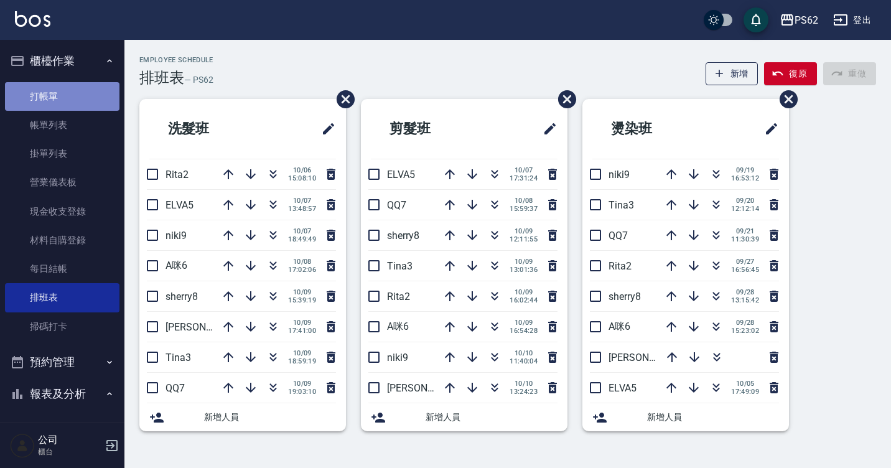
click at [64, 104] on link "打帳單" at bounding box center [62, 96] width 115 height 29
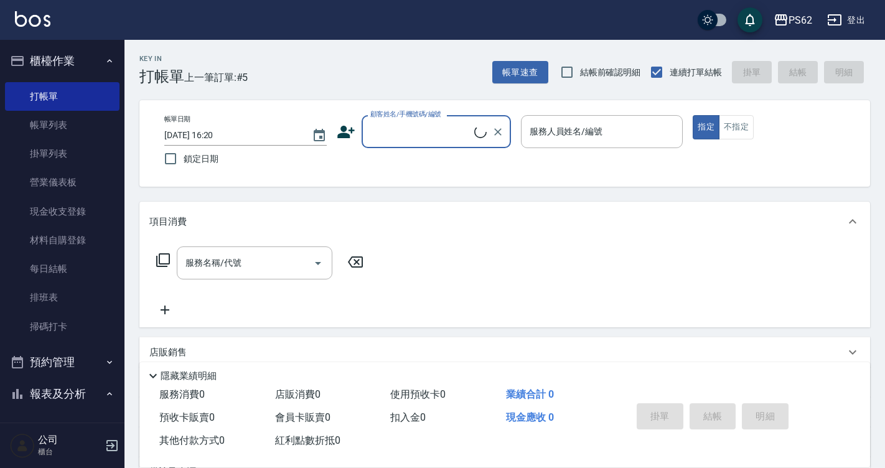
click at [391, 136] on input "顧客姓名/手機號碼/編號" at bounding box center [420, 132] width 107 height 22
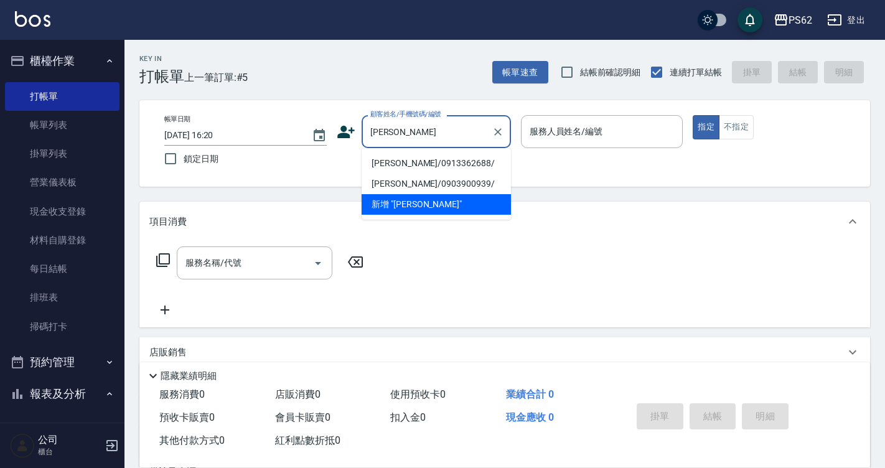
click at [383, 171] on li "陳維甄/0913362688/" at bounding box center [436, 163] width 149 height 21
type input "陳維甄/0913362688/"
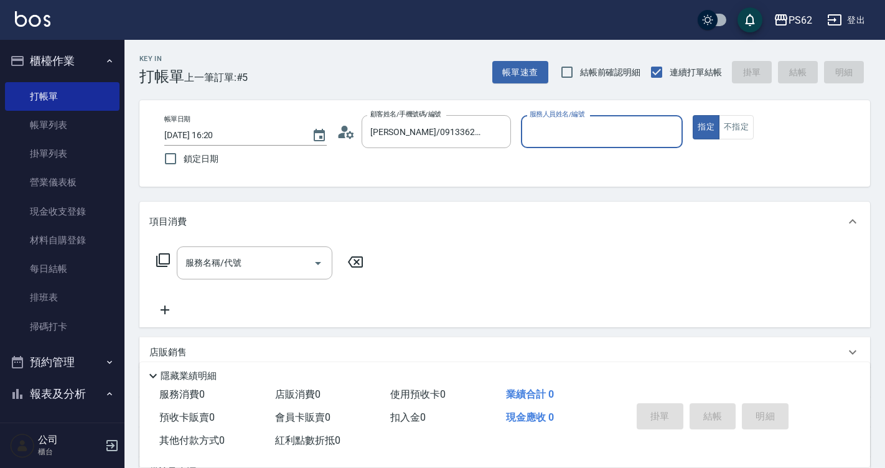
type input "A咪-6"
click at [162, 260] on icon at bounding box center [163, 260] width 15 height 15
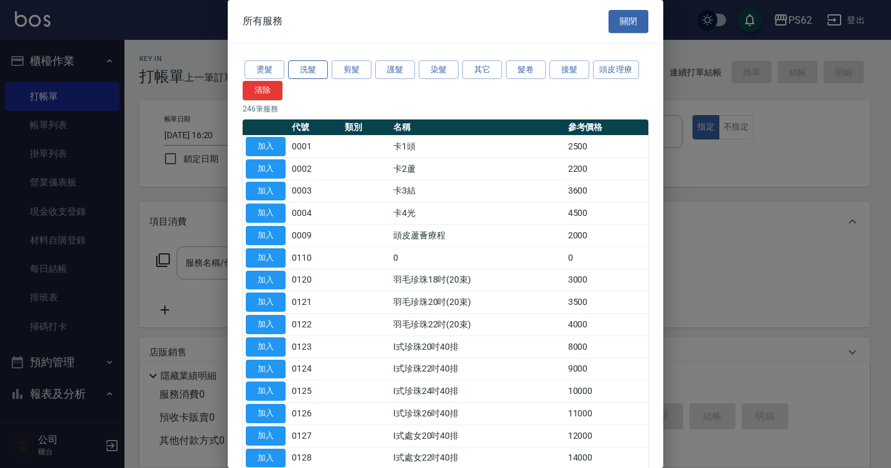
click at [298, 70] on button "洗髮" at bounding box center [308, 69] width 40 height 19
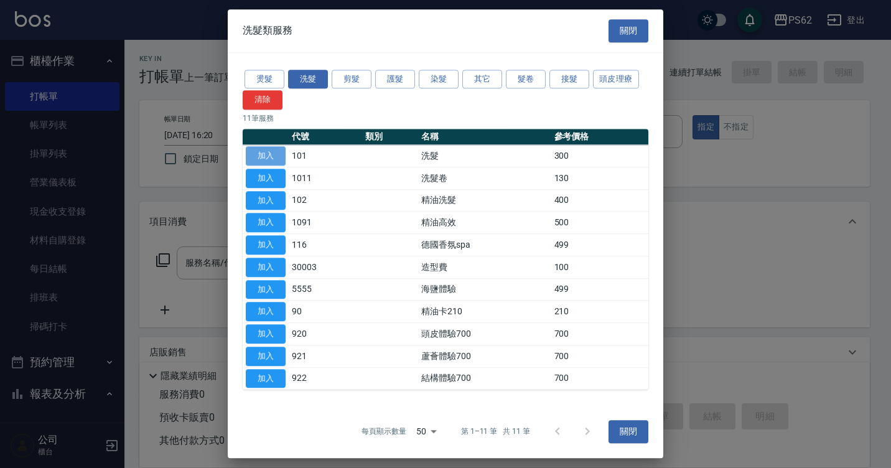
click at [272, 156] on button "加入" at bounding box center [266, 155] width 40 height 19
type input "洗髮(101)"
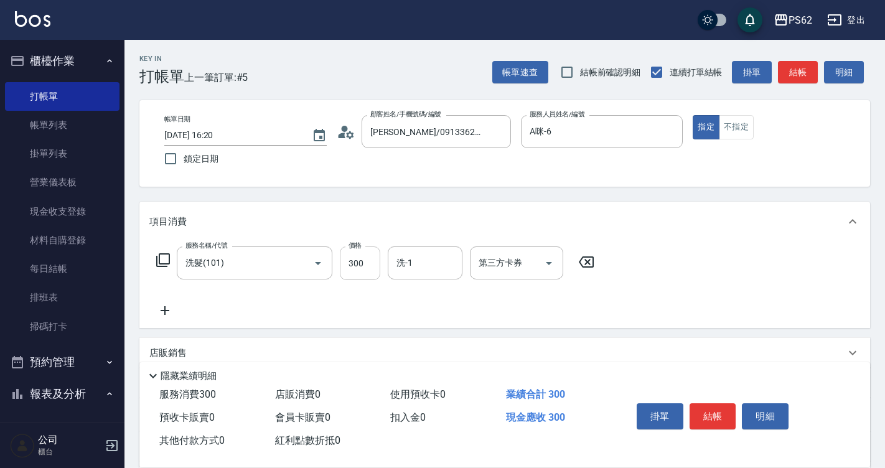
click at [380, 256] on input "300" at bounding box center [360, 263] width 40 height 34
type input "270"
click at [710, 404] on button "結帳" at bounding box center [713, 416] width 47 height 26
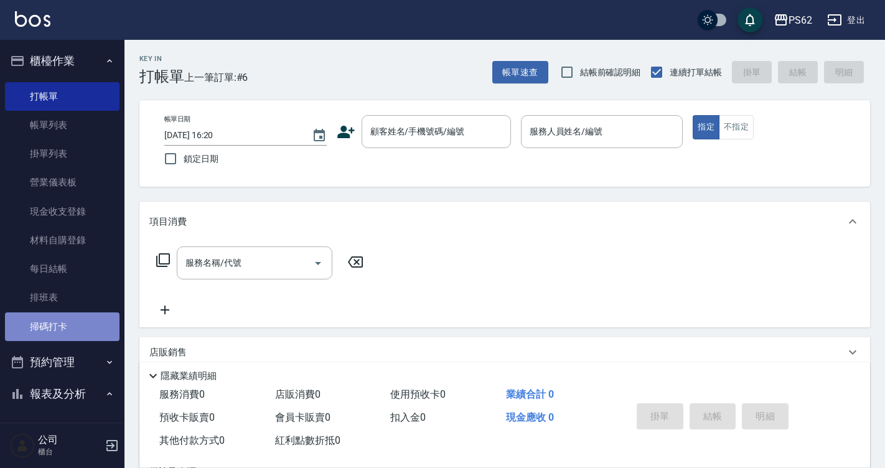
click at [70, 317] on link "掃碼打卡" at bounding box center [62, 326] width 115 height 29
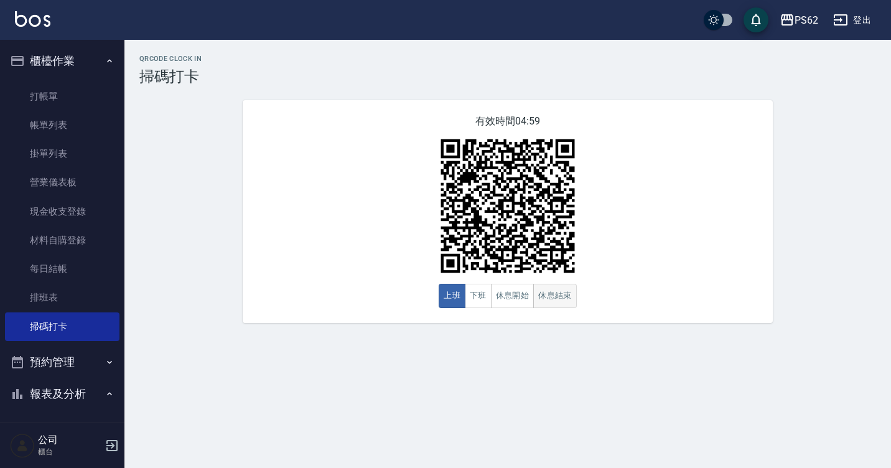
click at [553, 296] on button "休息結束" at bounding box center [555, 296] width 44 height 24
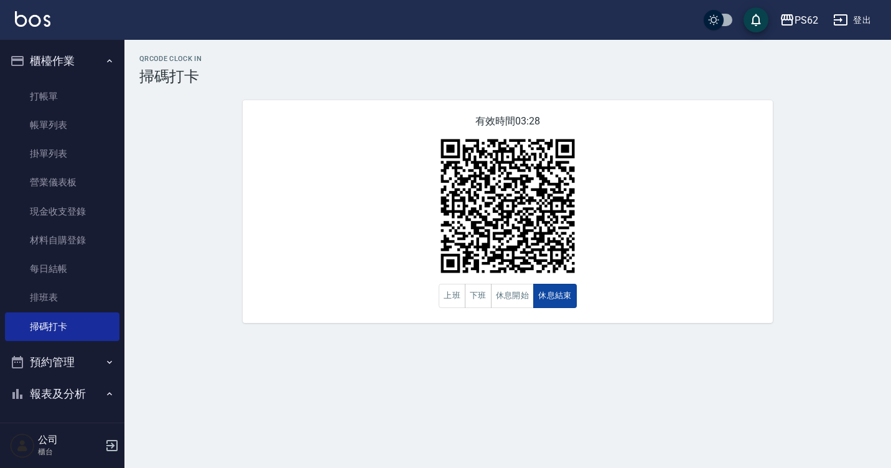
click at [576, 294] on button "休息結束" at bounding box center [555, 296] width 44 height 24
click at [542, 294] on button "休息結束" at bounding box center [555, 296] width 44 height 24
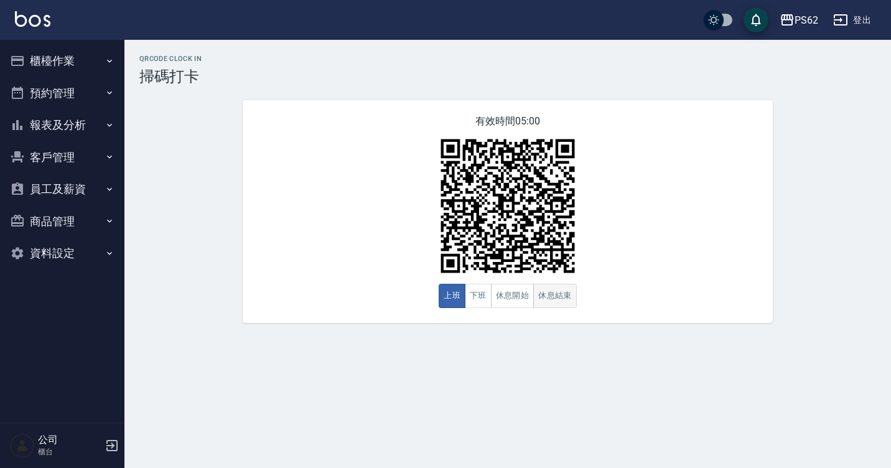
click at [555, 288] on button "休息結束" at bounding box center [555, 296] width 44 height 24
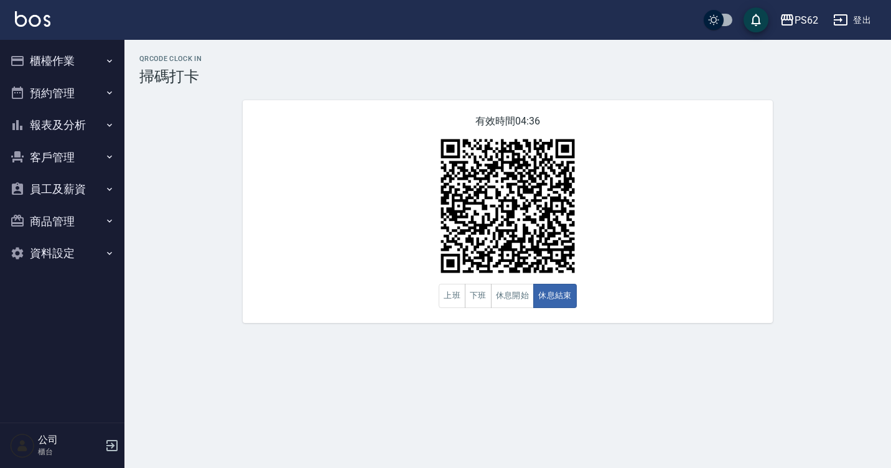
click at [41, 65] on button "櫃檯作業" at bounding box center [62, 61] width 115 height 32
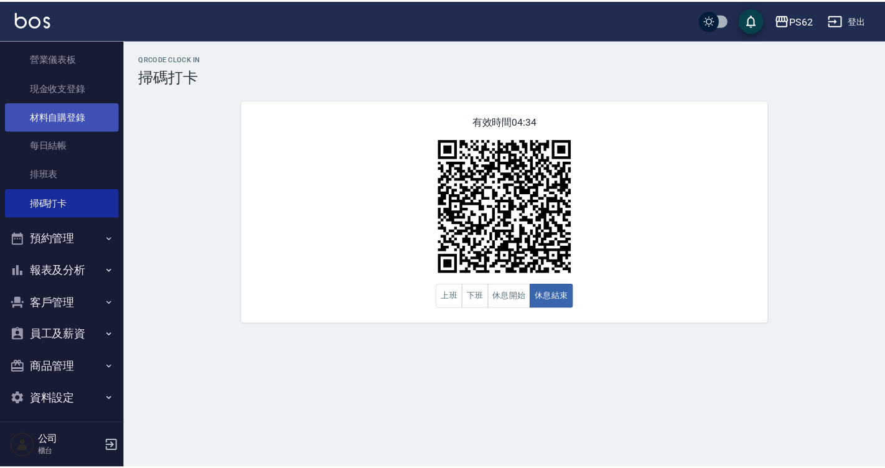
scroll to position [124, 0]
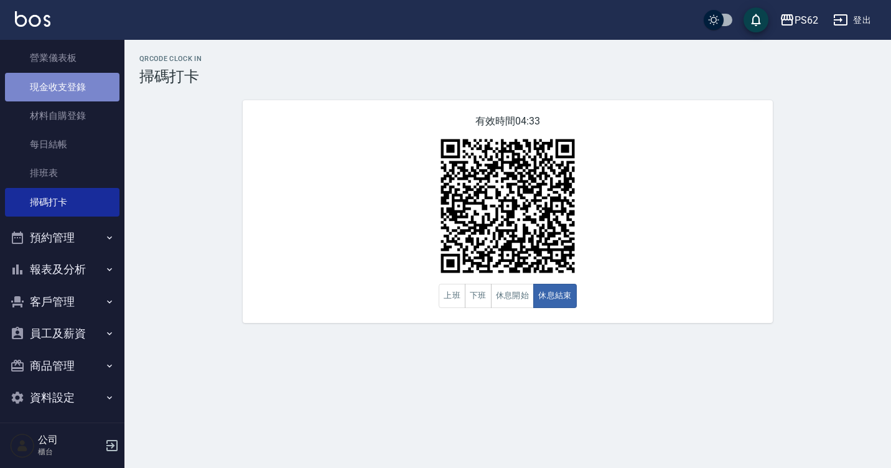
click at [88, 73] on link "現金收支登錄" at bounding box center [62, 87] width 115 height 29
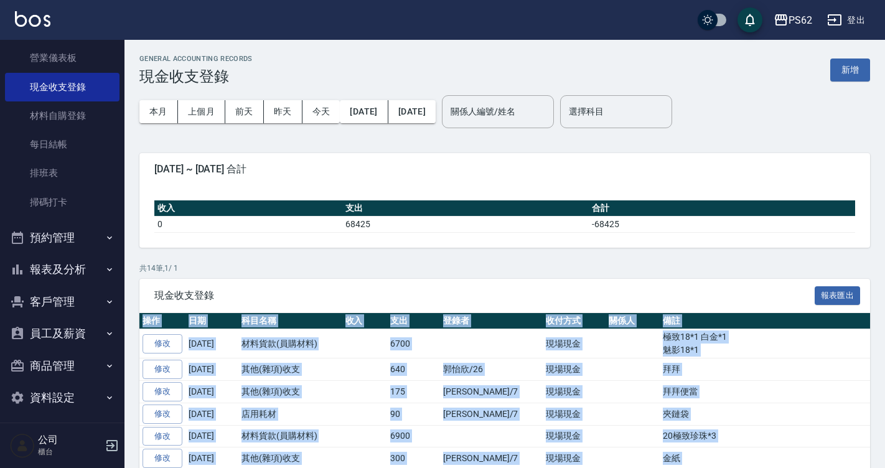
scroll to position [172, 0]
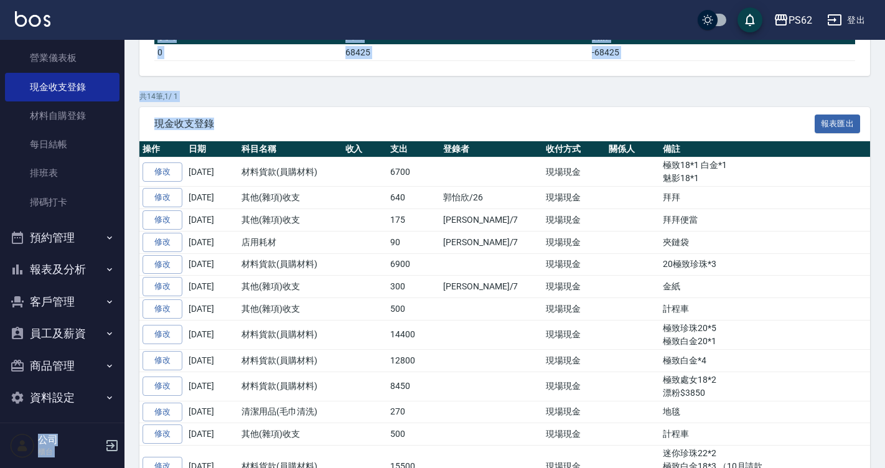
drag, startPoint x: 477, startPoint y: 419, endPoint x: 891, endPoint y: 384, distance: 415.4
click at [0, 224] on html "PS62 登出 櫃檯作業 打帳單 帳單列表 掛單列表 營業儀表板 現金收支登錄 材料自購登錄 每日結帳 排班表 掃碼打卡 預約管理 預約管理 單日預約紀錄 單…" at bounding box center [442, 193] width 885 height 731
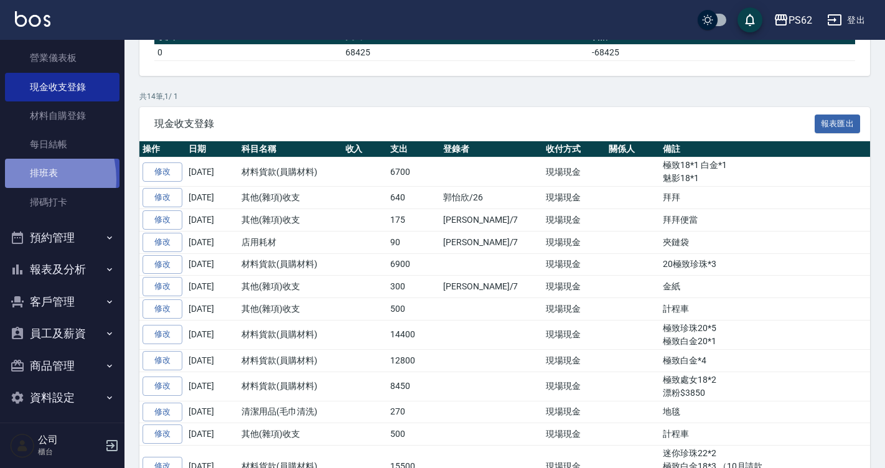
click at [24, 179] on link "排班表" at bounding box center [62, 173] width 115 height 29
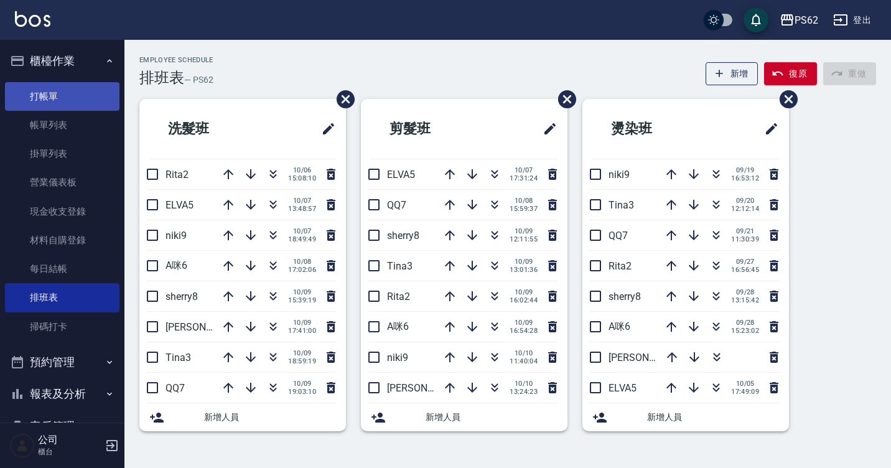
click at [71, 93] on link "打帳單" at bounding box center [62, 96] width 115 height 29
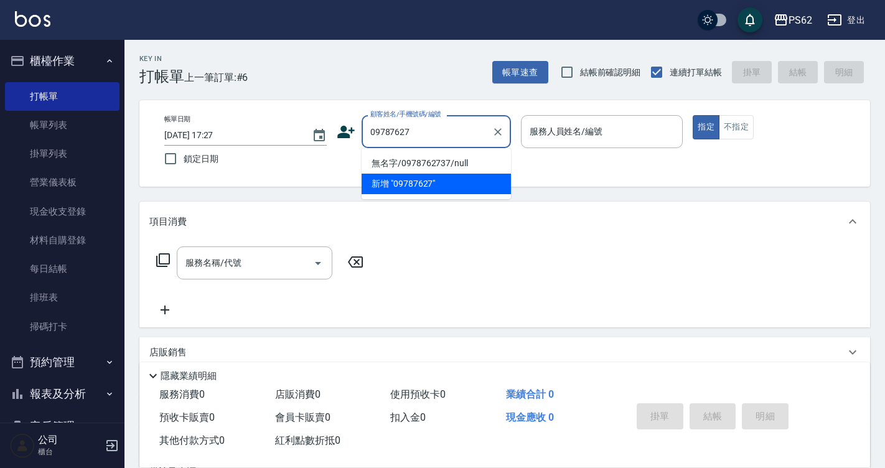
click at [407, 163] on li "無名字/0978762737/null" at bounding box center [436, 163] width 149 height 21
type input "無名字/0978762737/null"
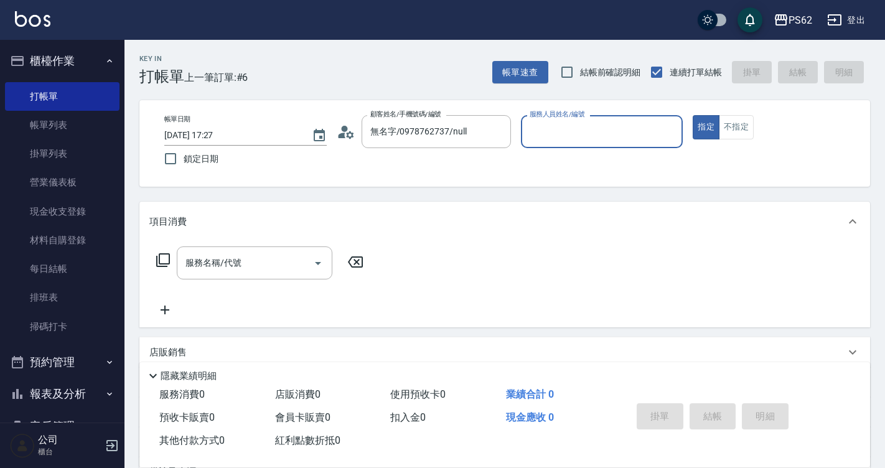
click at [589, 134] on input "服務人員姓名/編號" at bounding box center [602, 132] width 151 height 22
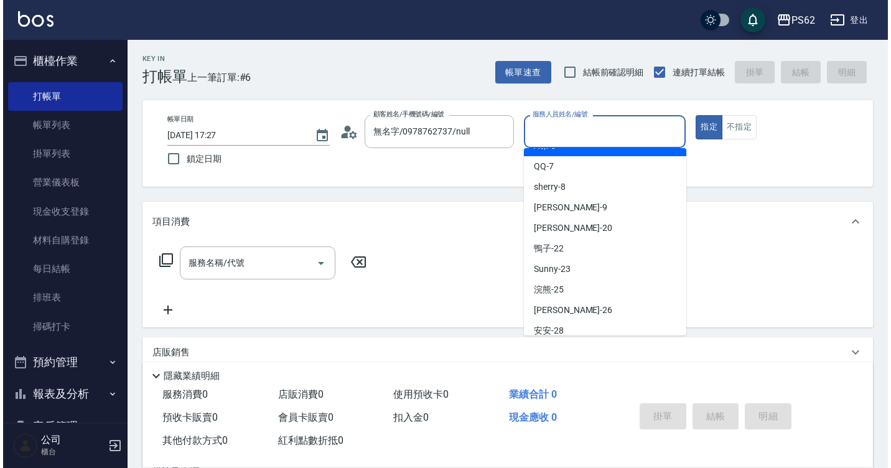
scroll to position [124, 0]
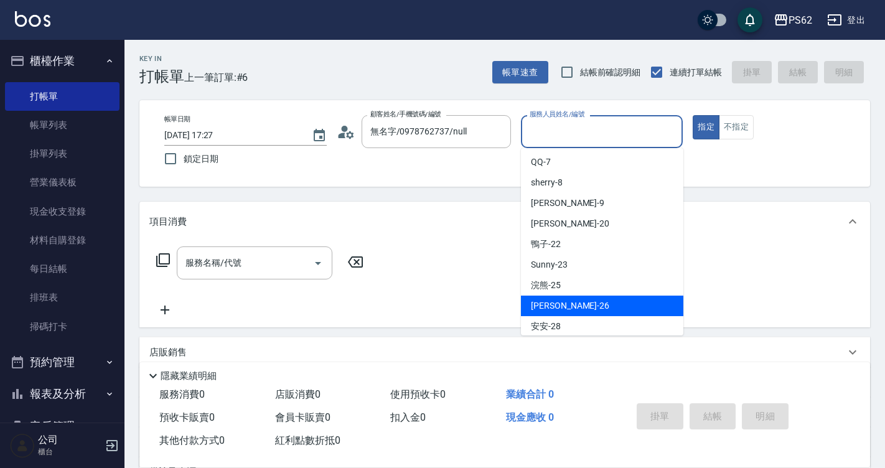
click at [553, 300] on span "[PERSON_NAME] -26" at bounding box center [570, 305] width 78 height 13
type input "[PERSON_NAME]-26"
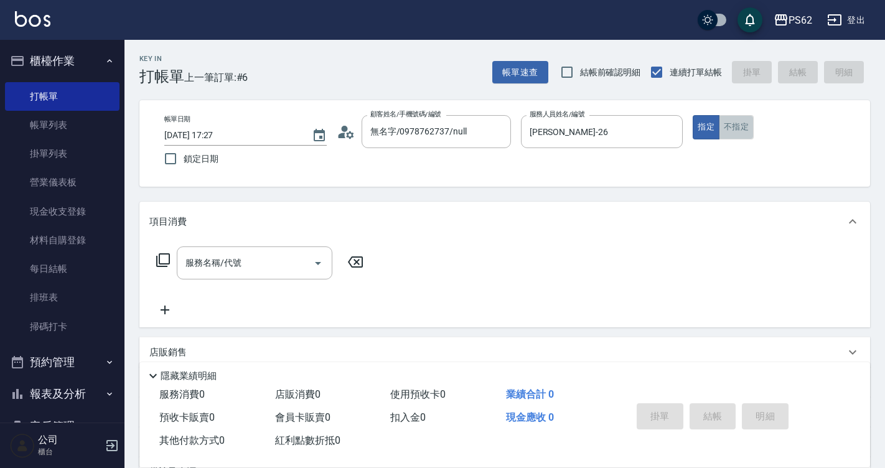
click at [738, 116] on button "不指定" at bounding box center [736, 127] width 35 height 24
click at [201, 272] on input "服務名稱/代號" at bounding box center [245, 263] width 126 height 22
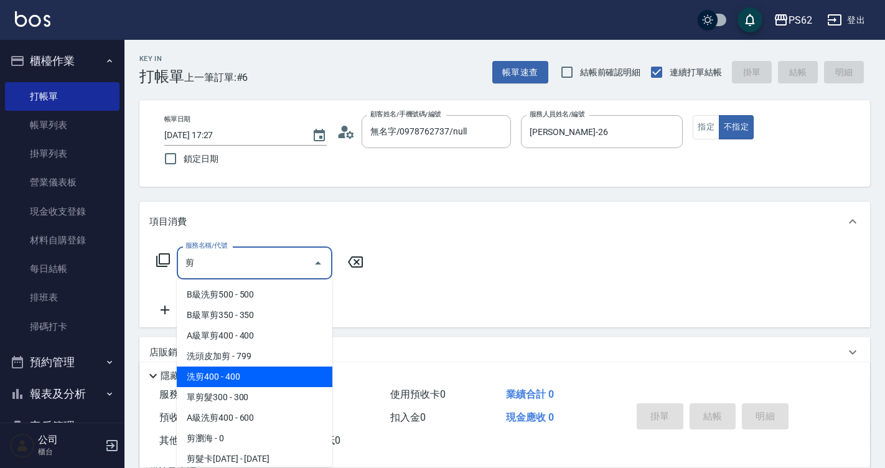
click at [251, 383] on span "洗剪400 - 400" at bounding box center [255, 377] width 156 height 21
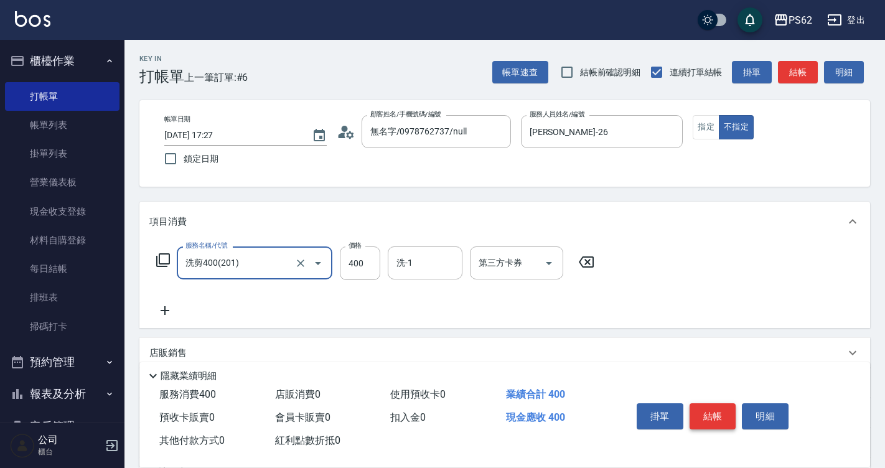
type input "洗剪400(201)"
click at [723, 408] on button "結帳" at bounding box center [713, 416] width 47 height 26
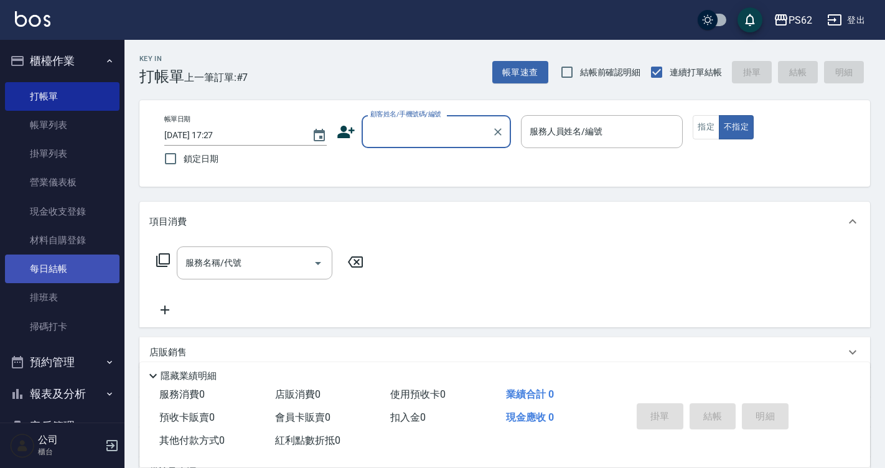
click at [68, 296] on link "排班表" at bounding box center [62, 297] width 115 height 29
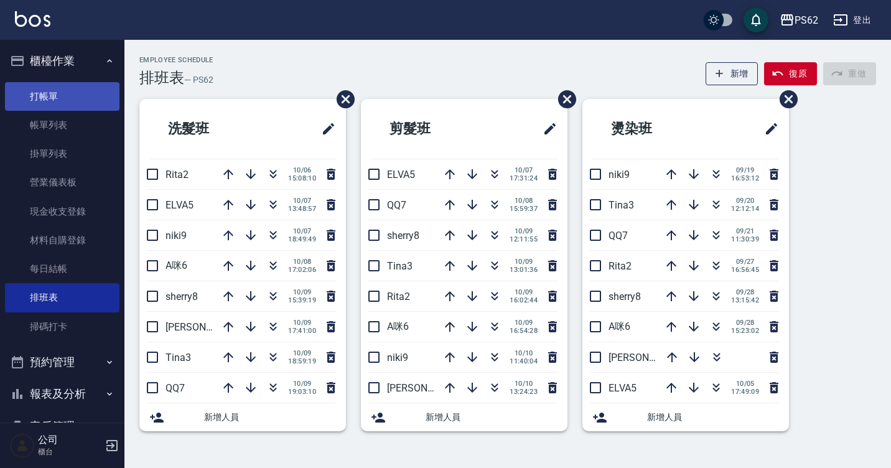
click at [60, 96] on link "打帳單" at bounding box center [62, 96] width 115 height 29
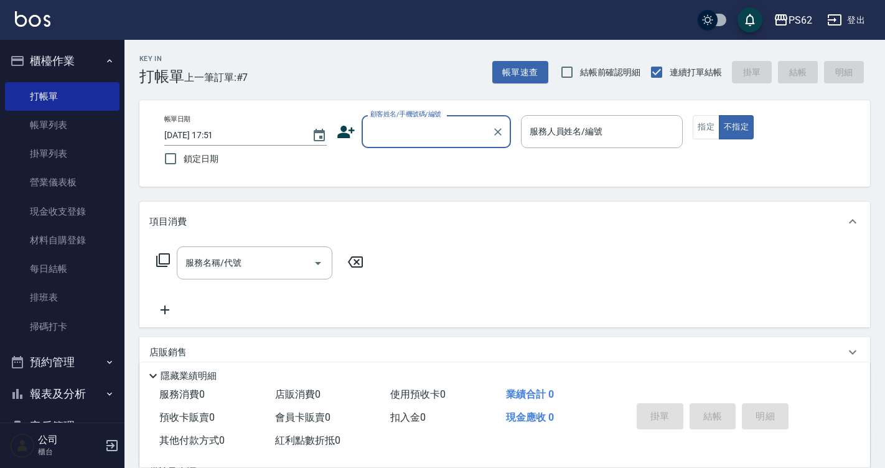
click at [386, 134] on input "顧客姓名/手機號碼/編號" at bounding box center [426, 132] width 119 height 22
click at [377, 131] on input "秋敏" at bounding box center [426, 132] width 119 height 22
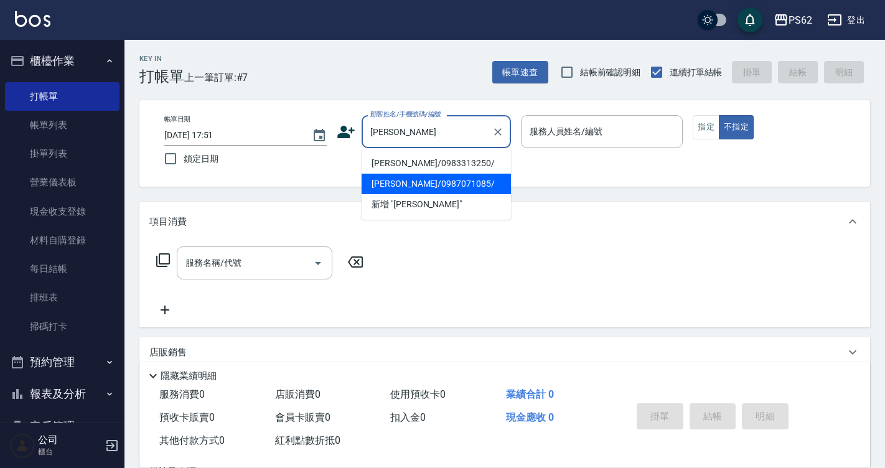
click at [400, 191] on li "[PERSON_NAME]/0987071085/" at bounding box center [436, 184] width 149 height 21
type input "[PERSON_NAME]/0987071085/"
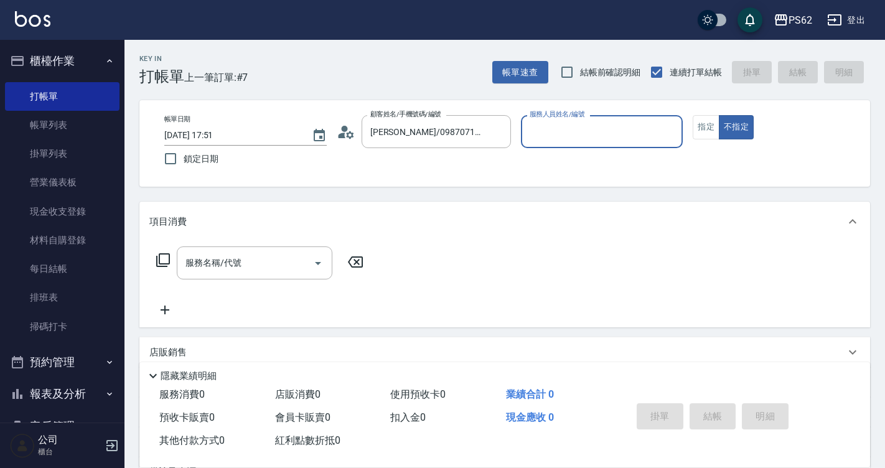
click at [568, 134] on input "服務人員姓名/編號" at bounding box center [602, 132] width 151 height 22
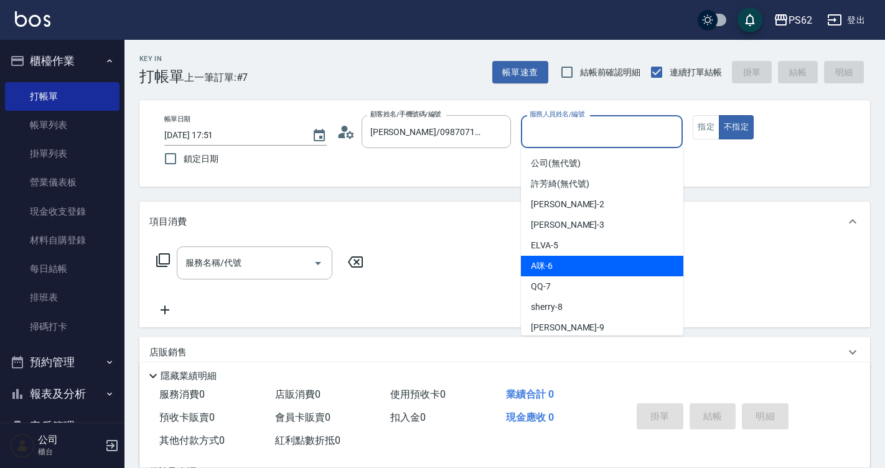
click at [563, 262] on div "A咪 -6" at bounding box center [602, 266] width 162 height 21
type input "A咪-6"
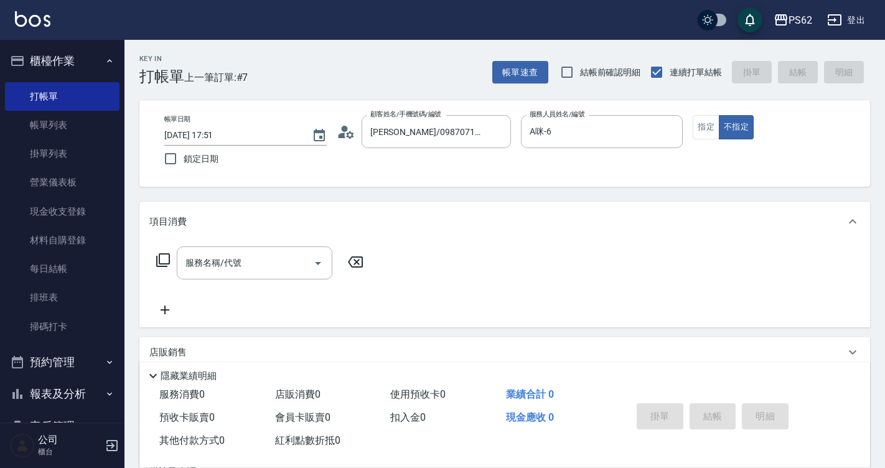
click at [163, 258] on icon at bounding box center [163, 260] width 15 height 15
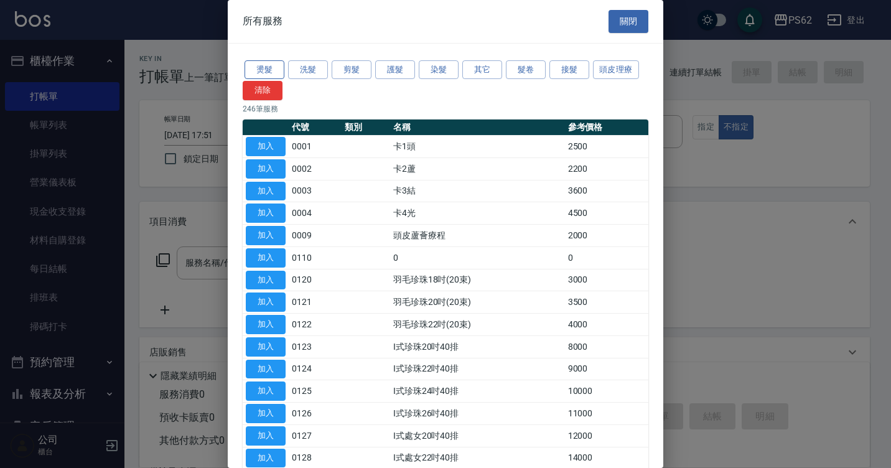
click at [268, 67] on button "燙髮" at bounding box center [265, 69] width 40 height 19
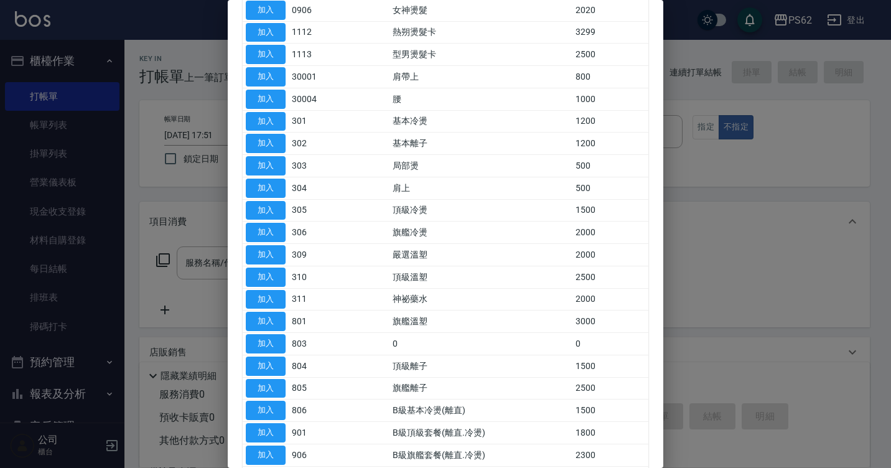
scroll to position [187, 0]
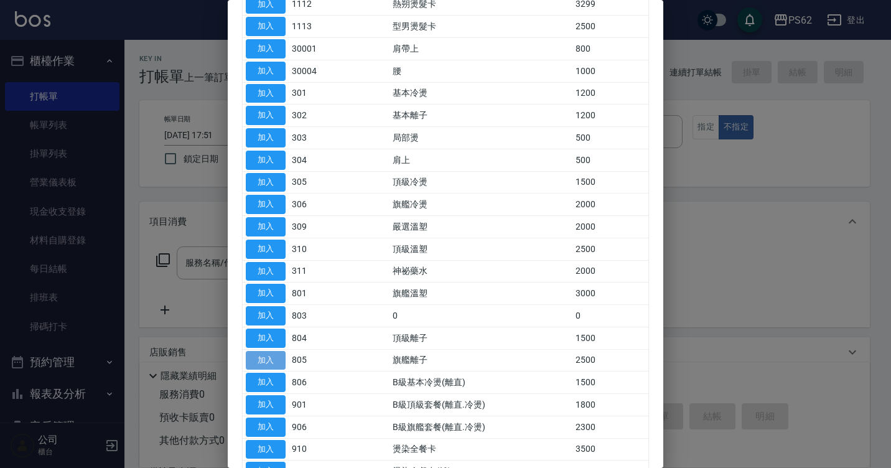
click at [277, 356] on button "加入" at bounding box center [266, 360] width 40 height 19
type input "旗艦離子(805)"
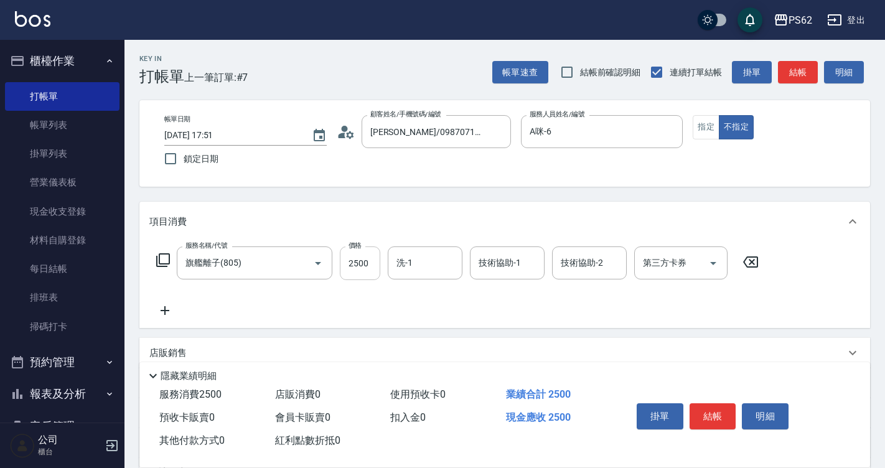
click at [373, 264] on input "2500" at bounding box center [360, 263] width 40 height 34
type input "3800"
click at [159, 258] on icon at bounding box center [163, 260] width 14 height 14
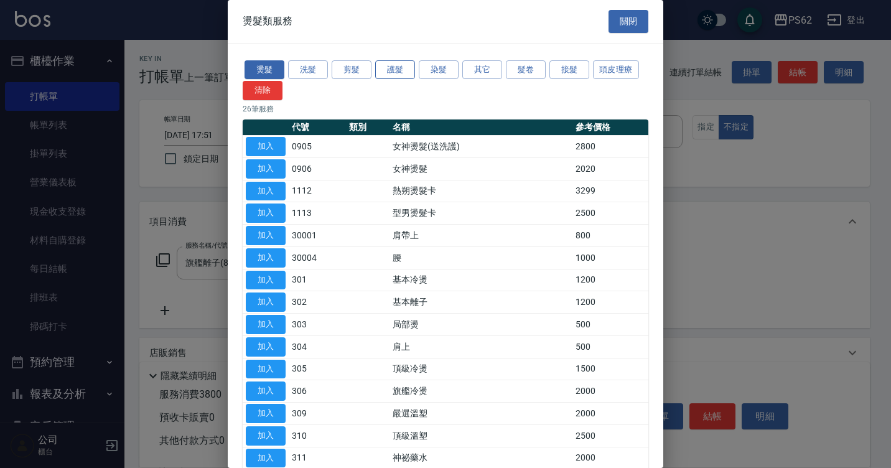
click at [403, 69] on button "護髮" at bounding box center [395, 69] width 40 height 19
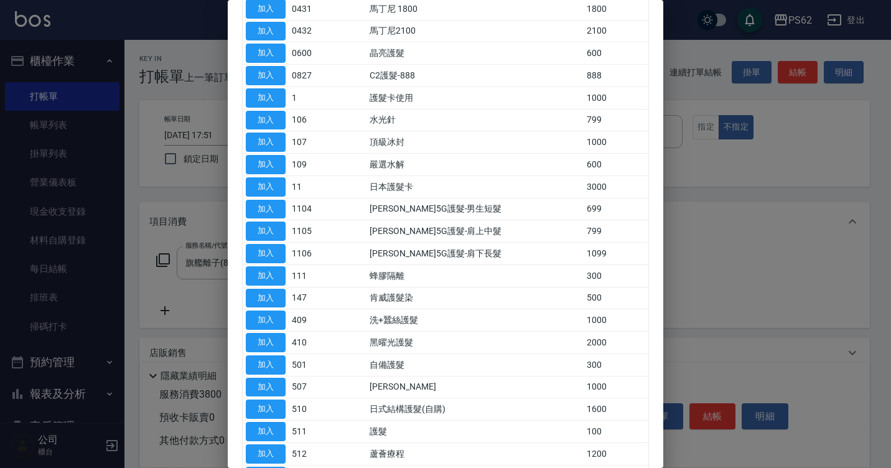
scroll to position [311, 0]
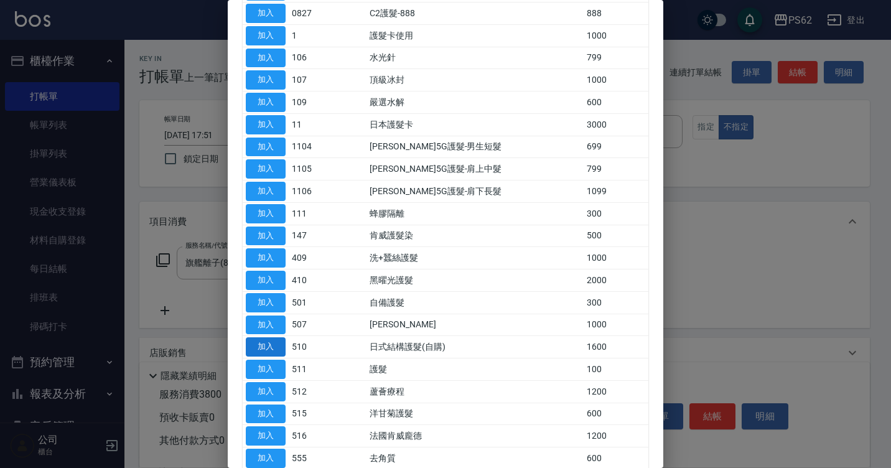
click at [279, 348] on button "加入" at bounding box center [266, 346] width 40 height 19
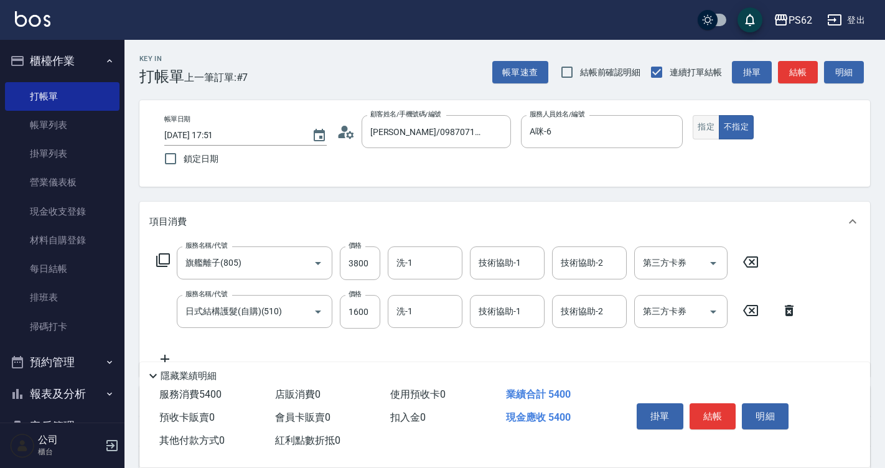
click at [711, 128] on button "指定" at bounding box center [706, 127] width 27 height 24
click at [706, 410] on button "結帳" at bounding box center [713, 416] width 47 height 26
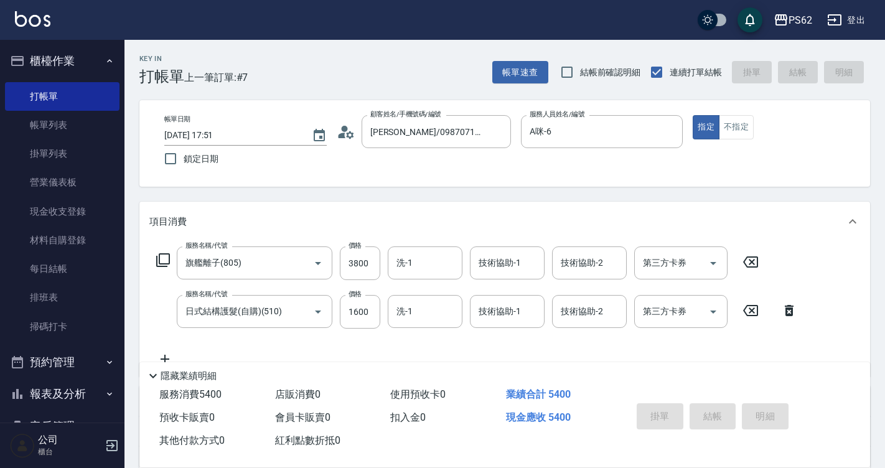
type input "[DATE] 17:52"
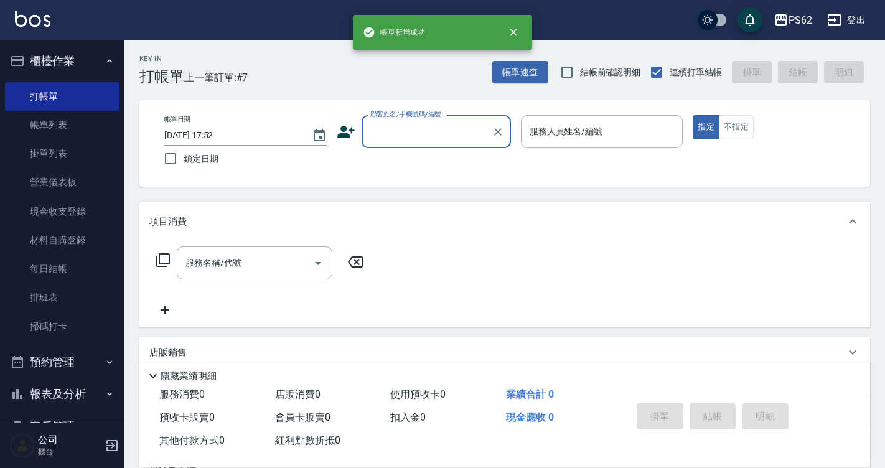
click at [392, 128] on input "顧客姓名/手機號碼/編號" at bounding box center [426, 132] width 119 height 22
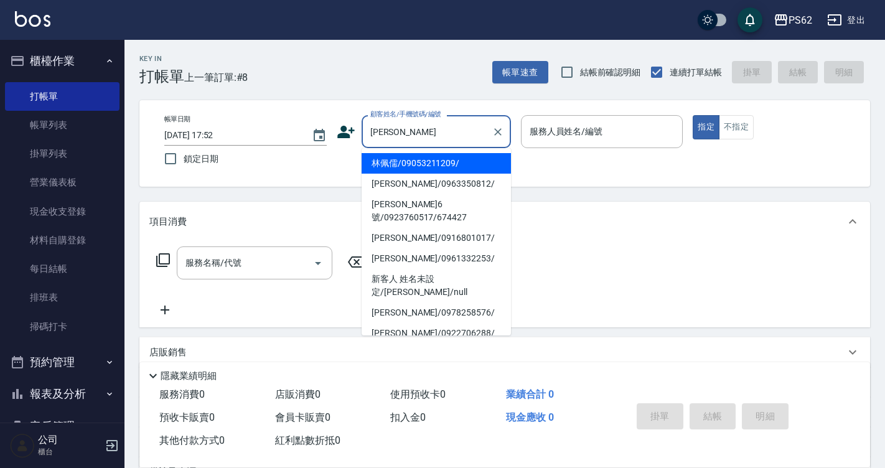
click at [406, 205] on li "[PERSON_NAME]6號/0923760517/674427" at bounding box center [436, 211] width 149 height 34
type input "[PERSON_NAME]6號/0923760517/674427"
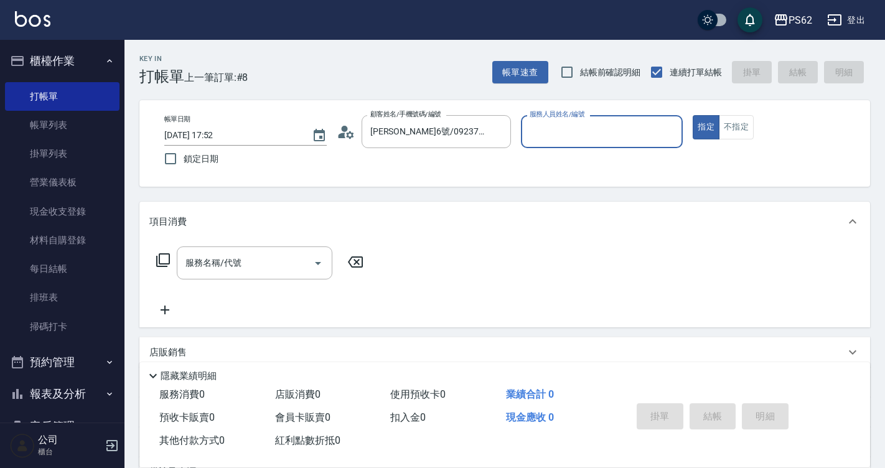
type input "A咪-6"
click at [164, 258] on icon at bounding box center [163, 260] width 15 height 15
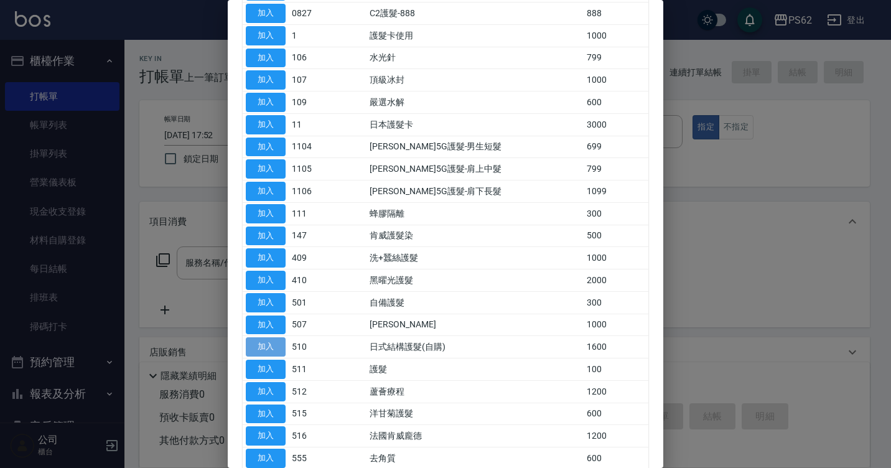
click at [261, 349] on button "加入" at bounding box center [266, 346] width 40 height 19
type input "日式結構護髮(自購)(510)"
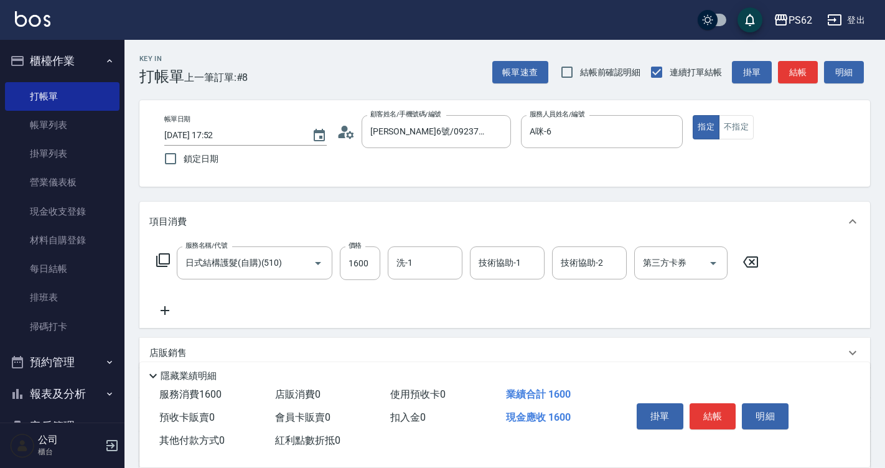
click at [164, 260] on icon at bounding box center [163, 260] width 15 height 15
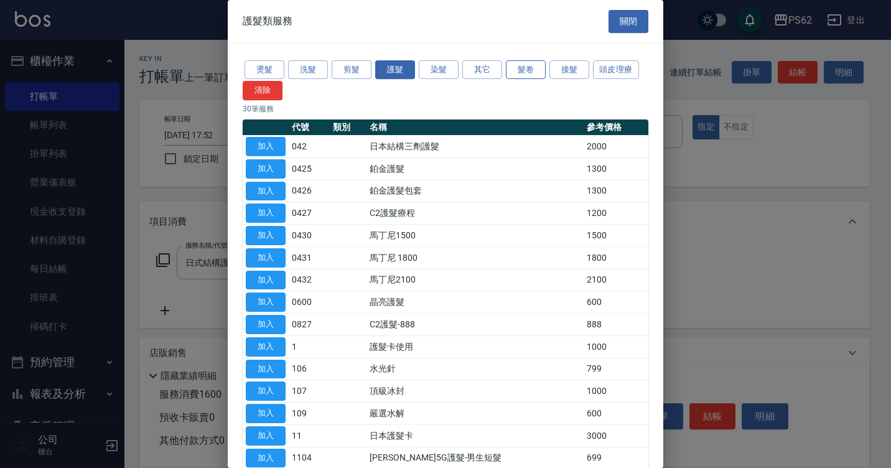
click at [532, 69] on button "髮卷" at bounding box center [526, 69] width 40 height 19
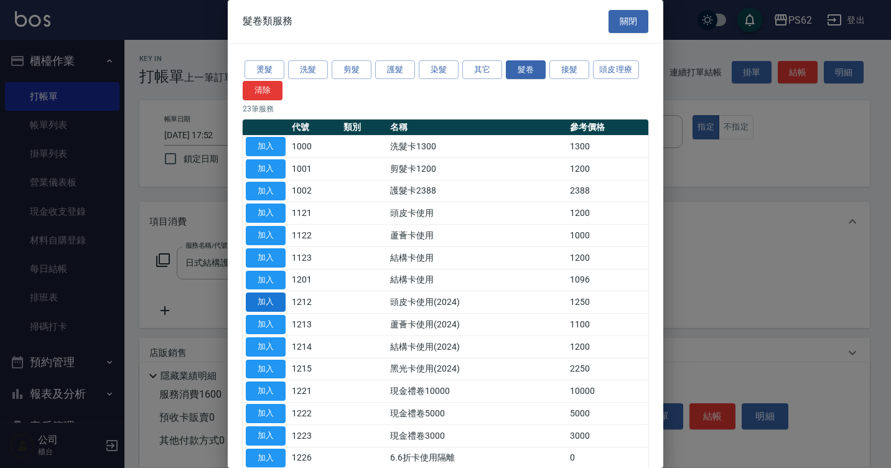
click at [280, 304] on button "加入" at bounding box center [266, 302] width 40 height 19
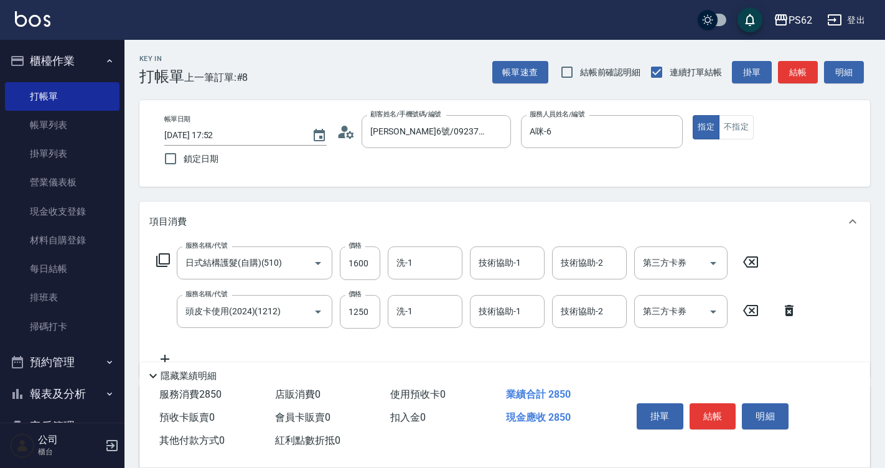
click at [164, 255] on icon at bounding box center [163, 260] width 14 height 14
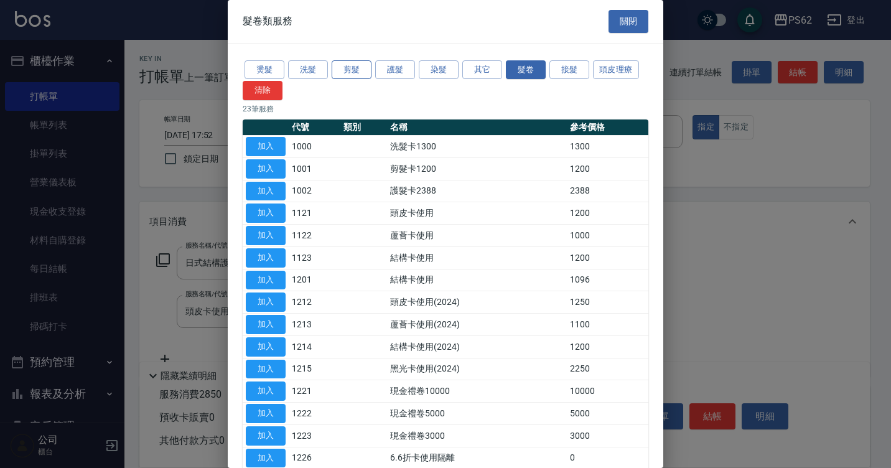
click at [366, 69] on button "剪髮" at bounding box center [352, 69] width 40 height 19
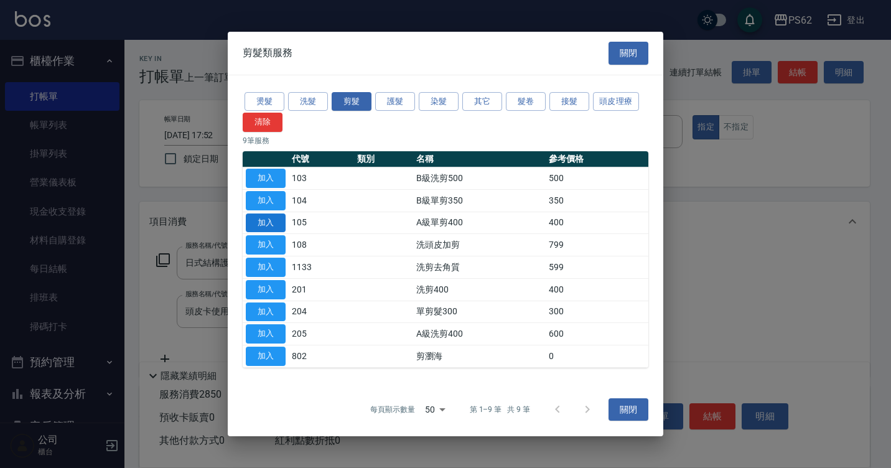
drag, startPoint x: 269, startPoint y: 227, endPoint x: 250, endPoint y: 241, distance: 24.0
click at [269, 227] on button "加入" at bounding box center [266, 222] width 40 height 19
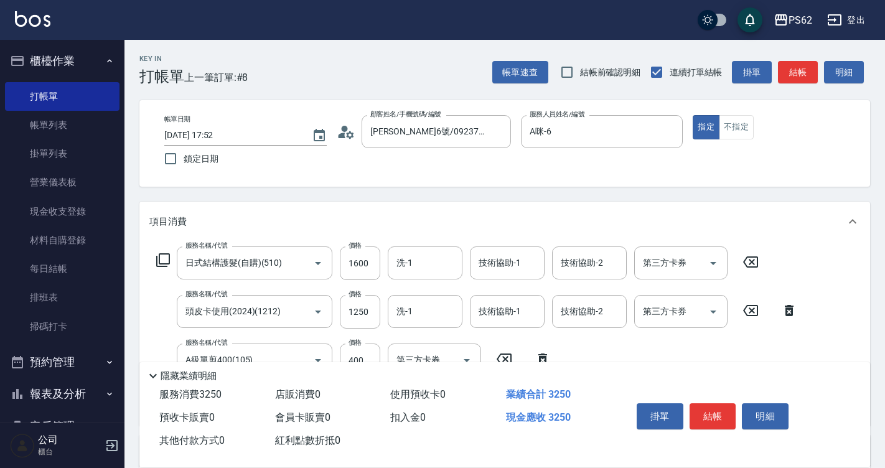
click at [164, 257] on icon at bounding box center [163, 260] width 15 height 15
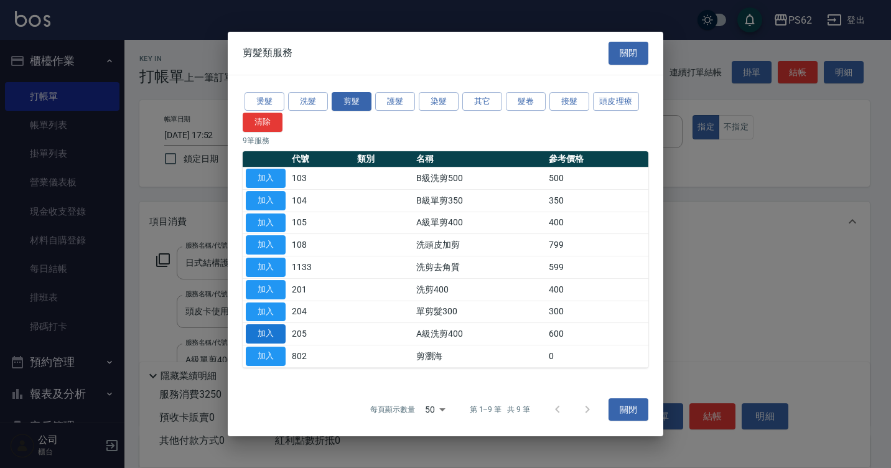
click at [274, 333] on button "加入" at bounding box center [266, 333] width 40 height 19
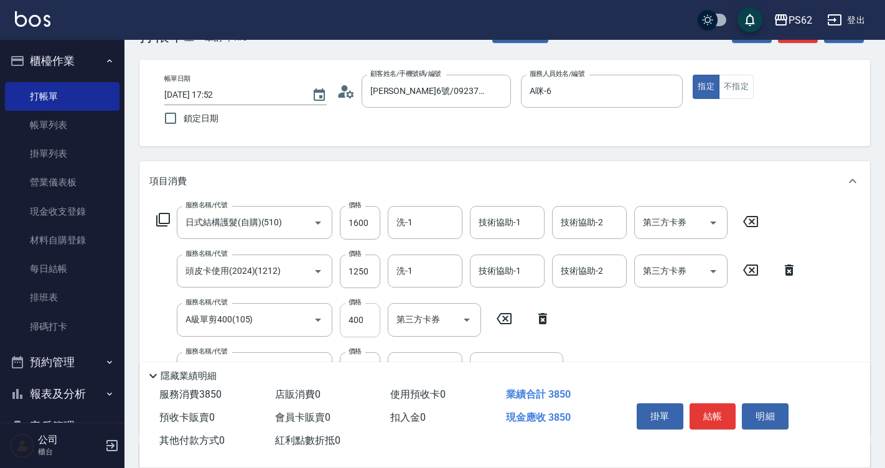
scroll to position [62, 0]
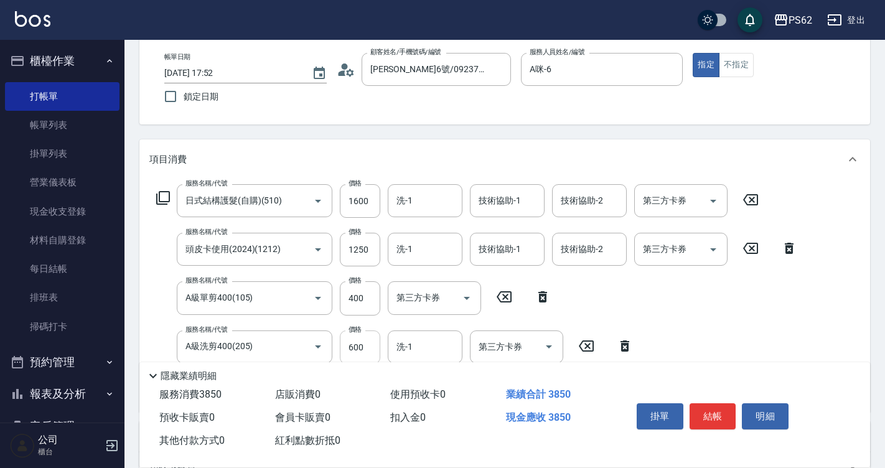
click at [368, 343] on input "600" at bounding box center [360, 347] width 40 height 34
type input "800"
click at [372, 296] on input "400" at bounding box center [360, 298] width 40 height 34
type input "550"
click at [443, 244] on input "洗-1" at bounding box center [424, 249] width 63 height 22
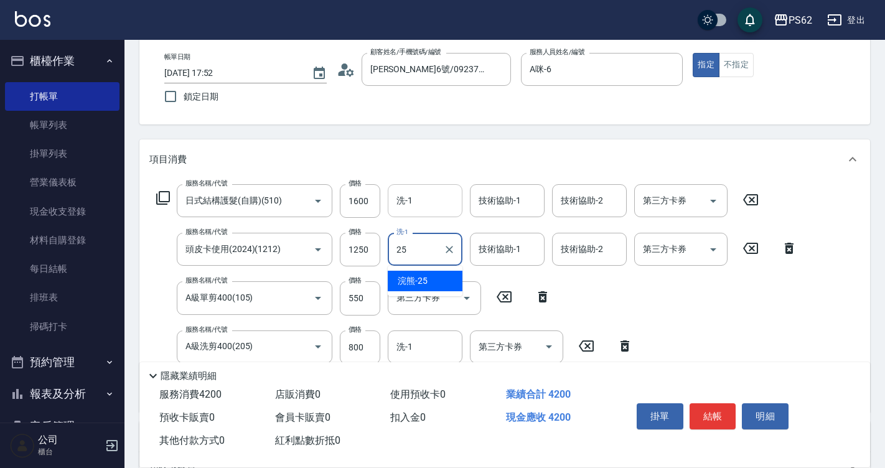
type input "浣熊-25"
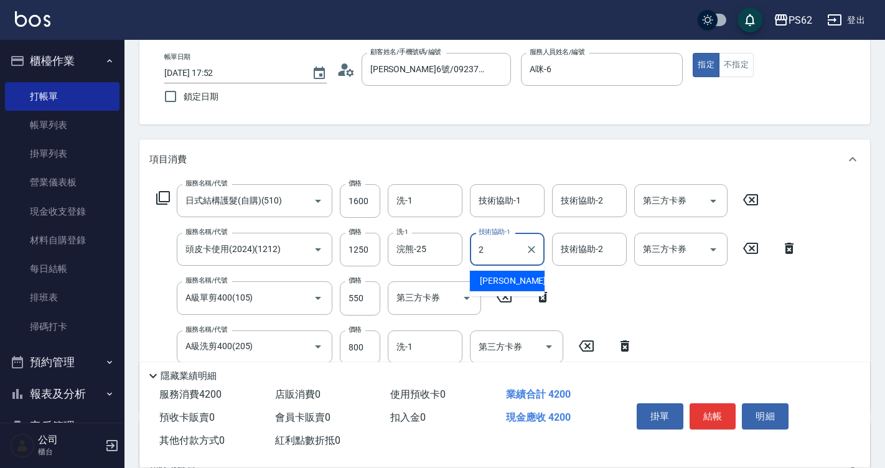
type input "25"
click at [530, 246] on icon "Clear" at bounding box center [531, 249] width 12 height 12
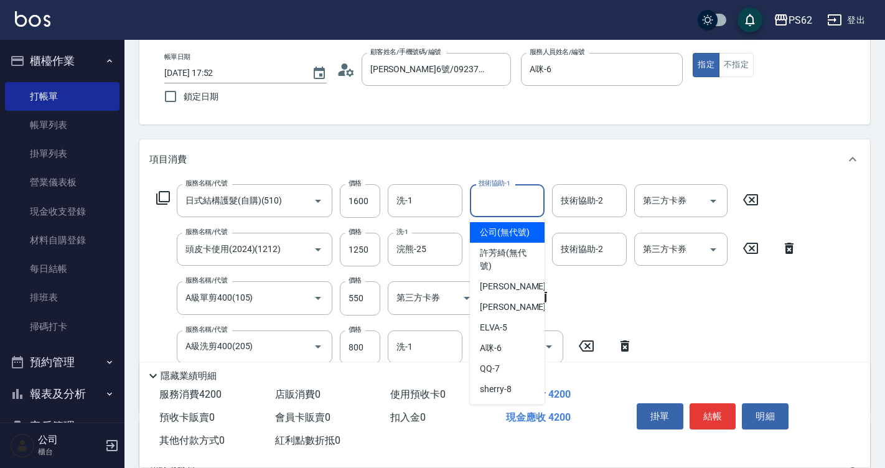
click at [516, 202] on div "技術協助-1 技術協助-1" at bounding box center [507, 200] width 75 height 33
type input "浣熊-25"
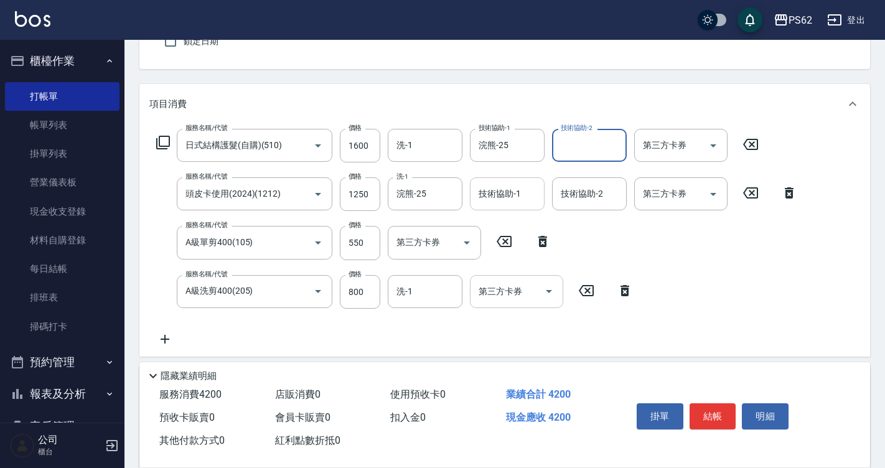
scroll to position [187, 0]
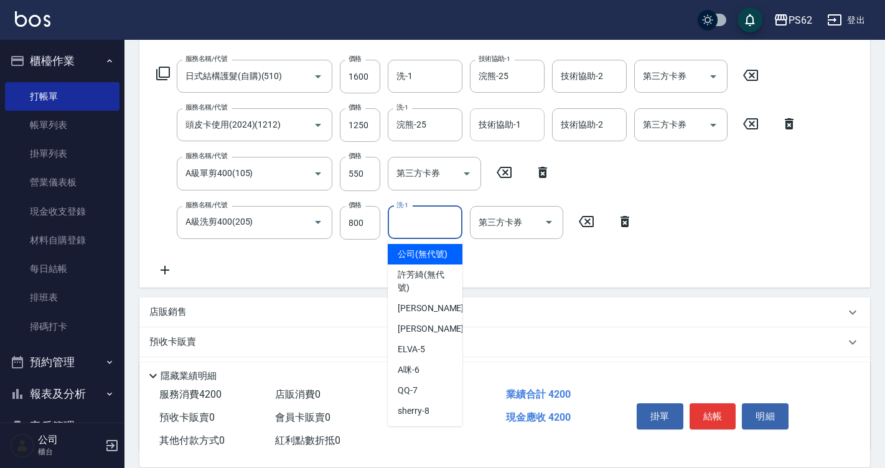
click at [442, 223] on input "洗-1" at bounding box center [424, 223] width 63 height 22
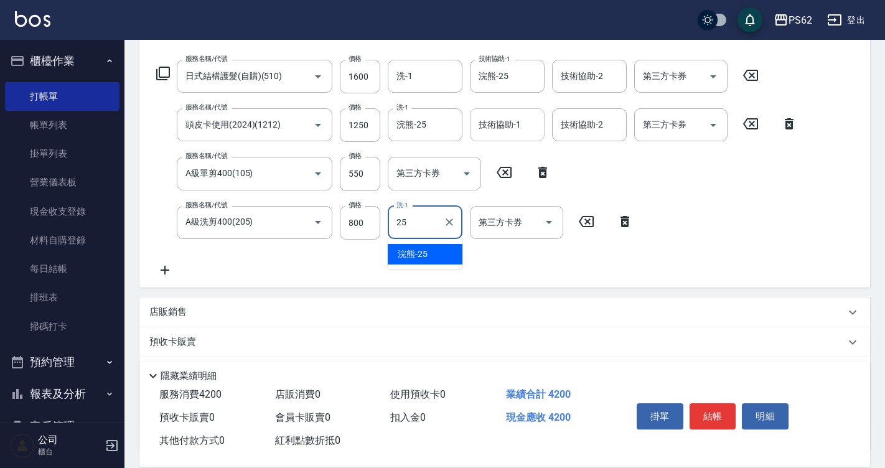
type input "浣熊-25"
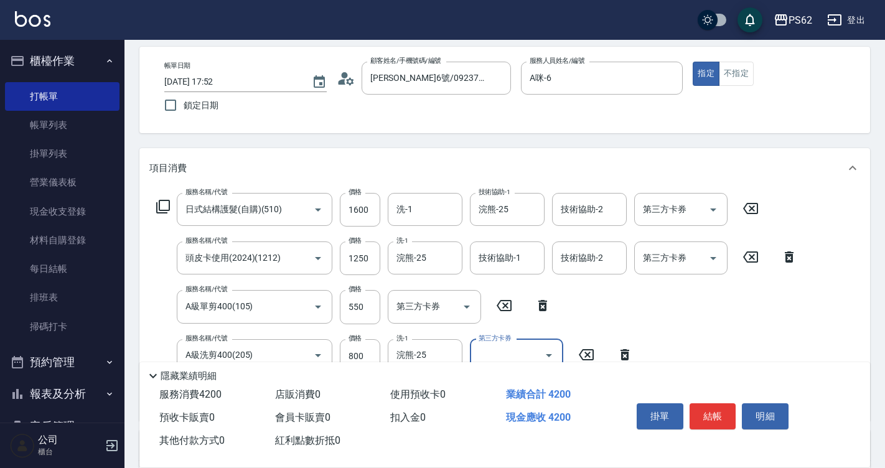
scroll to position [124, 0]
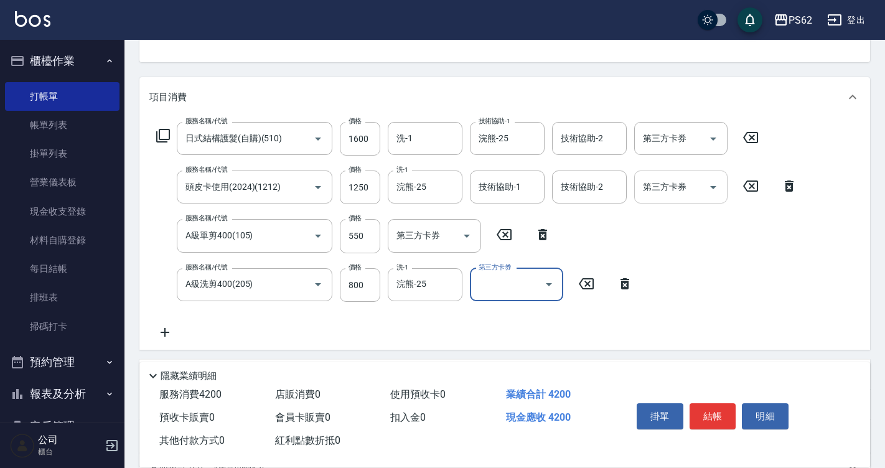
click at [714, 187] on icon "Open" at bounding box center [713, 187] width 6 height 3
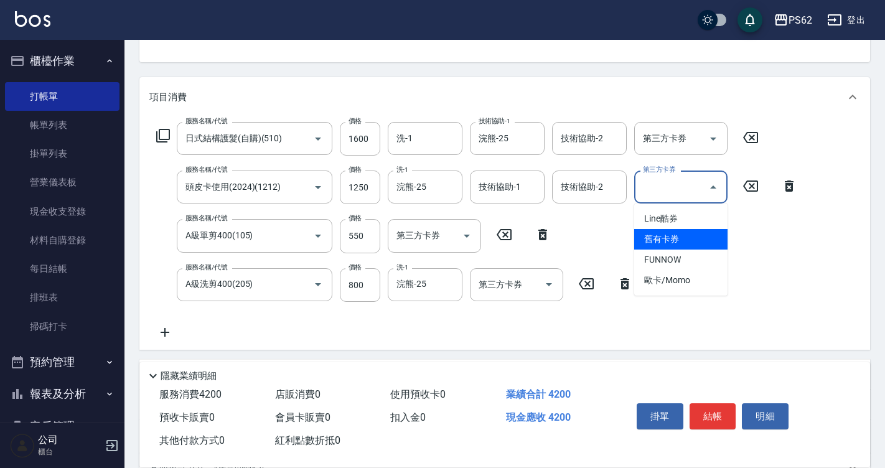
click at [696, 233] on span "舊有卡券" at bounding box center [680, 239] width 93 height 21
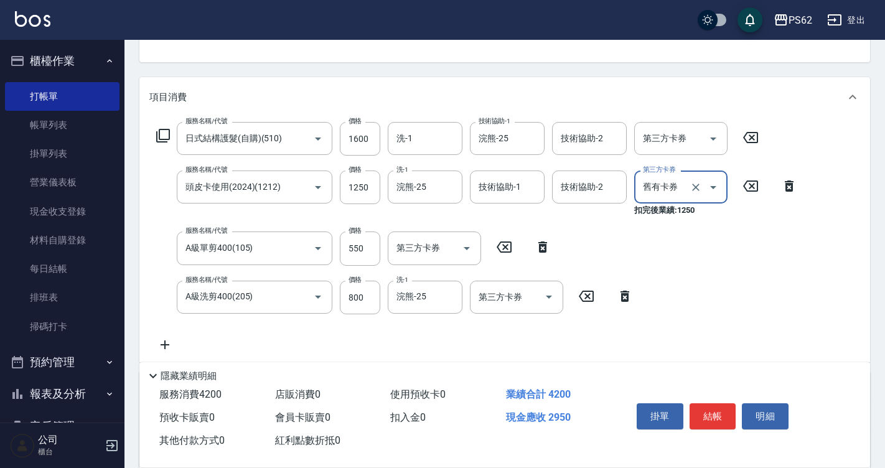
type input "舊有卡券"
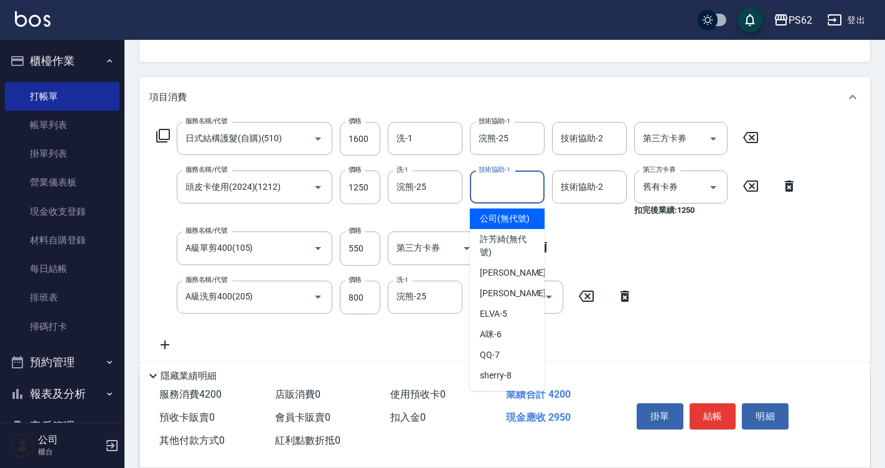
click at [496, 189] on input "技術協助-1" at bounding box center [507, 187] width 63 height 22
type input "浣熊-25"
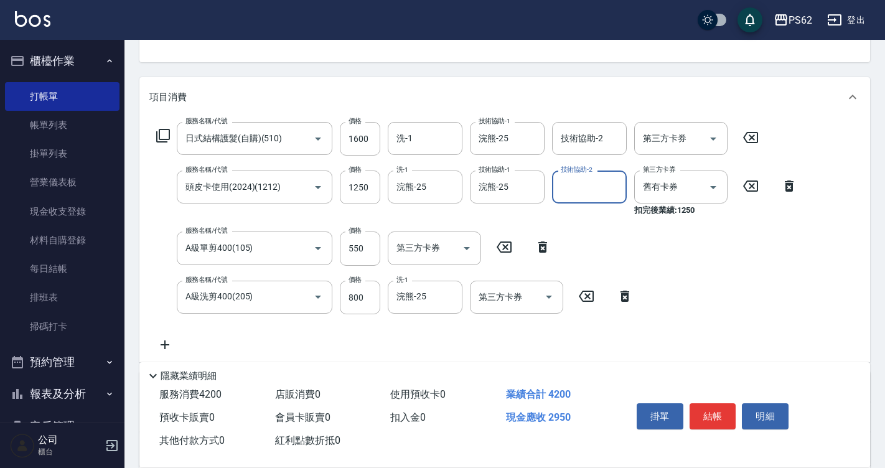
scroll to position [0, 0]
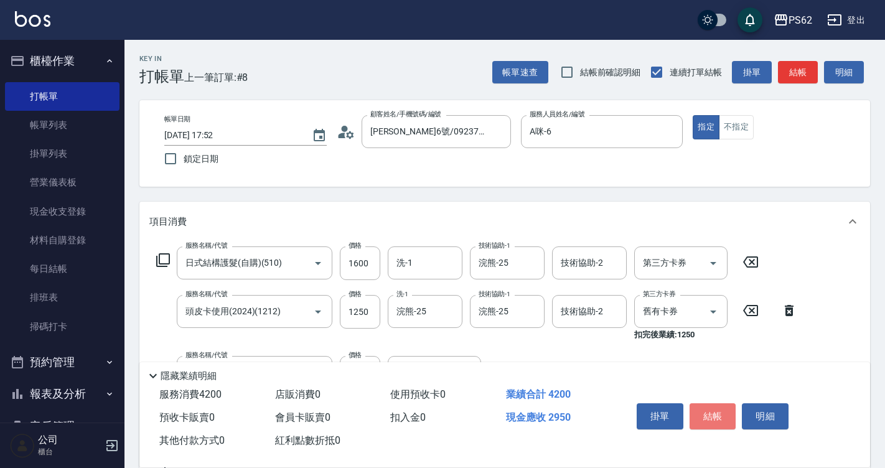
drag, startPoint x: 726, startPoint y: 409, endPoint x: 701, endPoint y: 388, distance: 31.8
click at [726, 405] on button "結帳" at bounding box center [713, 416] width 47 height 26
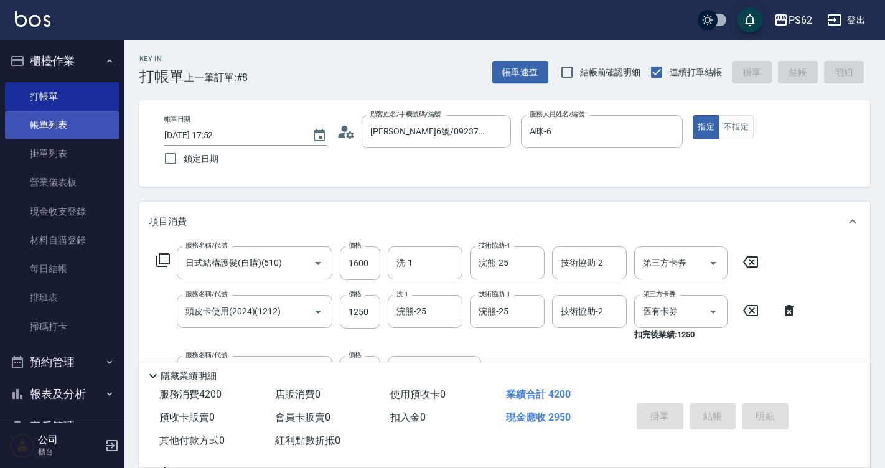
type input "[DATE] 17:55"
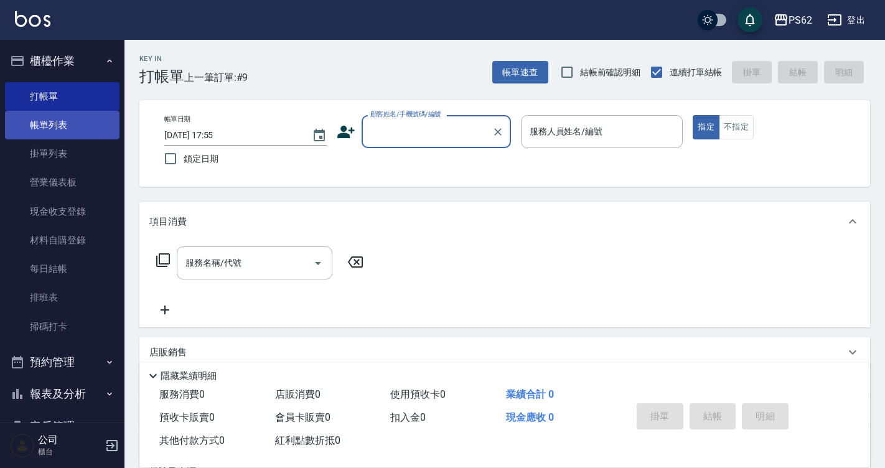
click at [101, 135] on link "帳單列表" at bounding box center [62, 125] width 115 height 29
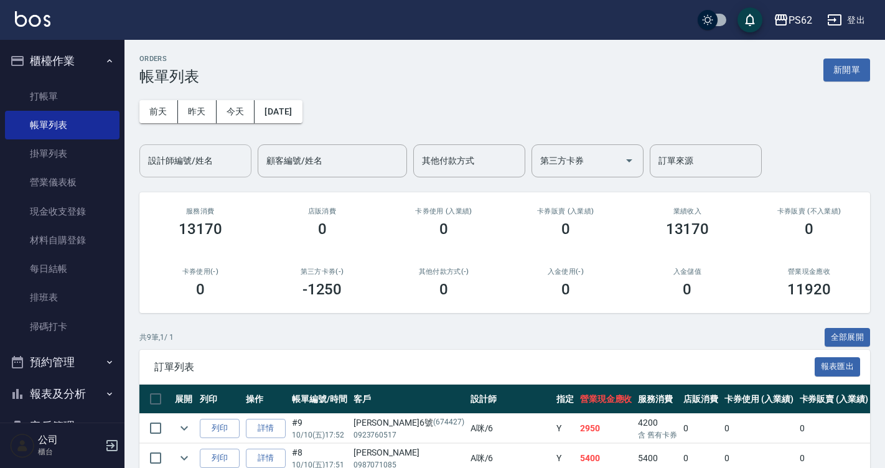
click at [177, 157] on input "設計師編號/姓名" at bounding box center [195, 161] width 101 height 22
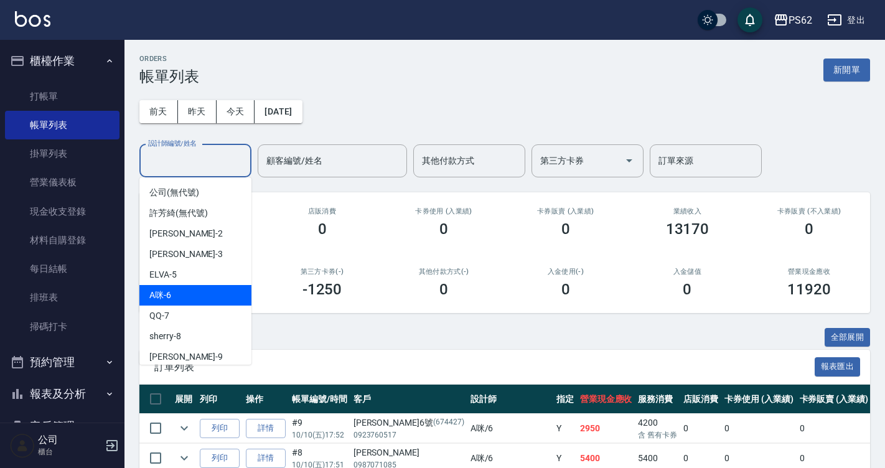
click at [201, 297] on div "A咪 -6" at bounding box center [195, 295] width 112 height 21
type input "A咪-6"
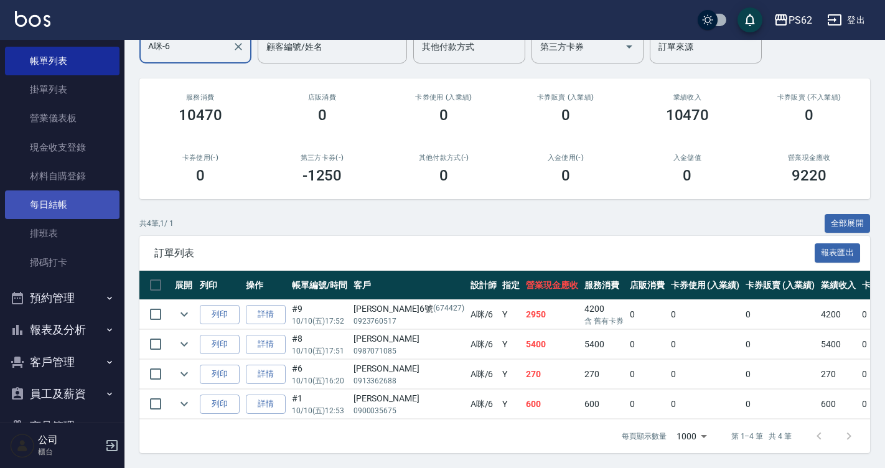
scroll to position [124, 0]
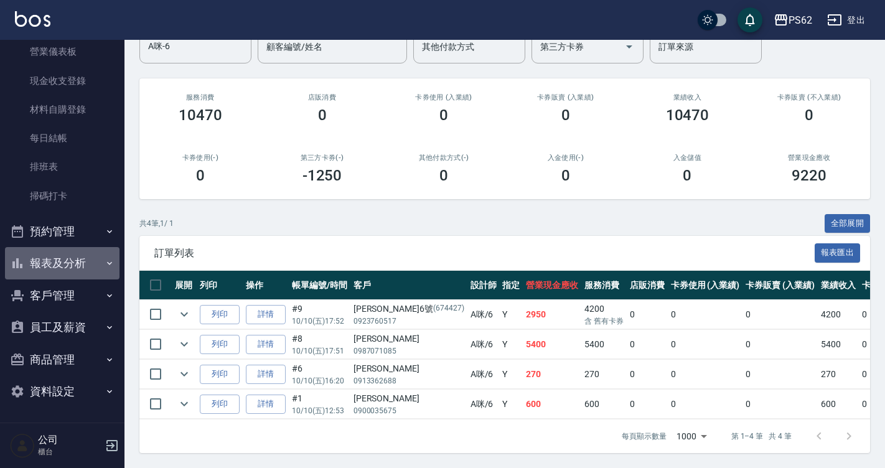
click at [90, 258] on button "報表及分析" at bounding box center [62, 263] width 115 height 32
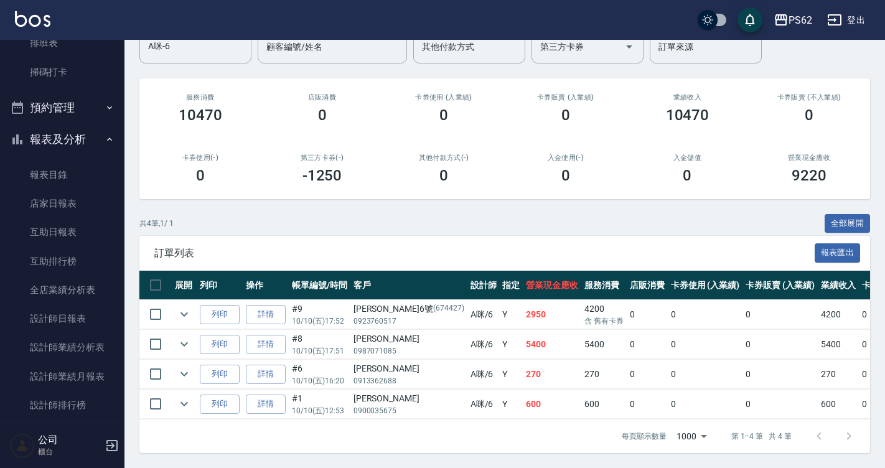
scroll to position [255, 0]
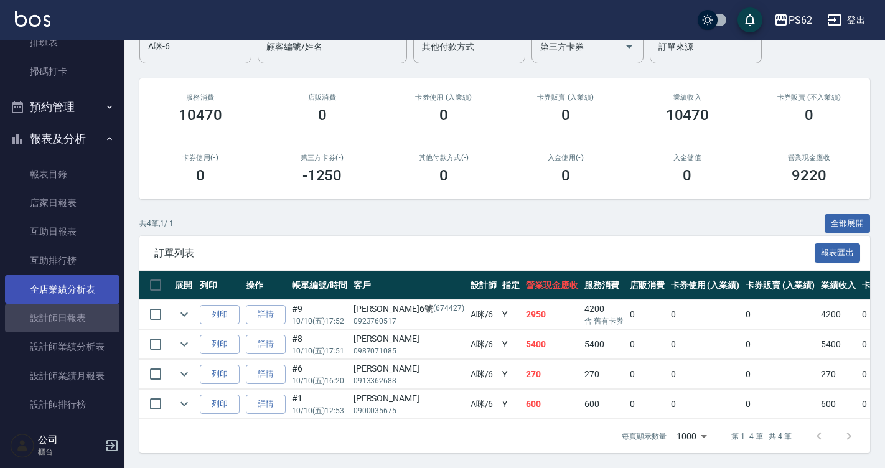
drag, startPoint x: 95, startPoint y: 314, endPoint x: 108, endPoint y: 301, distance: 17.6
click at [95, 312] on link "設計師日報表" at bounding box center [62, 318] width 115 height 29
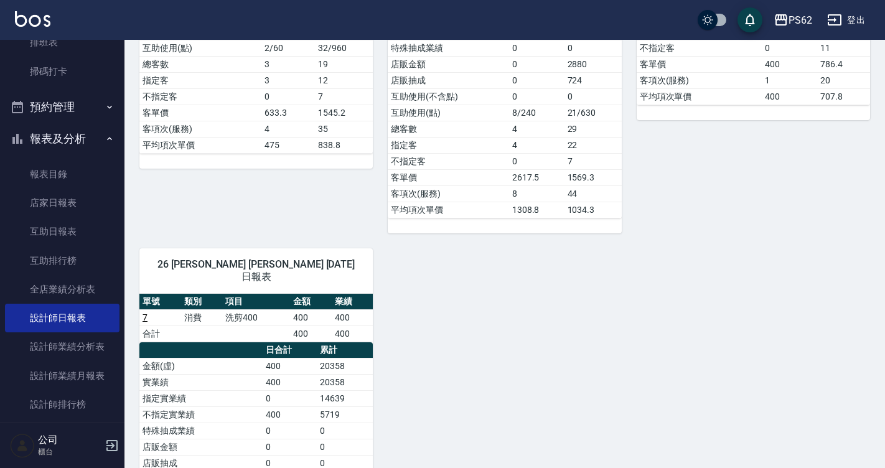
scroll to position [187, 0]
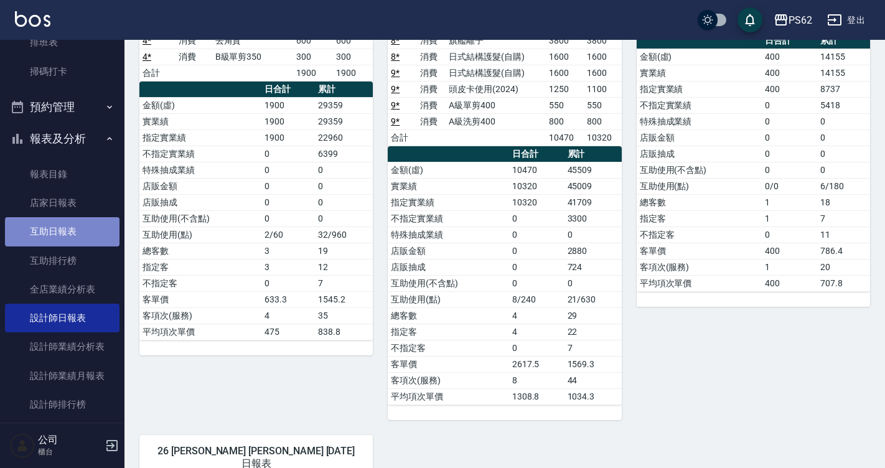
drag, startPoint x: 76, startPoint y: 228, endPoint x: 421, endPoint y: 306, distance: 353.5
click at [77, 228] on link "互助日報表" at bounding box center [62, 231] width 115 height 29
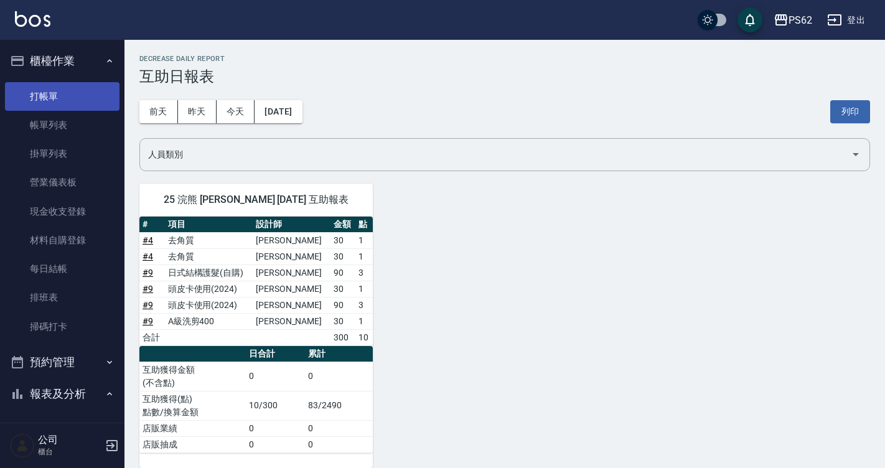
click at [72, 100] on link "打帳單" at bounding box center [62, 96] width 115 height 29
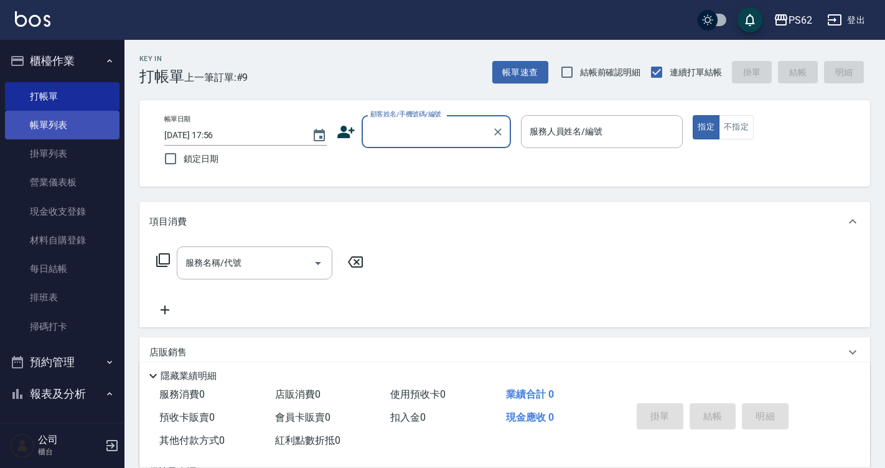
click at [66, 126] on link "帳單列表" at bounding box center [62, 125] width 115 height 29
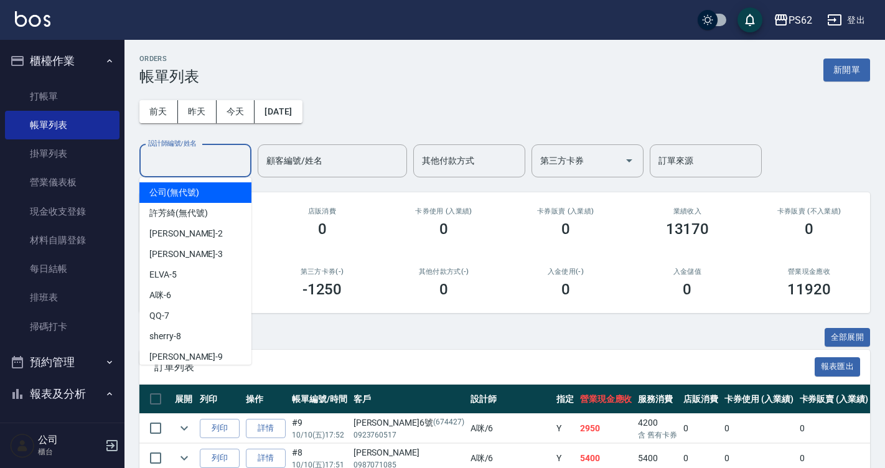
click at [182, 163] on input "設計師編號/姓名" at bounding box center [195, 161] width 101 height 22
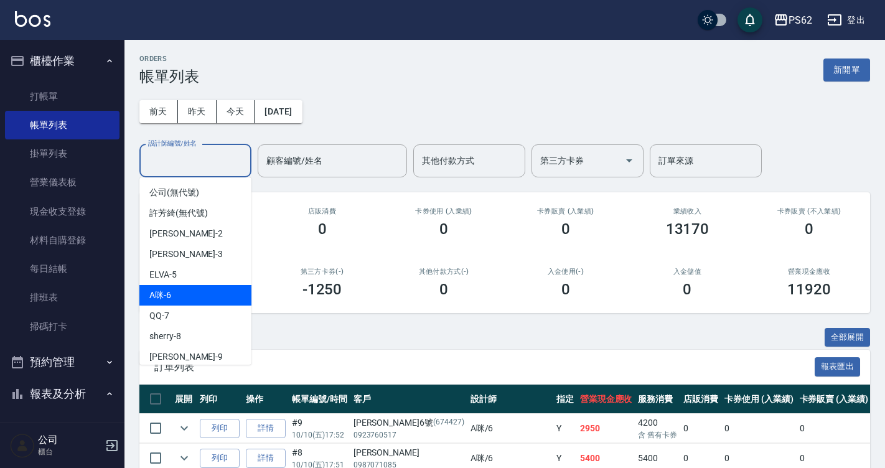
click at [194, 290] on div "A咪 -6" at bounding box center [195, 295] width 112 height 21
type input "A咪-6"
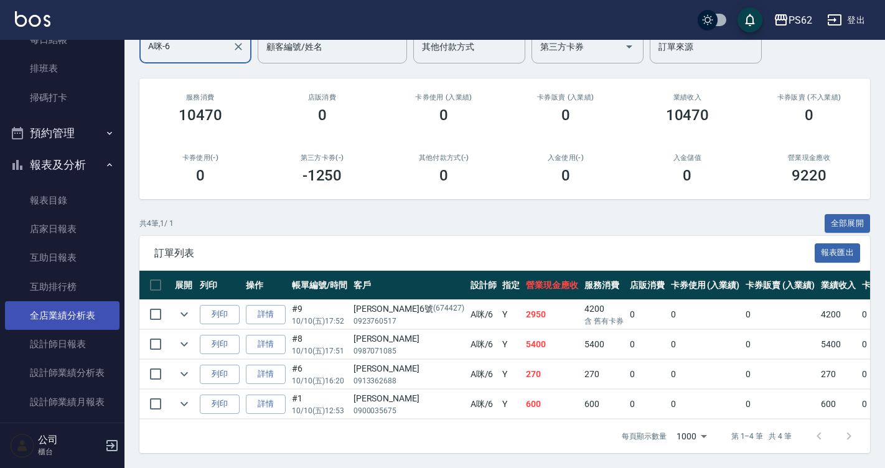
scroll to position [249, 0]
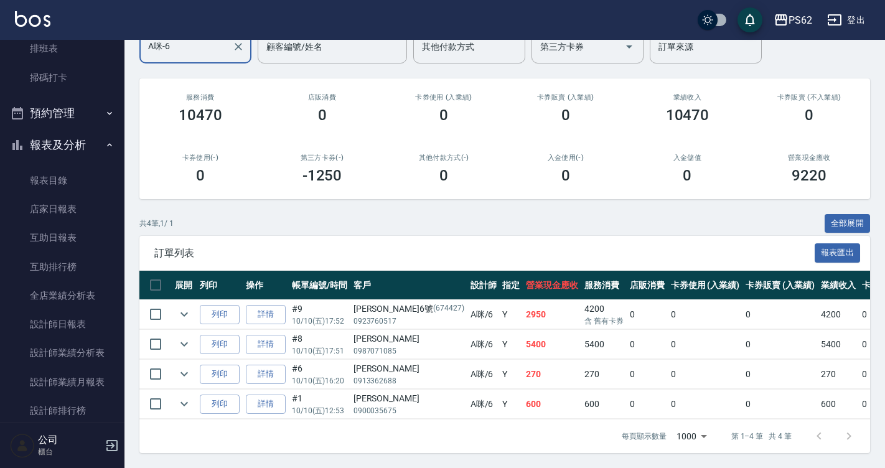
drag, startPoint x: 90, startPoint y: 320, endPoint x: 235, endPoint y: 286, distance: 148.3
click at [90, 320] on link "設計師日報表" at bounding box center [62, 324] width 115 height 29
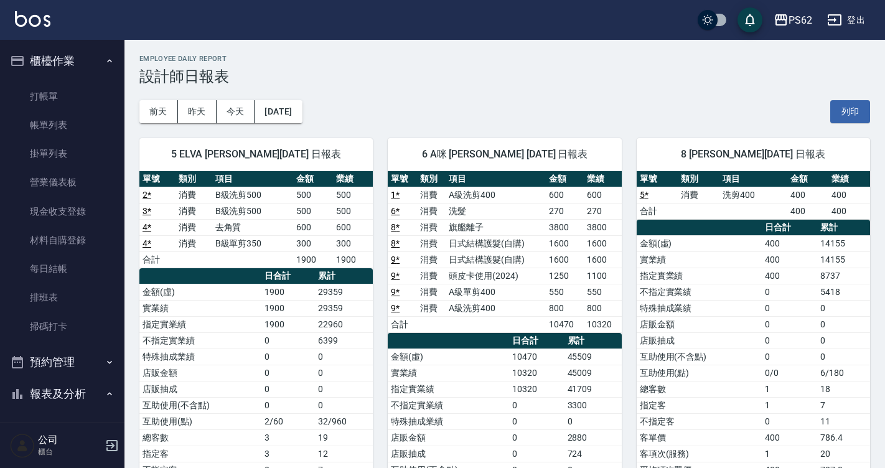
click at [73, 81] on ul "打帳單 帳單列表 掛單列表 營業儀表板 現金收支登錄 材料自購登錄 每日結帳 排班表 掃碼打卡" at bounding box center [62, 211] width 115 height 269
click at [65, 95] on link "打帳單" at bounding box center [62, 96] width 115 height 29
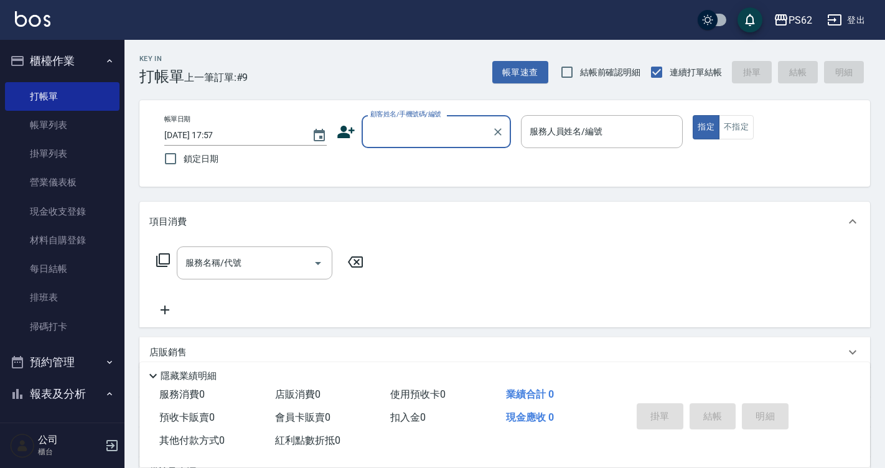
click at [340, 137] on icon at bounding box center [345, 132] width 17 height 12
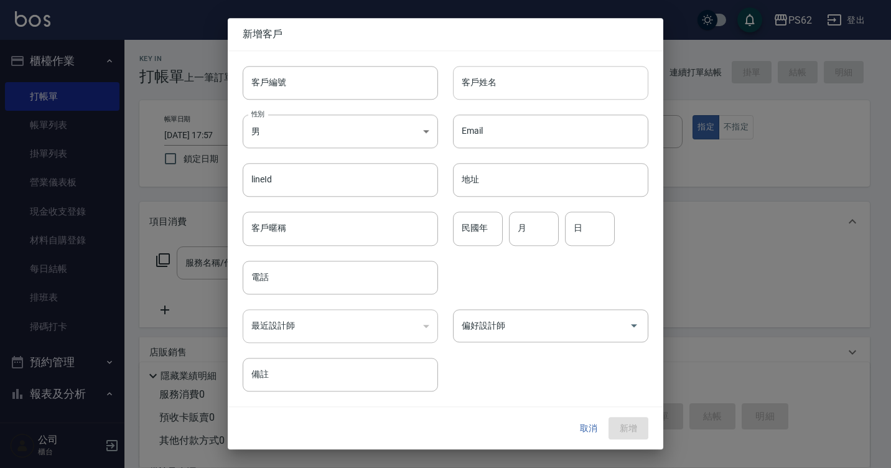
click at [537, 95] on input "客戶姓名" at bounding box center [550, 83] width 195 height 34
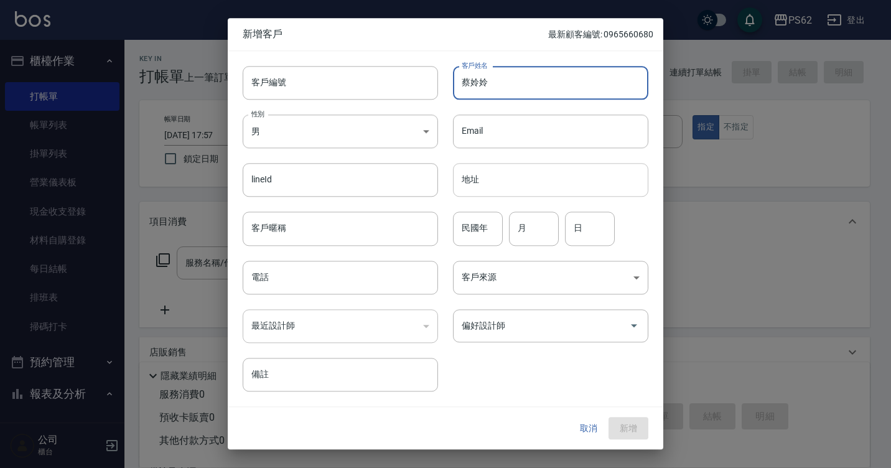
type input "蔡姈姈"
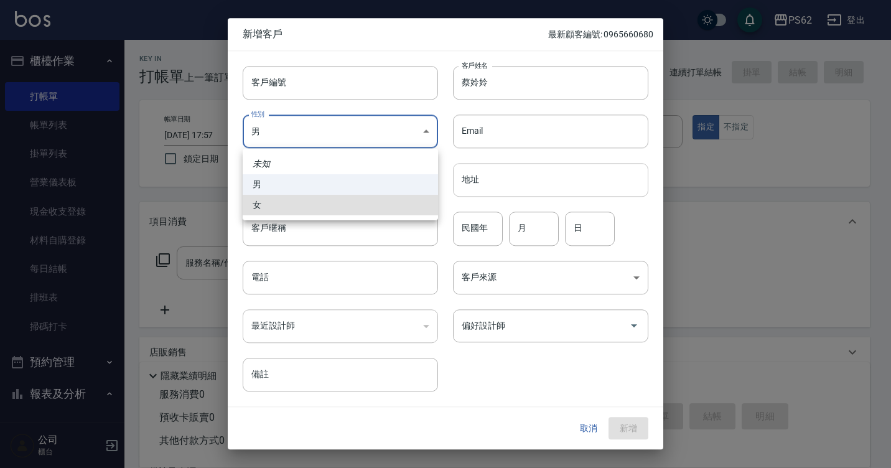
type input "[DEMOGRAPHIC_DATA]"
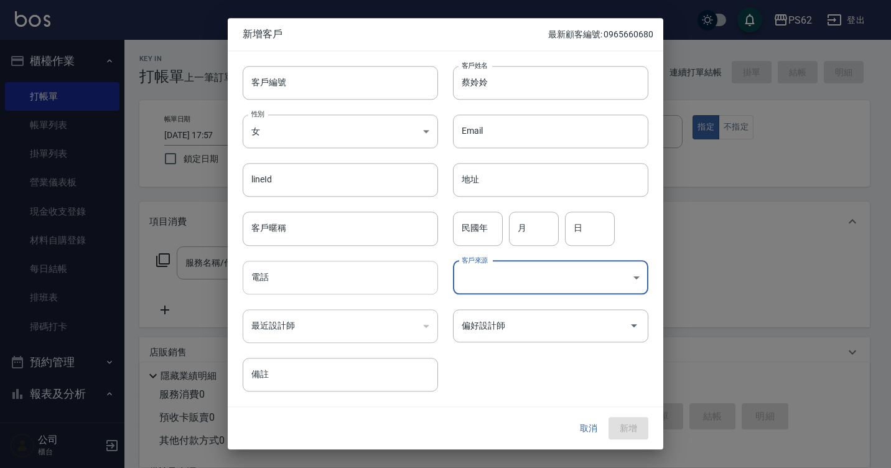
click at [340, 278] on input "電話" at bounding box center [340, 278] width 195 height 34
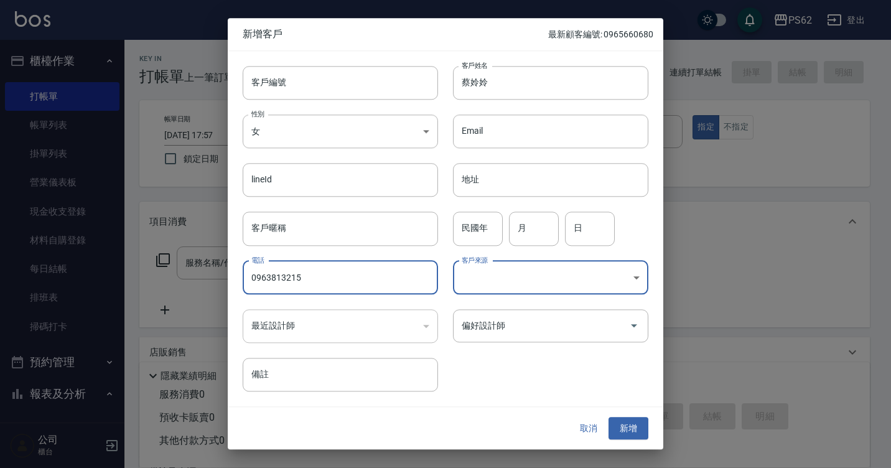
click at [273, 279] on input "0963813215" at bounding box center [340, 278] width 195 height 34
type input "0963813215"
click at [635, 426] on button "新增" at bounding box center [629, 428] width 40 height 23
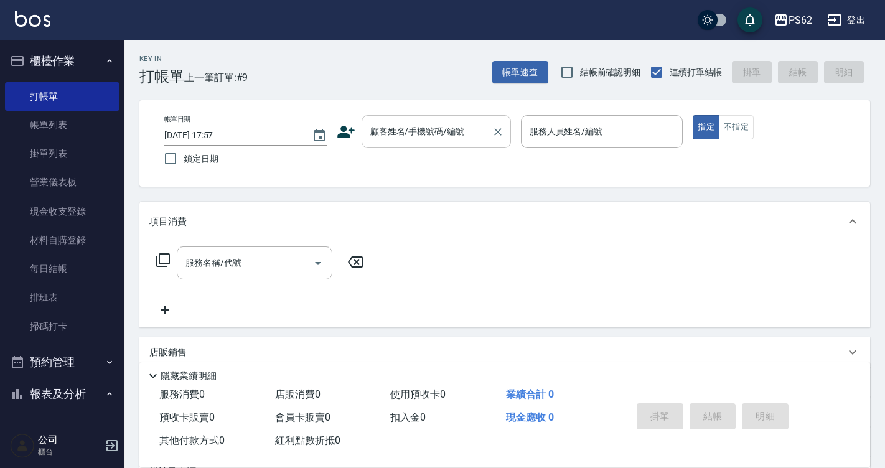
click at [407, 123] on div "顧客姓名/手機號碼/編號 顧客姓名/手機號碼/編號" at bounding box center [436, 131] width 149 height 33
paste input "0963813215"
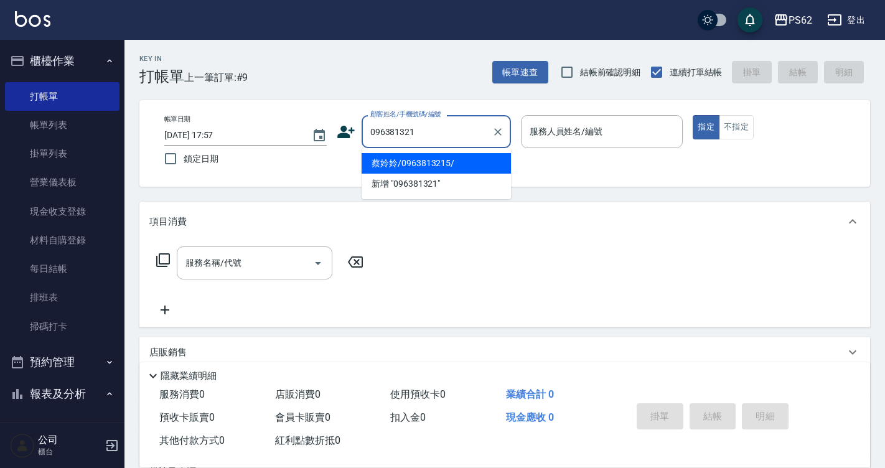
click at [452, 174] on li "新增 "096381321"" at bounding box center [436, 184] width 149 height 21
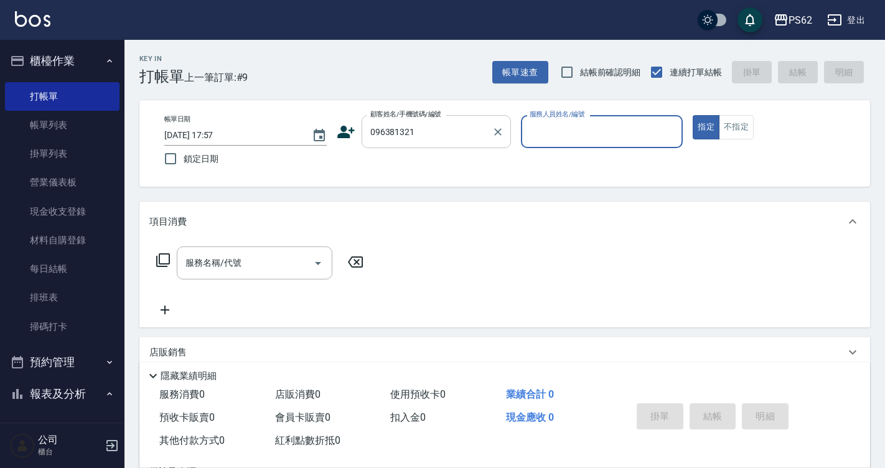
click at [459, 140] on input "096381321" at bounding box center [426, 132] width 119 height 22
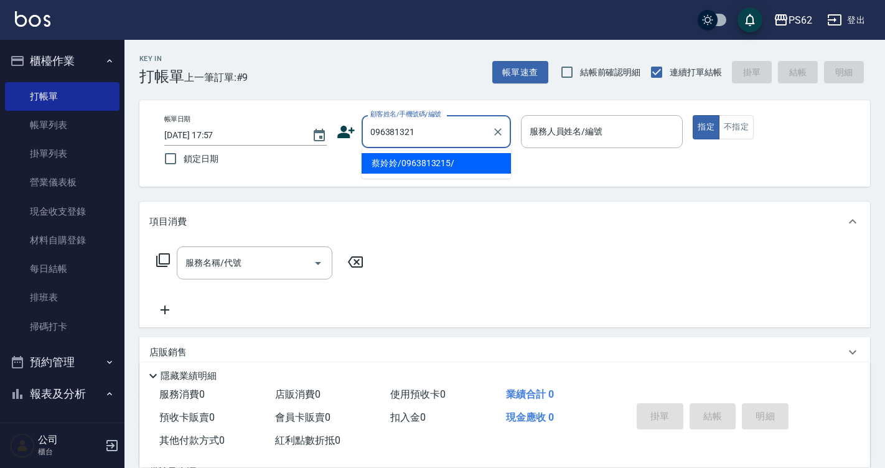
click at [447, 161] on li "蔡姈姈/0963813215/" at bounding box center [436, 163] width 149 height 21
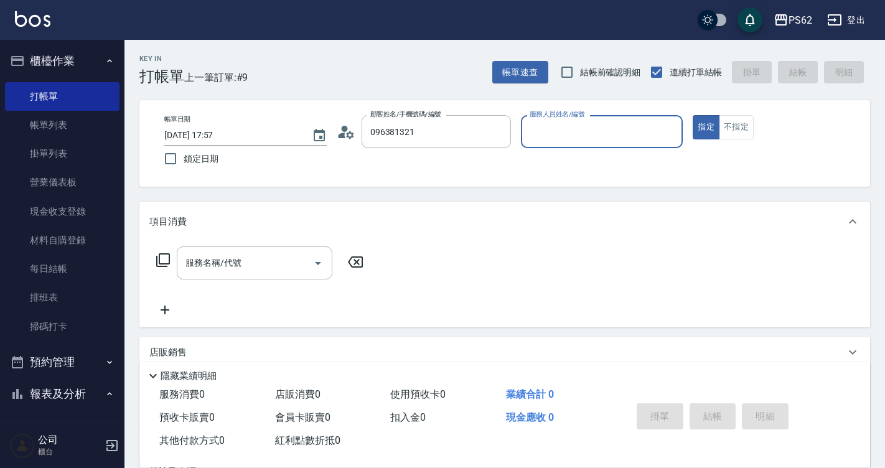
type input "蔡姈姈/0963813215/"
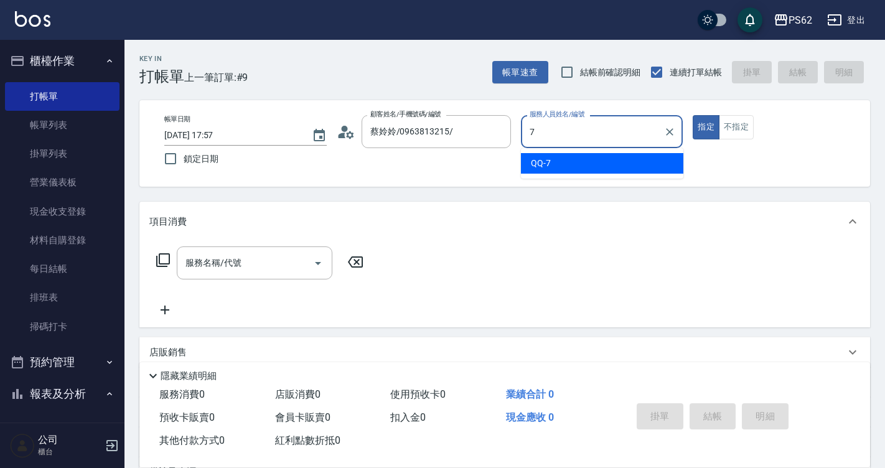
type input "QQ-7"
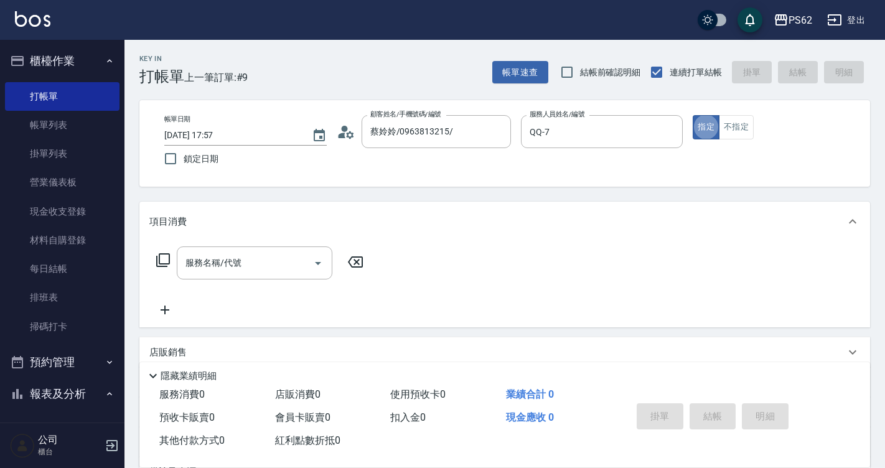
type button "true"
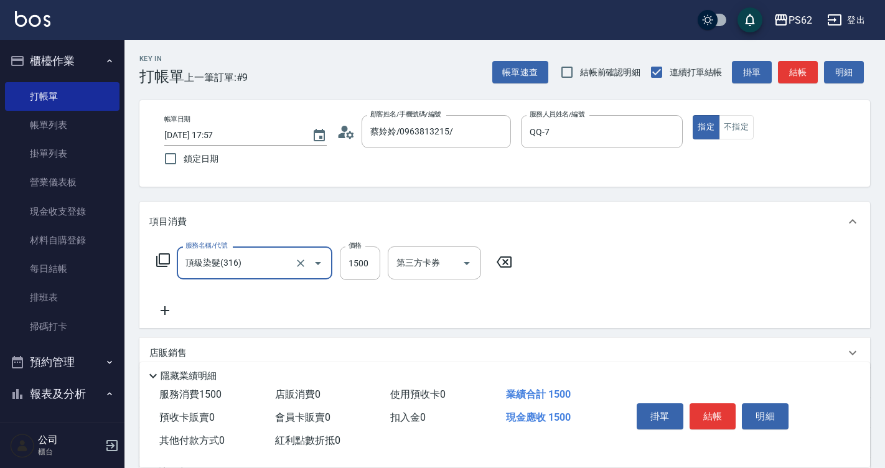
type input "頂級染髮(316)"
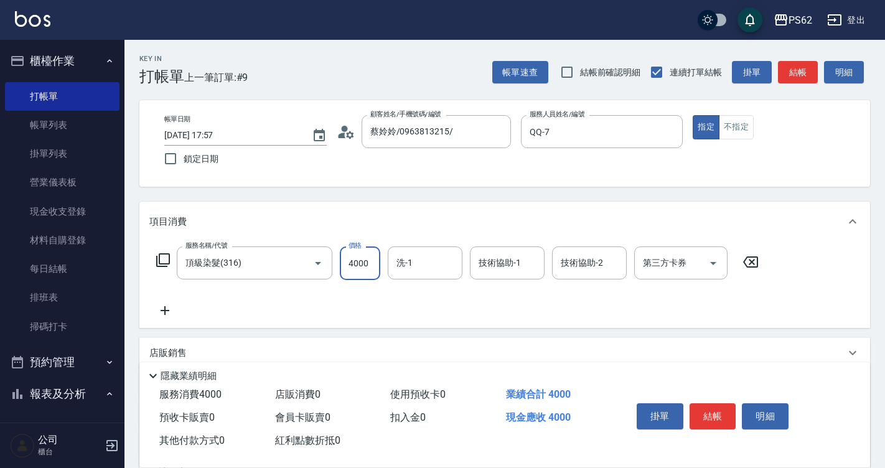
type input "4000"
type input "2"
type input "浣熊-25"
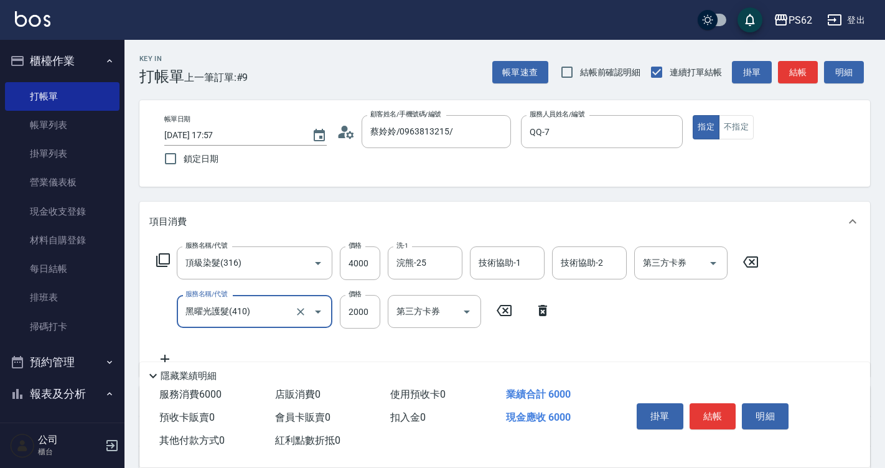
type input "黑曜光護髮(410)"
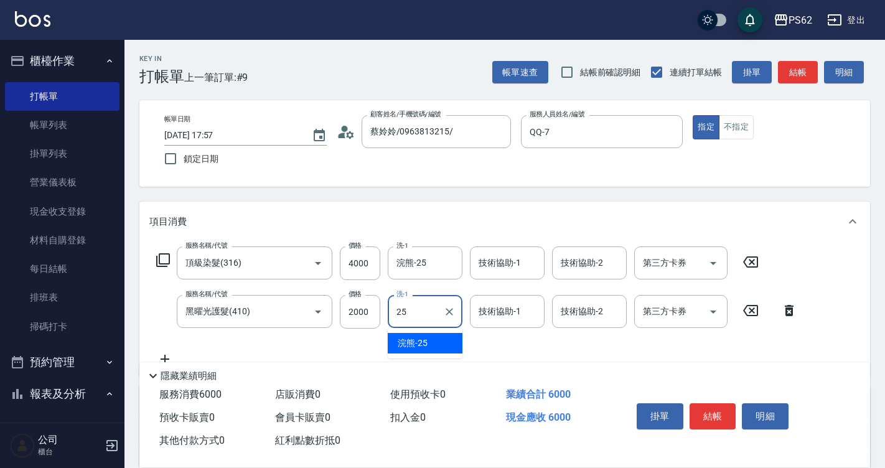
type input "浣熊-25"
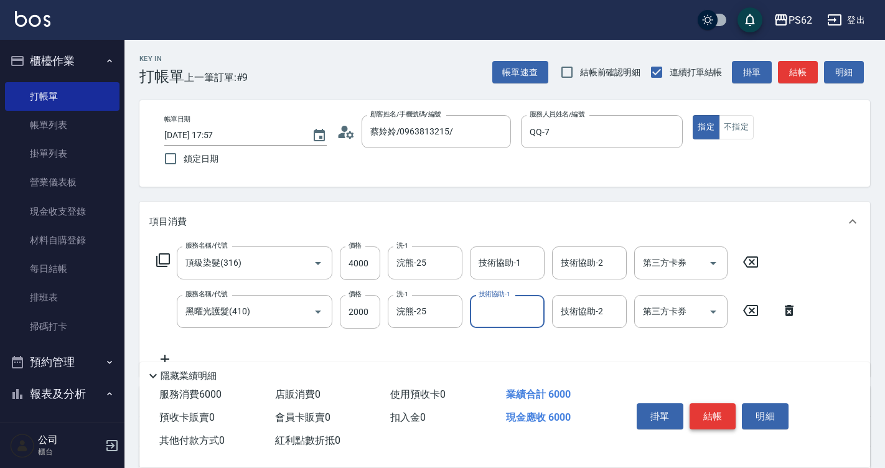
click at [713, 410] on button "結帳" at bounding box center [713, 416] width 47 height 26
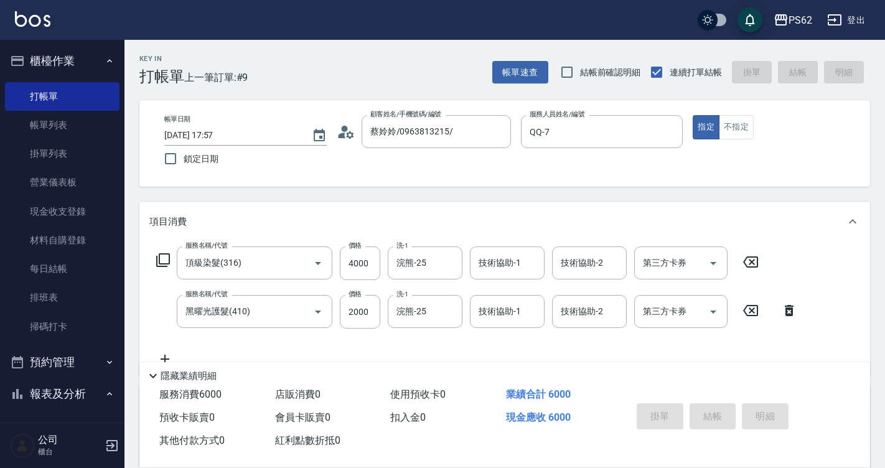
type input "[DATE] 18:12"
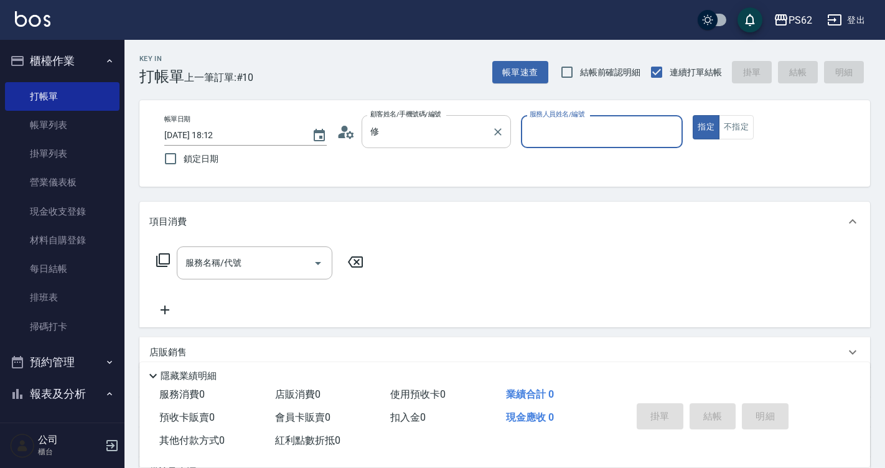
type input "[PERSON_NAME]/0963597871/"
type input "QQ-7"
click at [693, 115] on button "指定" at bounding box center [706, 127] width 27 height 24
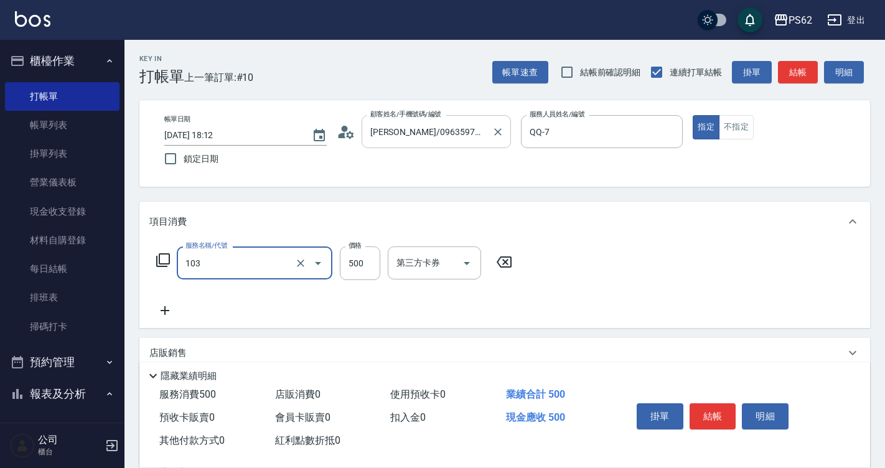
type input "B級洗剪500(103)"
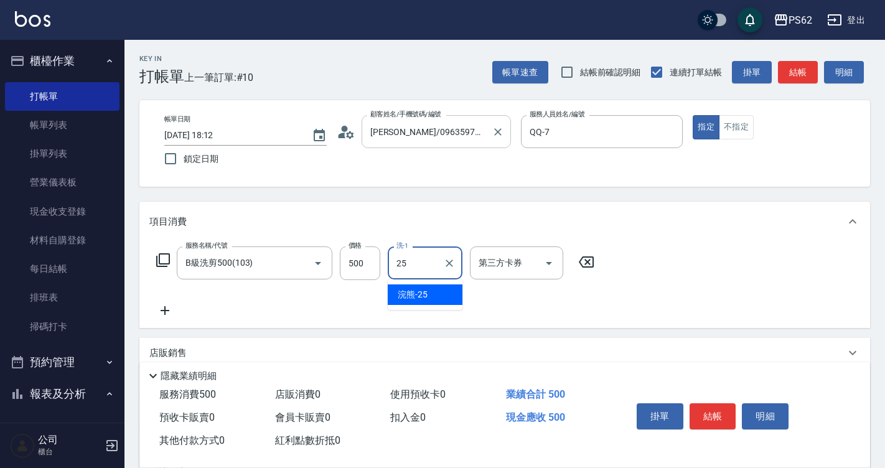
type input "浣熊-25"
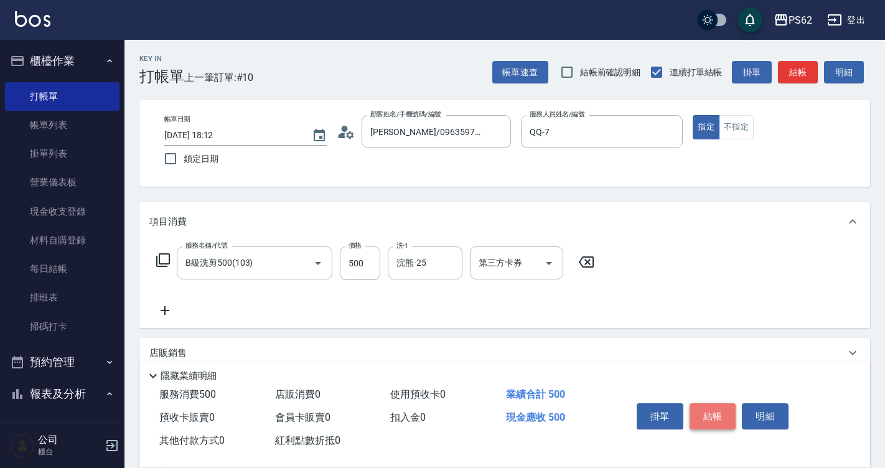
click at [714, 411] on button "結帳" at bounding box center [713, 416] width 47 height 26
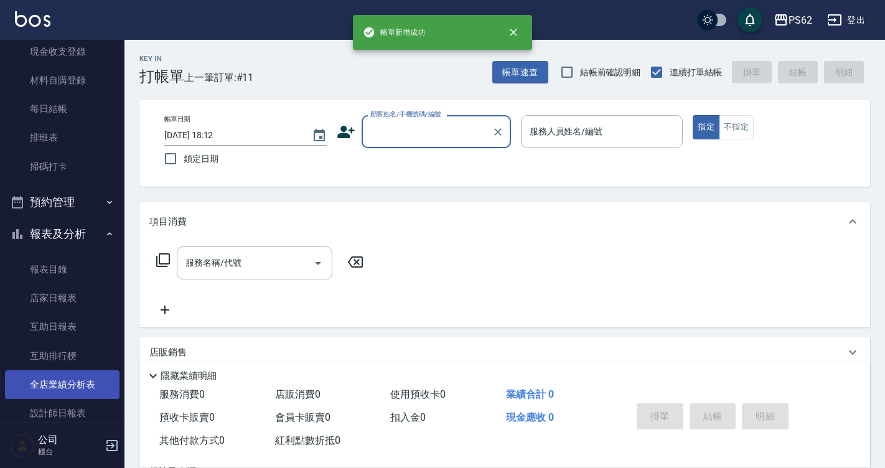
scroll to position [187, 0]
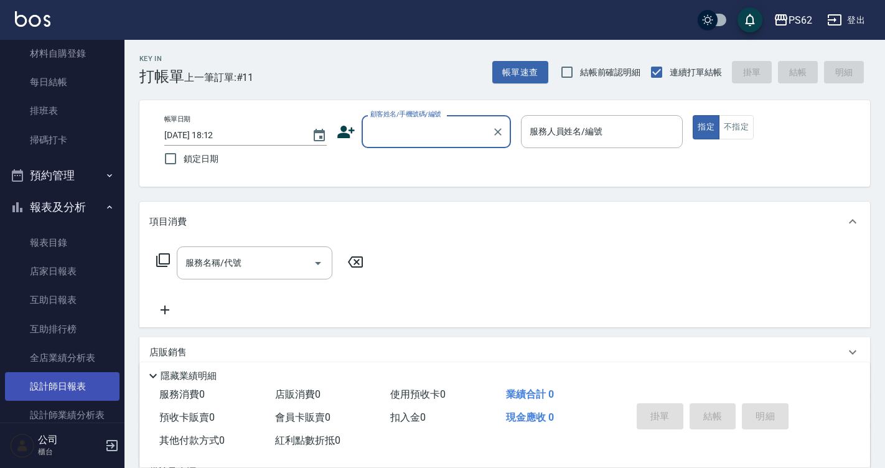
click at [101, 386] on link "設計師日報表" at bounding box center [62, 386] width 115 height 29
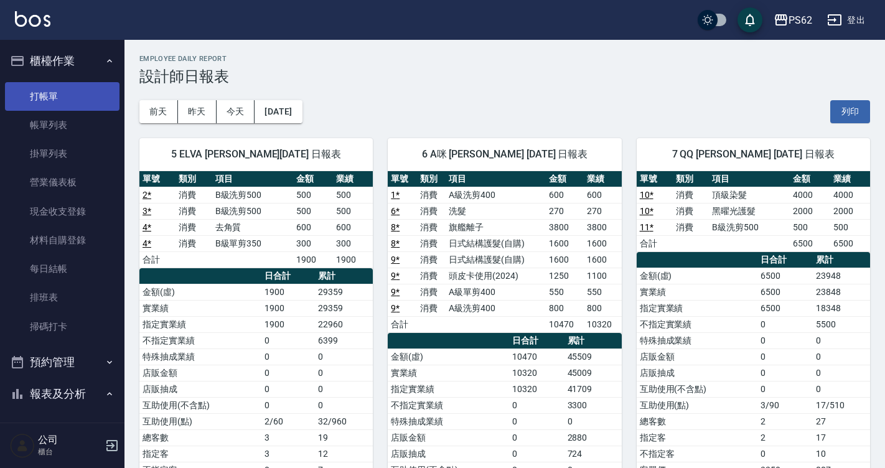
click at [47, 95] on link "打帳單" at bounding box center [62, 96] width 115 height 29
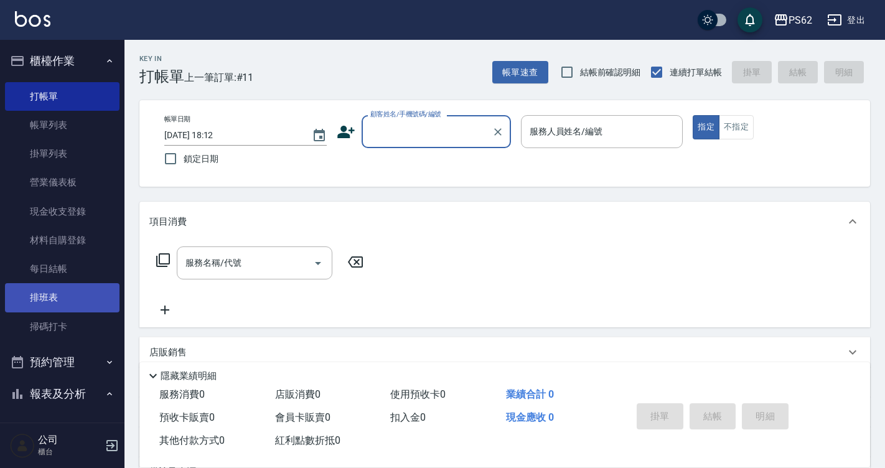
click at [75, 306] on link "排班表" at bounding box center [62, 297] width 115 height 29
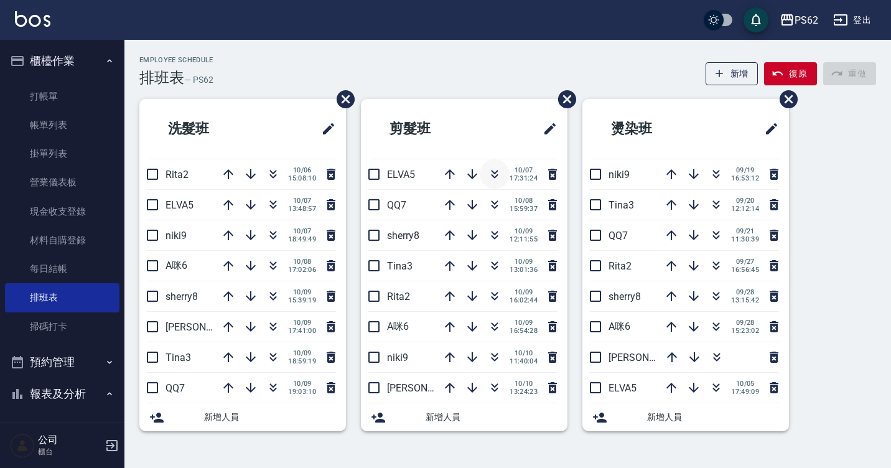
click at [494, 177] on icon "button" at bounding box center [495, 176] width 7 height 4
click at [491, 176] on icon "button" at bounding box center [494, 174] width 15 height 15
click at [798, 73] on button "復原" at bounding box center [790, 73] width 53 height 23
click at [273, 297] on icon "button" at bounding box center [273, 296] width 15 height 15
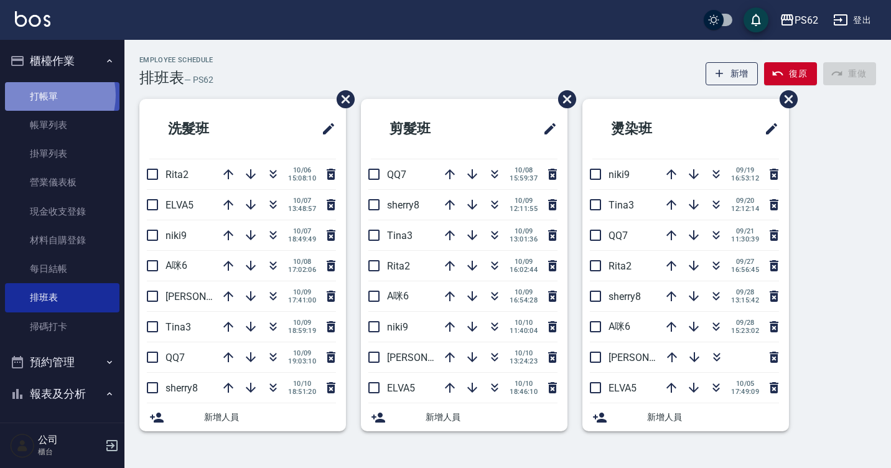
drag, startPoint x: 162, startPoint y: 59, endPoint x: 45, endPoint y: 95, distance: 122.9
click at [45, 95] on link "打帳單" at bounding box center [62, 96] width 115 height 29
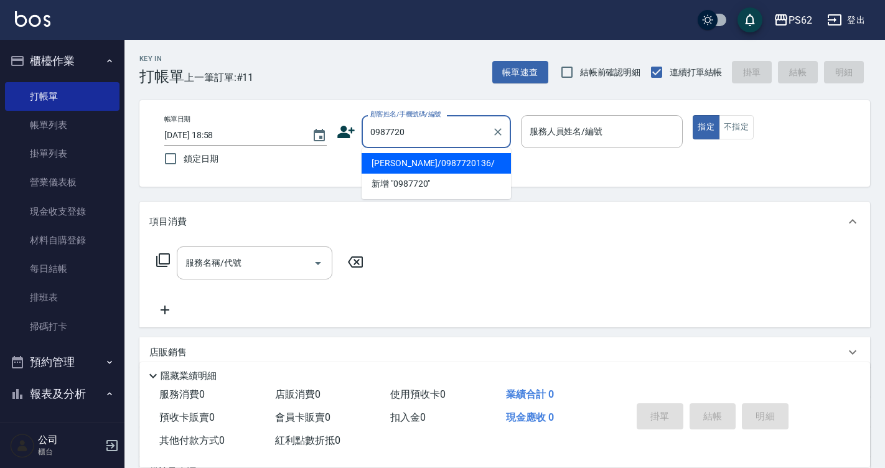
click at [429, 165] on li "[PERSON_NAME]/0987720136/" at bounding box center [436, 163] width 149 height 21
type input "[PERSON_NAME]/0987720136/"
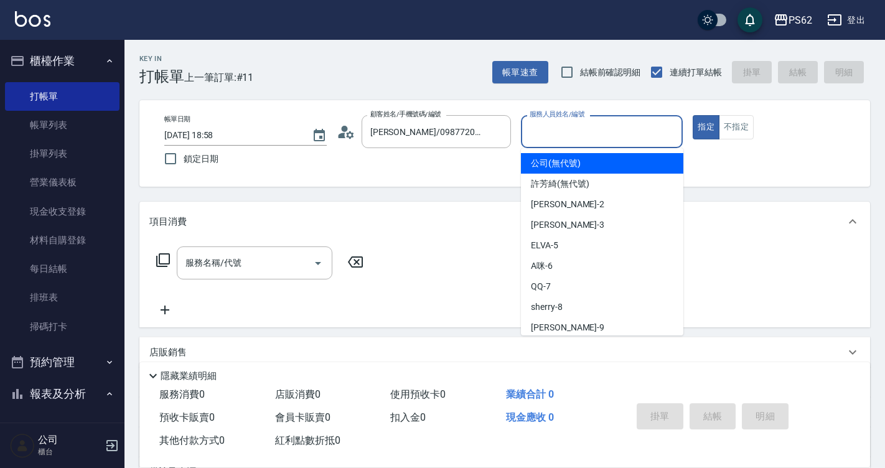
click at [563, 134] on input "服務人員姓名/編號" at bounding box center [602, 132] width 151 height 22
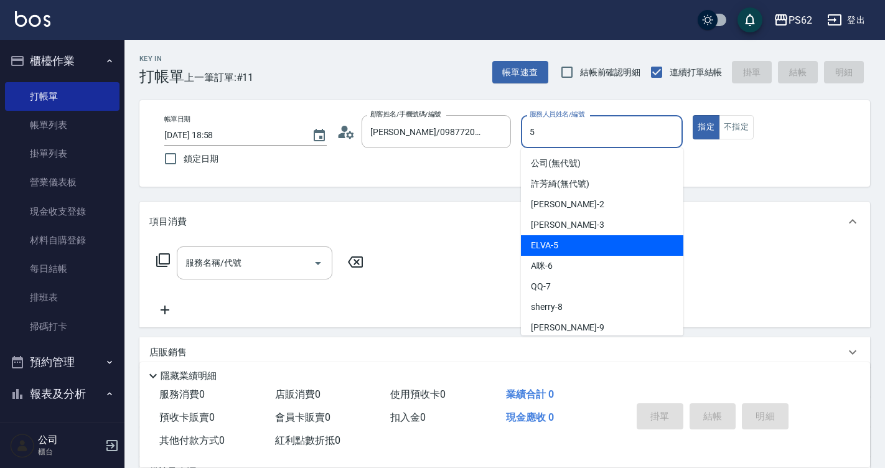
click at [543, 245] on body "PS62 登出 櫃檯作業 打帳單 帳單列表 掛單列表 營業儀表板 現金收支登錄 材料自購登錄 每日結帳 排班表 掃碼打卡 預約管理 預約管理 單日預約紀錄 單…" at bounding box center [442, 303] width 885 height 606
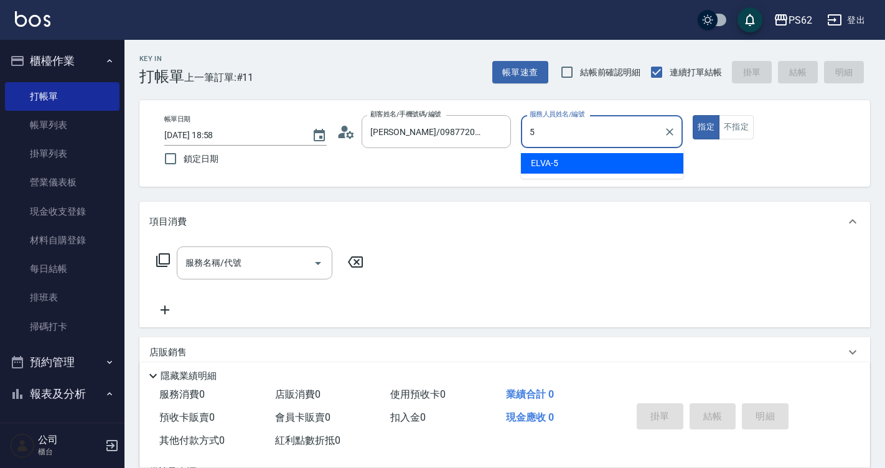
click at [546, 161] on span "ELVA -5" at bounding box center [544, 163] width 27 height 13
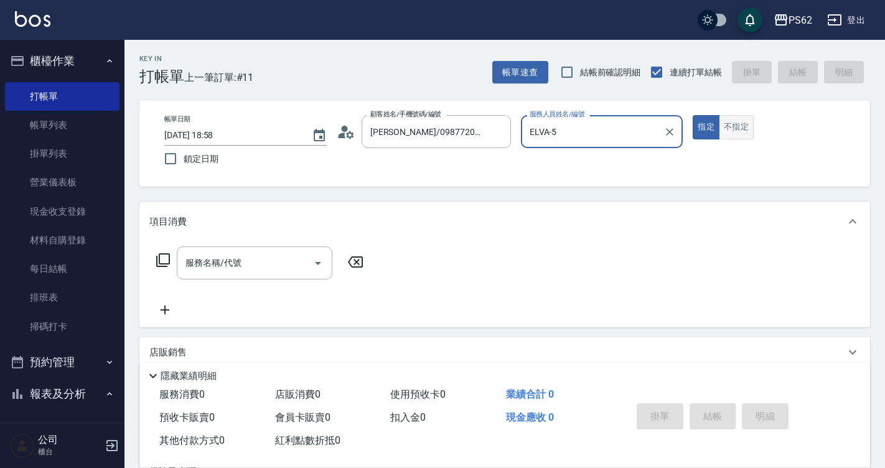
type input "ELVA-5"
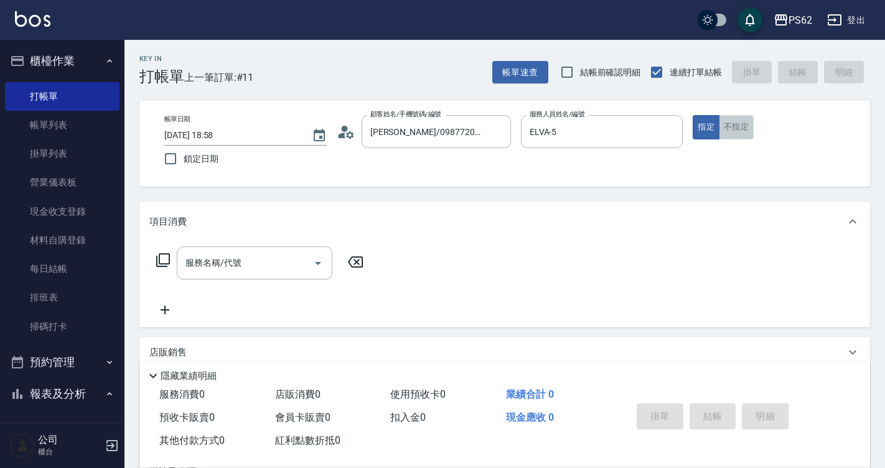
click at [737, 121] on button "不指定" at bounding box center [736, 127] width 35 height 24
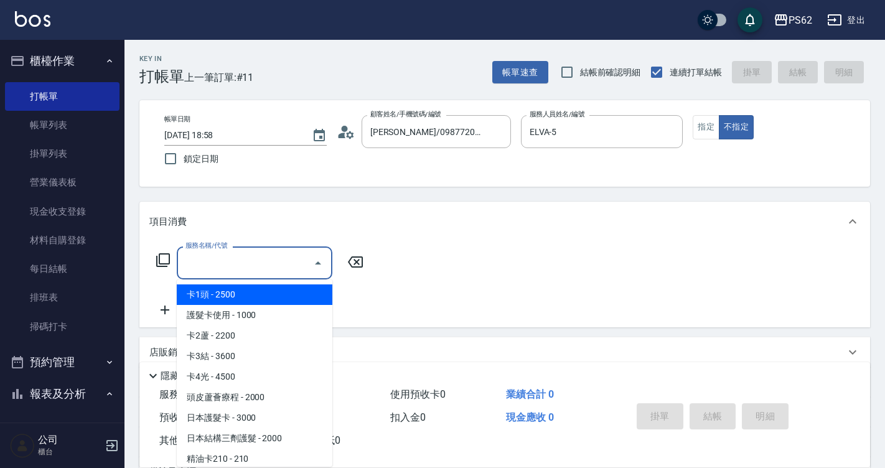
click at [262, 269] on input "服務名稱/代號" at bounding box center [245, 263] width 126 height 22
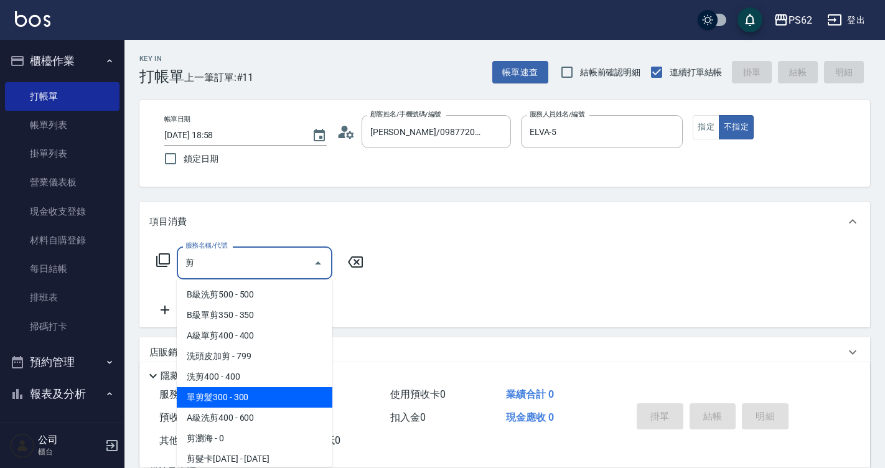
click at [258, 394] on span "單剪髮300 - 300" at bounding box center [255, 397] width 156 height 21
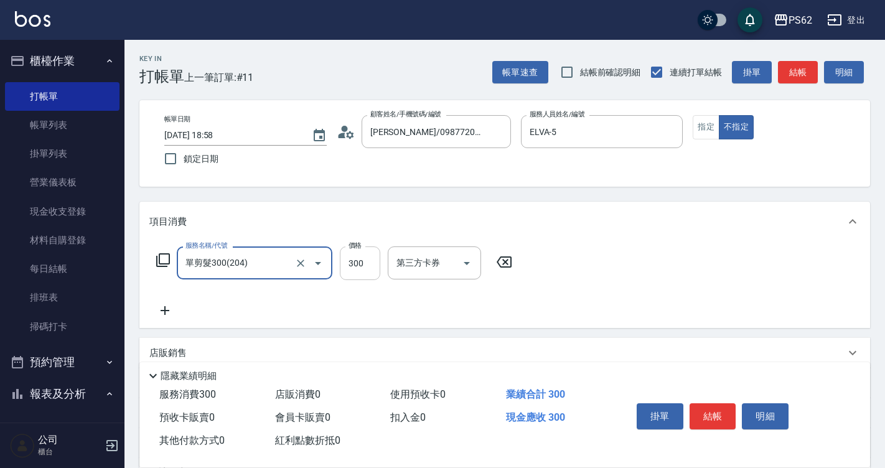
type input "單剪髮300(204)"
click at [365, 261] on input "300" at bounding box center [360, 263] width 40 height 34
click at [162, 310] on icon at bounding box center [164, 310] width 31 height 15
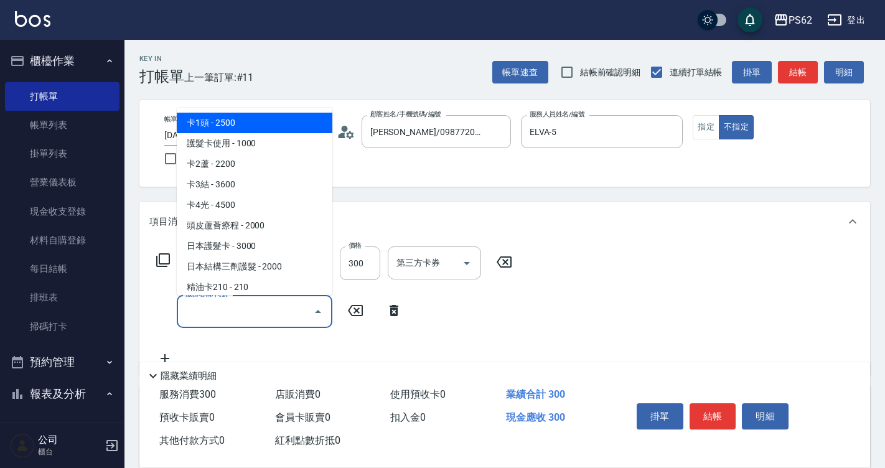
click at [229, 312] on input "服務名稱/代號" at bounding box center [245, 312] width 126 height 22
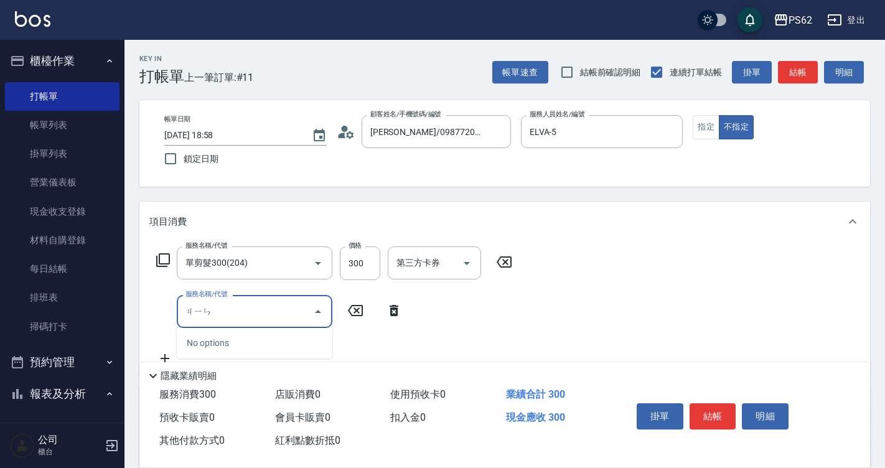
type input "金"
type input "經"
type input "金"
type input "經"
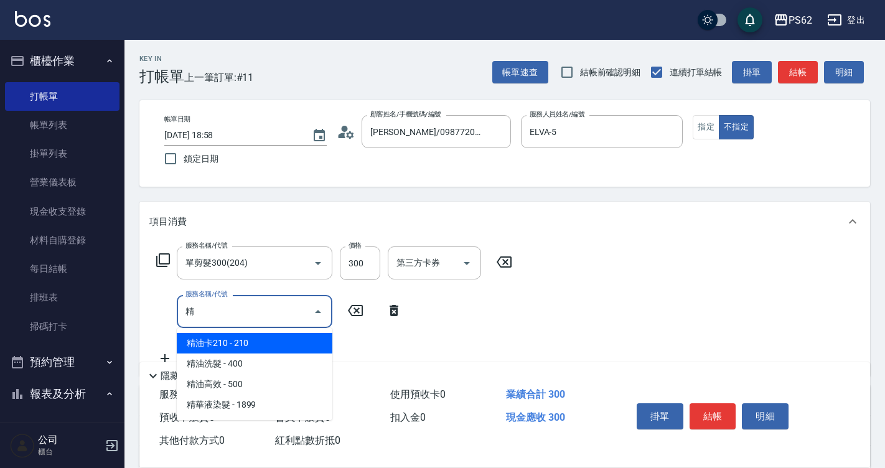
drag, startPoint x: 246, startPoint y: 317, endPoint x: 255, endPoint y: 311, distance: 10.7
click at [246, 317] on input "精" at bounding box center [245, 312] width 126 height 22
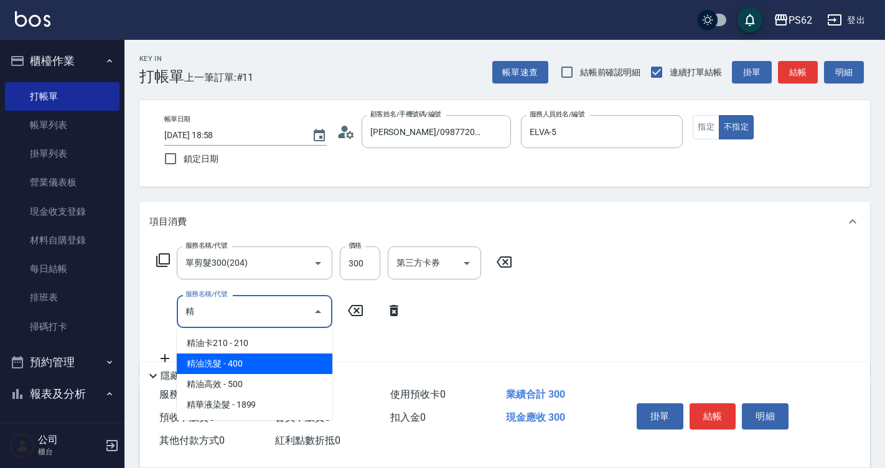
drag, startPoint x: 254, startPoint y: 336, endPoint x: 255, endPoint y: 362, distance: 25.5
click at [255, 362] on ul "精油卡210 - 210 精油洗髮 - 400 精油高效 - 500 精華液染髮 - 1899" at bounding box center [255, 374] width 156 height 92
click at [255, 363] on span "精油洗髮 - 400" at bounding box center [255, 364] width 156 height 21
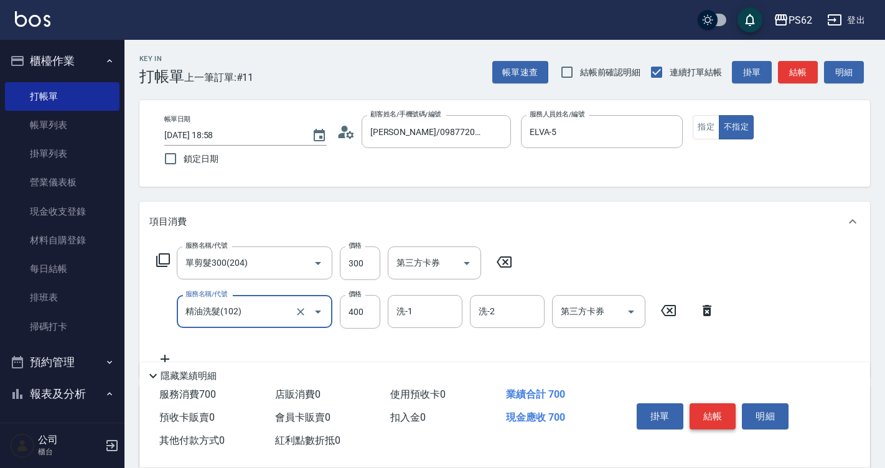
type input "精油洗髮(102)"
click at [714, 410] on button "結帳" at bounding box center [713, 416] width 47 height 26
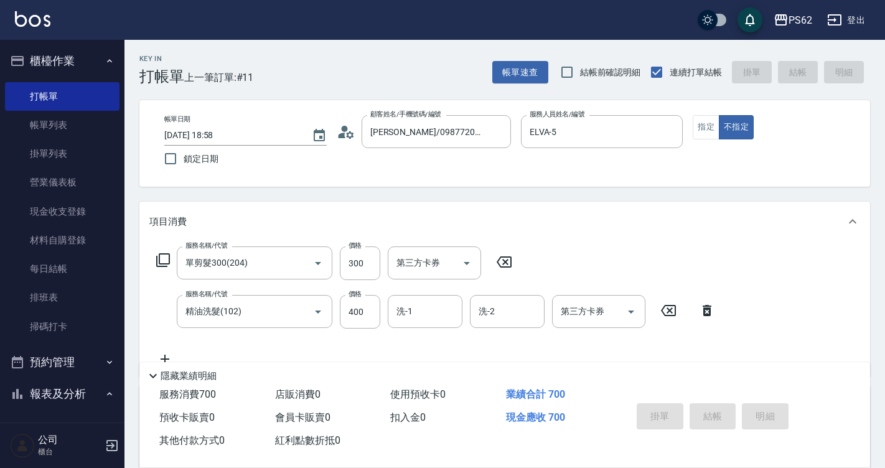
type input "[DATE] 19:00"
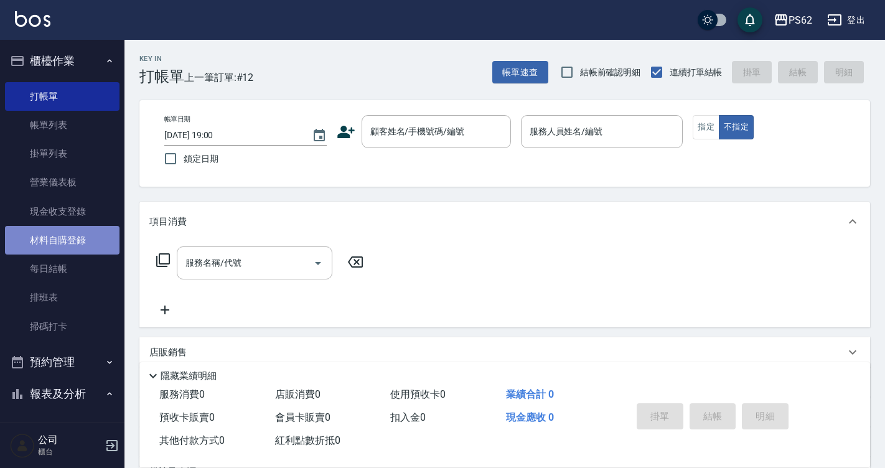
click at [87, 233] on link "材料自購登錄" at bounding box center [62, 240] width 115 height 29
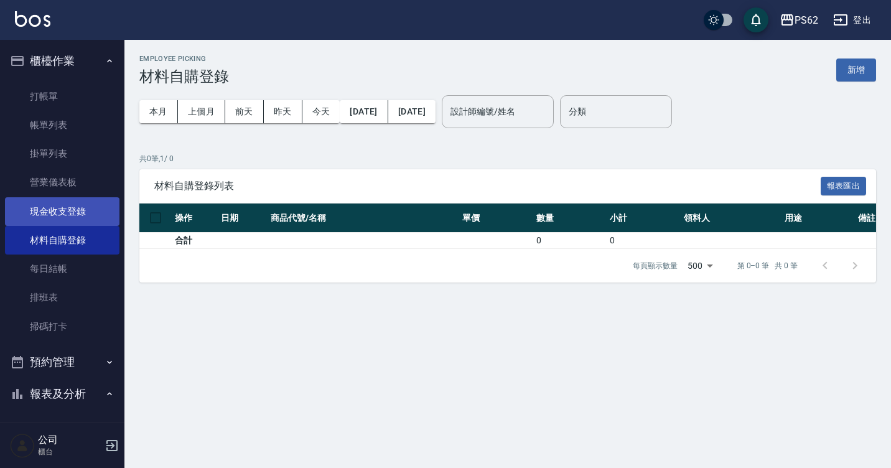
click at [95, 208] on link "現金收支登錄" at bounding box center [62, 211] width 115 height 29
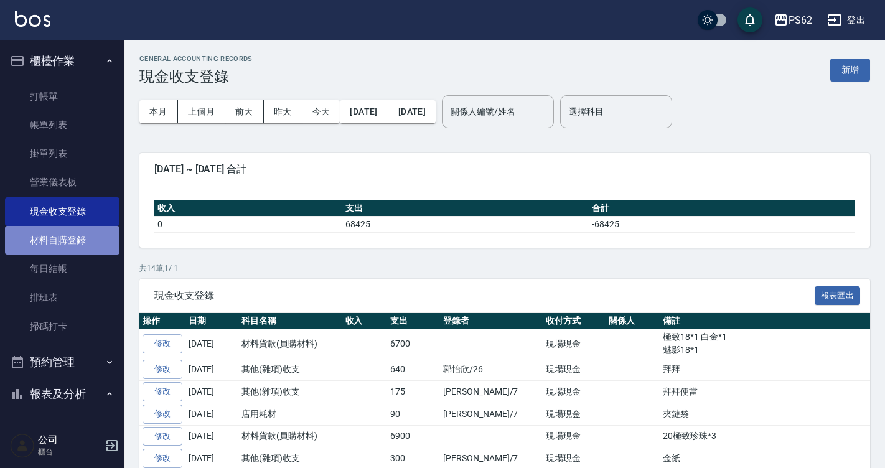
click at [76, 235] on link "材料自購登錄" at bounding box center [62, 240] width 115 height 29
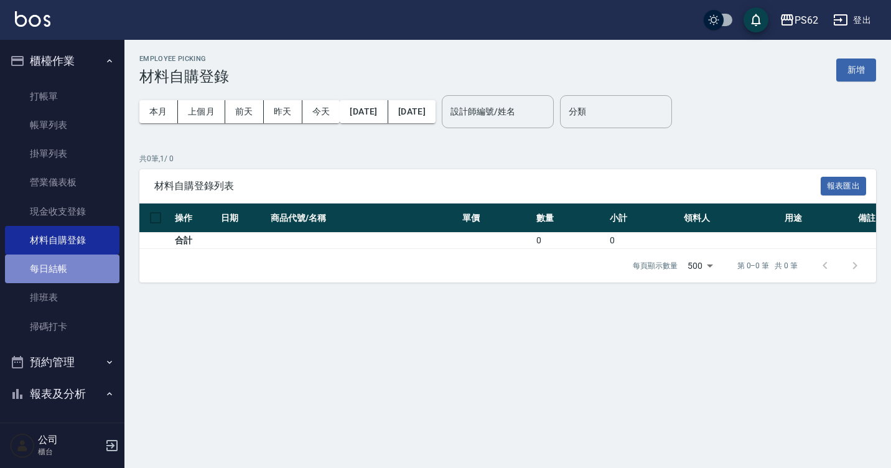
click at [82, 278] on link "每日結帳" at bounding box center [62, 269] width 115 height 29
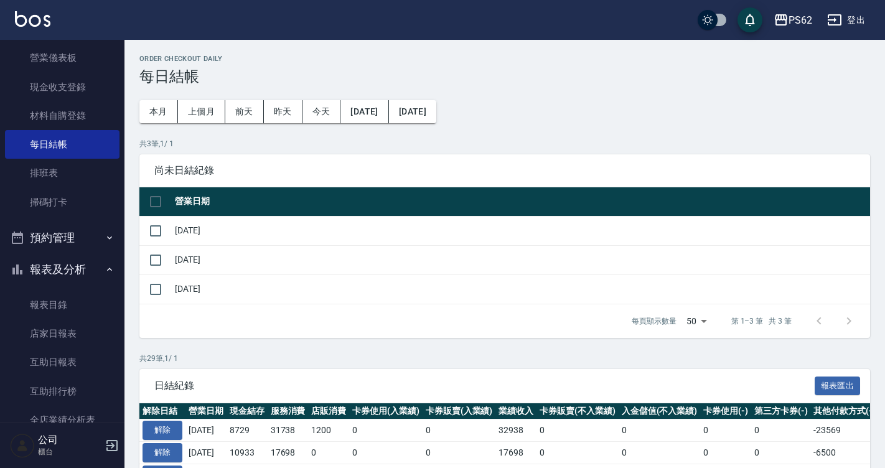
click at [73, 232] on button "預約管理" at bounding box center [62, 238] width 115 height 32
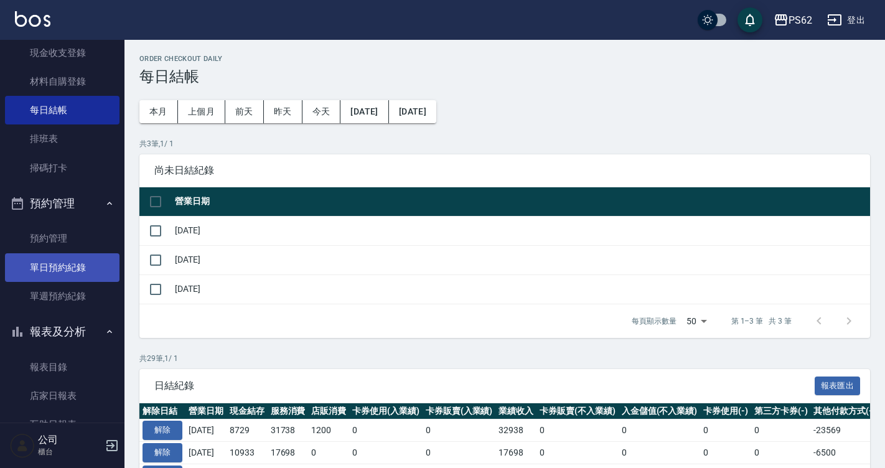
scroll to position [187, 0]
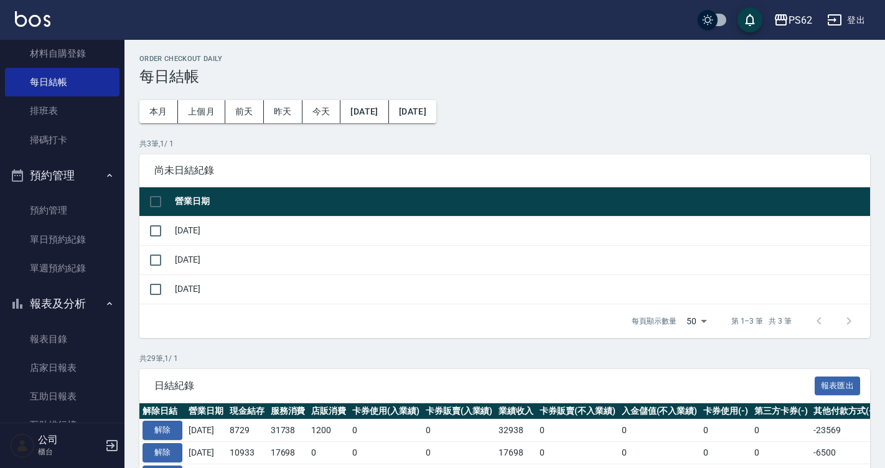
click at [78, 304] on button "報表及分析" at bounding box center [62, 304] width 115 height 32
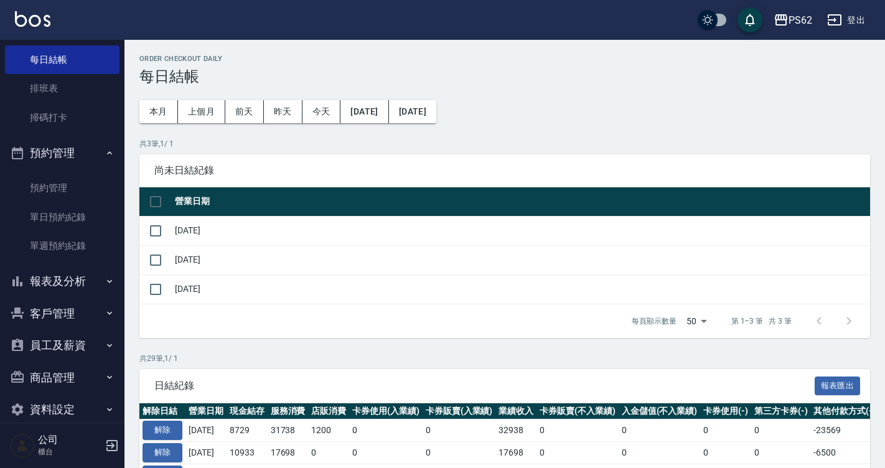
scroll to position [227, 0]
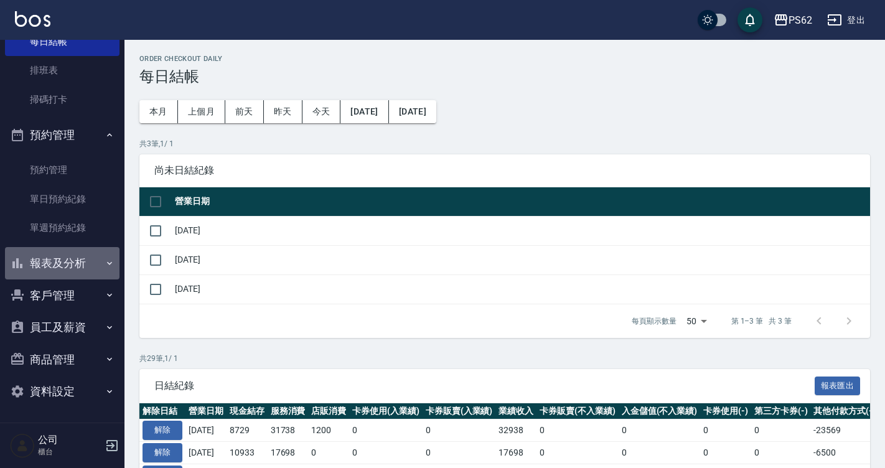
click at [83, 264] on button "報表及分析" at bounding box center [62, 263] width 115 height 32
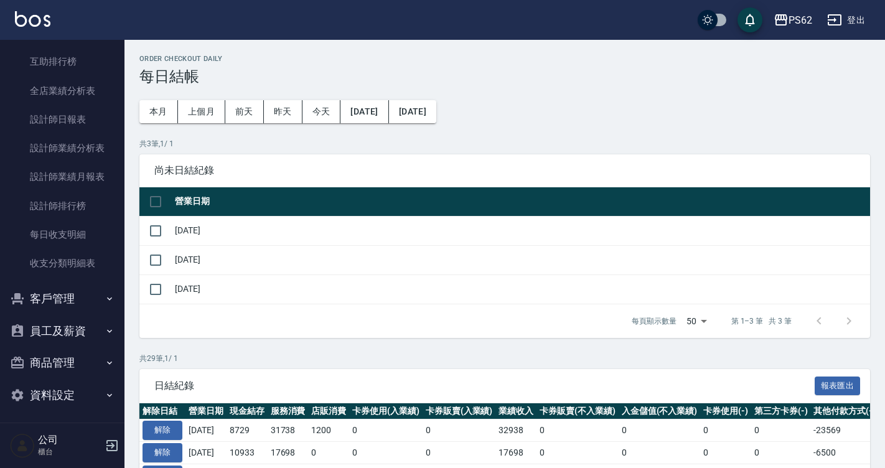
scroll to position [553, 0]
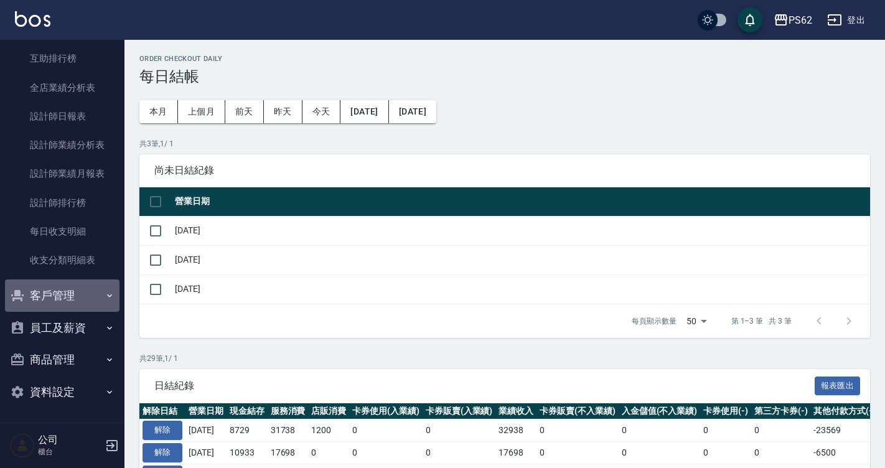
click at [91, 299] on button "客戶管理" at bounding box center [62, 295] width 115 height 32
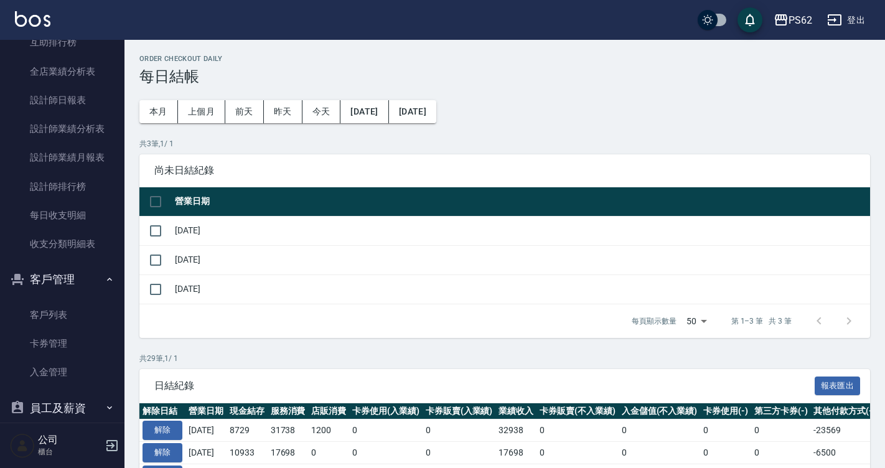
scroll to position [616, 0]
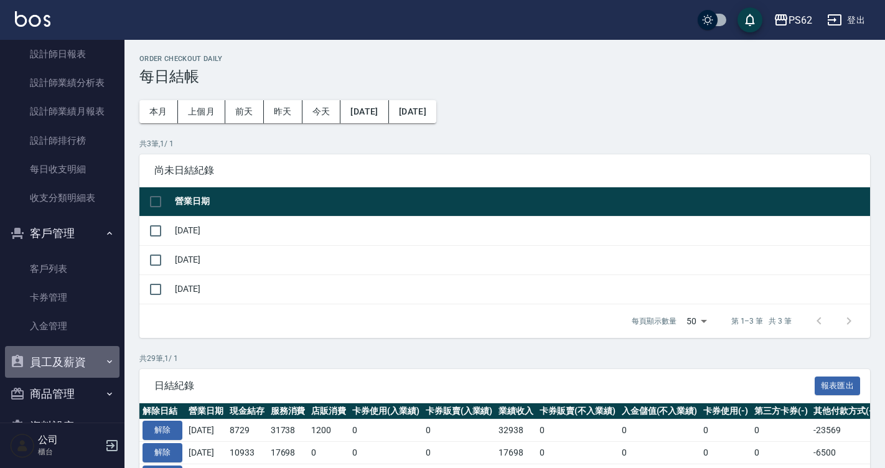
click at [72, 357] on button "員工及薪資" at bounding box center [62, 362] width 115 height 32
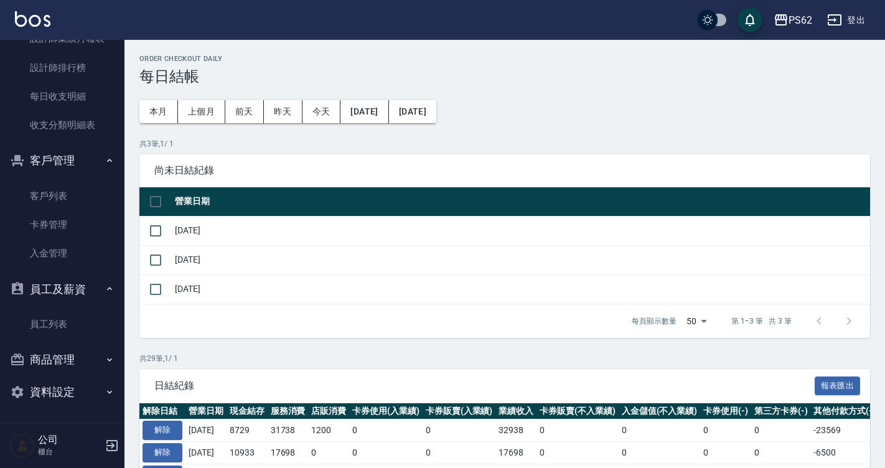
click at [74, 359] on button "商品管理" at bounding box center [62, 360] width 115 height 32
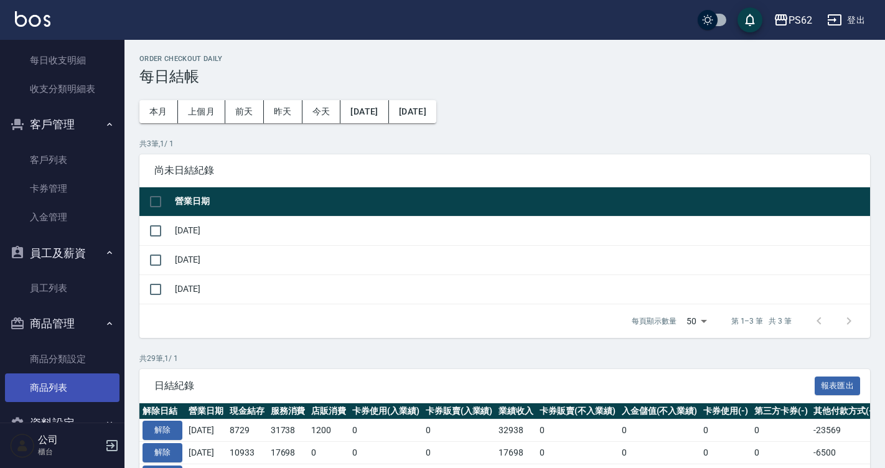
scroll to position [756, 0]
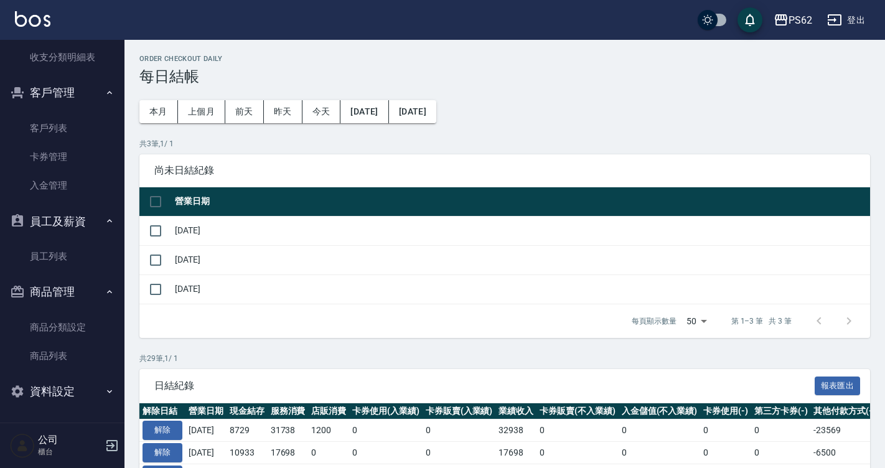
click at [80, 388] on button "資料設定" at bounding box center [62, 391] width 115 height 32
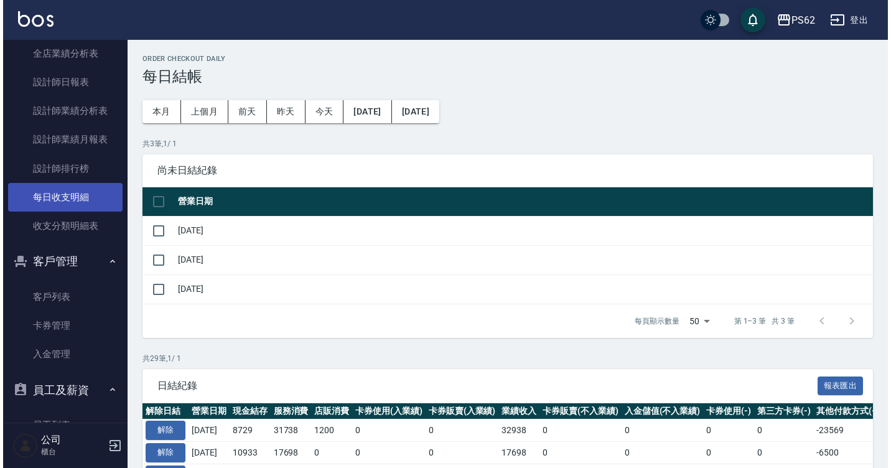
scroll to position [507, 0]
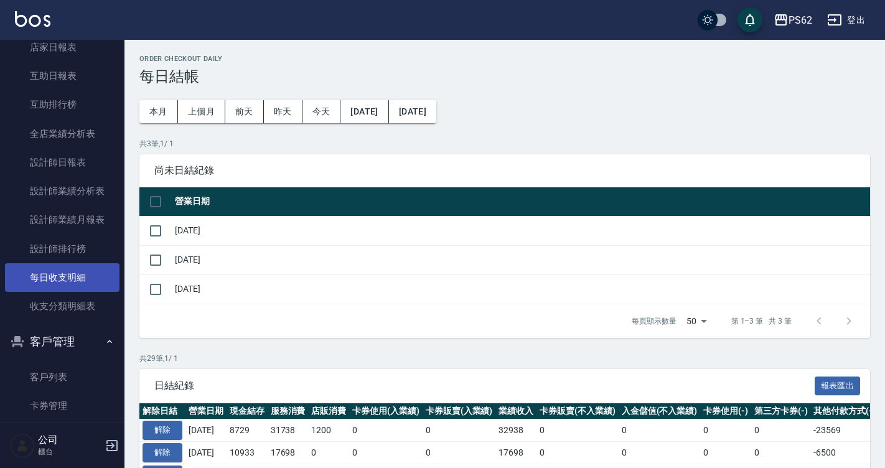
click at [72, 281] on link "每日收支明細" at bounding box center [62, 277] width 115 height 29
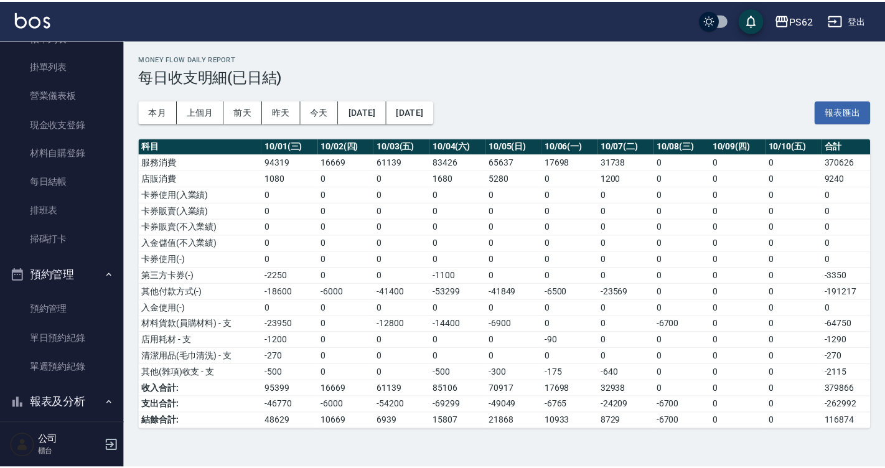
scroll to position [9, 0]
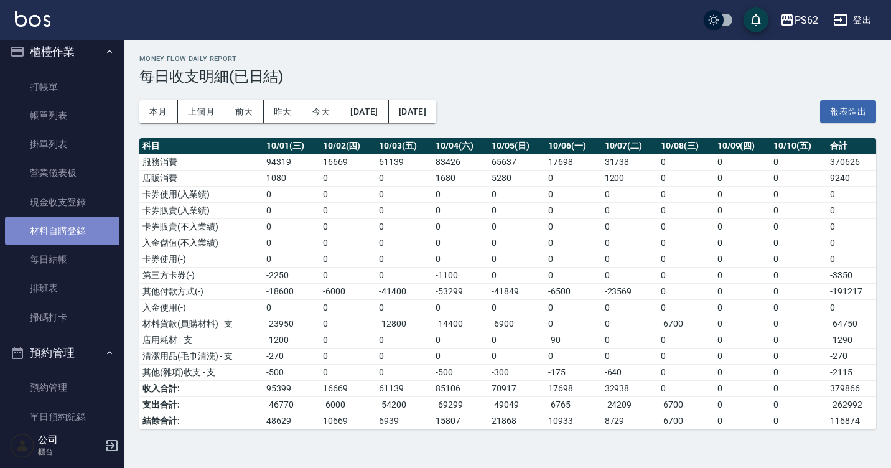
click at [65, 232] on link "材料自購登錄" at bounding box center [62, 231] width 115 height 29
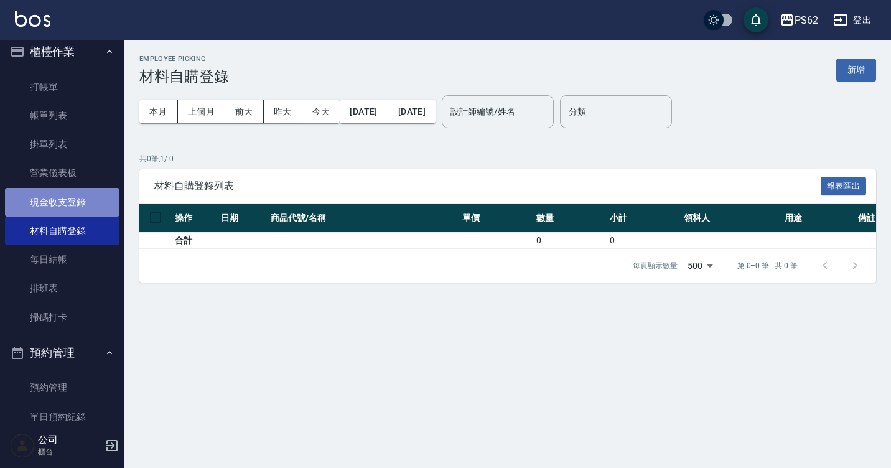
click at [62, 197] on link "現金收支登錄" at bounding box center [62, 202] width 115 height 29
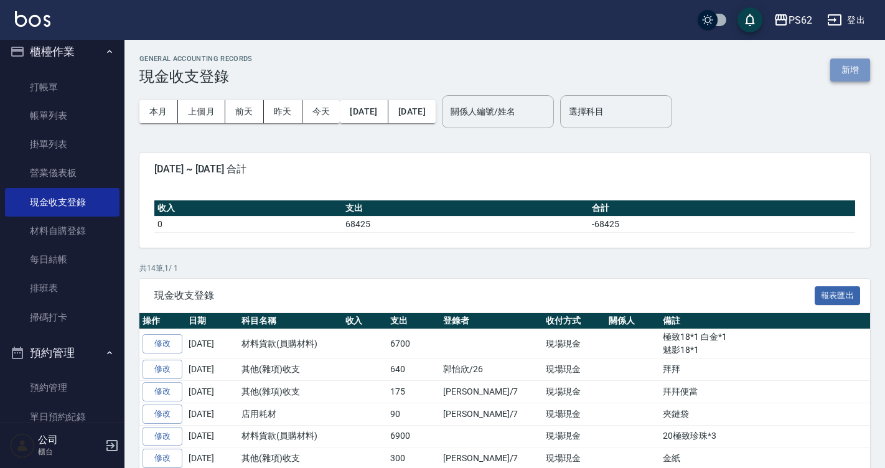
click at [838, 73] on button "新增" at bounding box center [850, 70] width 40 height 23
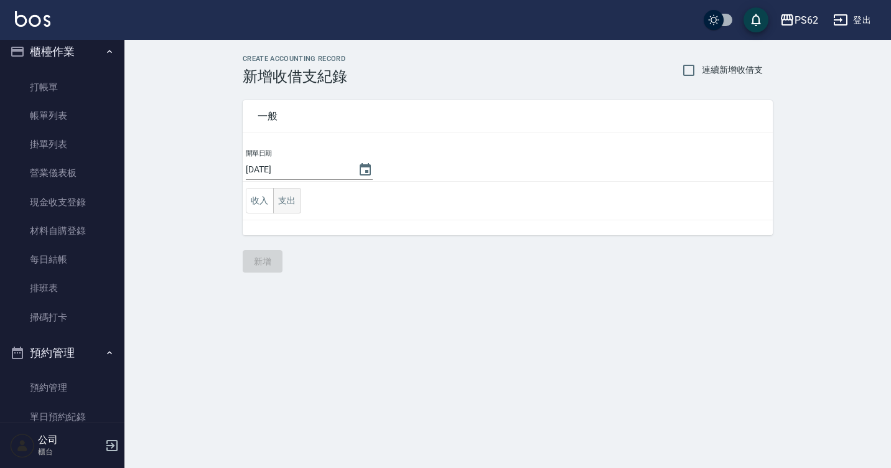
click at [293, 202] on button "支出" at bounding box center [287, 201] width 28 height 26
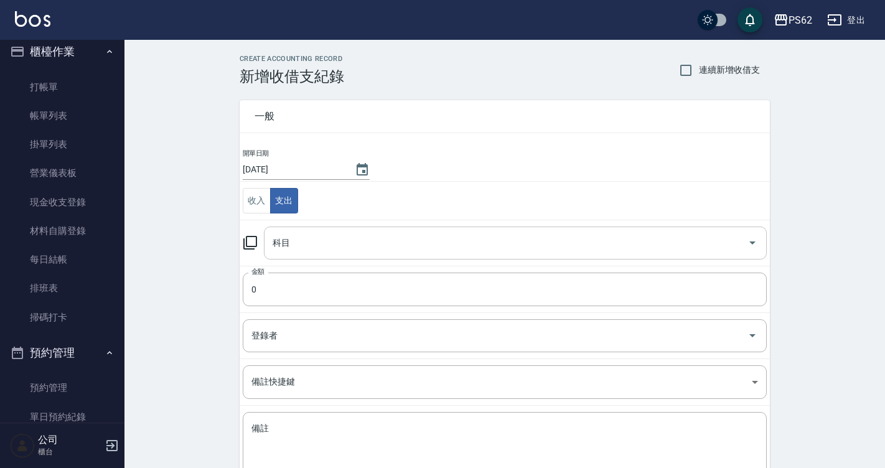
click at [304, 256] on div "科目" at bounding box center [515, 243] width 503 height 33
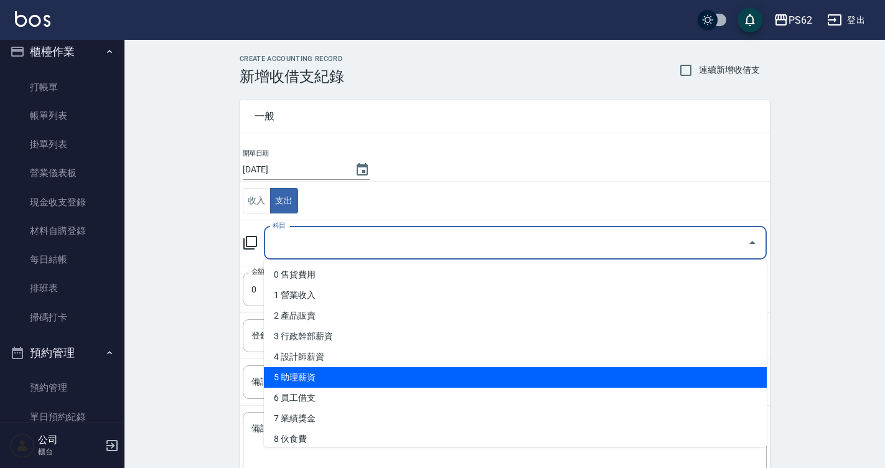
click at [169, 299] on div "CREATE ACCOUNTING RECORD 新增收借支紀錄 連續新增收借支 一般 開單日期 [DATE] 收入 支出 科目 科目 金額 0 金額 登錄者…" at bounding box center [504, 295] width 761 height 510
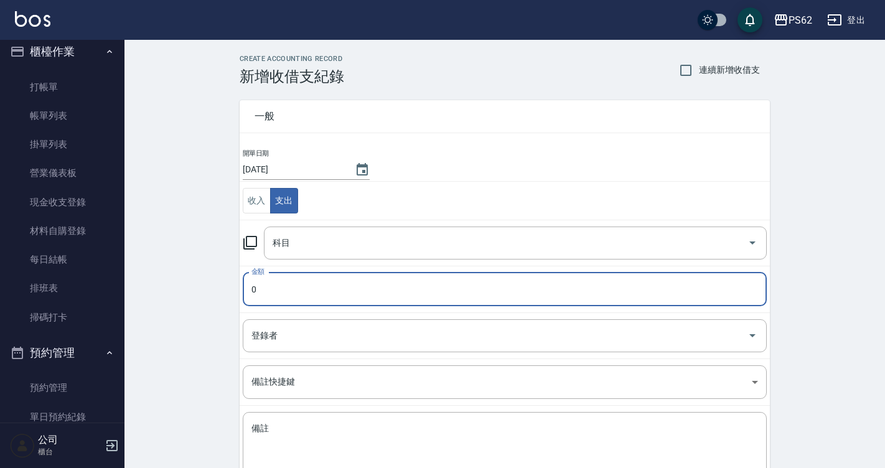
click at [289, 289] on input "0" at bounding box center [505, 290] width 524 height 34
click at [268, 351] on div "登錄者" at bounding box center [505, 335] width 524 height 33
type input "450"
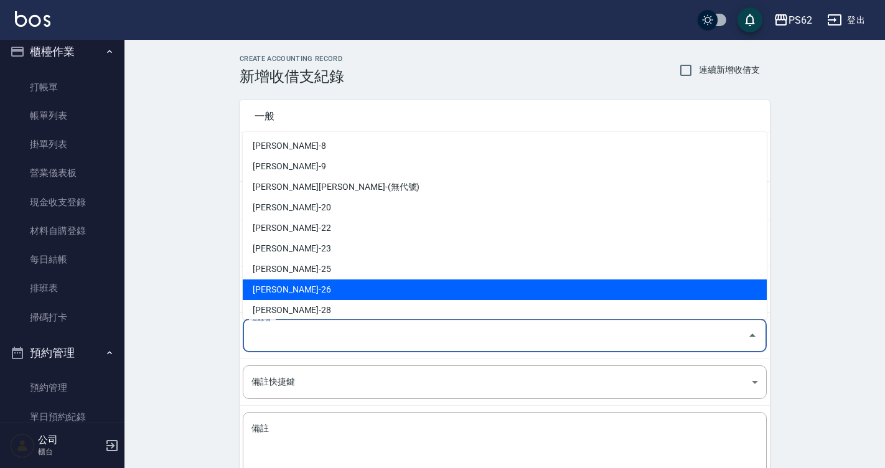
scroll to position [187, 0]
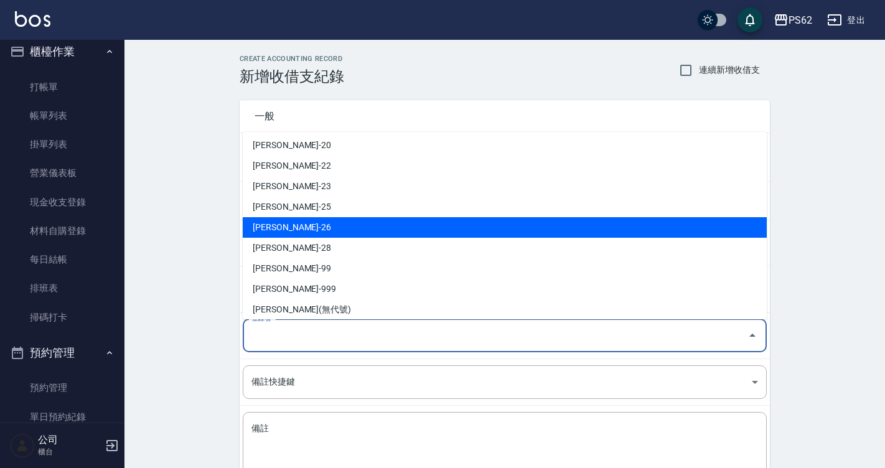
click at [279, 232] on li "[PERSON_NAME]-26" at bounding box center [505, 227] width 524 height 21
type input "[PERSON_NAME]-26"
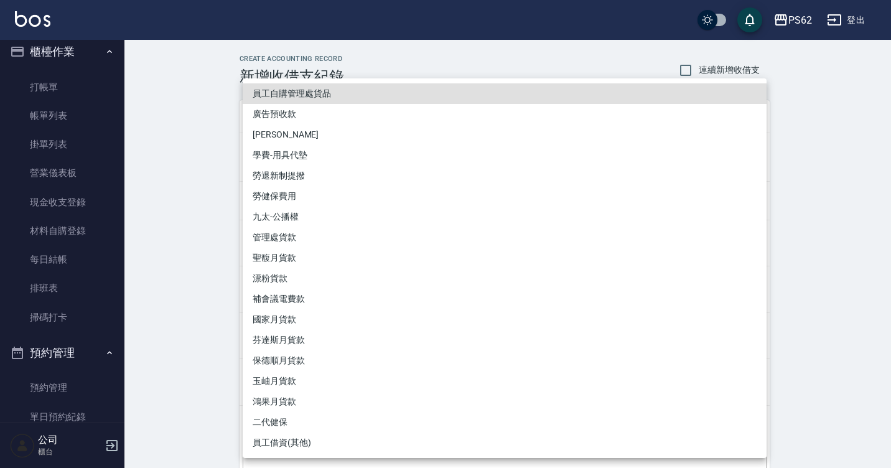
click at [291, 375] on body "PS62 登出 櫃檯作業 打帳單 帳單列表 掛單列表 營業儀表板 現金收支登錄 材料自購登錄 每日結帳 排班表 掃碼打卡 預約管理 預約管理 單日預約紀錄 單…" at bounding box center [445, 275] width 891 height 550
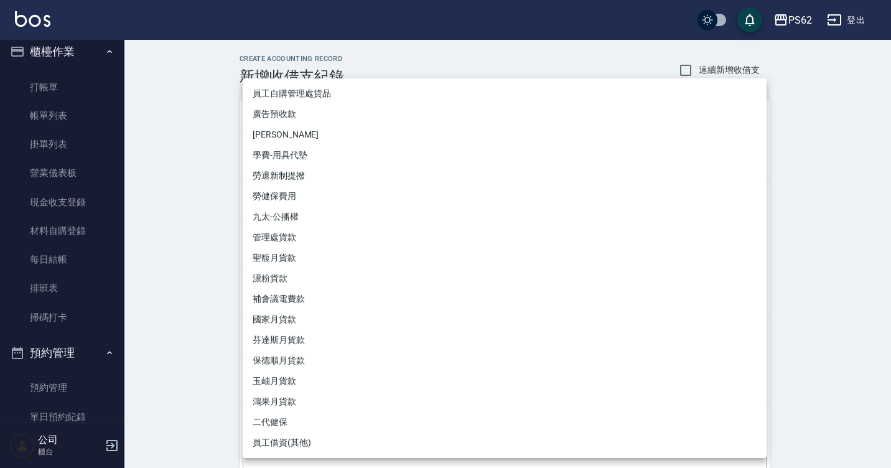
click at [207, 316] on div at bounding box center [445, 234] width 891 height 468
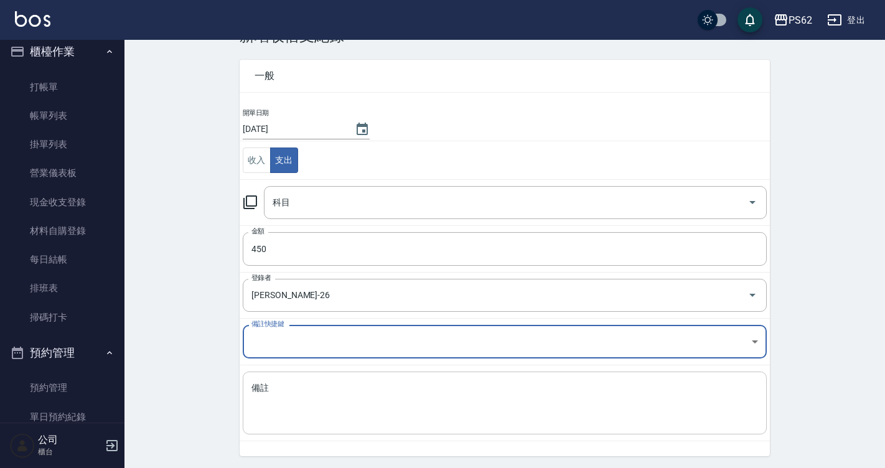
scroll to position [62, 0]
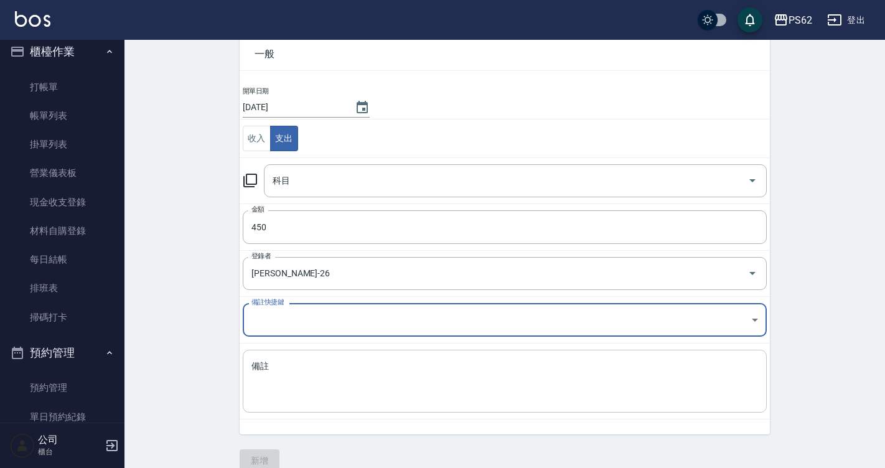
click at [276, 373] on textarea "備註" at bounding box center [504, 381] width 507 height 42
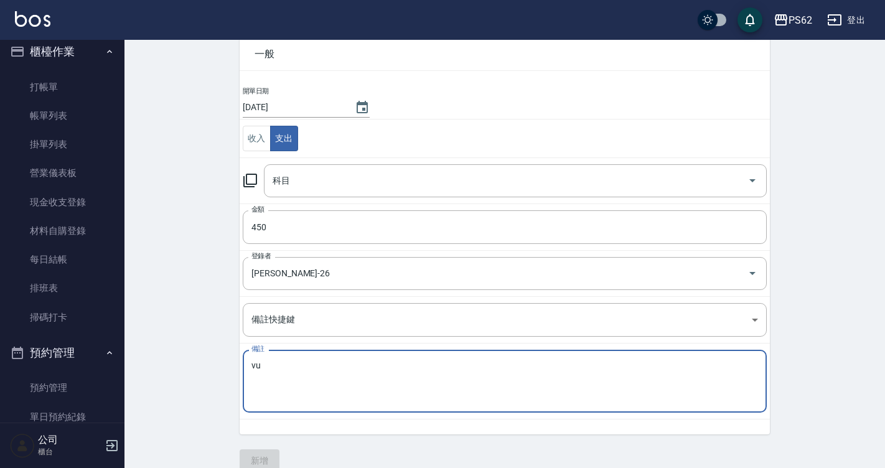
type textarea "v"
type textarea "小飛俠"
click at [338, 183] on input "科目" at bounding box center [505, 181] width 473 height 22
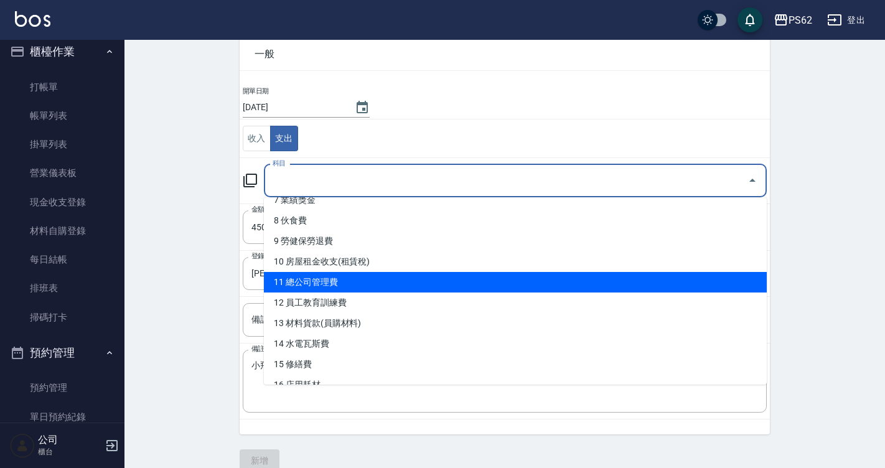
scroll to position [187, 0]
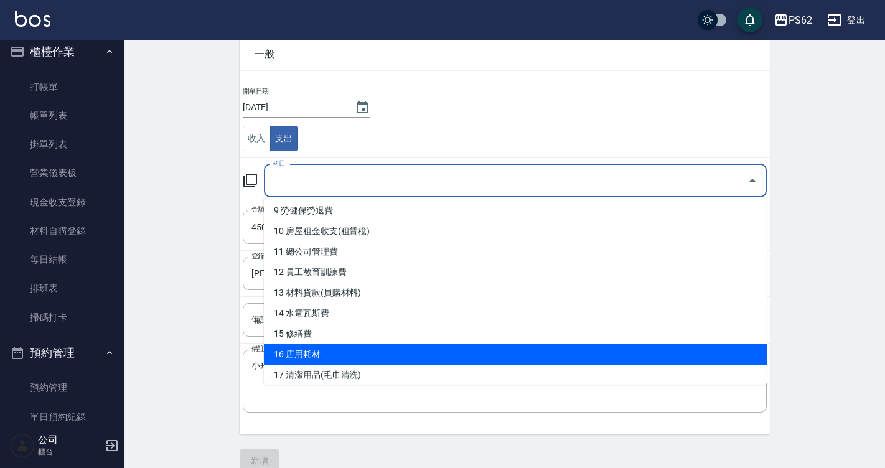
click at [332, 349] on li "16 店用耗材" at bounding box center [515, 354] width 503 height 21
type input "16 店用耗材"
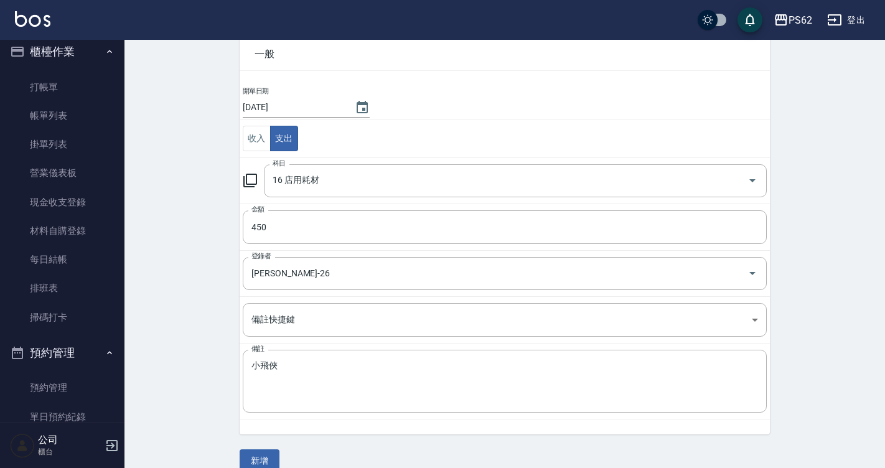
click at [182, 244] on div "CREATE ACCOUNTING RECORD 新增收借支紀錄 連續新增收借支 一般 開單日期 [DATE] 收入 支出 科目 16 店用耗材 科目 金額 …" at bounding box center [504, 233] width 761 height 510
click at [258, 453] on button "新增" at bounding box center [260, 460] width 40 height 23
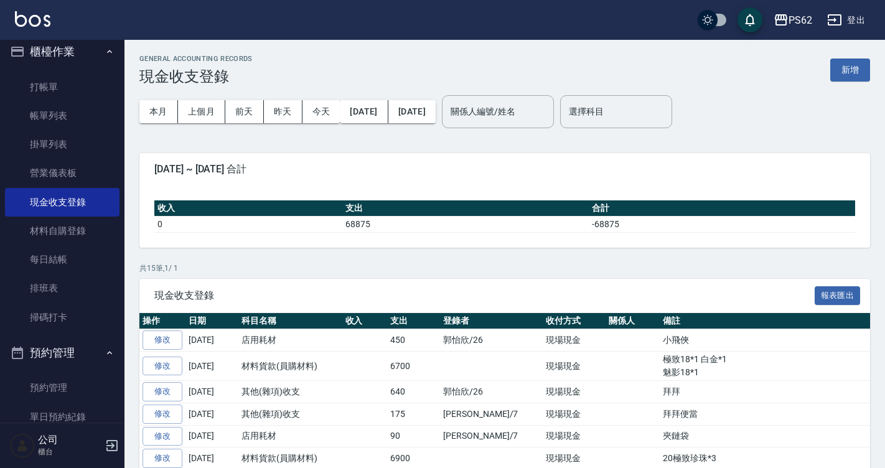
click at [457, 243] on div "收入 支出 合計 0 68875 -68875" at bounding box center [504, 216] width 731 height 62
drag, startPoint x: 423, startPoint y: 370, endPoint x: 446, endPoint y: 370, distance: 23.7
click at [446, 370] on tr "修改 [DATE] 材料貨款(員購材料) 6700 現場現金 極致18*1 白金*1 魅影18*1" at bounding box center [543, 366] width 809 height 29
click at [424, 299] on span "現金收支登錄" at bounding box center [484, 295] width 660 height 12
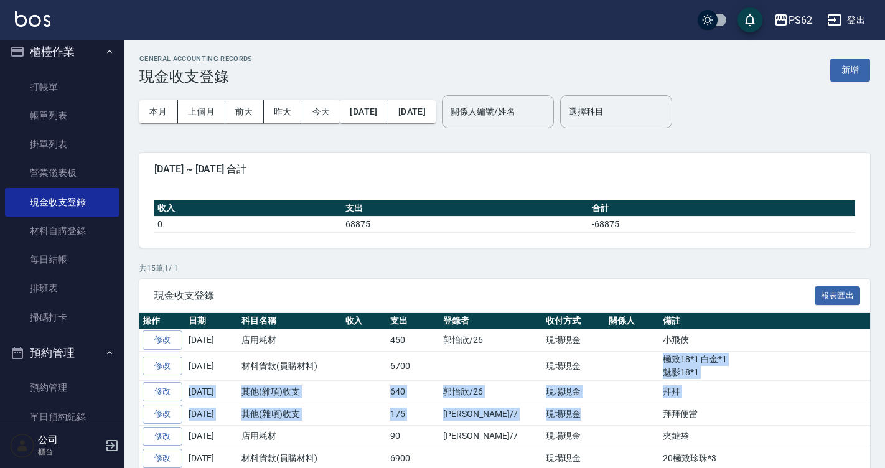
drag, startPoint x: 583, startPoint y: 354, endPoint x: 576, endPoint y: 405, distance: 51.6
click at [606, 403] on td at bounding box center [633, 414] width 54 height 22
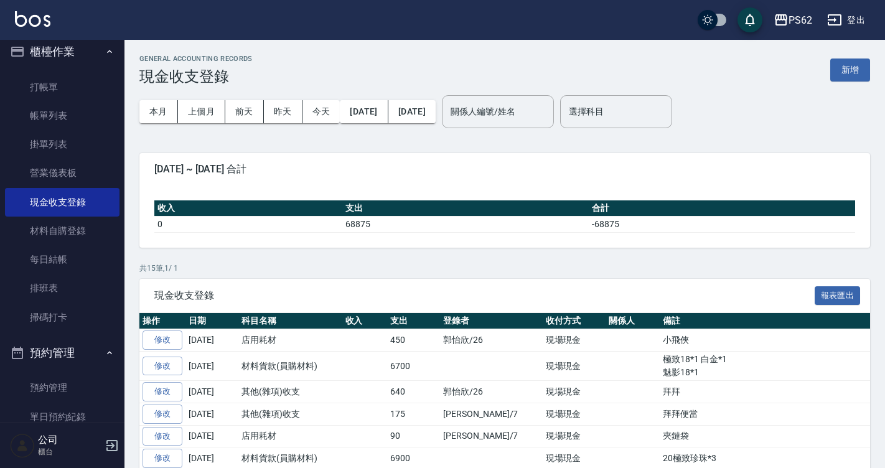
click at [610, 382] on td at bounding box center [633, 392] width 54 height 22
click at [660, 361] on td "極致18*1 白金*1 魅影18*1" at bounding box center [804, 366] width 289 height 29
drag, startPoint x: 645, startPoint y: 388, endPoint x: 560, endPoint y: 402, distance: 86.4
click at [660, 390] on td "拜拜" at bounding box center [804, 392] width 289 height 22
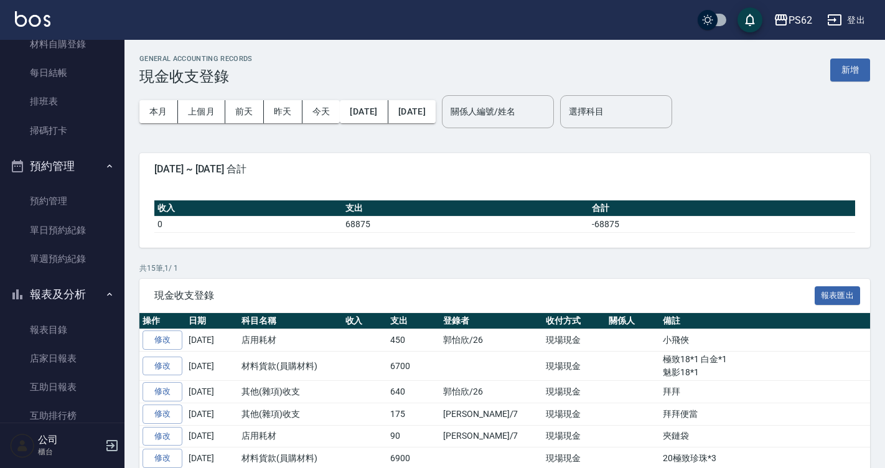
scroll to position [383, 0]
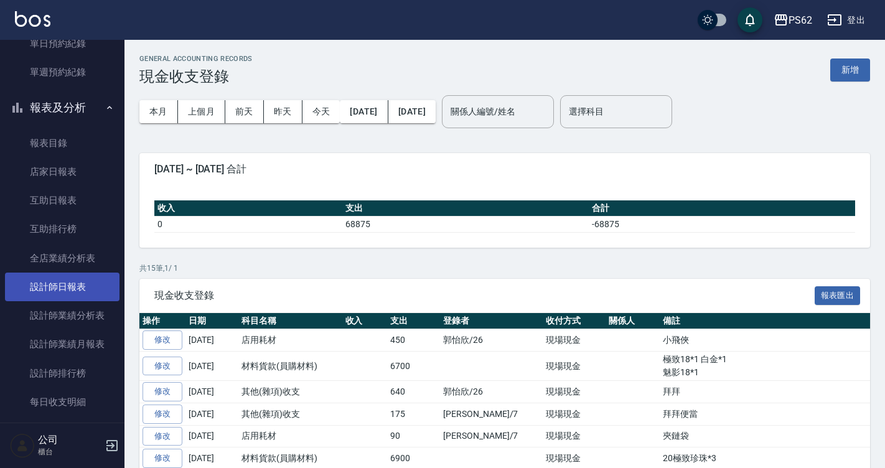
click at [79, 288] on link "設計師日報表" at bounding box center [62, 287] width 115 height 29
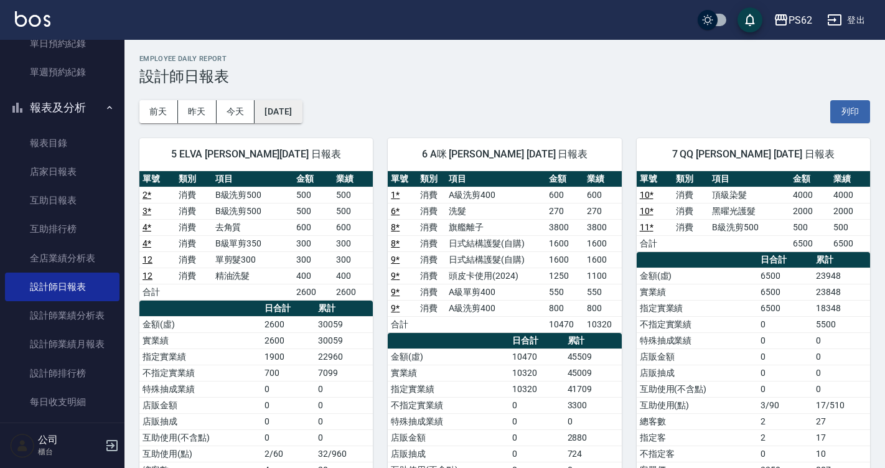
click at [279, 107] on button "[DATE]" at bounding box center [278, 111] width 47 height 23
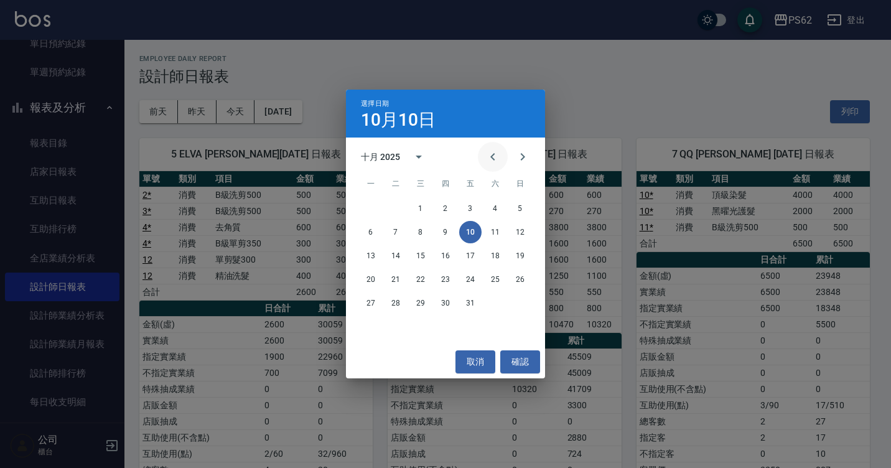
click at [497, 160] on icon "Previous month" at bounding box center [492, 156] width 15 height 15
click at [423, 230] on button "10" at bounding box center [421, 232] width 22 height 22
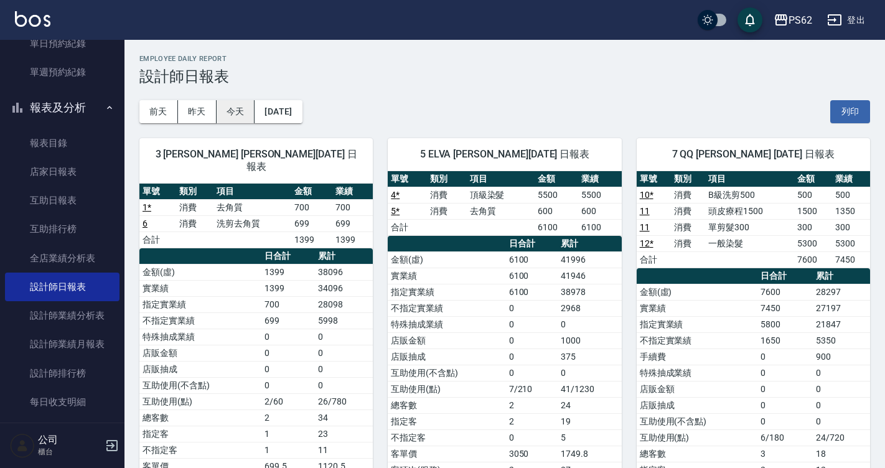
click at [238, 113] on button "今天" at bounding box center [236, 111] width 39 height 23
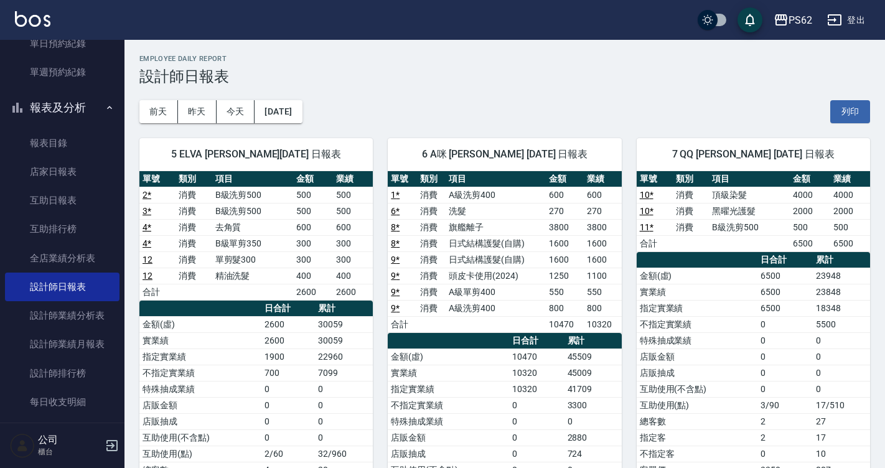
drag, startPoint x: 302, startPoint y: 26, endPoint x: 379, endPoint y: 88, distance: 99.1
click at [379, 88] on div "[DATE] [DATE] [DATE] [DATE] 列印" at bounding box center [504, 111] width 731 height 53
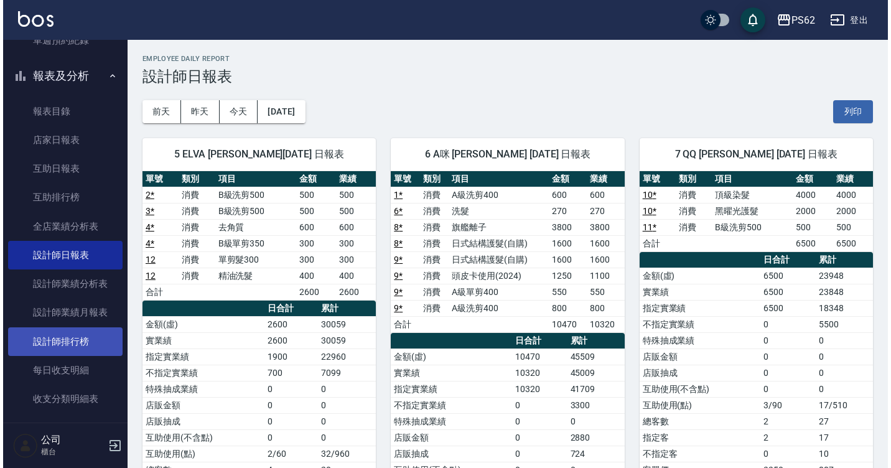
scroll to position [445, 0]
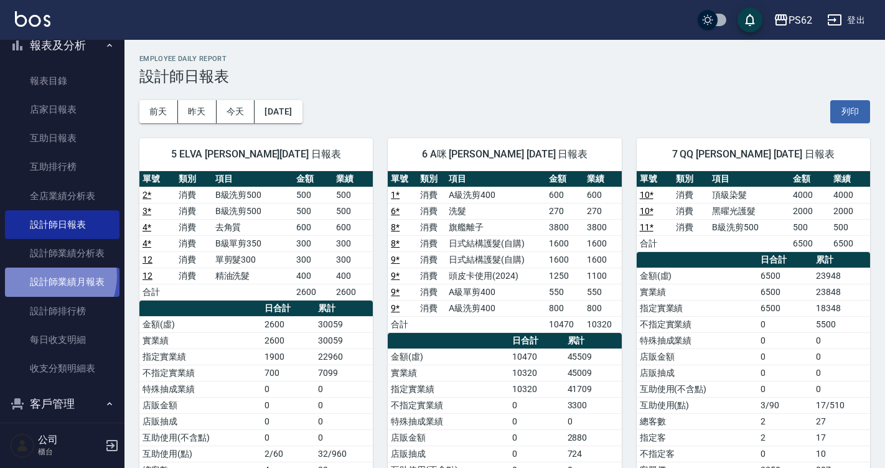
click at [44, 276] on link "設計師業績月報表" at bounding box center [62, 282] width 115 height 29
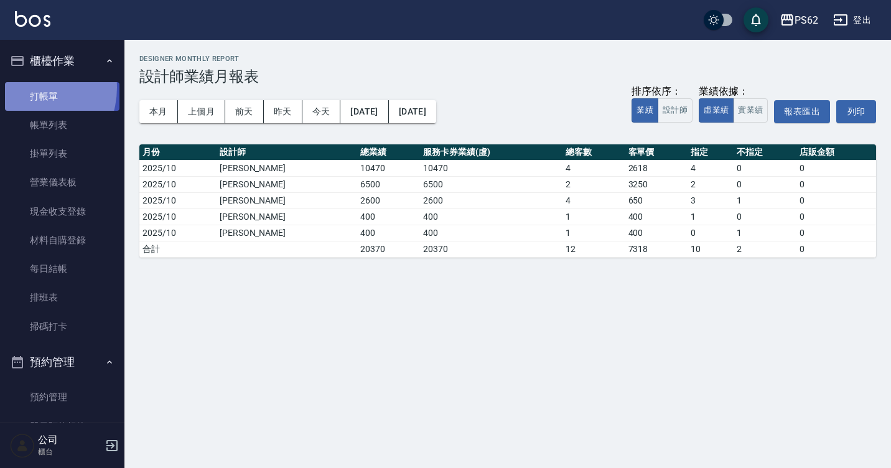
click at [26, 87] on link "打帳單" at bounding box center [62, 96] width 115 height 29
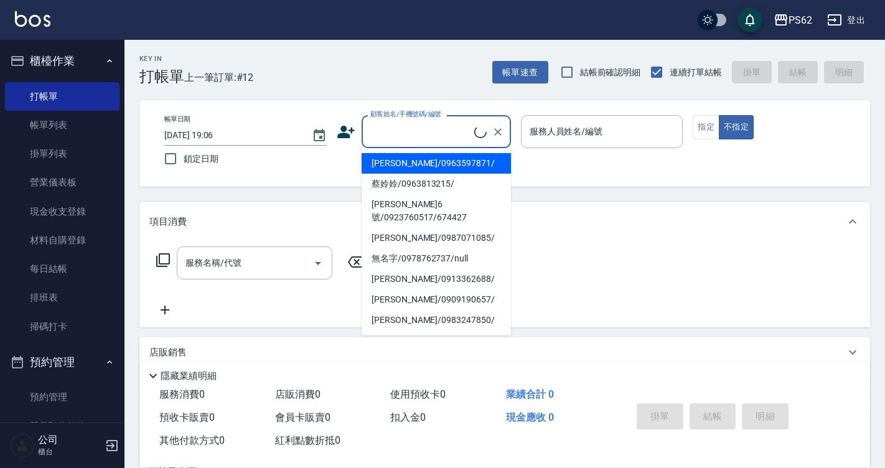
click at [441, 133] on input "顧客姓名/手機號碼/編號" at bounding box center [420, 132] width 107 height 22
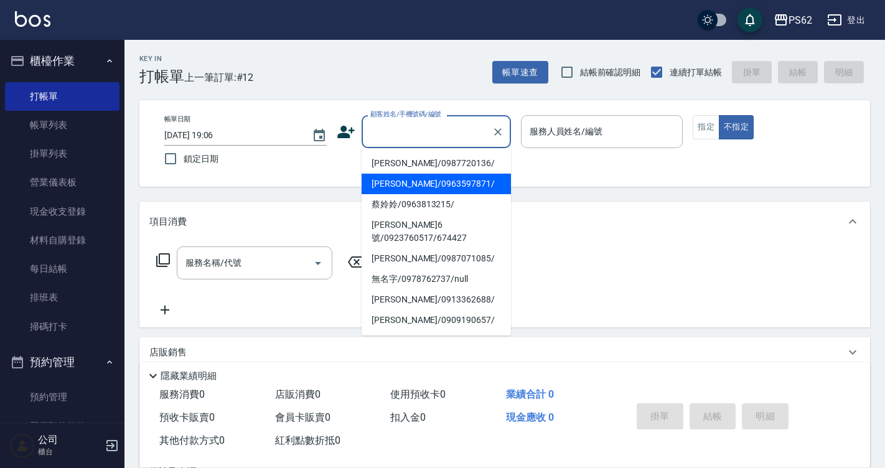
type input "l"
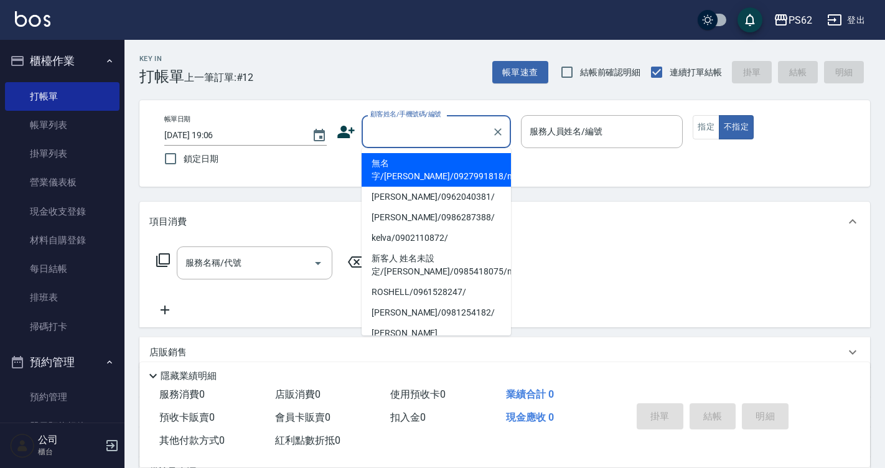
type input "ㄎ"
type input "ㄑ"
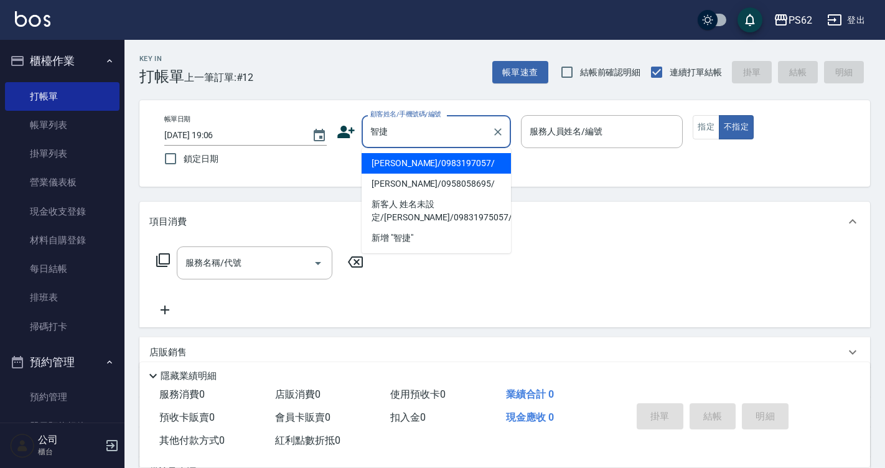
type input "[PERSON_NAME]/0983197057/"
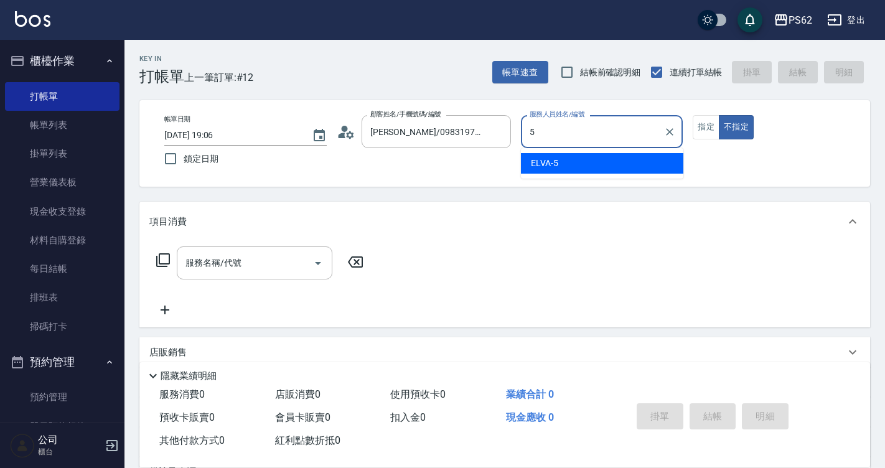
type input "ELVA-5"
type button "false"
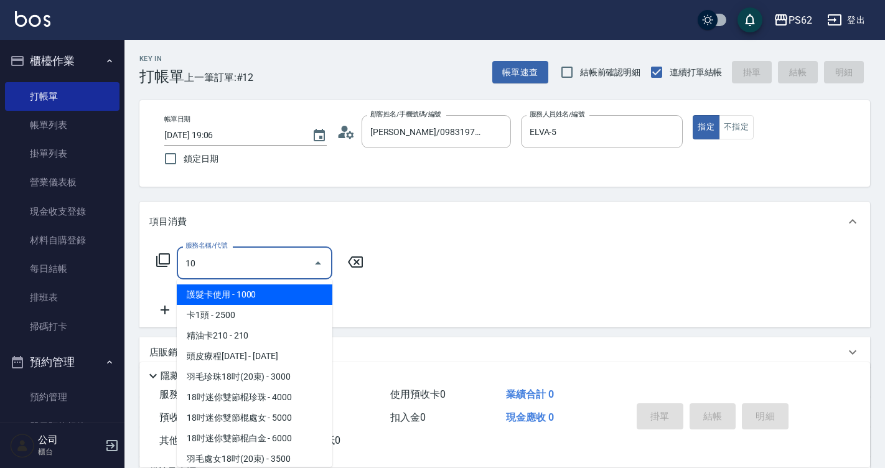
type input "102"
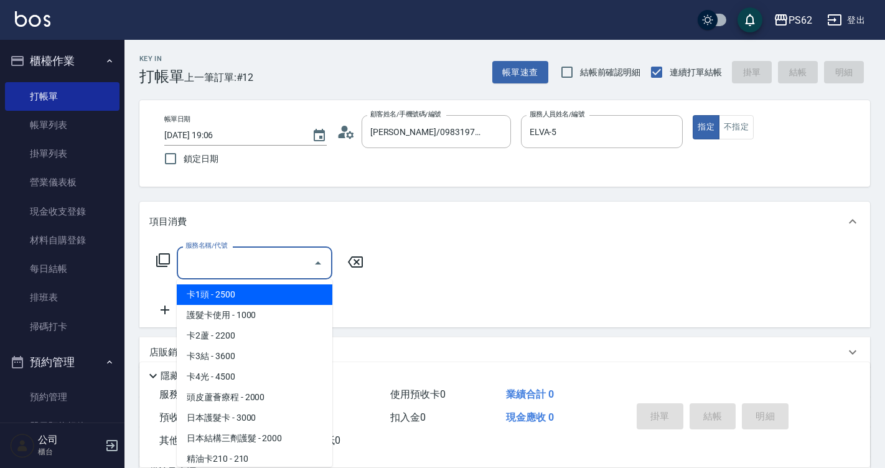
type input "3"
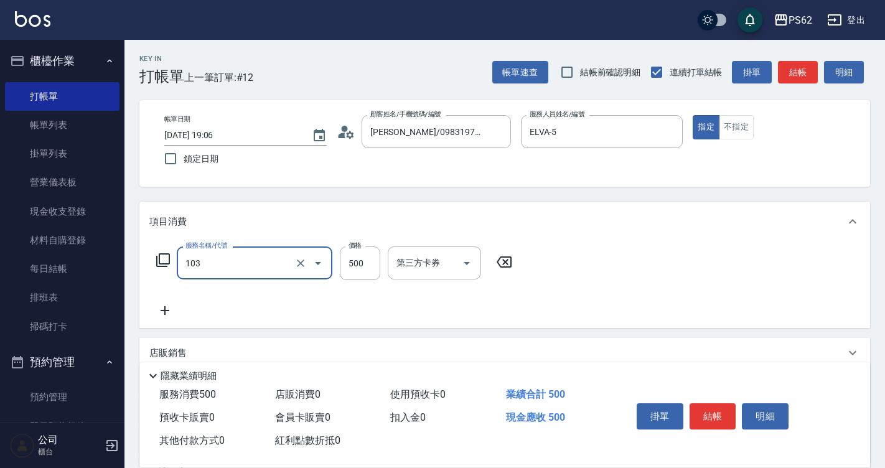
type input "B級洗剪500(103)"
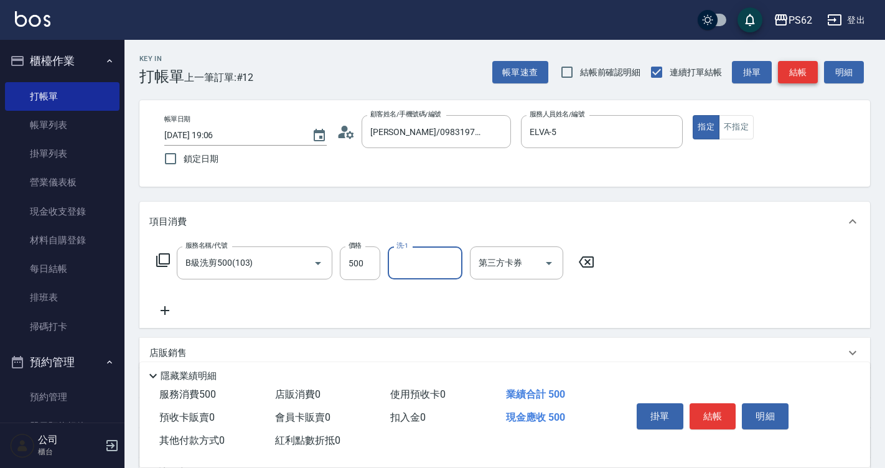
click at [792, 75] on button "結帳" at bounding box center [798, 72] width 40 height 23
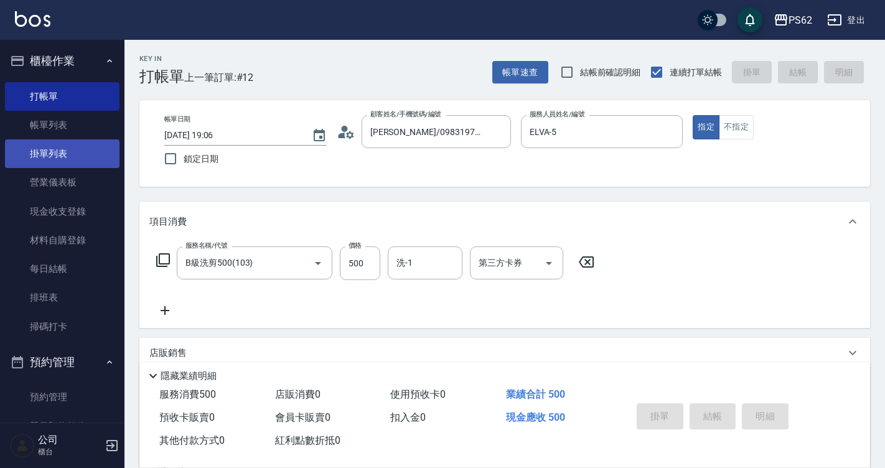
type input "[DATE] 19:07"
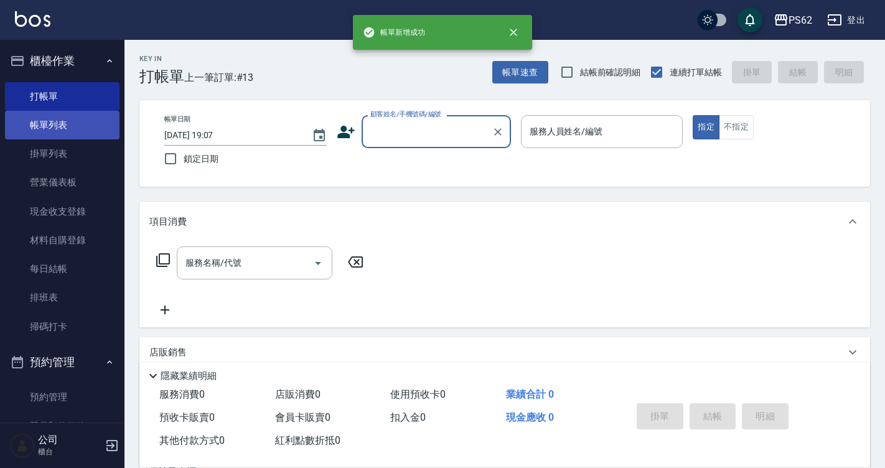
click at [16, 129] on link "帳單列表" at bounding box center [62, 125] width 115 height 29
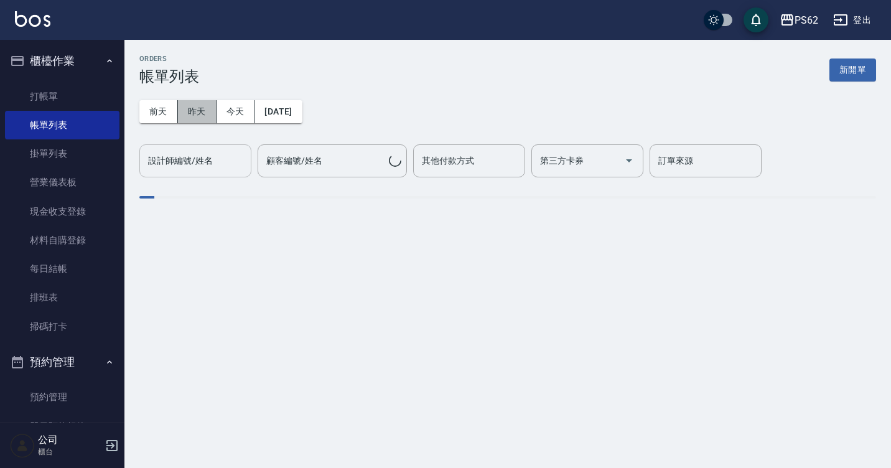
click at [198, 106] on button "昨天" at bounding box center [197, 111] width 39 height 23
click at [238, 111] on button "今天" at bounding box center [236, 111] width 39 height 23
click at [240, 110] on button "今天" at bounding box center [236, 111] width 39 height 23
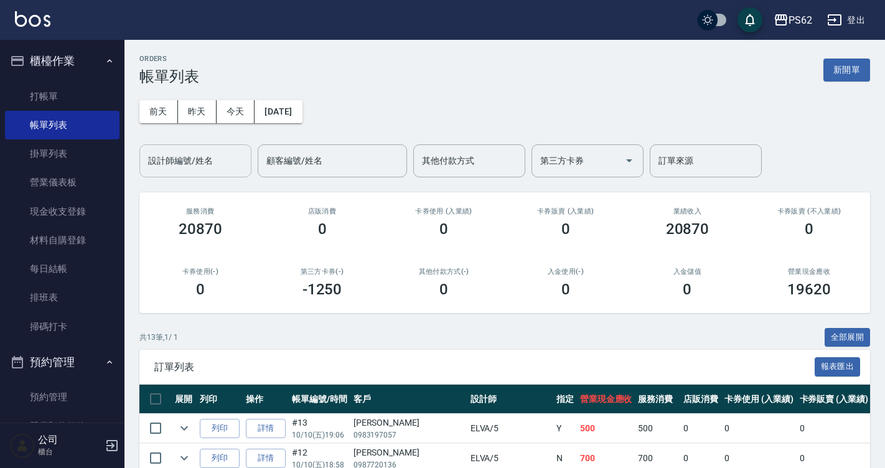
click at [224, 163] on input "設計師編號/姓名" at bounding box center [195, 161] width 101 height 22
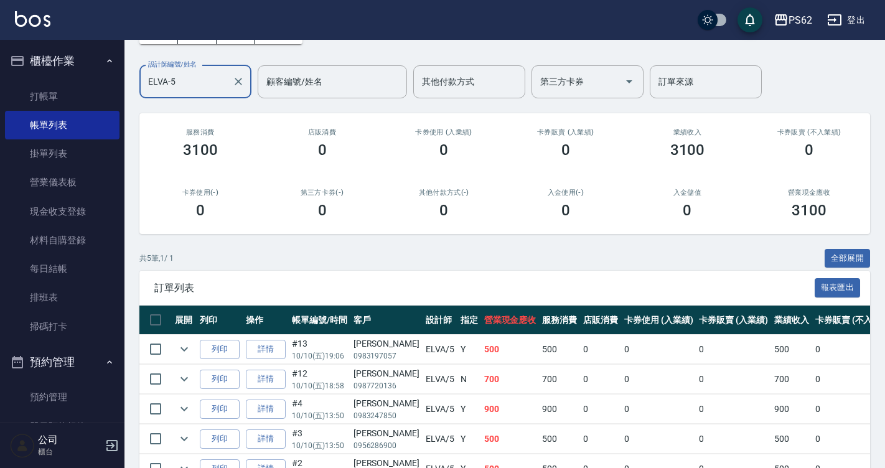
scroll to position [153, 0]
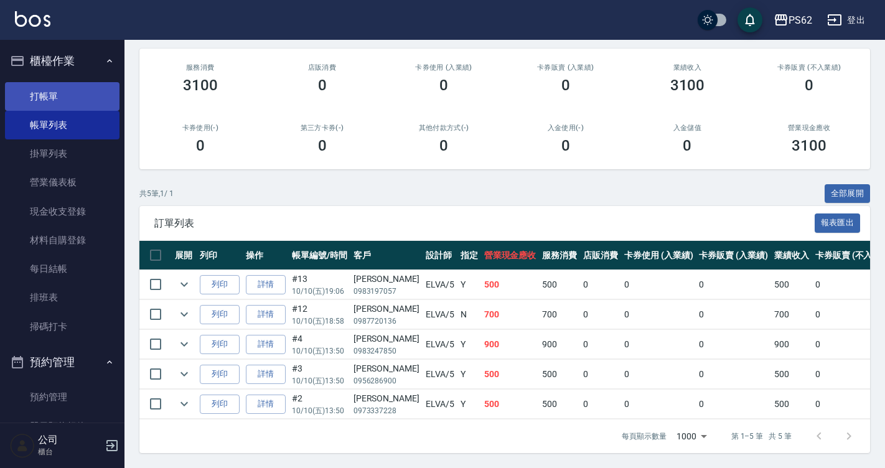
type input "ELVA-5"
click at [75, 99] on link "打帳單" at bounding box center [62, 96] width 115 height 29
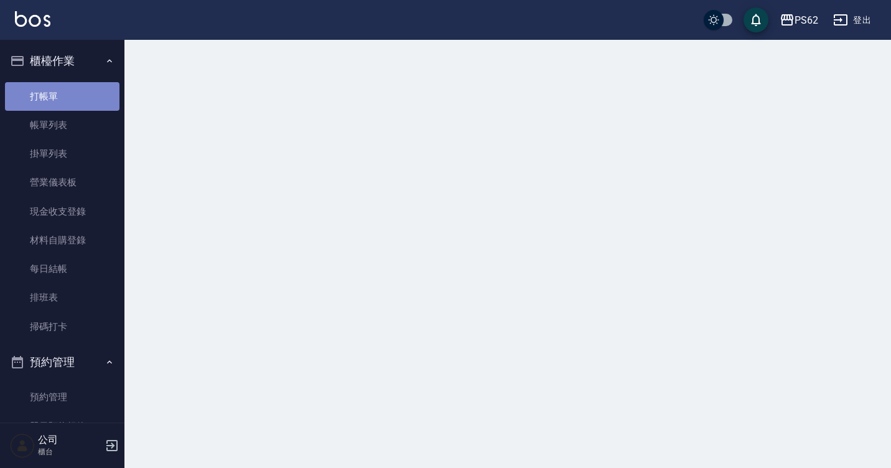
click at [75, 99] on link "打帳單" at bounding box center [62, 96] width 115 height 29
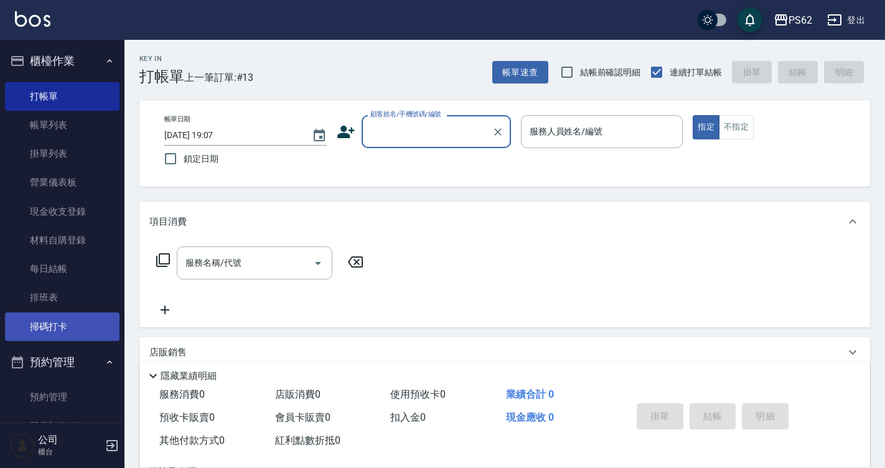
click at [54, 316] on link "掃碼打卡" at bounding box center [62, 326] width 115 height 29
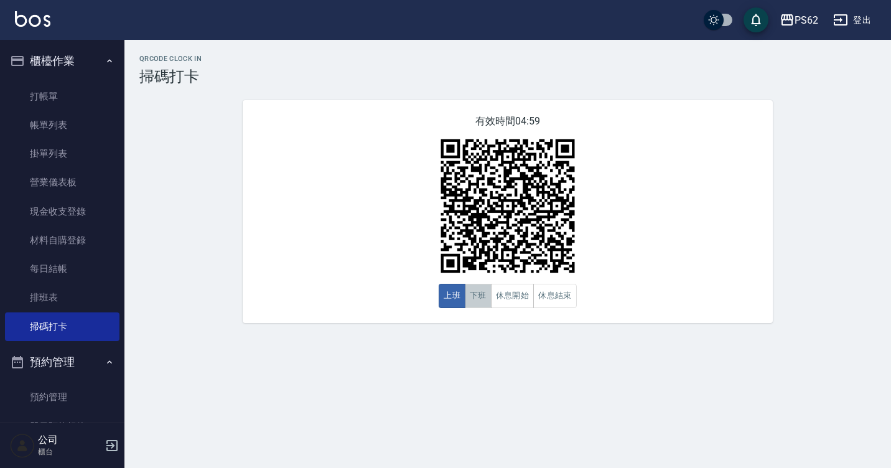
click at [478, 286] on button "下班" at bounding box center [478, 296] width 27 height 24
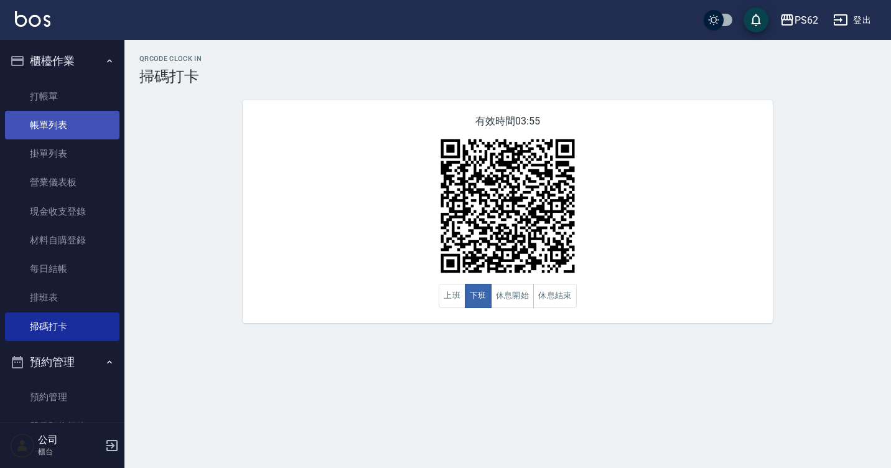
drag, startPoint x: 75, startPoint y: 95, endPoint x: 57, endPoint y: 120, distance: 31.3
click at [75, 95] on link "打帳單" at bounding box center [62, 96] width 115 height 29
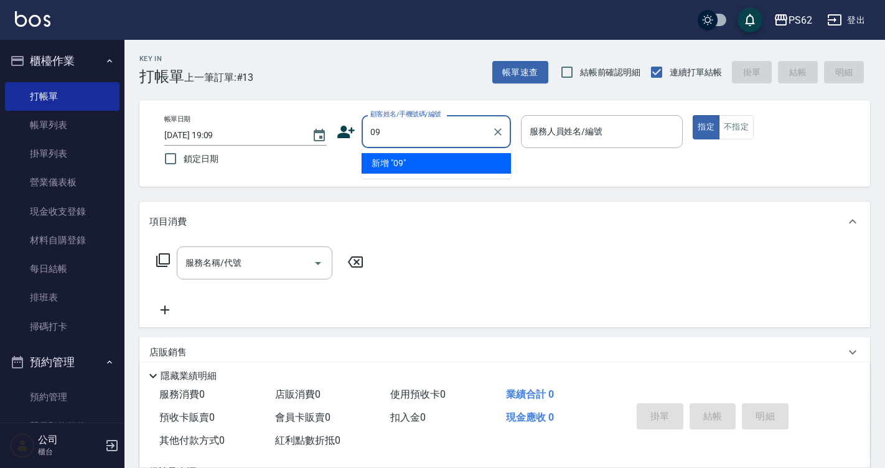
type input "0"
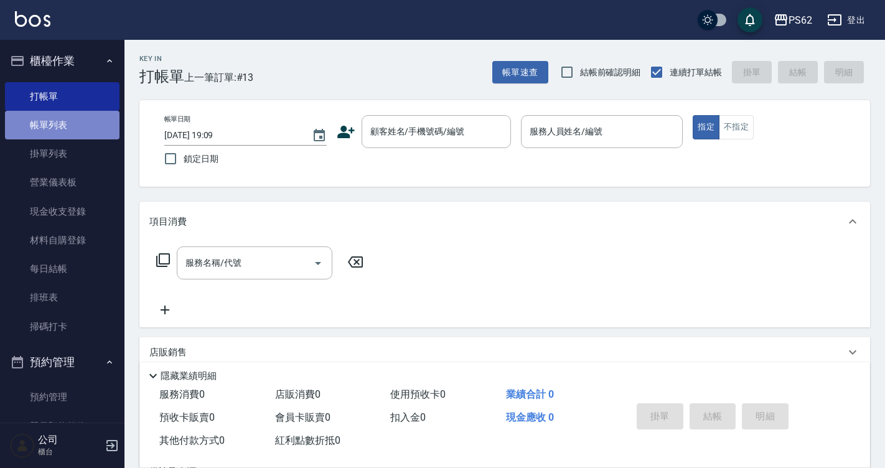
click at [87, 124] on link "帳單列表" at bounding box center [62, 125] width 115 height 29
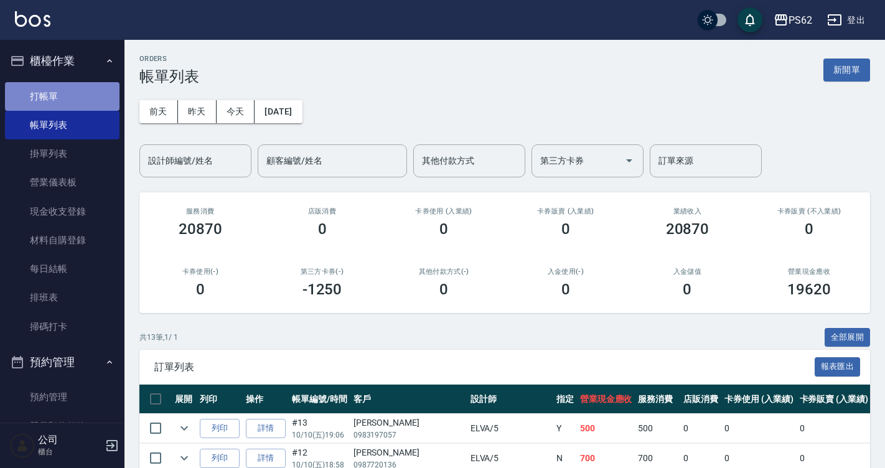
click at [101, 100] on link "打帳單" at bounding box center [62, 96] width 115 height 29
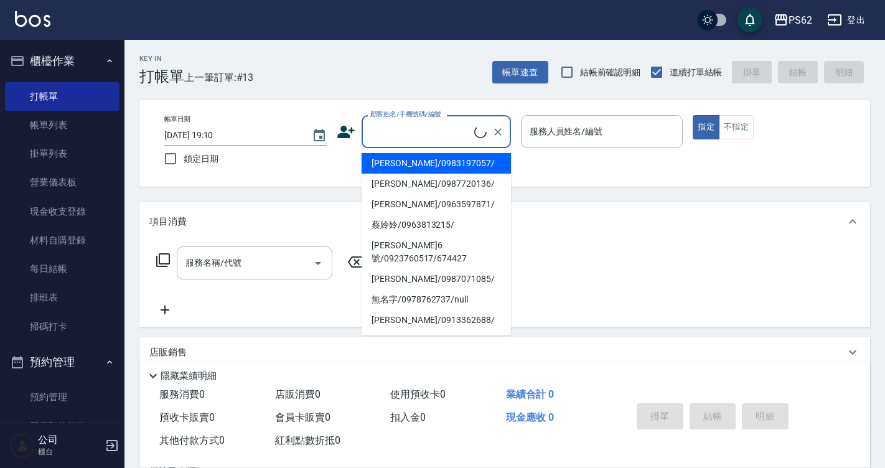
click at [402, 134] on input "顧客姓名/手機號碼/編號" at bounding box center [420, 132] width 107 height 22
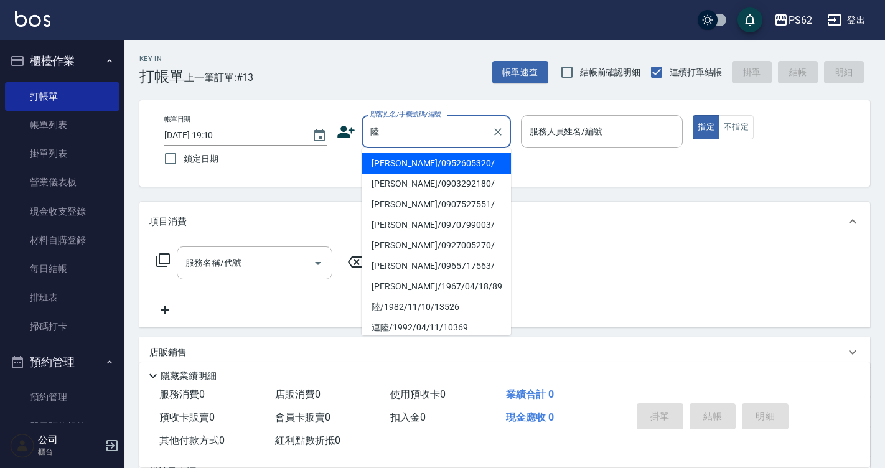
click at [396, 160] on li "[PERSON_NAME]/0952605320/" at bounding box center [436, 163] width 149 height 21
type input "[PERSON_NAME]/0952605320/"
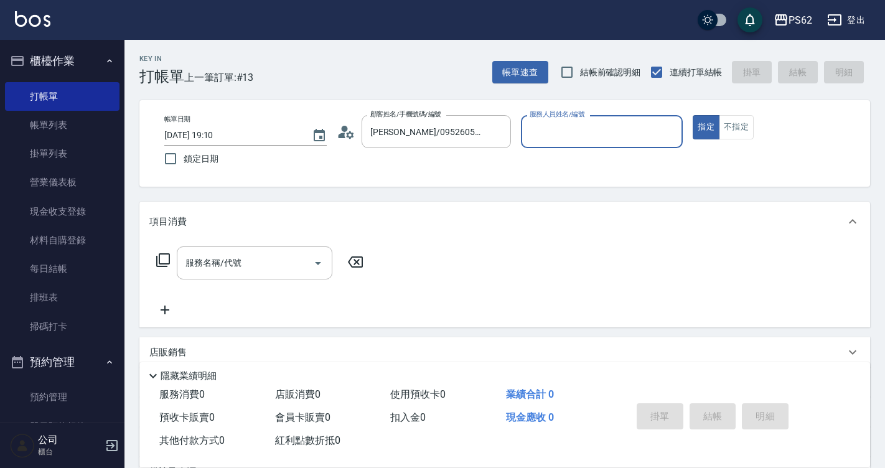
type input "A咪-6"
click at [162, 258] on icon at bounding box center [163, 260] width 15 height 15
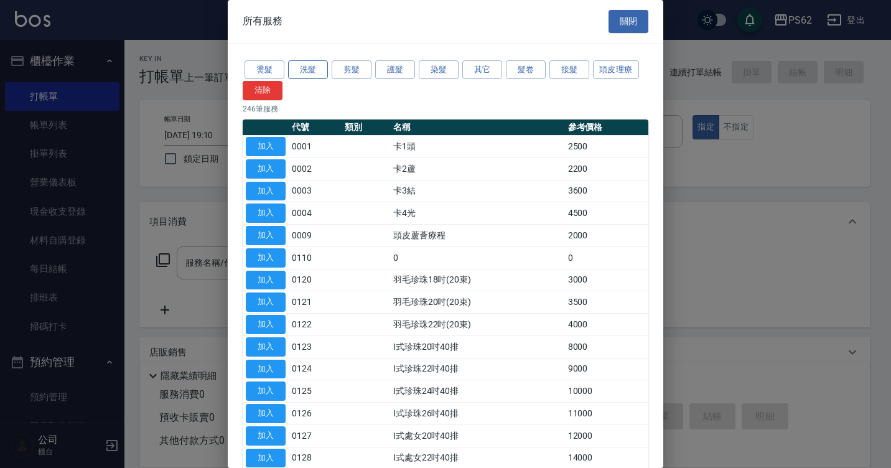
click at [321, 71] on button "洗髮" at bounding box center [308, 69] width 40 height 19
click at [340, 72] on button "剪髮" at bounding box center [352, 69] width 40 height 19
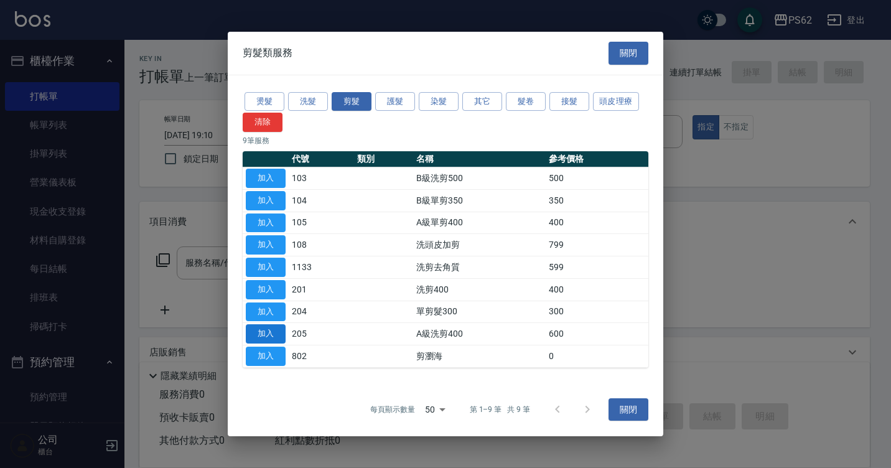
click at [275, 334] on button "加入" at bounding box center [266, 333] width 40 height 19
type input "A級洗剪400(205)"
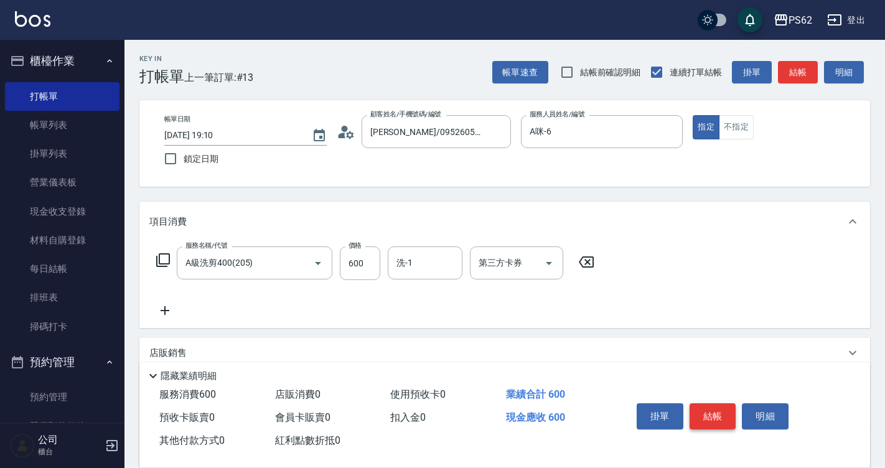
click at [713, 411] on button "結帳" at bounding box center [713, 416] width 47 height 26
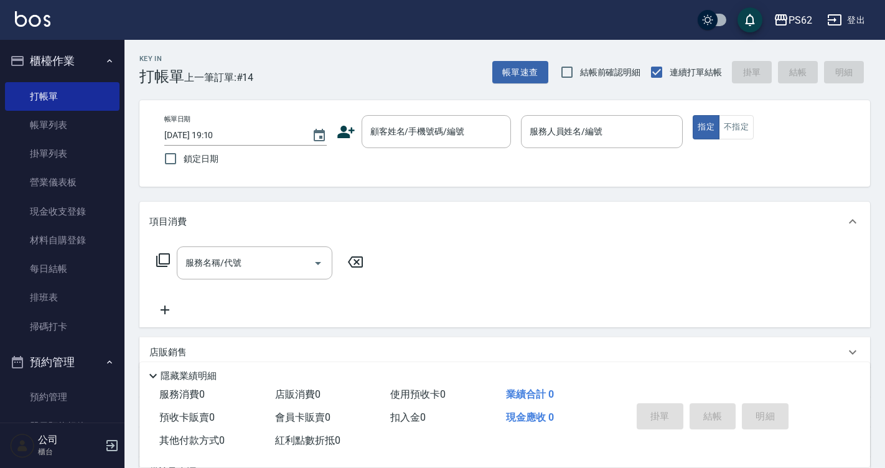
click at [882, 284] on div "Key In 打帳單 上一筆訂單:#14 帳單速查 結帳前確認明細 連續打單結帳 掛單 結帳 明細 帳單日期 [DATE] 19:10 鎖定日期 顧客姓名/手…" at bounding box center [504, 323] width 761 height 566
click at [90, 329] on link "掃碼打卡" at bounding box center [62, 326] width 115 height 29
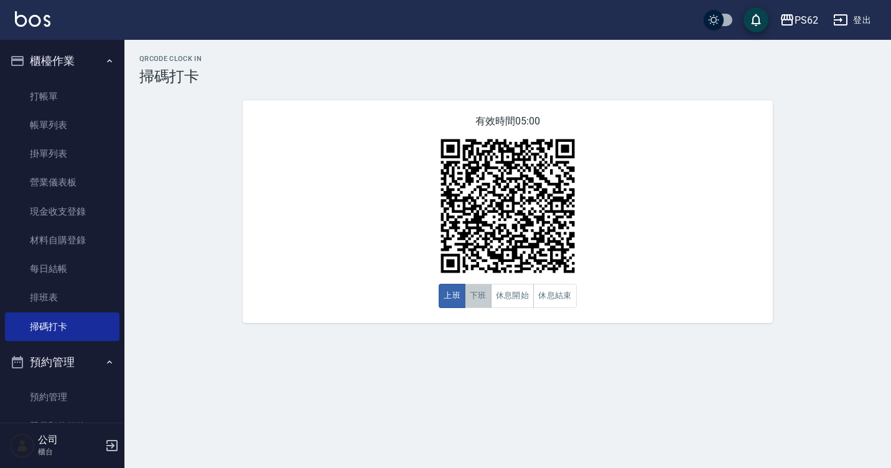
click at [479, 291] on button "下班" at bounding box center [478, 296] width 27 height 24
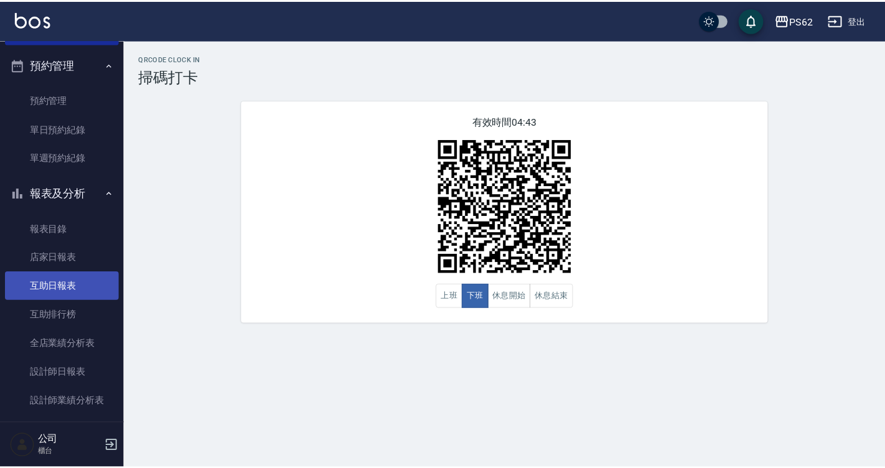
scroll to position [373, 0]
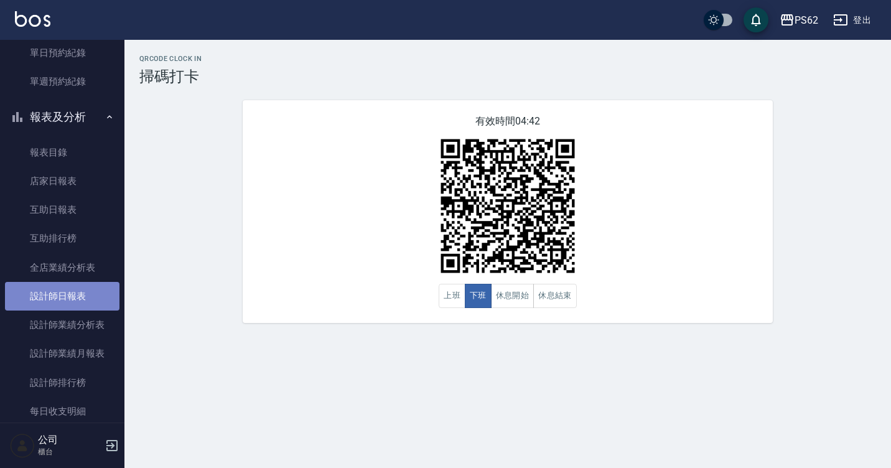
drag, startPoint x: 88, startPoint y: 294, endPoint x: 80, endPoint y: 288, distance: 9.7
click at [88, 294] on link "設計師日報表" at bounding box center [62, 296] width 115 height 29
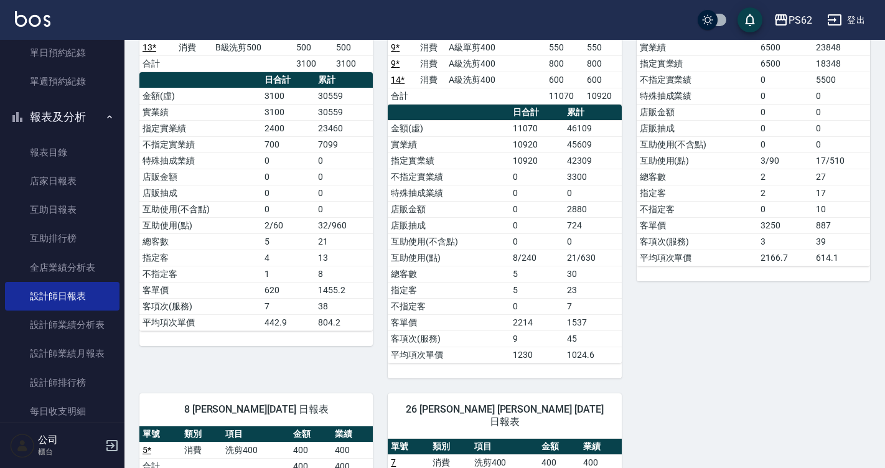
scroll to position [249, 0]
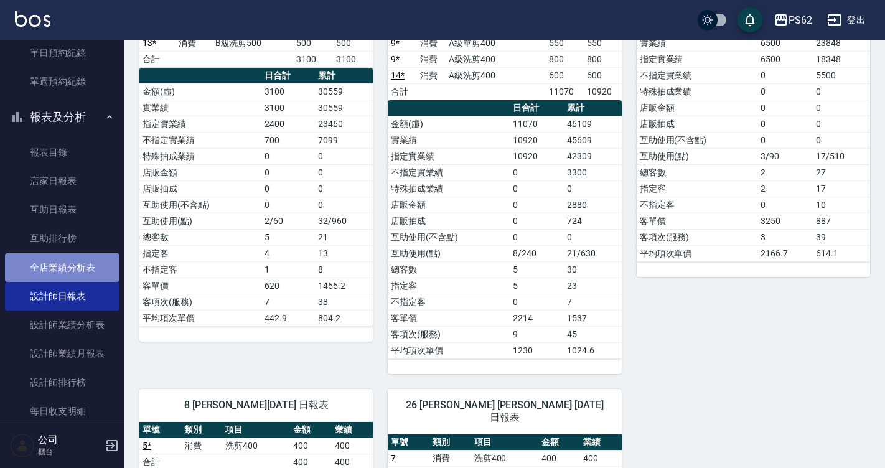
click at [73, 271] on link "全店業績分析表" at bounding box center [62, 267] width 115 height 29
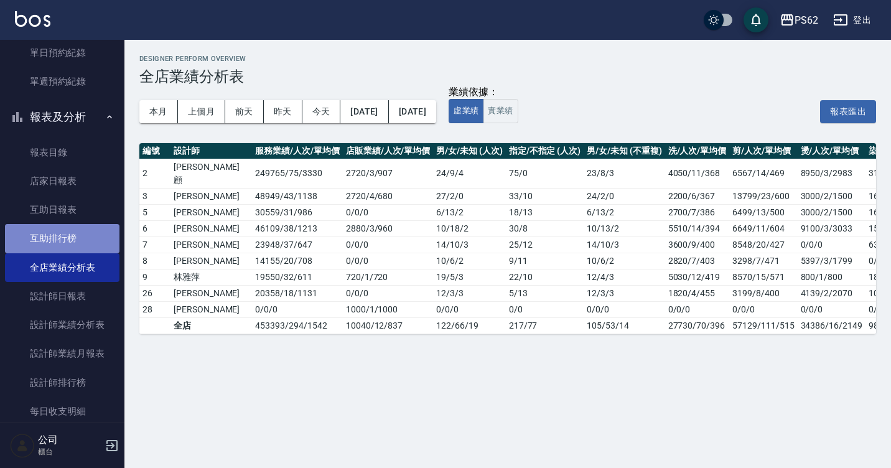
click at [72, 242] on link "互助排行榜" at bounding box center [62, 238] width 115 height 29
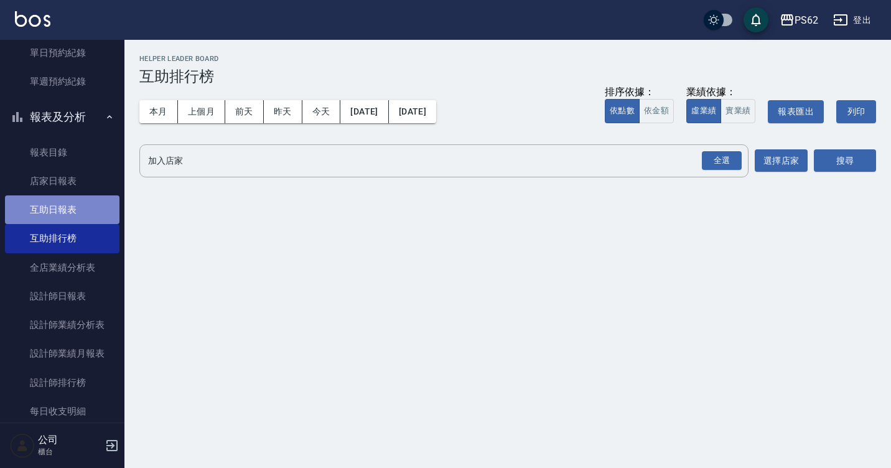
click at [82, 211] on link "互助日報表" at bounding box center [62, 209] width 115 height 29
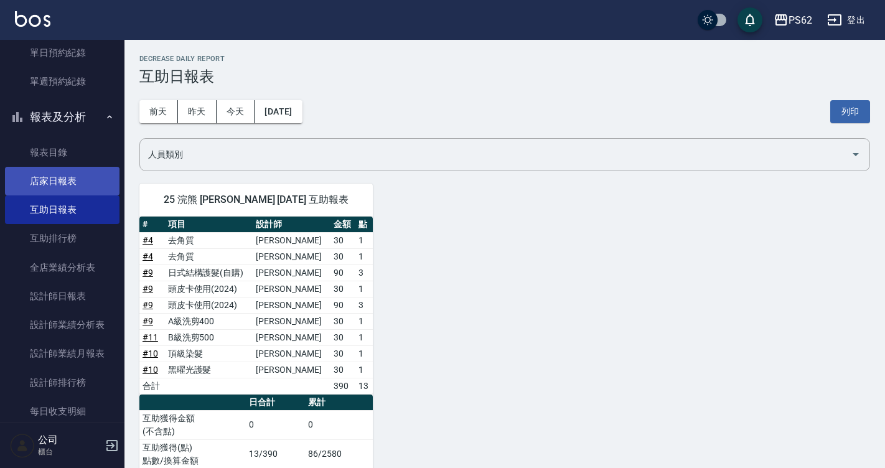
click at [90, 189] on link "店家日報表" at bounding box center [62, 181] width 115 height 29
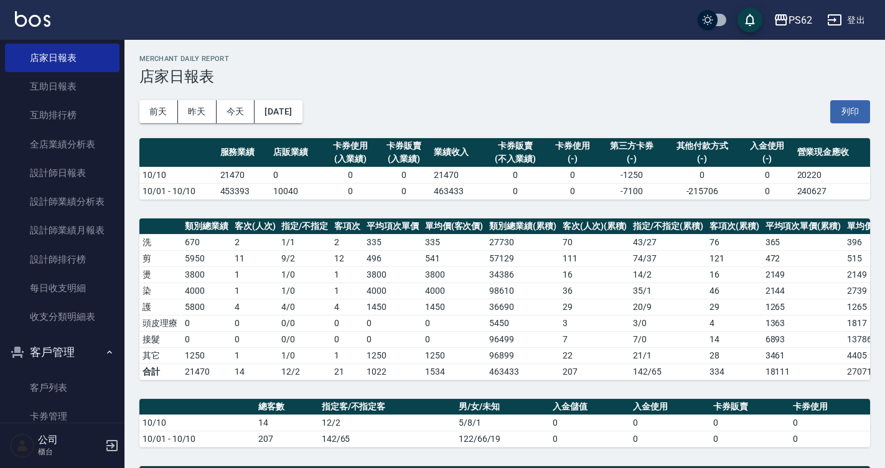
scroll to position [498, 0]
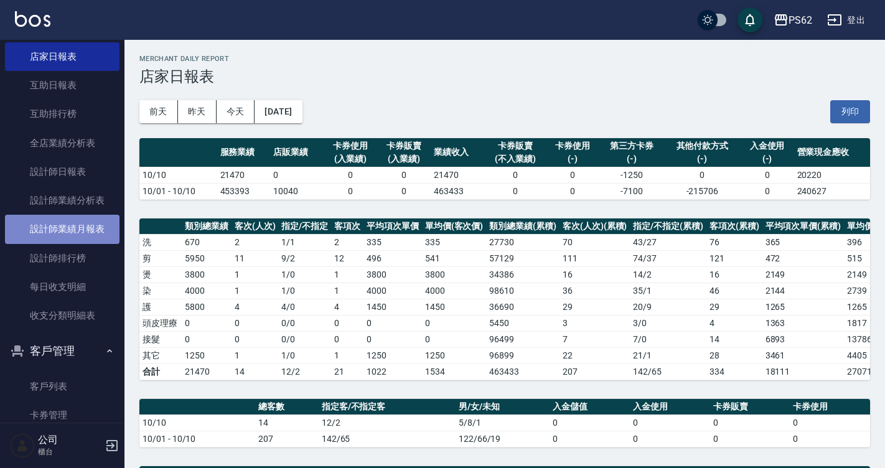
click at [72, 226] on link "設計師業績月報表" at bounding box center [62, 229] width 115 height 29
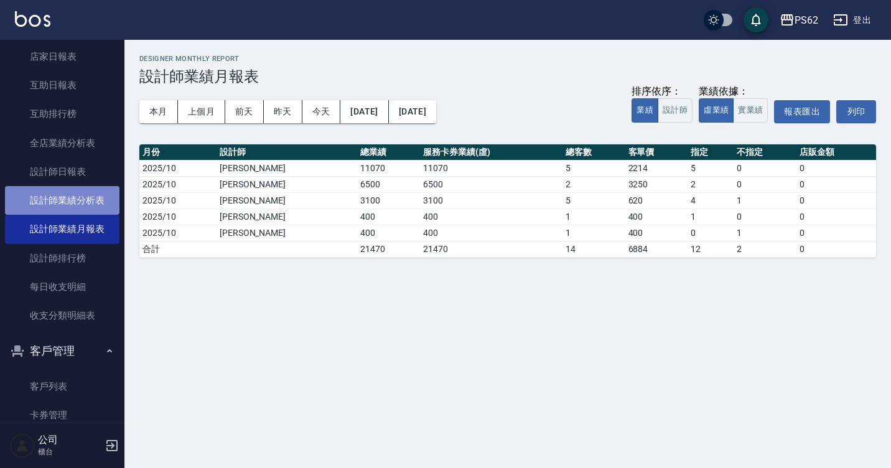
click at [106, 194] on link "設計師業績分析表" at bounding box center [62, 200] width 115 height 29
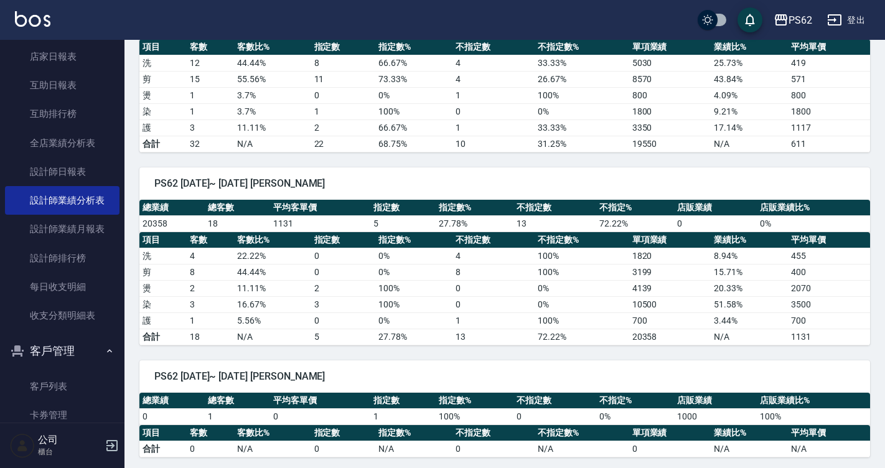
scroll to position [1477, 0]
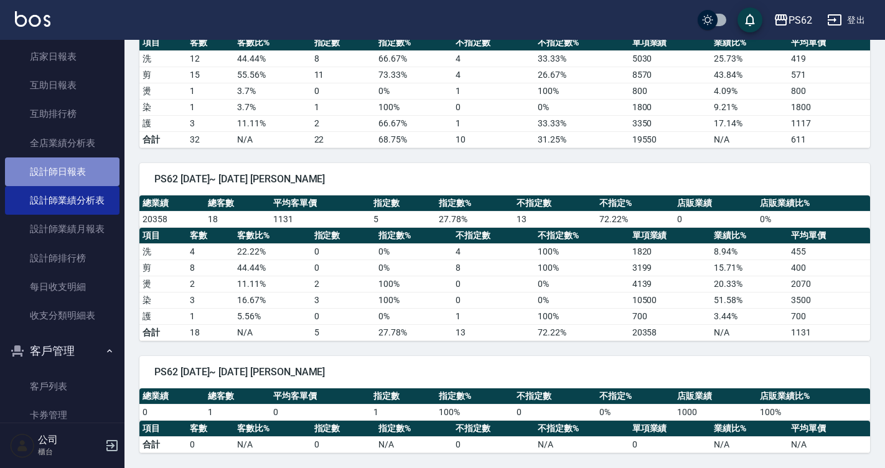
click at [87, 179] on link "設計師日報表" at bounding box center [62, 171] width 115 height 29
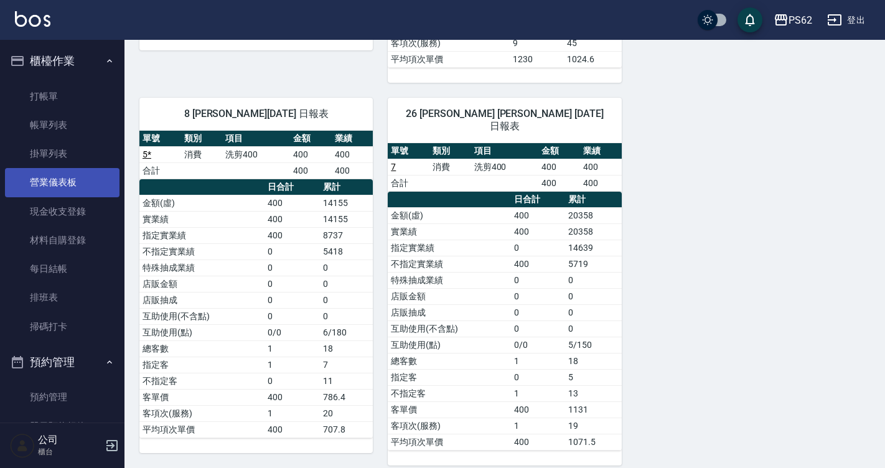
click at [82, 183] on link "營業儀表板" at bounding box center [62, 182] width 115 height 29
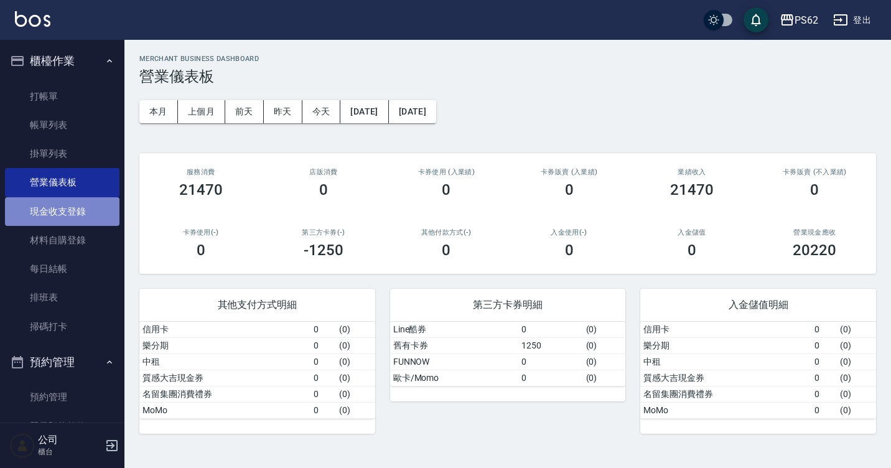
click at [77, 207] on link "現金收支登錄" at bounding box center [62, 211] width 115 height 29
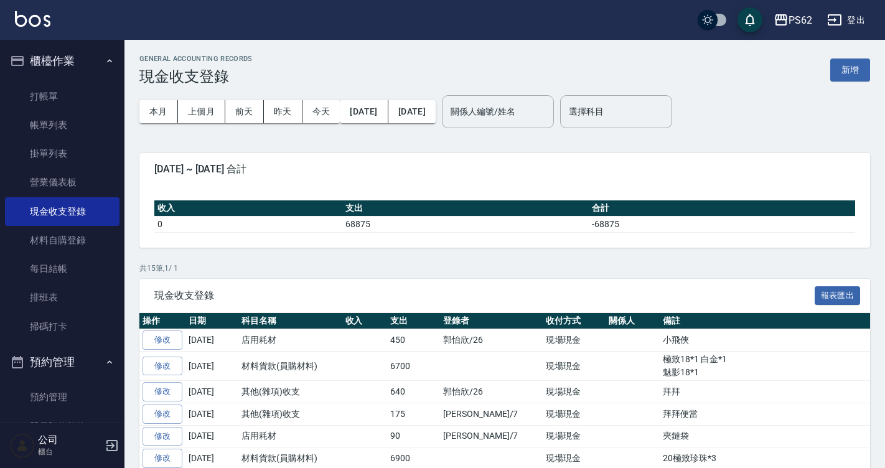
scroll to position [335, 0]
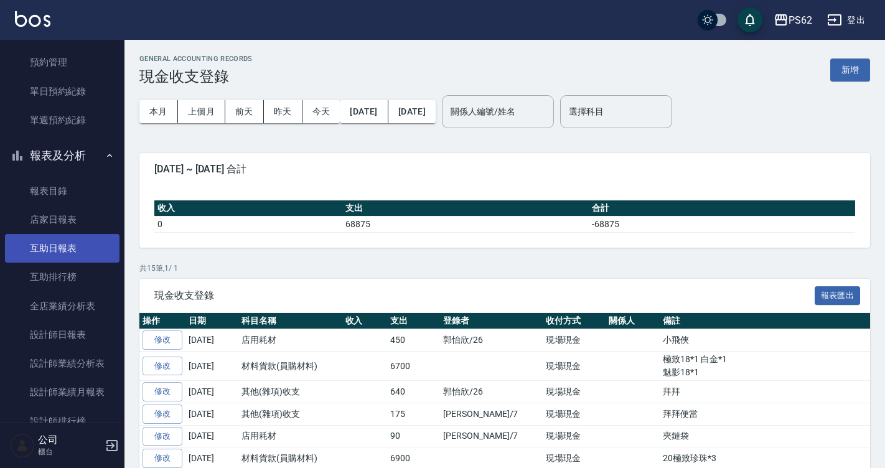
click at [82, 254] on link "互助日報表" at bounding box center [62, 248] width 115 height 29
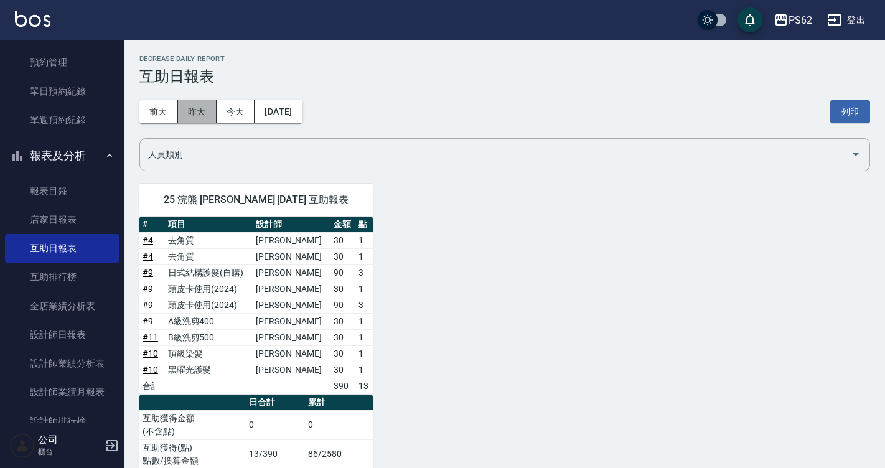
click at [203, 121] on button "昨天" at bounding box center [197, 111] width 39 height 23
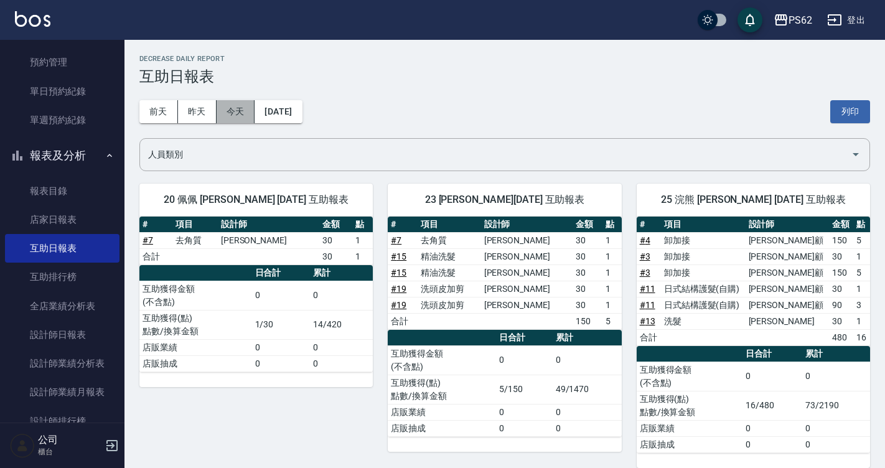
click at [244, 109] on button "今天" at bounding box center [236, 111] width 39 height 23
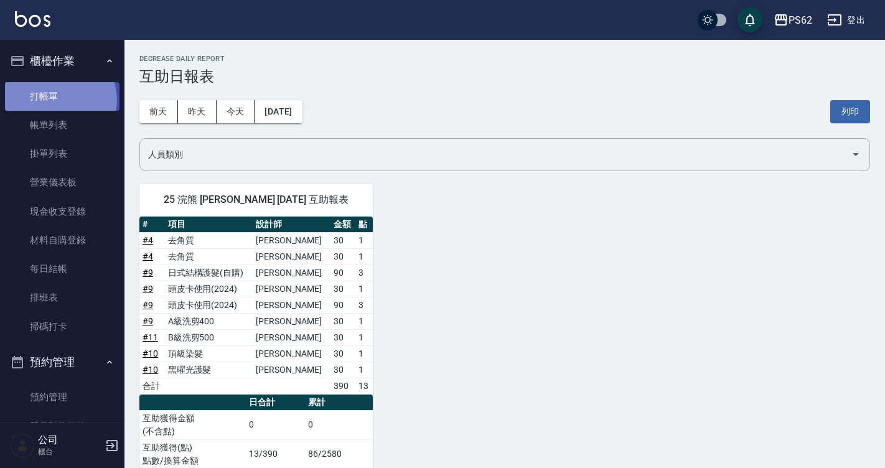
click at [59, 100] on link "打帳單" at bounding box center [62, 96] width 115 height 29
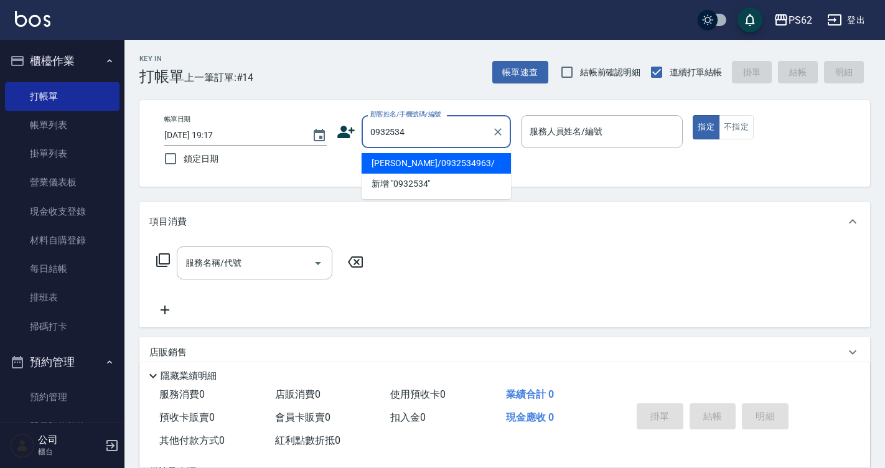
click at [457, 164] on li "[PERSON_NAME]/0932534963/" at bounding box center [436, 163] width 149 height 21
type input "[PERSON_NAME]/0932534963/"
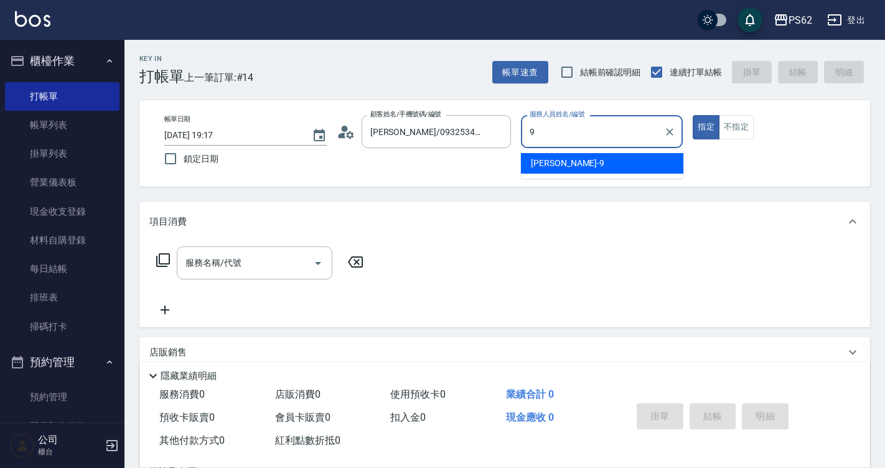
type input "niki-9"
type button "true"
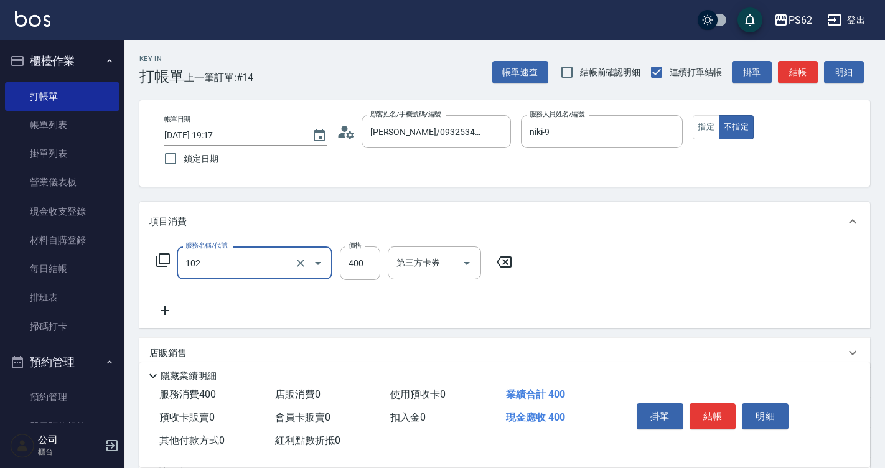
type input "精油洗髮(102)"
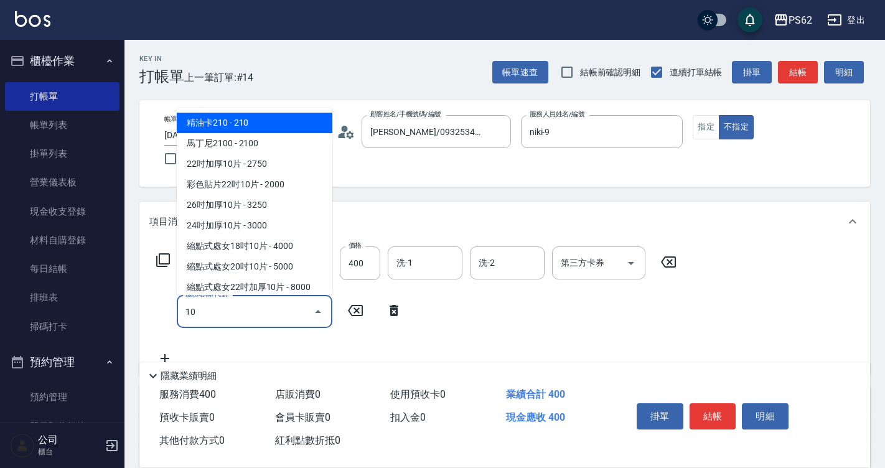
type input "1"
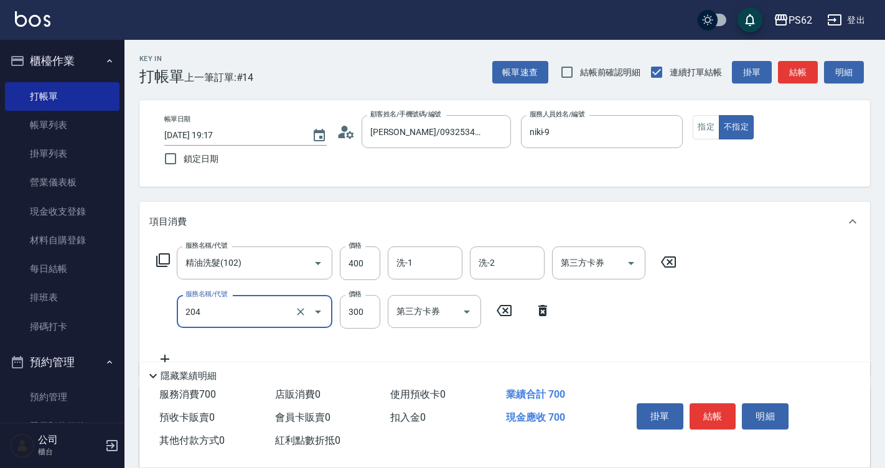
type input "單剪髮300(204)"
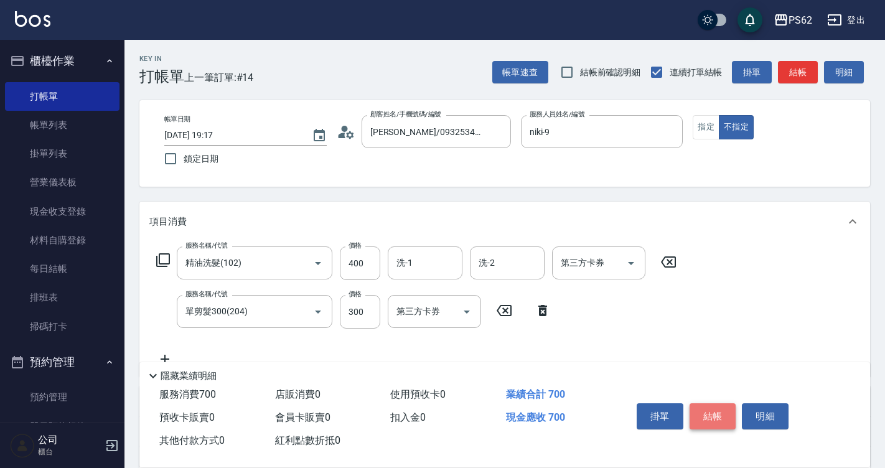
click at [718, 419] on button "結帳" at bounding box center [713, 416] width 47 height 26
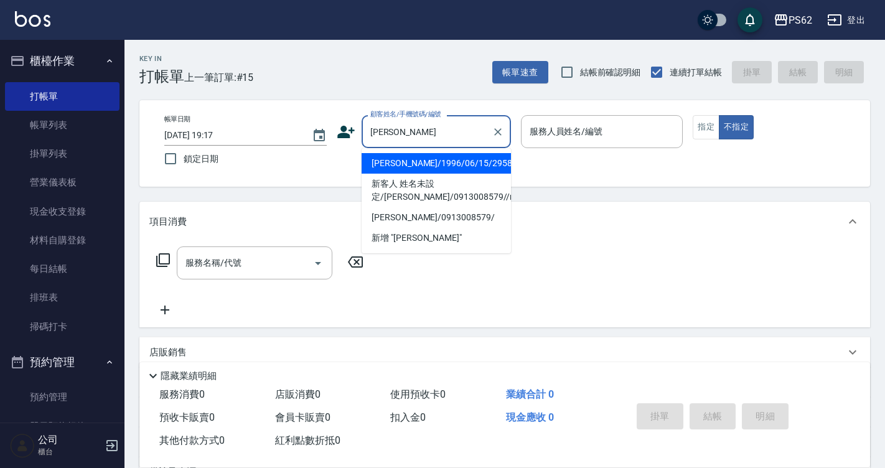
click at [388, 164] on li "[PERSON_NAME]/1996/06/15/2958" at bounding box center [436, 163] width 149 height 21
type input "[PERSON_NAME]/1996/06/15/2958"
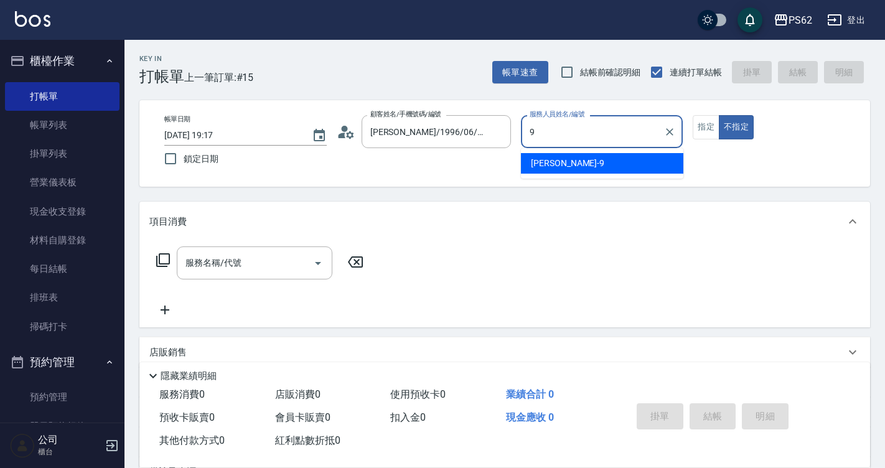
type input "niki-9"
type button "false"
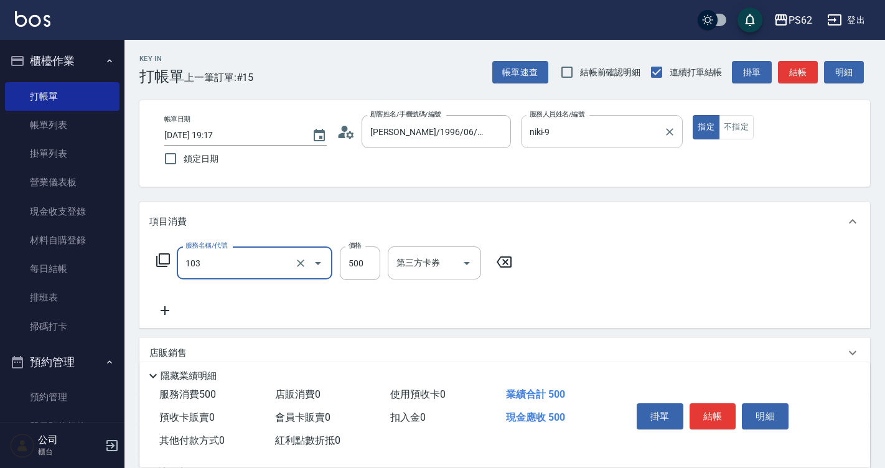
type input "B級洗剪500(103)"
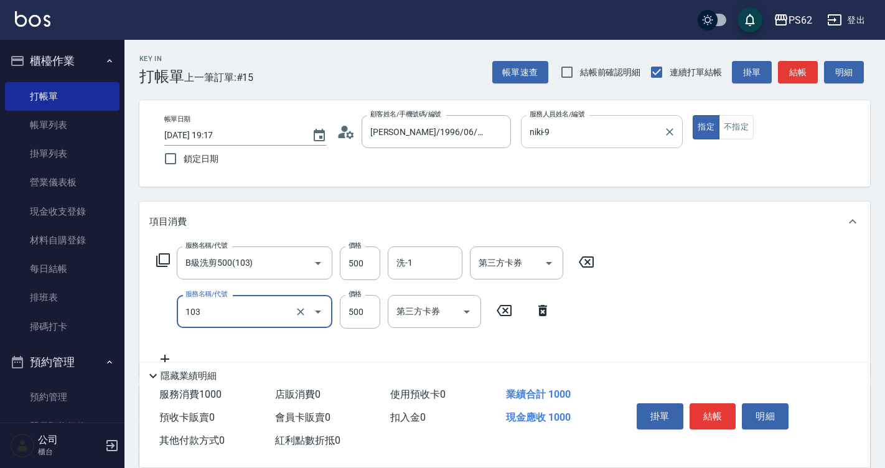
type input "B級洗剪500(103)"
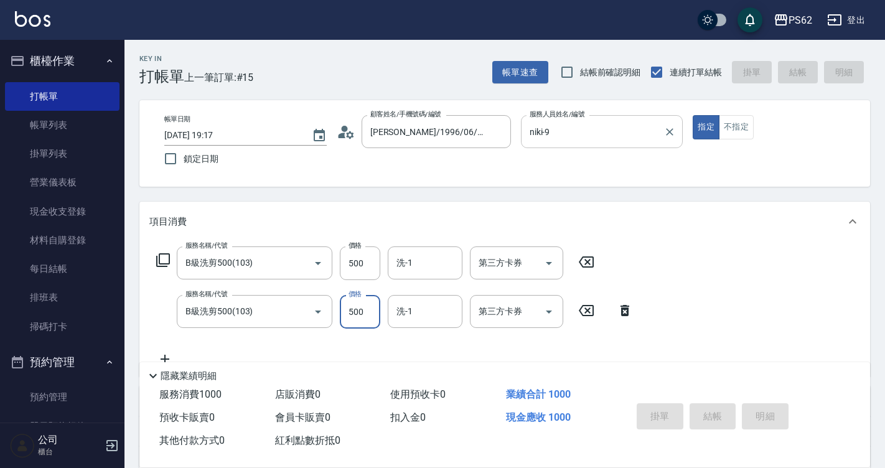
type input "[DATE] 19:18"
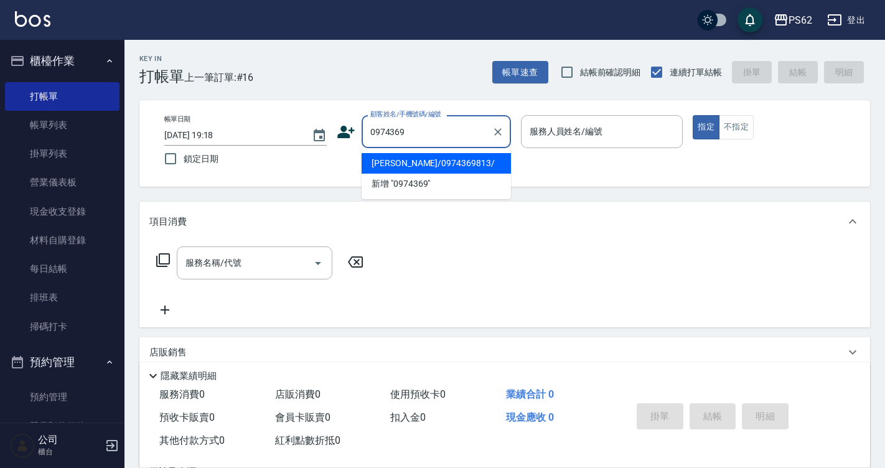
click at [455, 166] on li "[PERSON_NAME]/0974369813/" at bounding box center [436, 163] width 149 height 21
type input "[PERSON_NAME]/0974369813/"
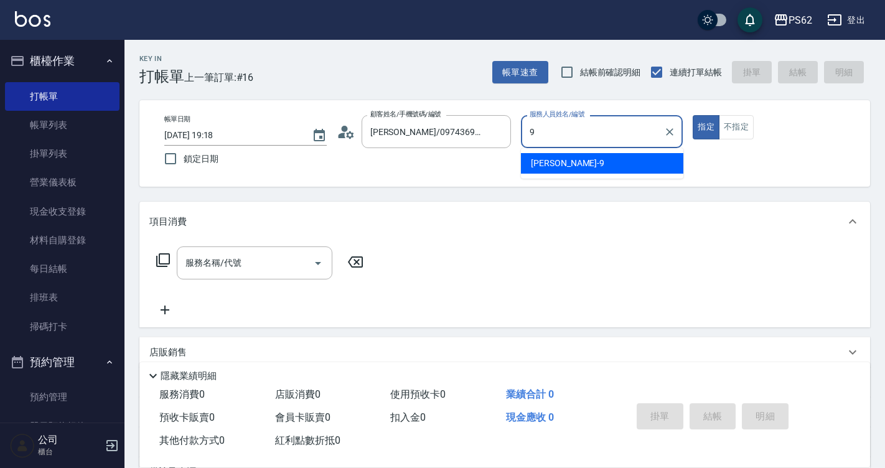
type input "niki-9"
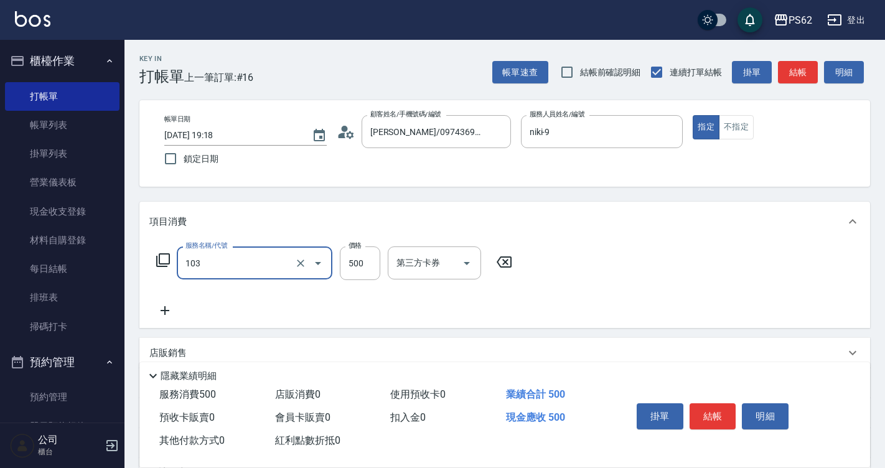
type input "B級洗剪500(103)"
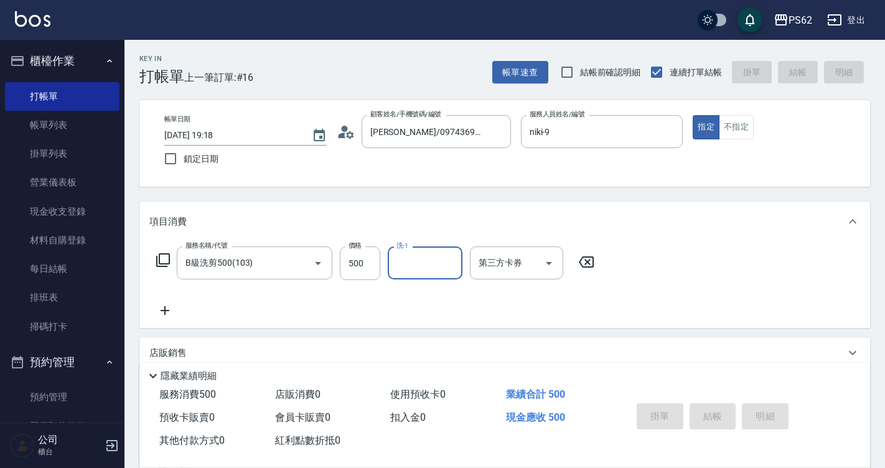
type input "[DATE] 19:19"
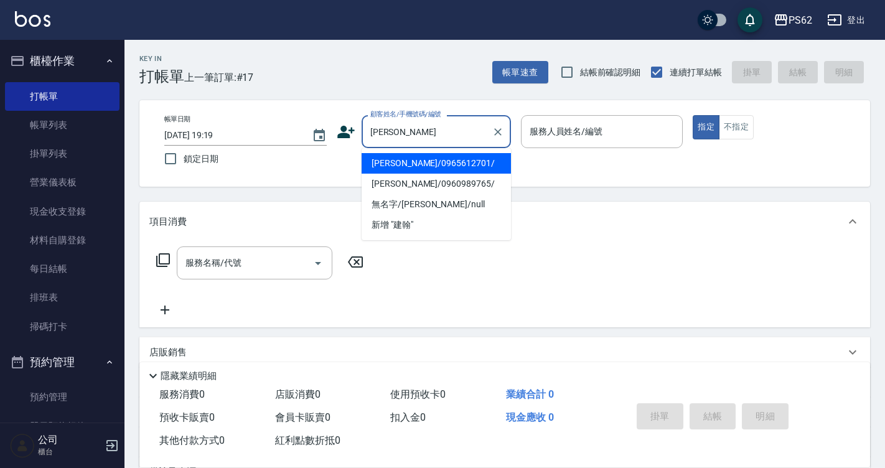
click at [443, 169] on li "[PERSON_NAME]/0965612701/" at bounding box center [436, 163] width 149 height 21
type input "[PERSON_NAME]/0965612701/"
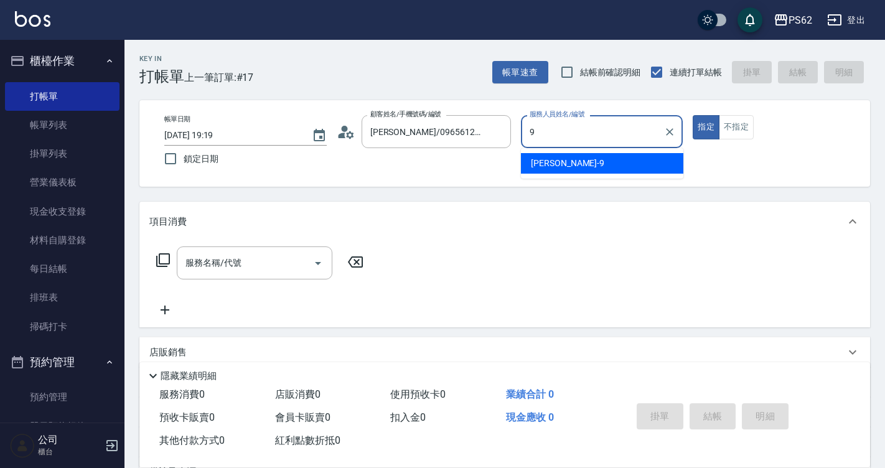
type input "niki-9"
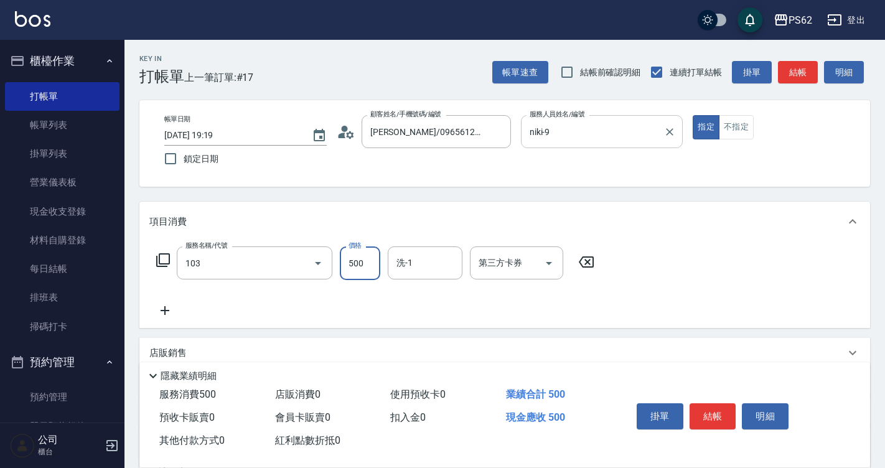
type input "B級洗剪500(103)"
type input "鴨子-22"
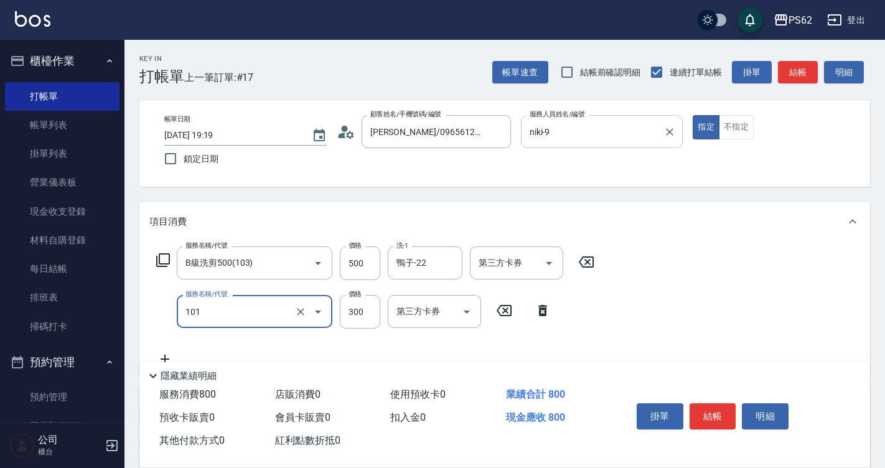
type input "洗髮(101)"
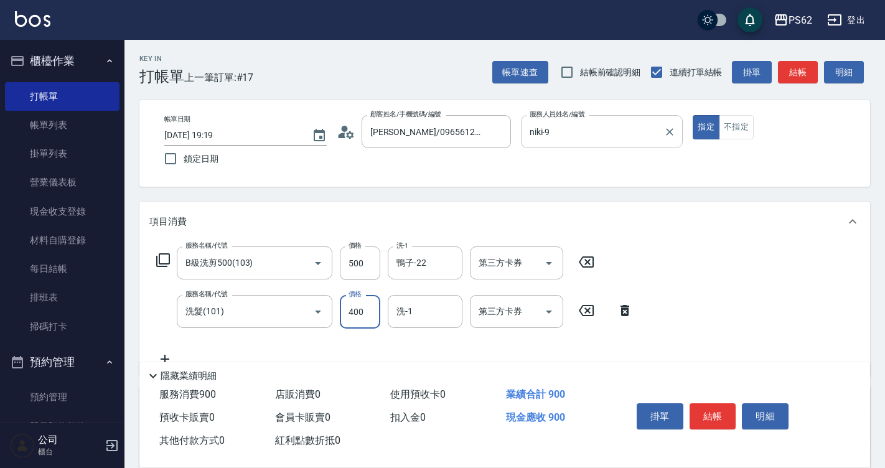
type input "400"
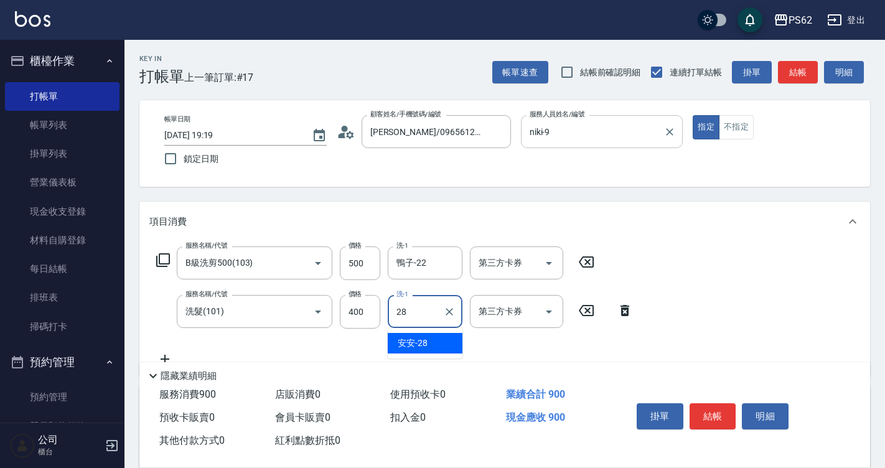
type input "安安-28"
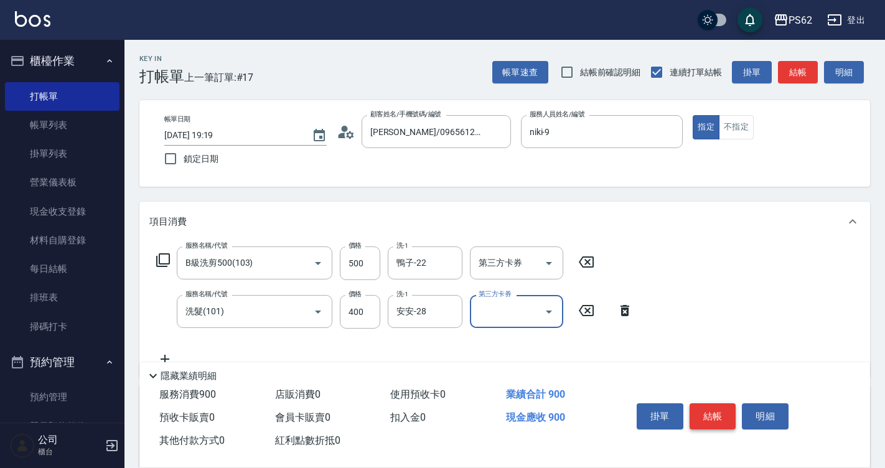
click at [724, 416] on button "結帳" at bounding box center [713, 416] width 47 height 26
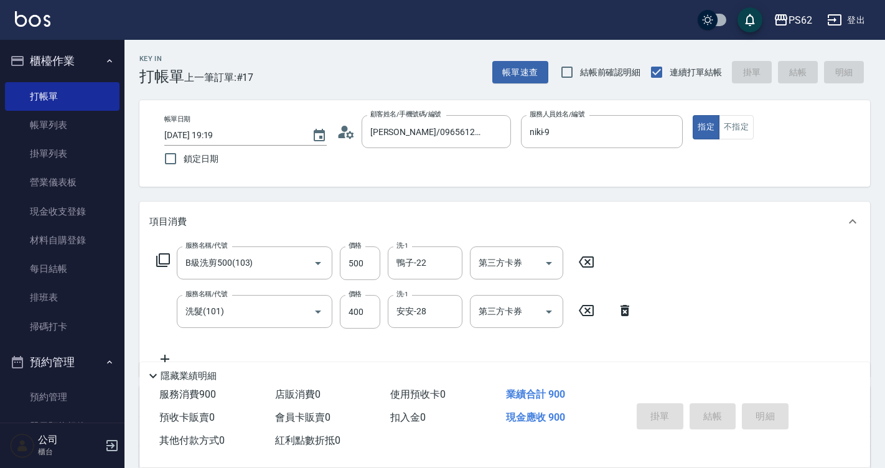
type input "[DATE] 19:20"
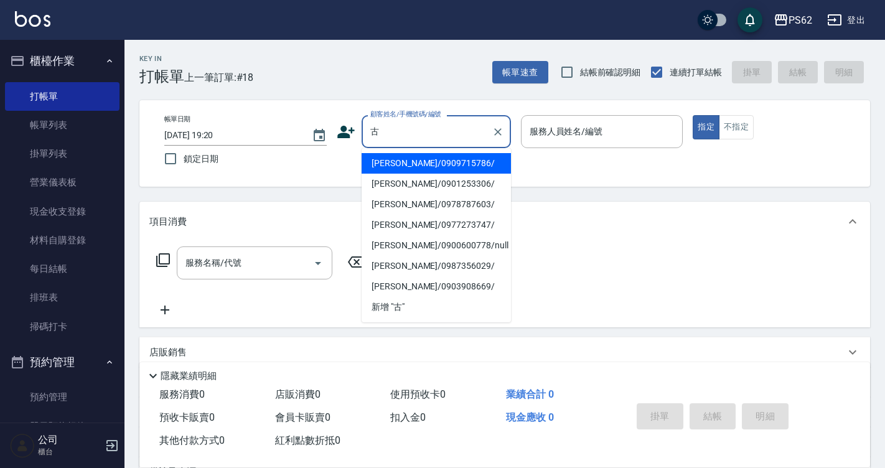
click at [396, 189] on li "[PERSON_NAME]/0901253306/" at bounding box center [436, 184] width 149 height 21
type input "[PERSON_NAME]/0901253306/"
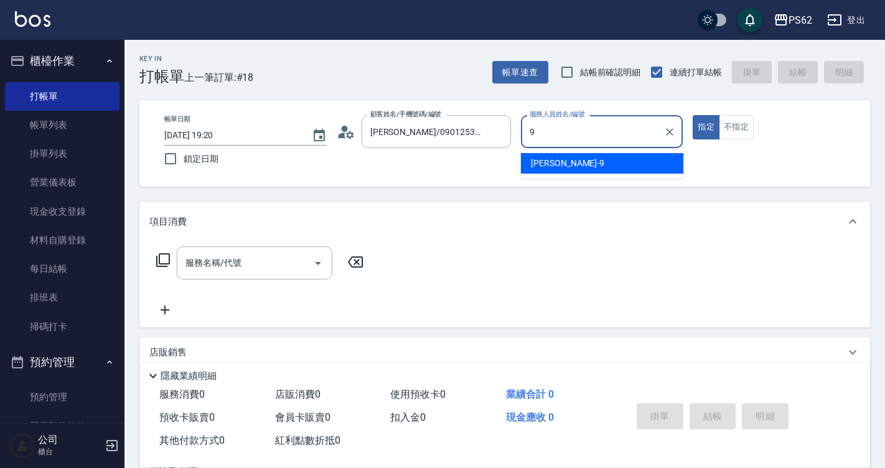
type input "niki-9"
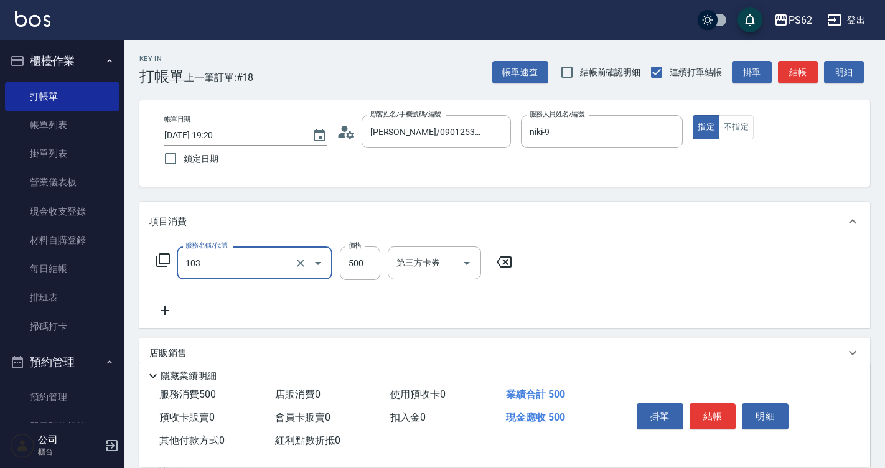
type input "B級洗剪500(103)"
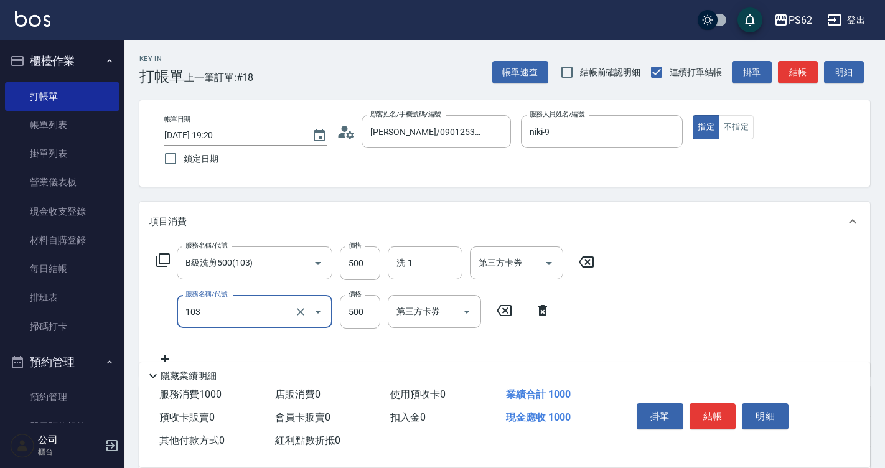
type input "B級洗剪500(103)"
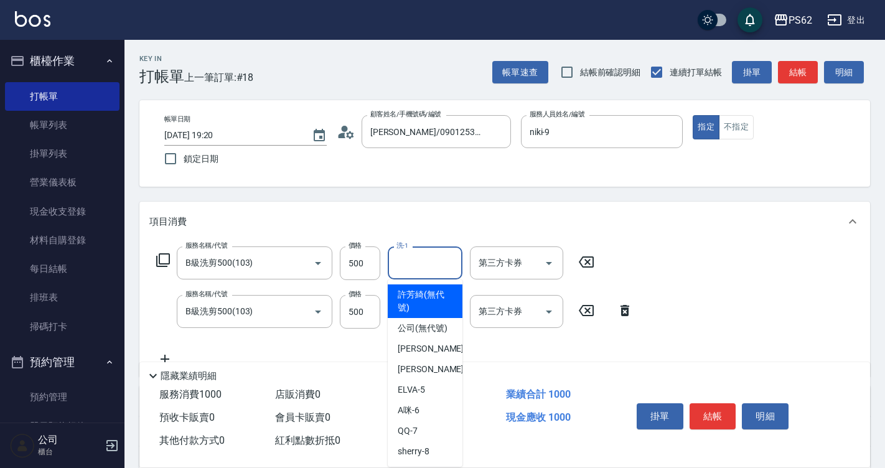
click at [426, 265] on input "洗-1" at bounding box center [424, 263] width 63 height 22
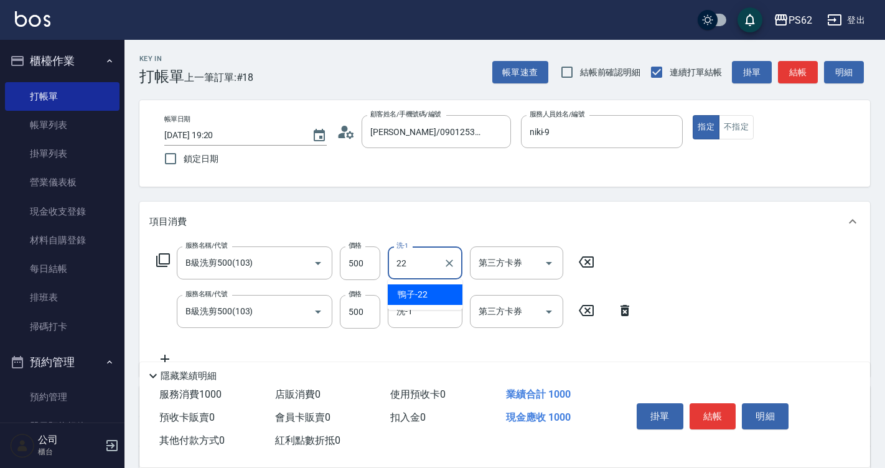
type input "鴨子-22"
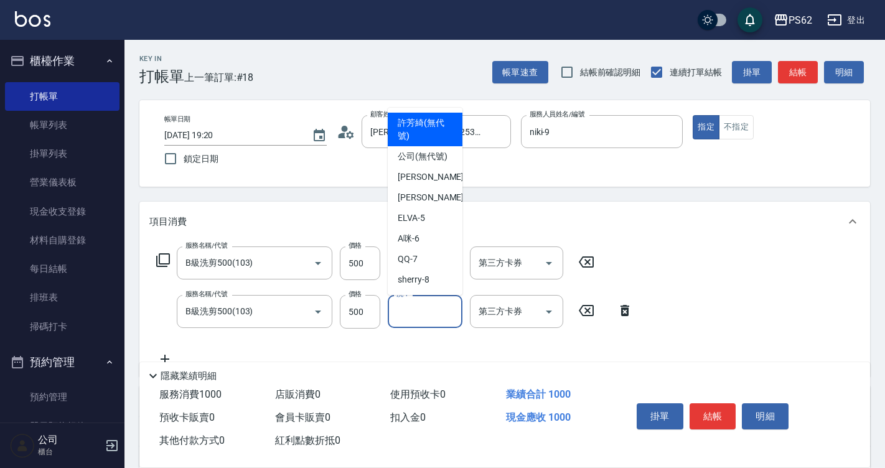
click at [434, 321] on input "洗-1" at bounding box center [424, 312] width 63 height 22
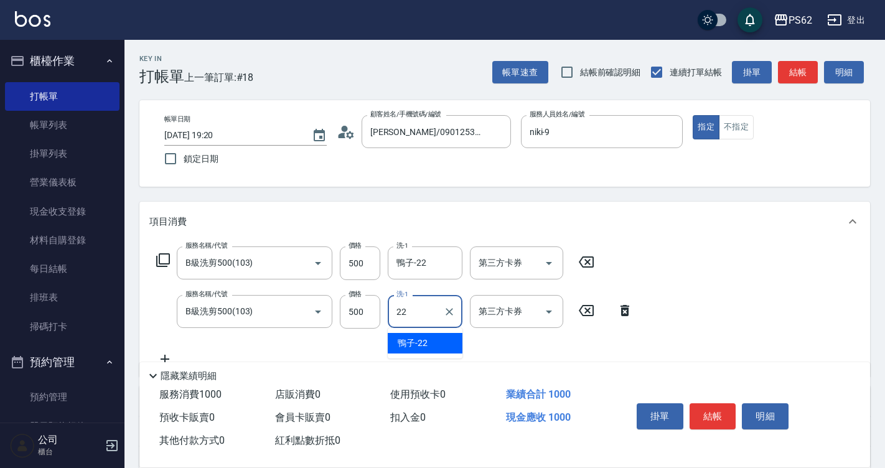
type input "鴨子-22"
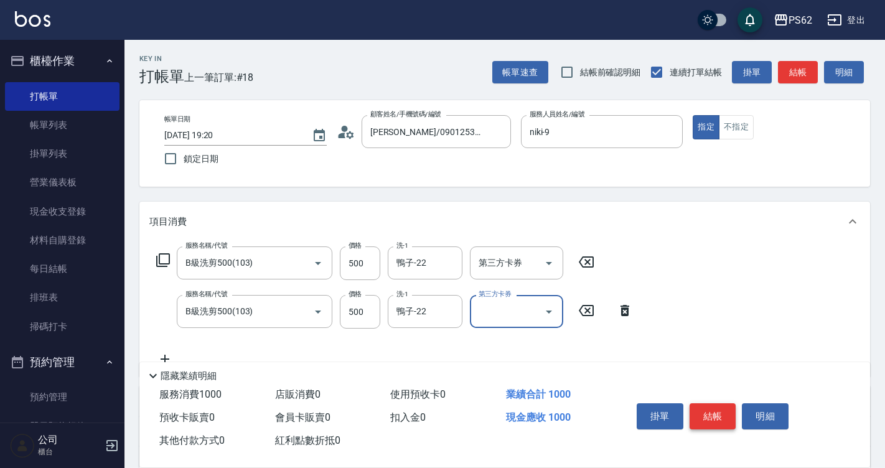
click at [700, 407] on button "結帳" at bounding box center [713, 416] width 47 height 26
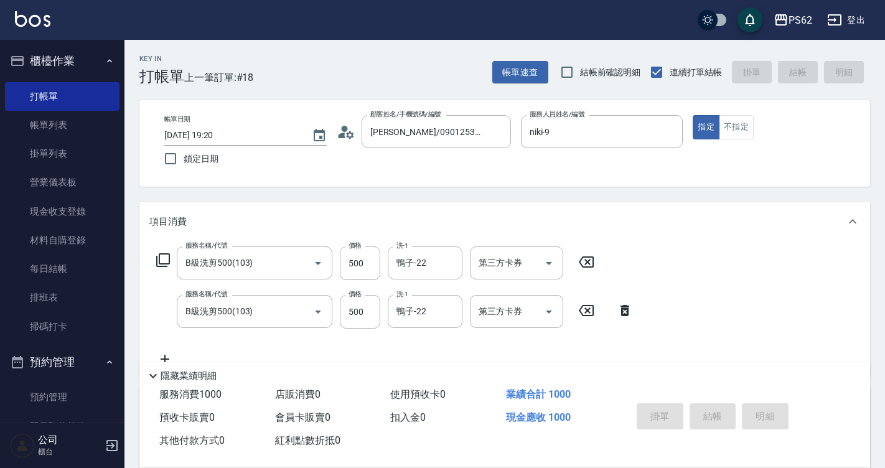
type input "[DATE] 19:21"
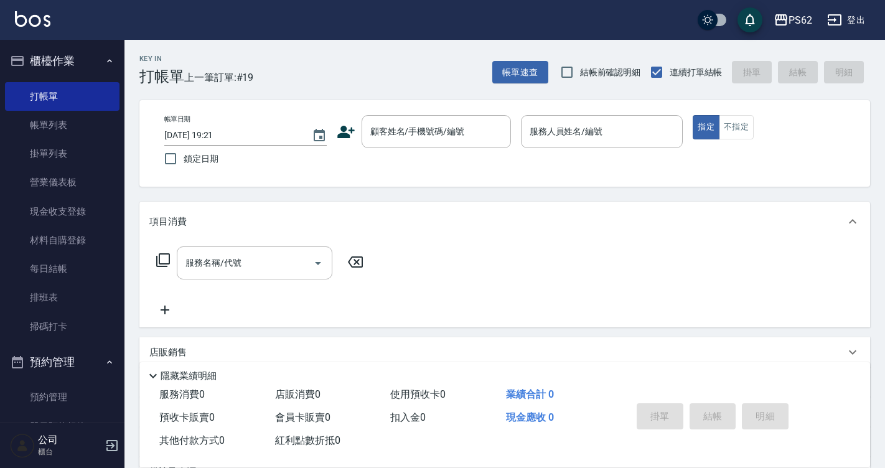
click at [354, 138] on icon at bounding box center [346, 132] width 19 height 19
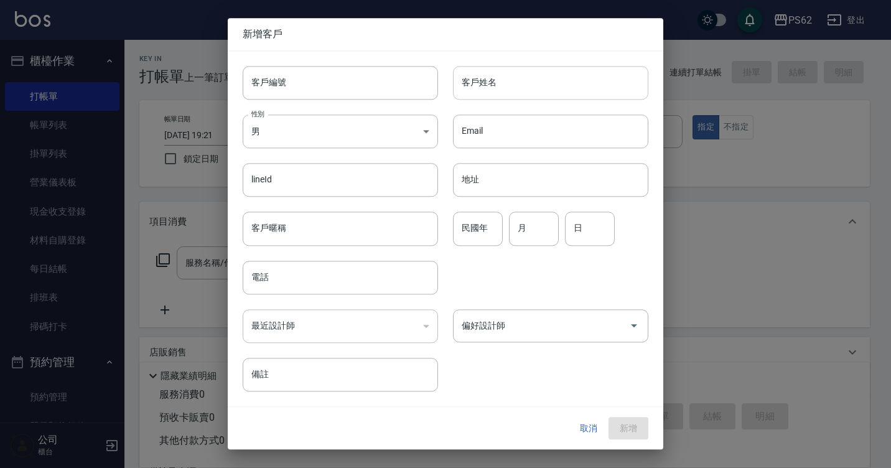
click at [525, 82] on input "客戶姓名" at bounding box center [550, 83] width 195 height 34
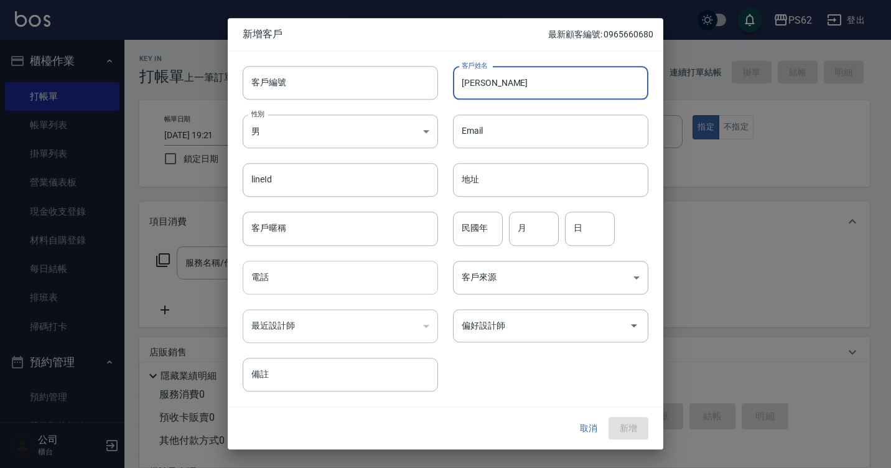
type input "[PERSON_NAME]"
click at [260, 273] on div "電話 電話" at bounding box center [340, 278] width 195 height 34
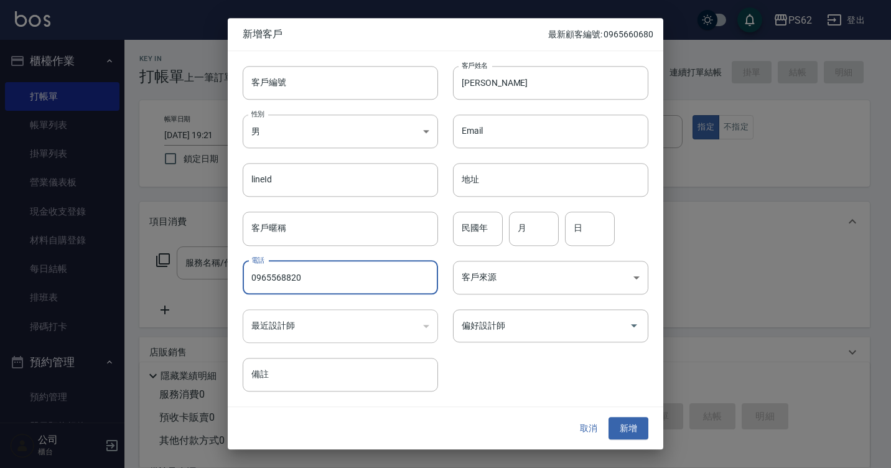
type input "0965568820"
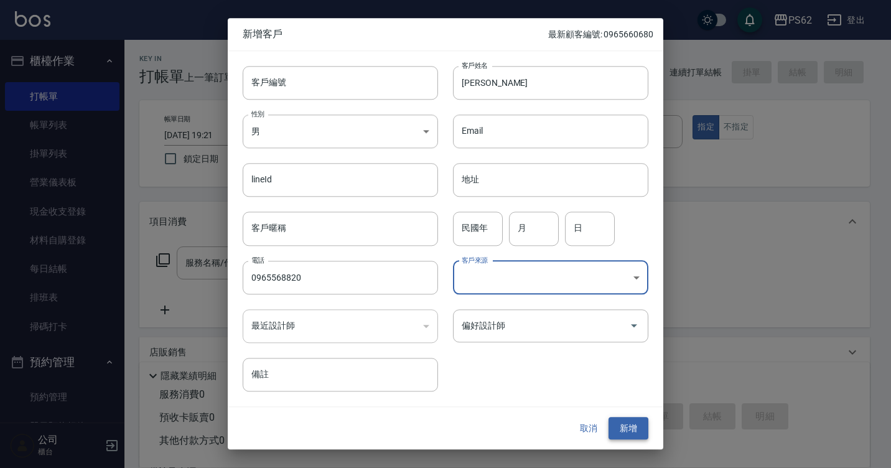
click at [622, 426] on button "新增" at bounding box center [629, 428] width 40 height 23
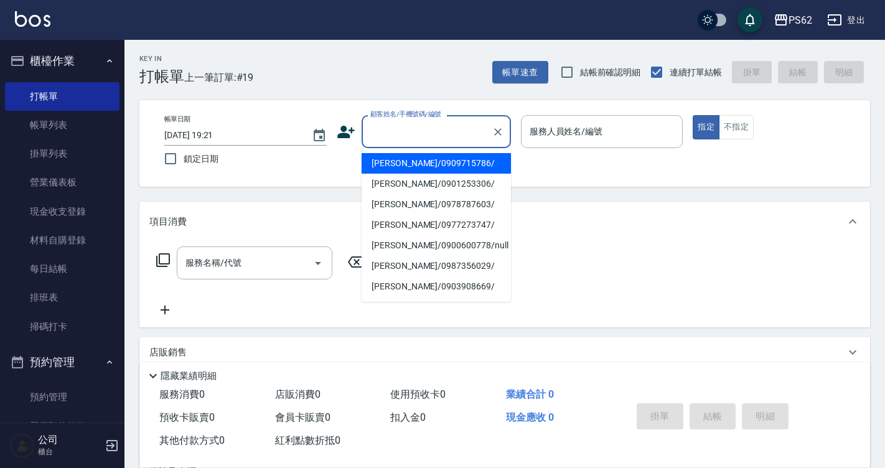
click at [456, 143] on input "顧客姓名/手機號碼/編號" at bounding box center [426, 132] width 119 height 22
type input "[PERSON_NAME]/0909715786/"
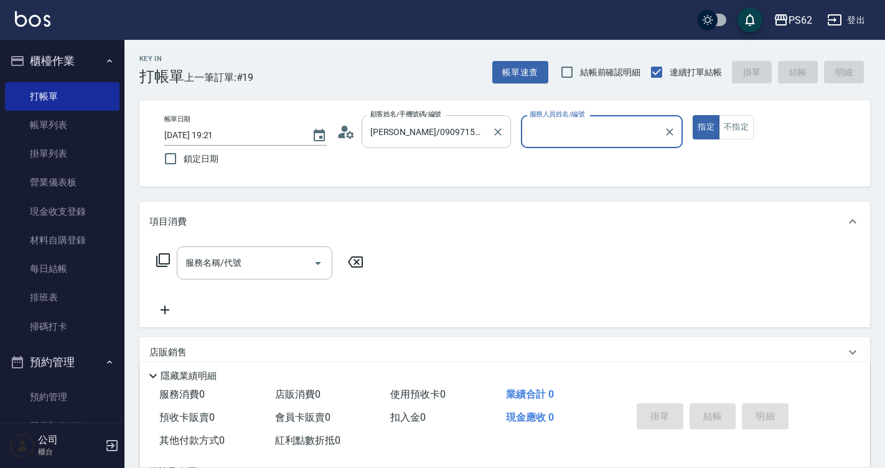
type input "niki-9"
click at [507, 137] on div "[PERSON_NAME]/0909715786/ 顧客姓名/手機號碼/編號" at bounding box center [436, 131] width 149 height 33
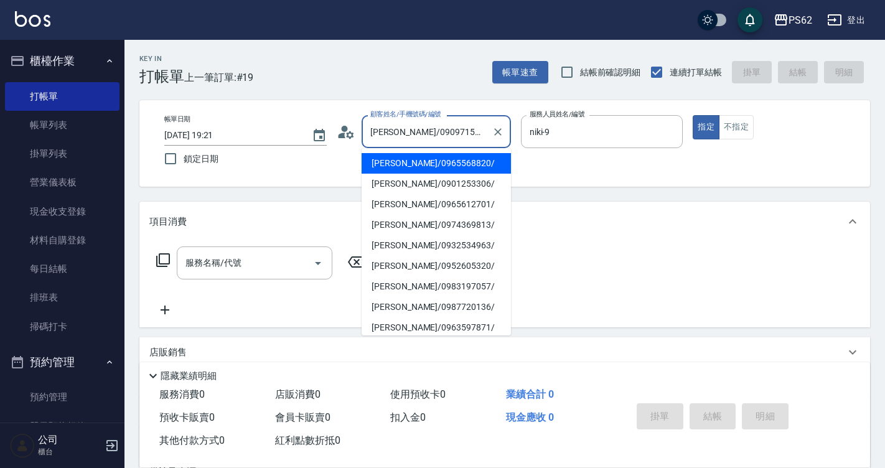
click at [508, 136] on div "[PERSON_NAME]/0909715786/ 顧客姓名/手機號碼/編號" at bounding box center [436, 131] width 149 height 33
click at [468, 163] on li "[PERSON_NAME]/0965568820/" at bounding box center [436, 163] width 149 height 21
type input "[PERSON_NAME]/0965568820/"
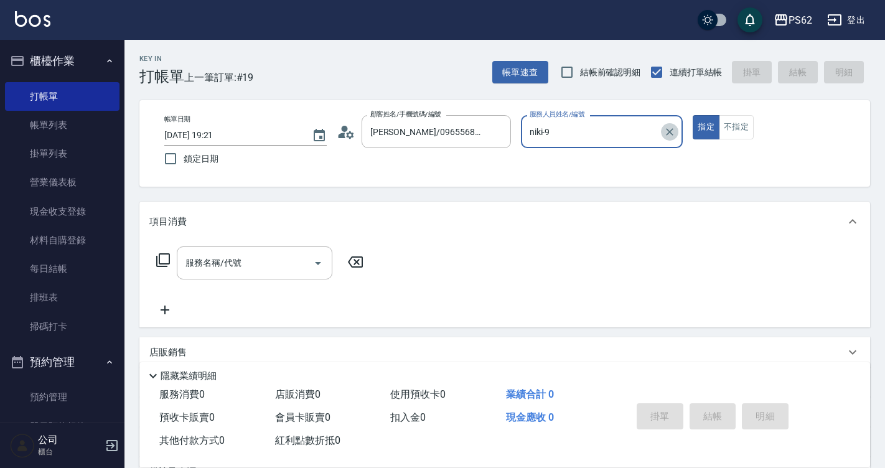
click at [664, 124] on button "Clear" at bounding box center [669, 131] width 17 height 17
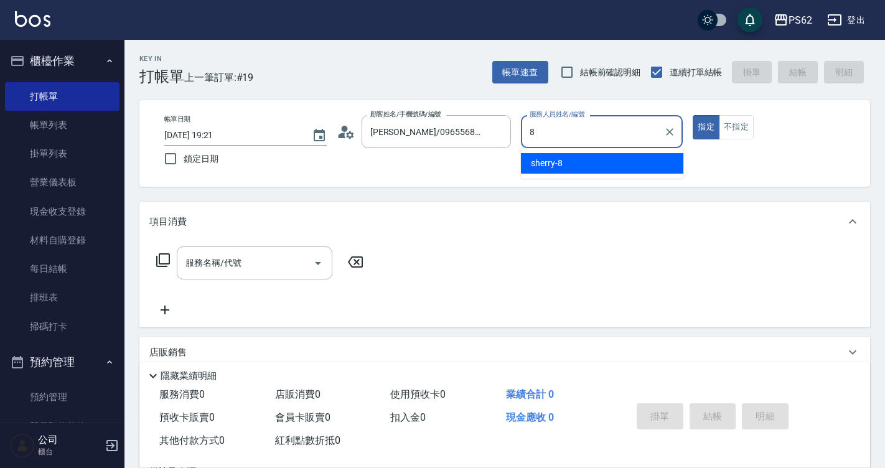
type input "sherry-8"
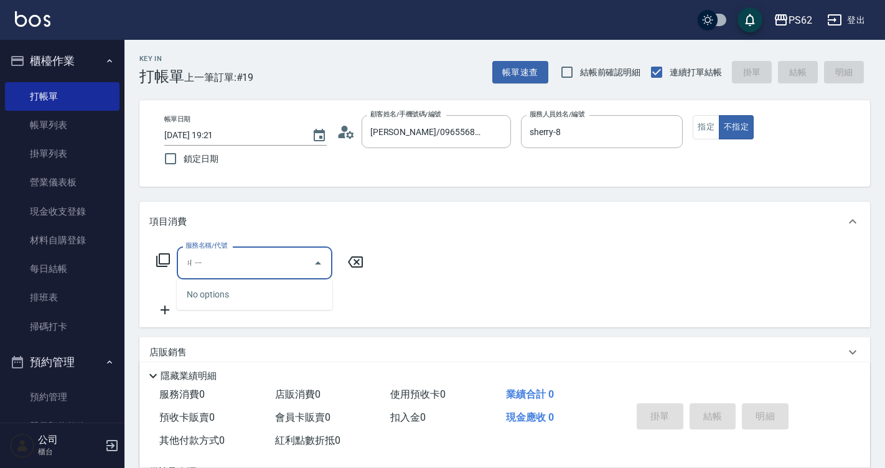
type input "ㄐ"
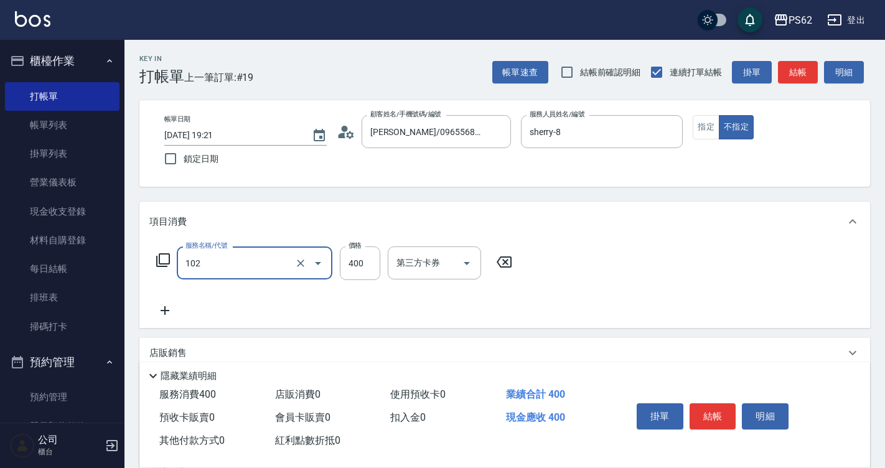
type input "精油洗髮(102)"
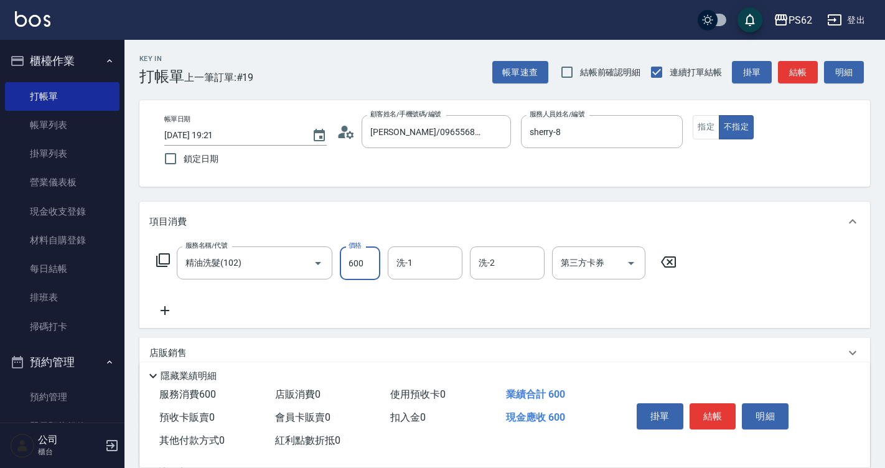
type input "600"
click at [722, 415] on button "結帳" at bounding box center [713, 416] width 47 height 26
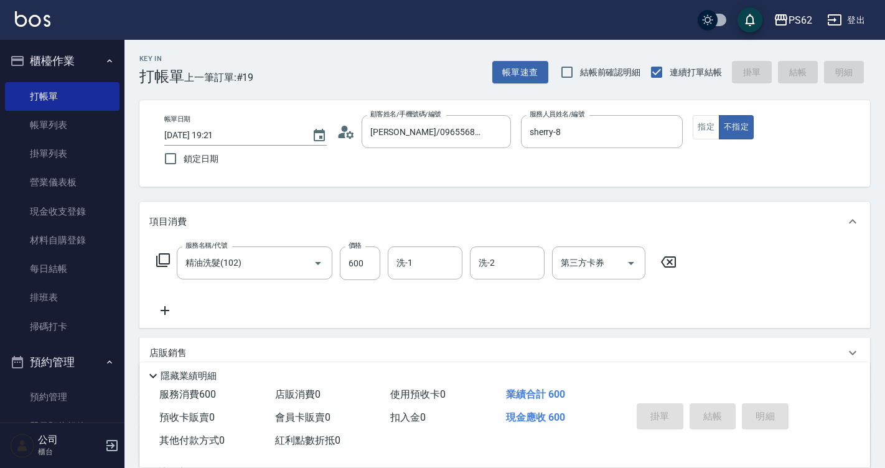
type input "[DATE] 19:52"
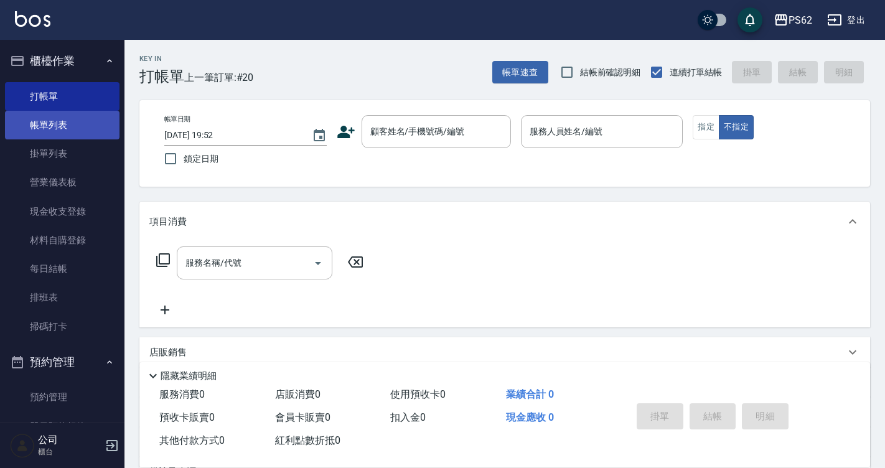
click at [74, 115] on link "帳單列表" at bounding box center [62, 125] width 115 height 29
click at [74, 116] on link "帳單列表" at bounding box center [62, 125] width 115 height 29
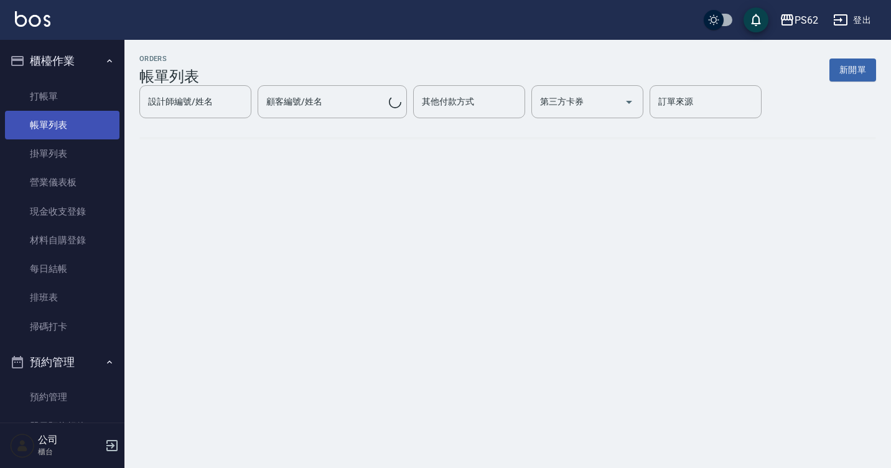
click at [72, 117] on link "帳單列表" at bounding box center [62, 125] width 115 height 29
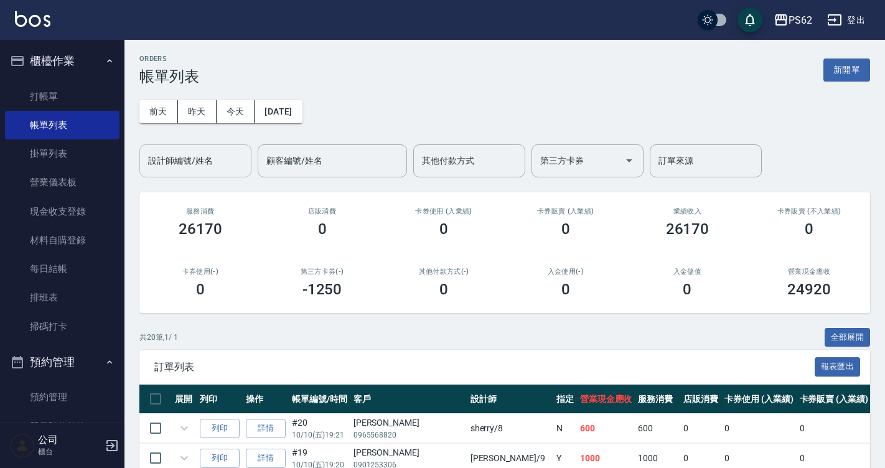
click at [180, 166] on div "設計師編號/姓名 設計師編號/姓名" at bounding box center [195, 160] width 112 height 33
type input "5"
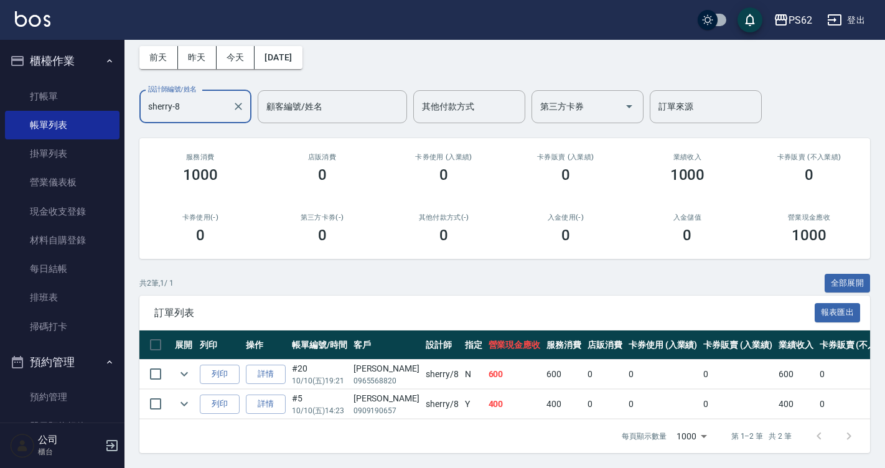
scroll to position [63, 0]
type input "sherry-8"
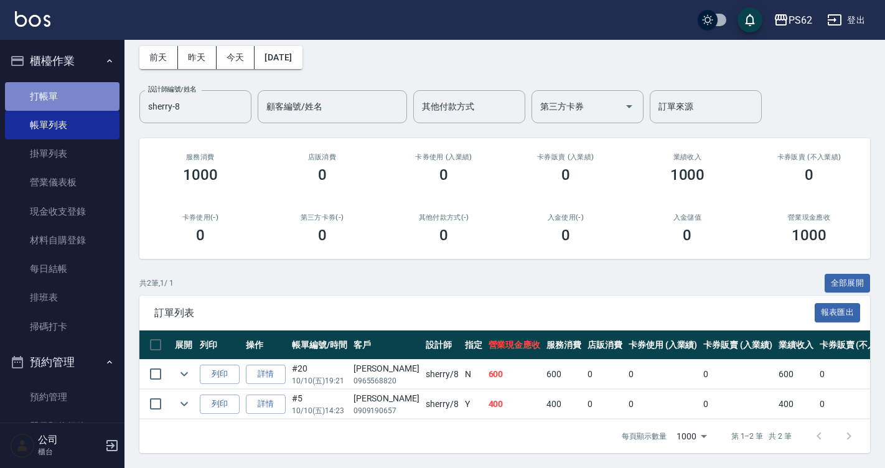
click at [95, 99] on link "打帳單" at bounding box center [62, 96] width 115 height 29
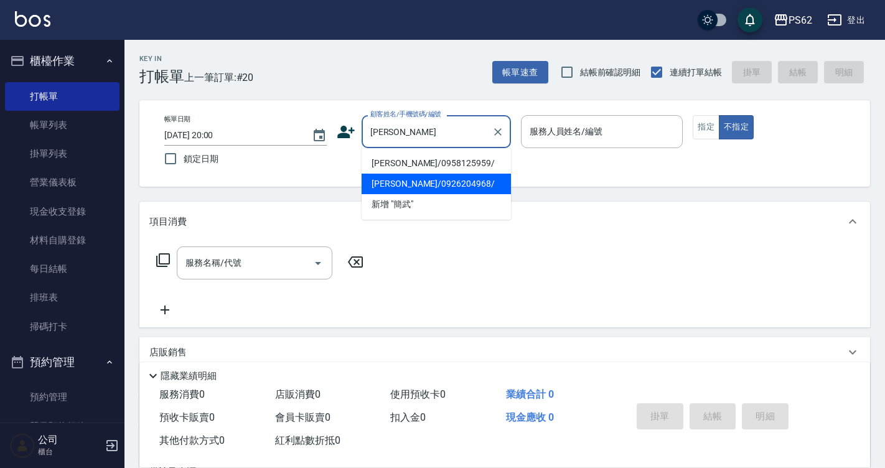
type input "[PERSON_NAME]/0926204968/"
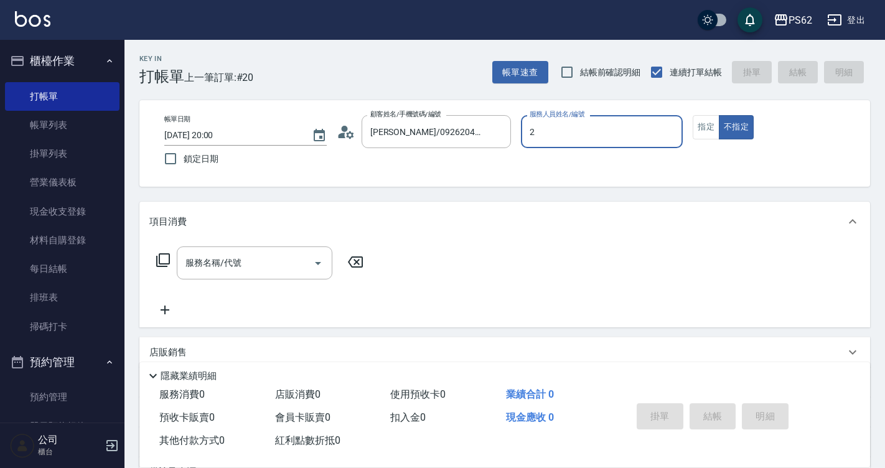
type input "[PERSON_NAME]-2"
type button "false"
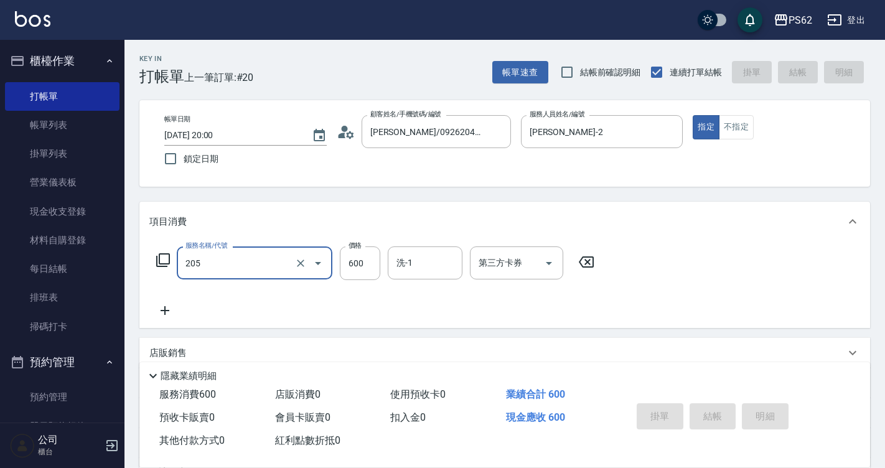
type input "205"
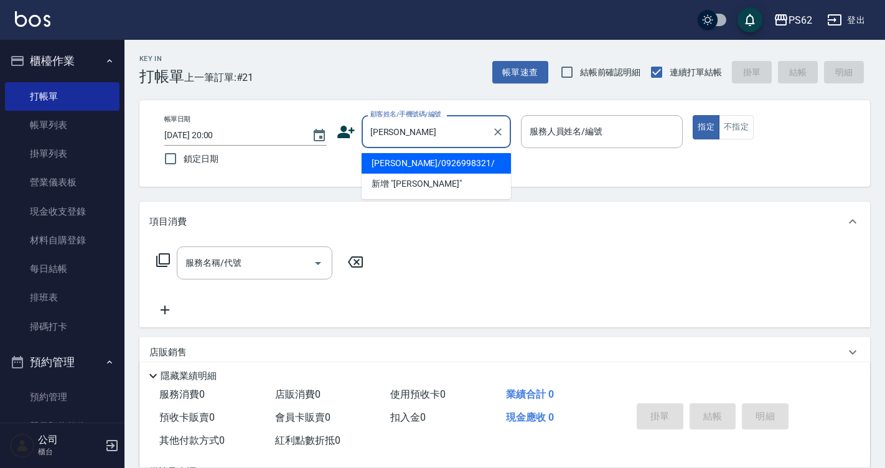
type input "[PERSON_NAME]/0926998321/"
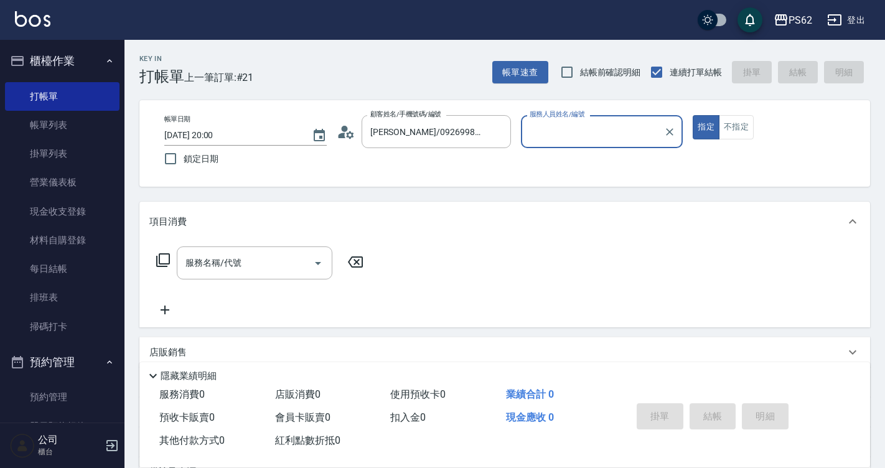
type input "[PERSON_NAME]-2"
click at [693, 115] on button "指定" at bounding box center [706, 127] width 27 height 24
type button "true"
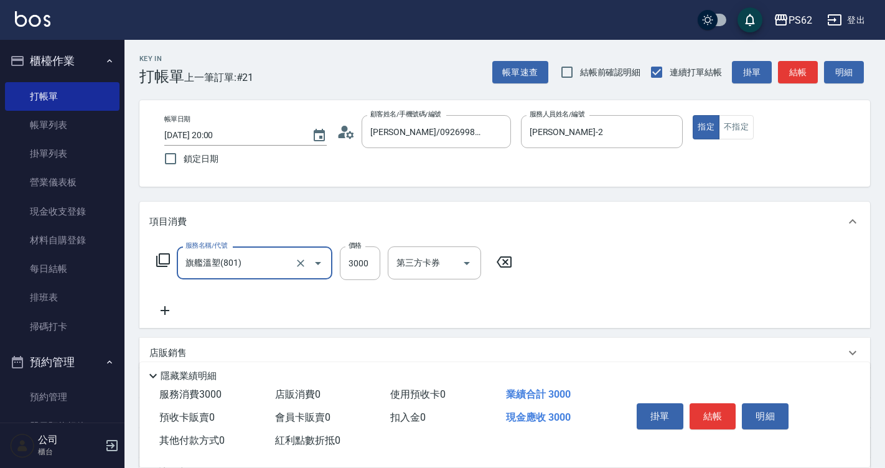
type input "旗艦溫塑(801)"
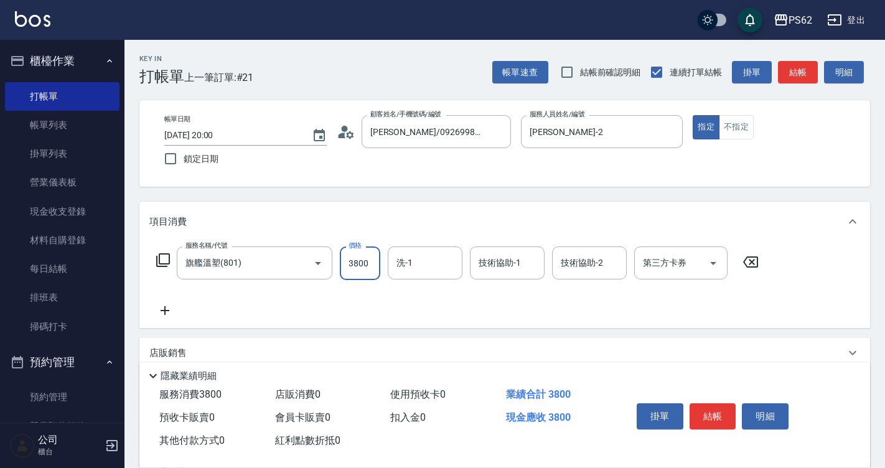
type input "3800"
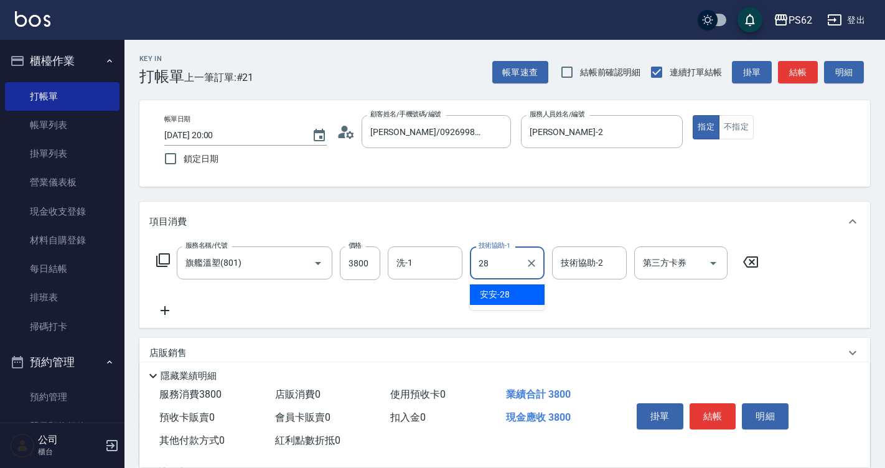
type input "安安-28"
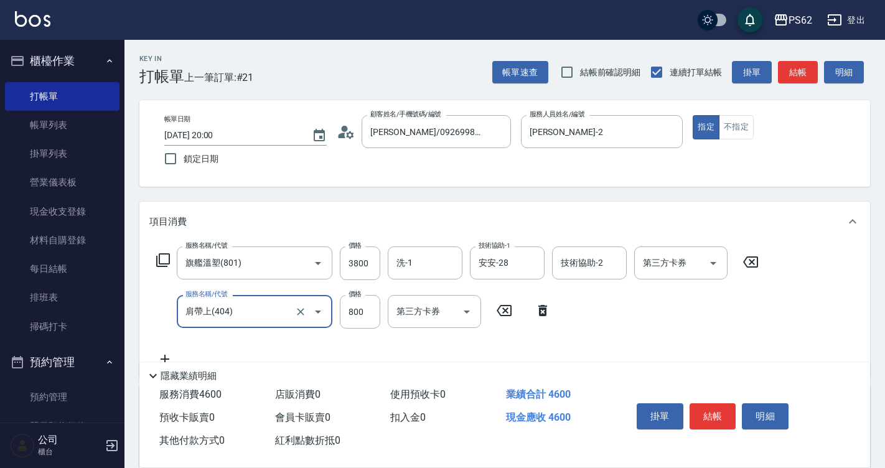
type input "肩帶上(404)"
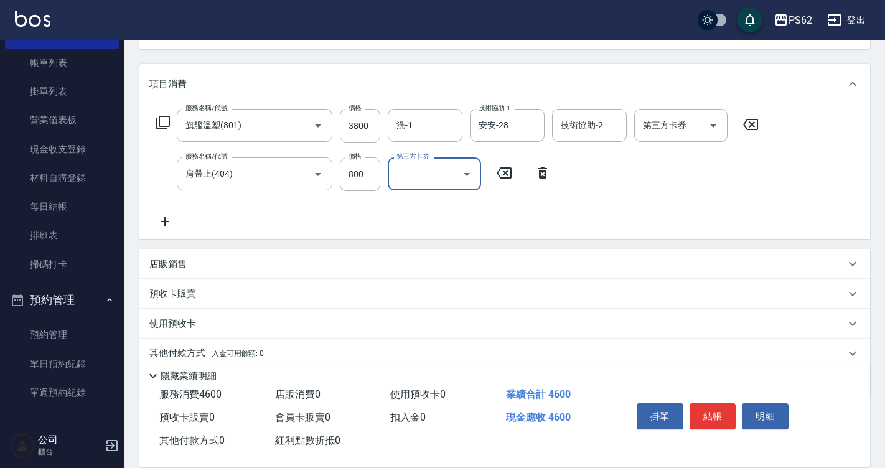
scroll to position [187, 0]
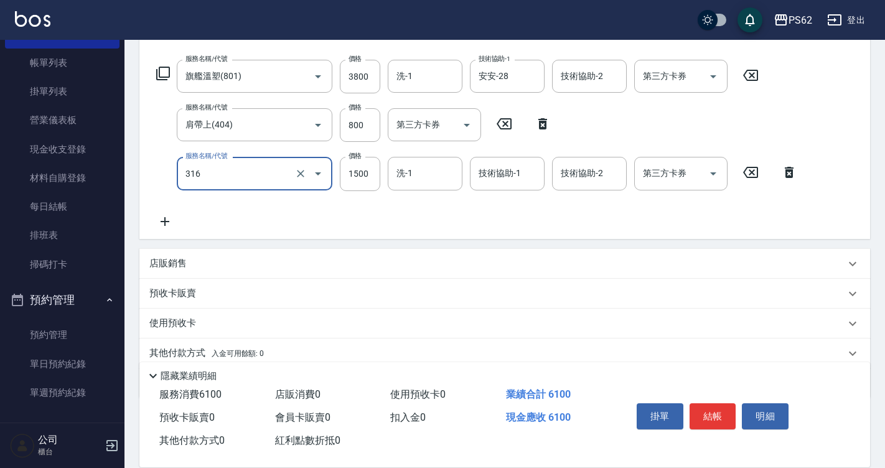
type input "頂級染髮(316)"
type input "800"
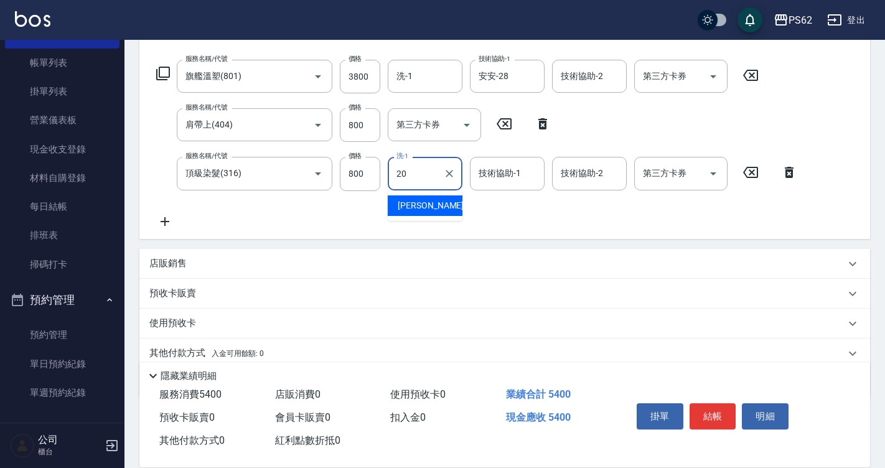
type input "[PERSON_NAME]-20"
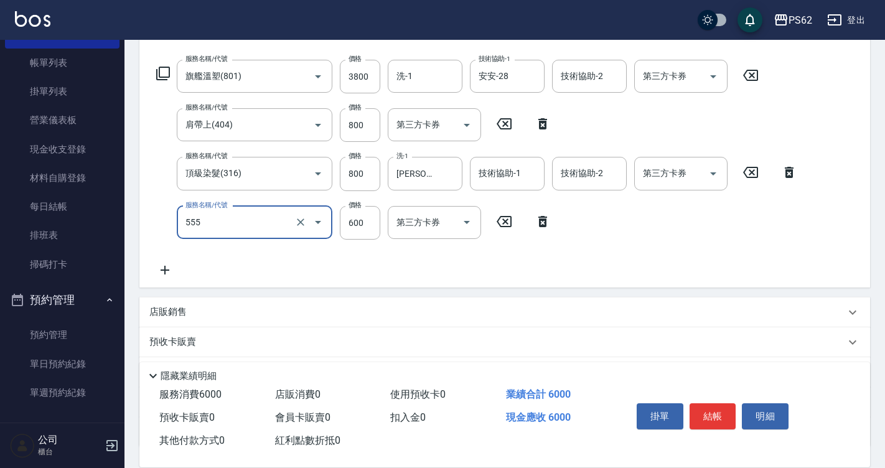
type input "去角質(555)"
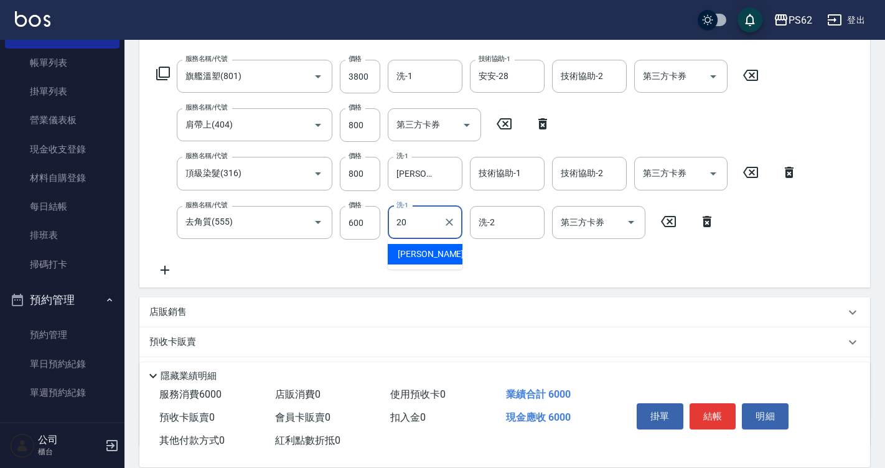
type input "[PERSON_NAME]-20"
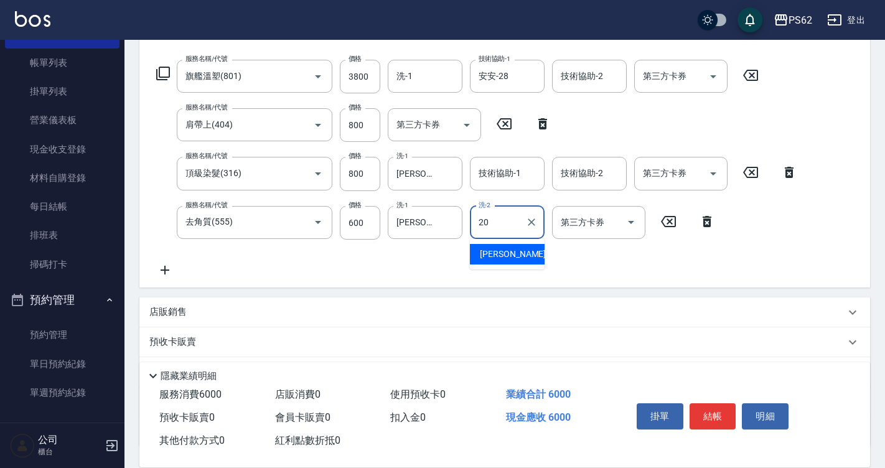
type input "[PERSON_NAME]-20"
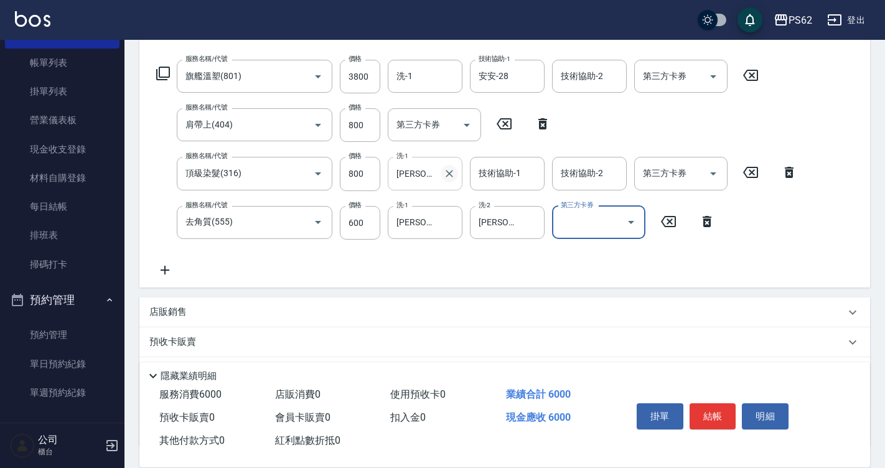
click at [453, 173] on icon "Clear" at bounding box center [449, 173] width 12 height 12
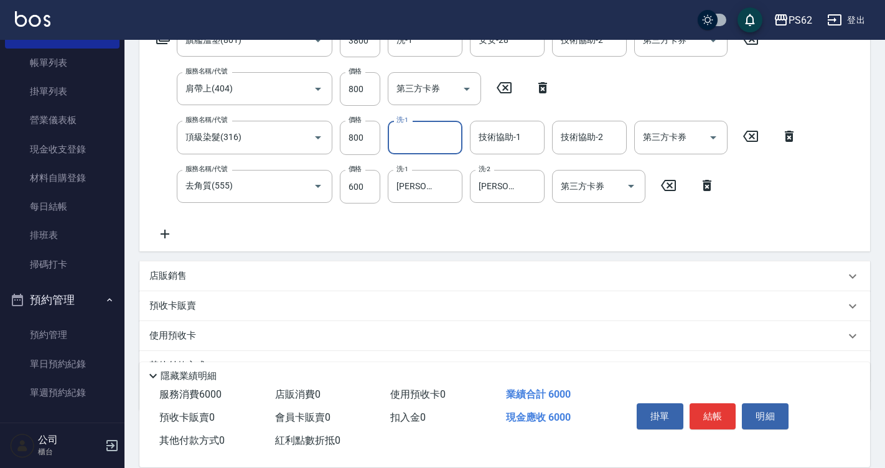
scroll to position [161, 0]
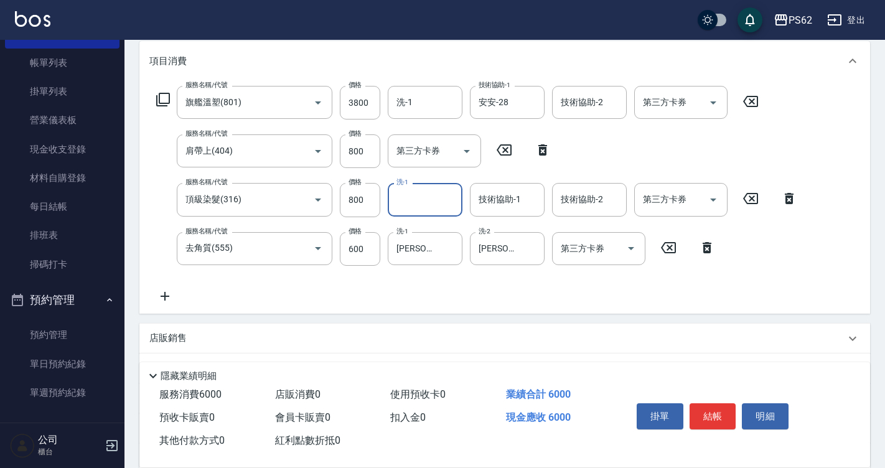
click at [538, 151] on icon at bounding box center [542, 150] width 31 height 15
type input "頂級染髮(316)"
type input "去角質(555)"
type input "600"
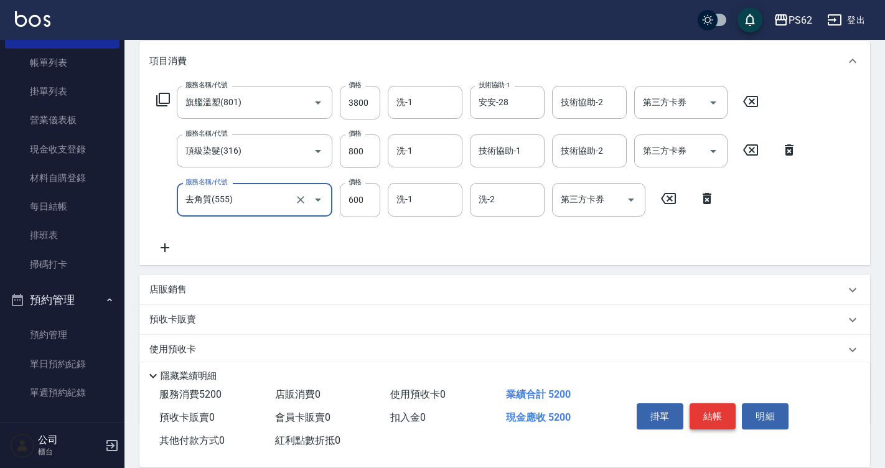
click at [724, 403] on button "結帳" at bounding box center [713, 416] width 47 height 26
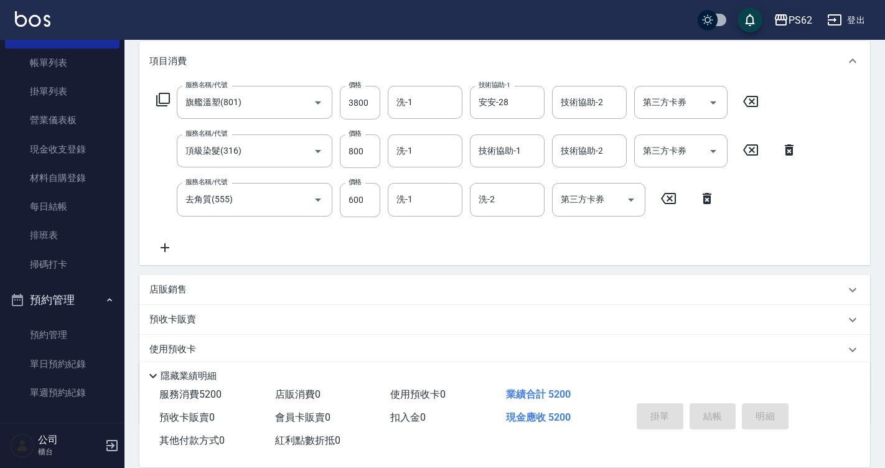
type input "[DATE] 20:01"
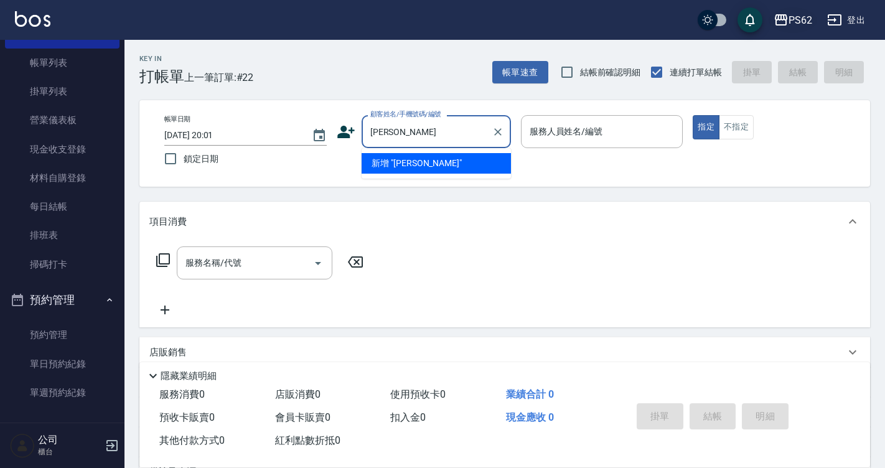
type input "鄒"
type input "[PERSON_NAME]/0923830519/"
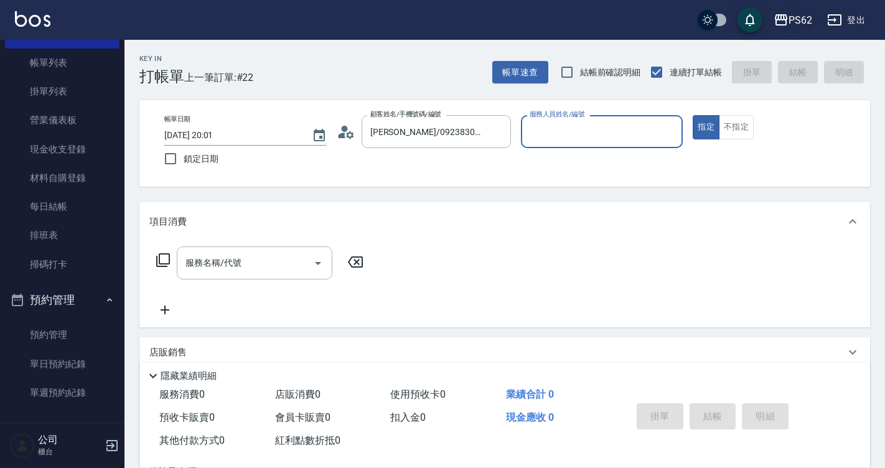
type input "[PERSON_NAME]-2"
click at [693, 115] on button "指定" at bounding box center [706, 127] width 27 height 24
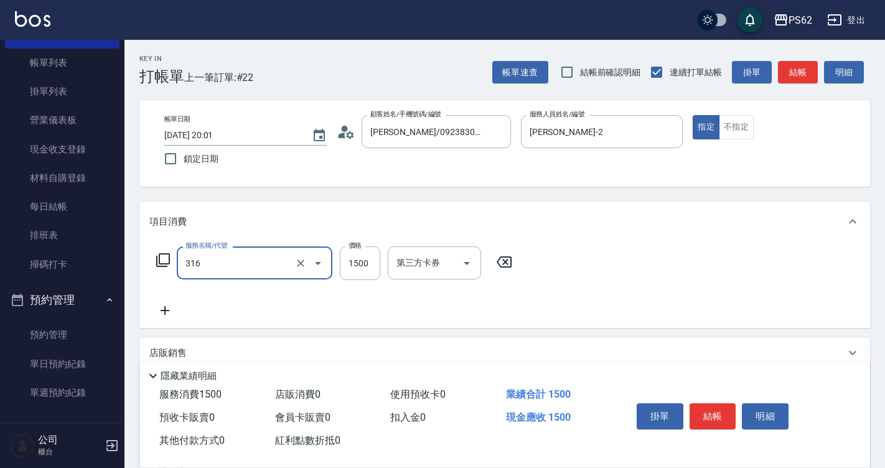
type input "頂級染髮(316)"
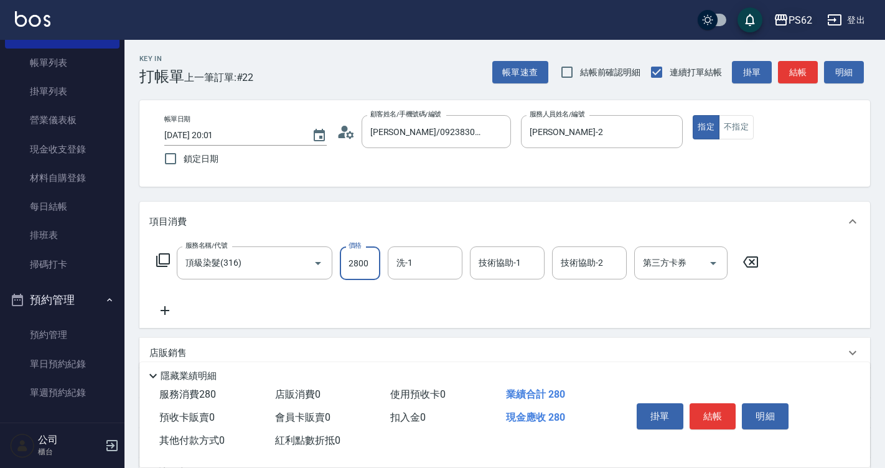
type input "2800"
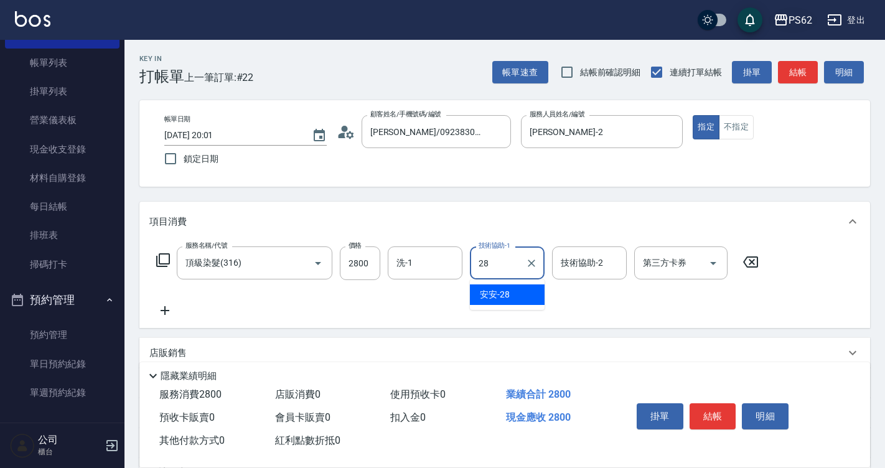
type input "安安-28"
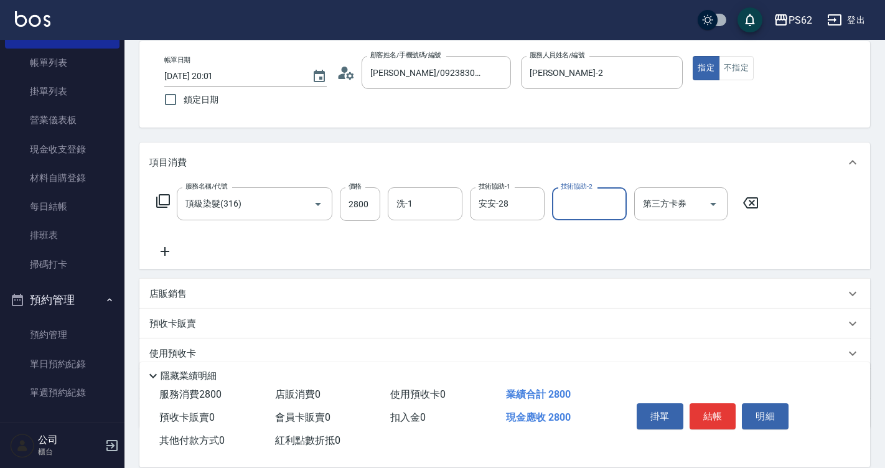
scroll to position [139, 0]
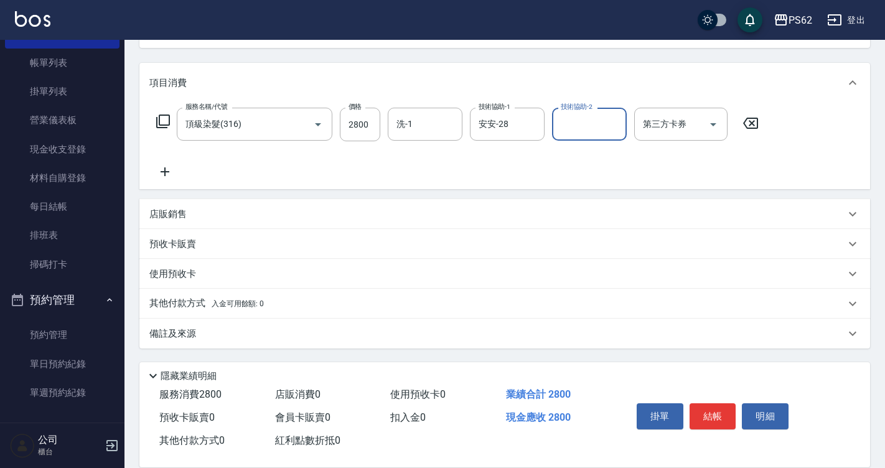
click at [205, 307] on p "其他付款方式 入金可用餘額: 0" at bounding box center [206, 304] width 115 height 14
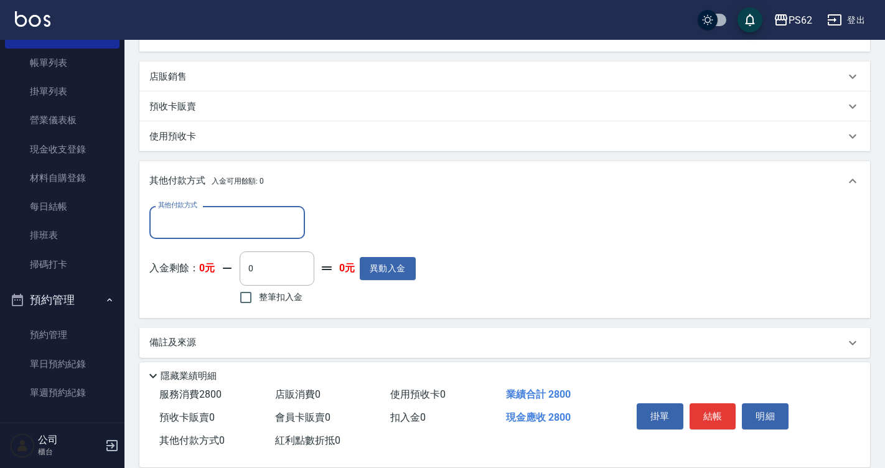
scroll to position [279, 0]
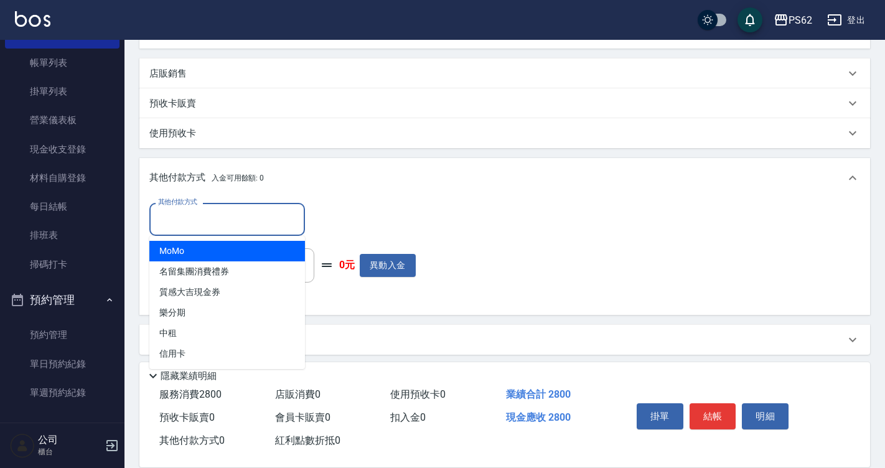
click at [176, 223] on input "其他付款方式" at bounding box center [227, 219] width 144 height 22
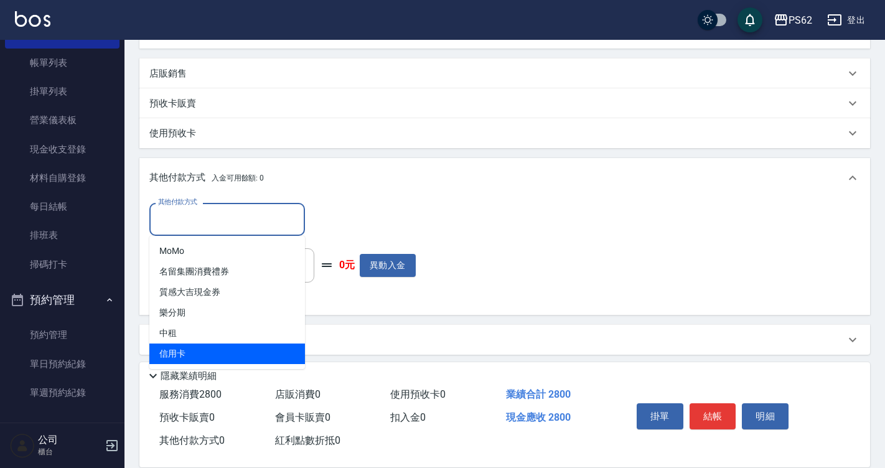
click at [197, 348] on span "信用卡" at bounding box center [227, 354] width 156 height 21
type input "信用卡"
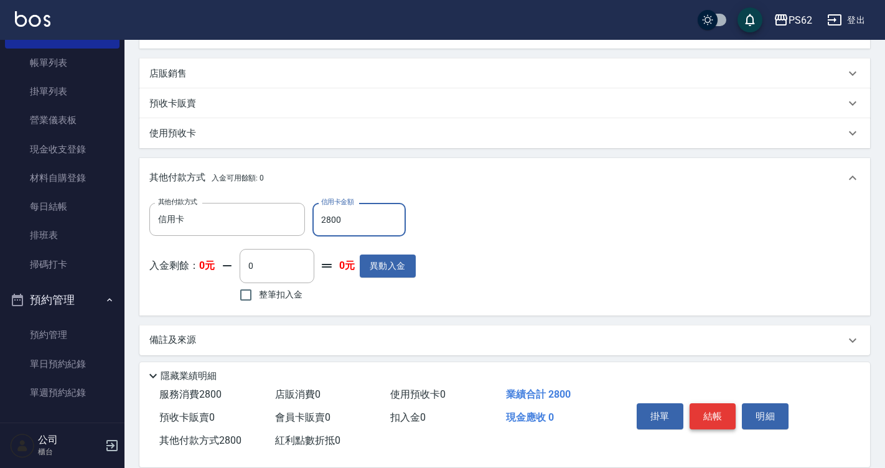
type input "2800"
click at [719, 408] on button "結帳" at bounding box center [713, 416] width 47 height 26
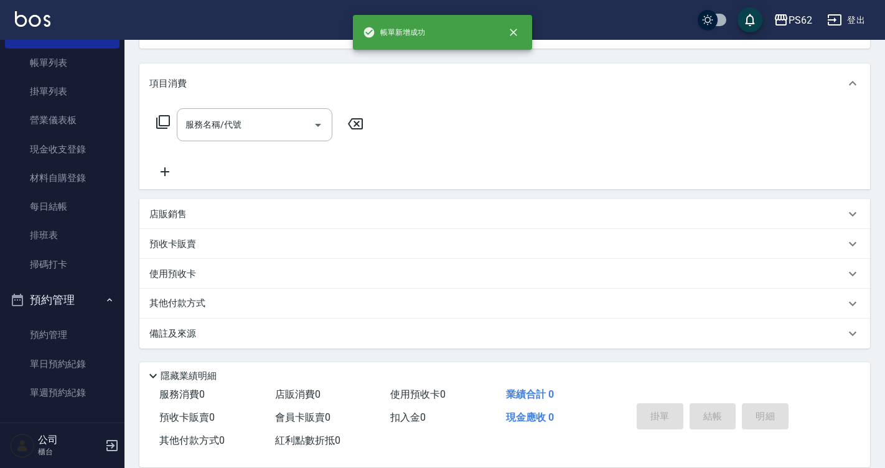
scroll to position [0, 0]
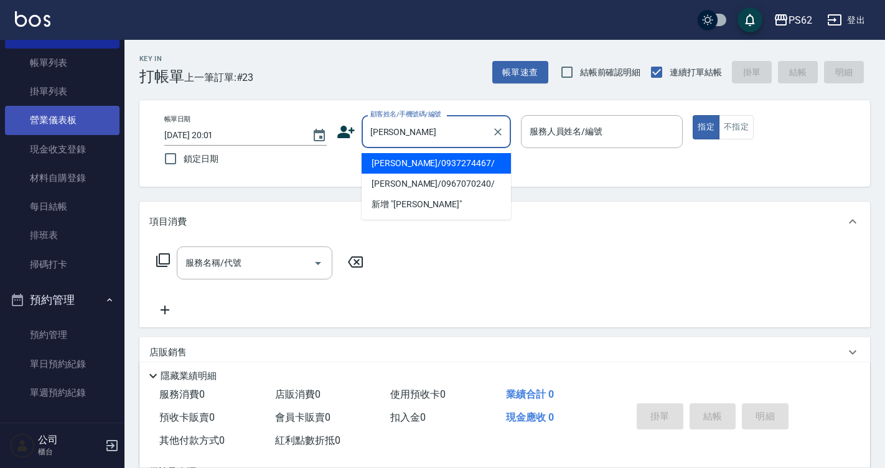
type input "[PERSON_NAME]/0937274467/"
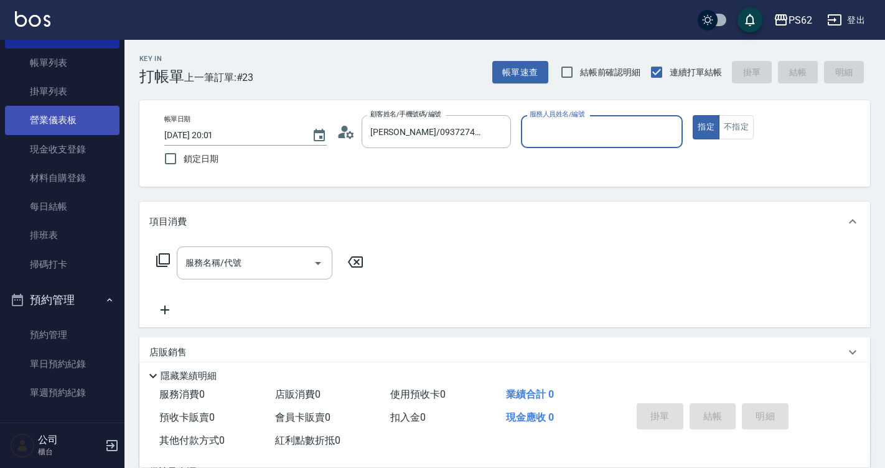
type input "[PERSON_NAME]-2"
click at [693, 115] on button "指定" at bounding box center [706, 127] width 27 height 24
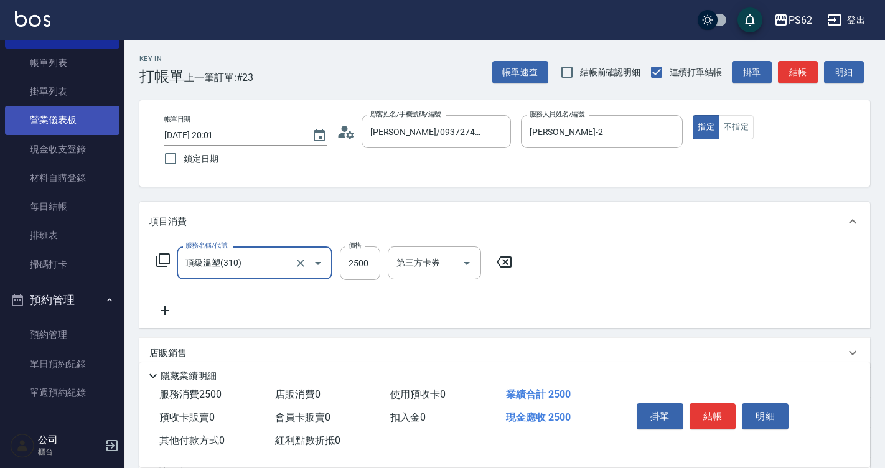
type input "頂級溫塑(310)"
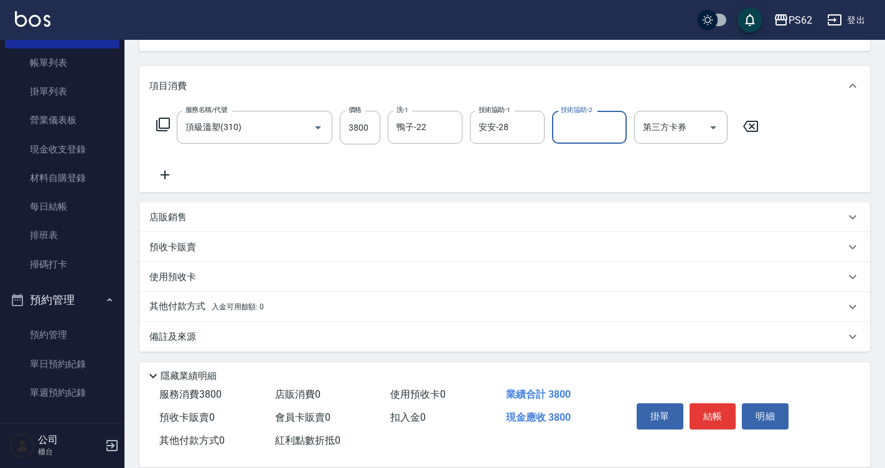
scroll to position [139, 0]
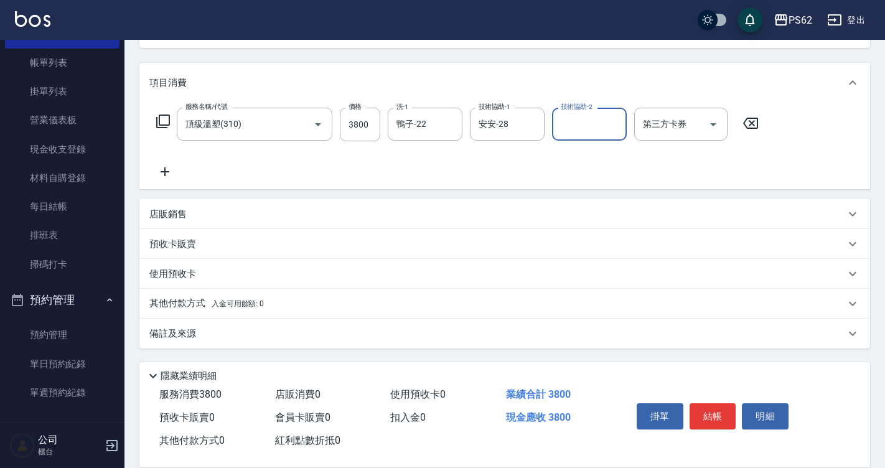
click at [205, 307] on p "其他付款方式 入金可用餘額: 0" at bounding box center [206, 304] width 115 height 14
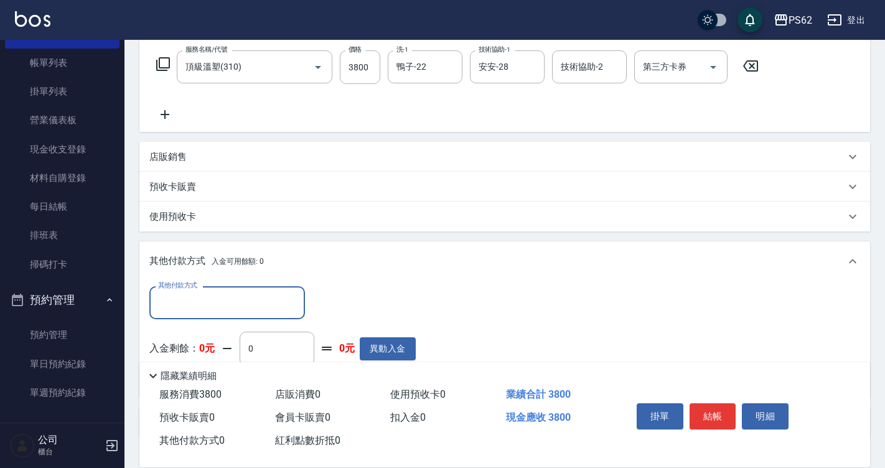
scroll to position [263, 0]
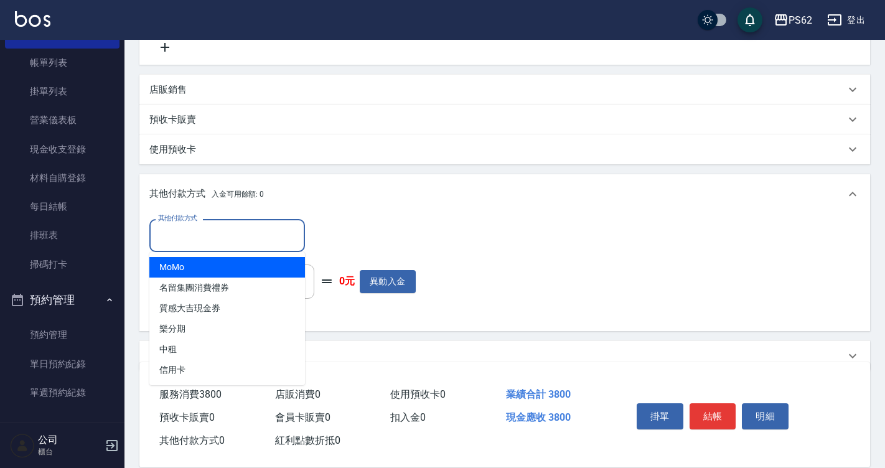
click at [194, 234] on input "其他付款方式" at bounding box center [227, 236] width 144 height 22
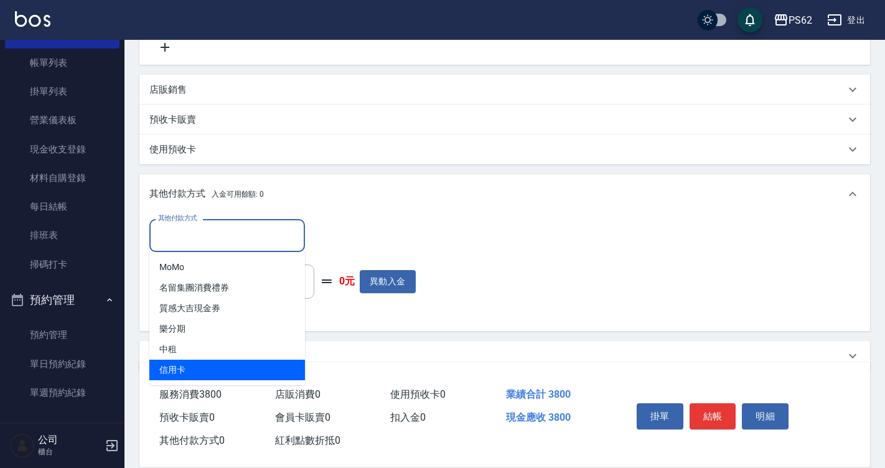
click at [195, 368] on span "信用卡" at bounding box center [227, 370] width 156 height 21
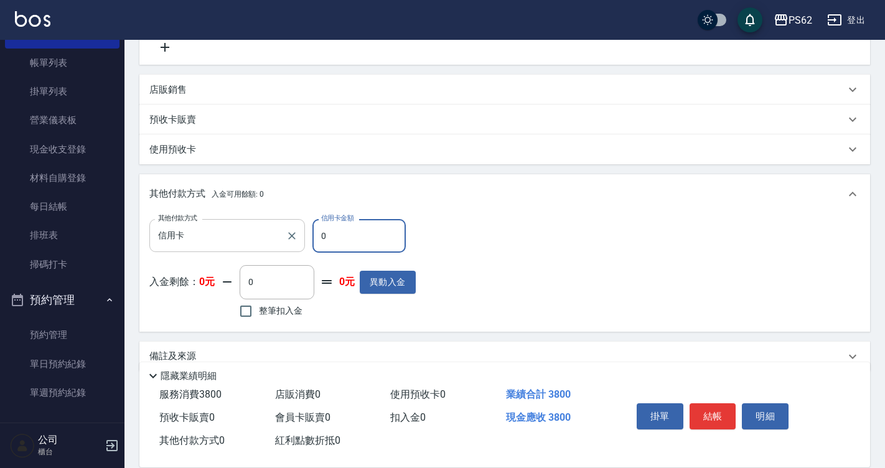
drag, startPoint x: 353, startPoint y: 231, endPoint x: 299, endPoint y: 229, distance: 53.6
click at [299, 229] on div "其他付款方式 信用卡 其他付款方式 信用卡金額 0 信用卡金額" at bounding box center [282, 236] width 266 height 34
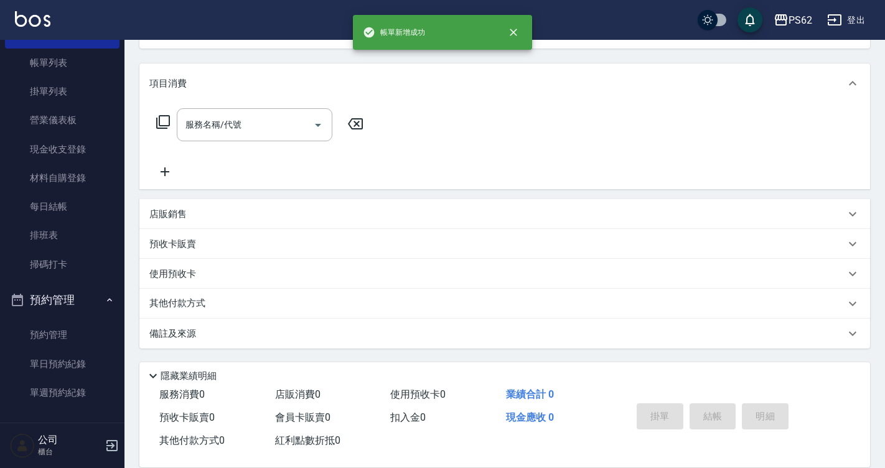
scroll to position [0, 0]
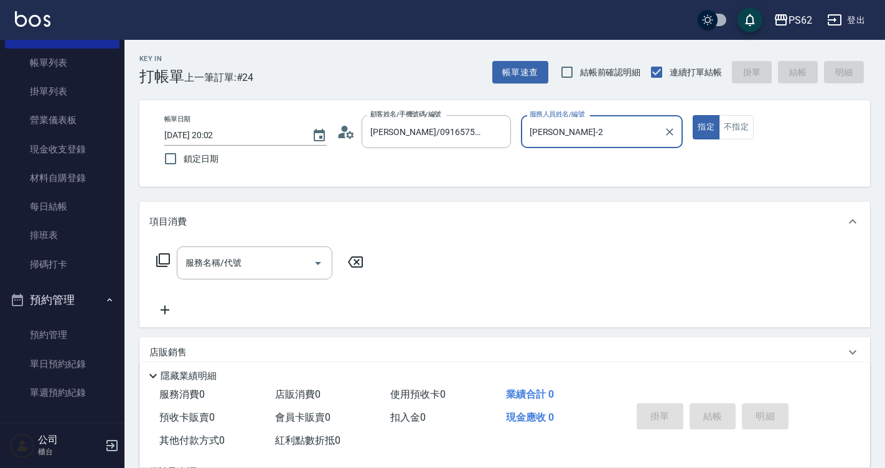
click at [693, 115] on button "指定" at bounding box center [706, 127] width 27 height 24
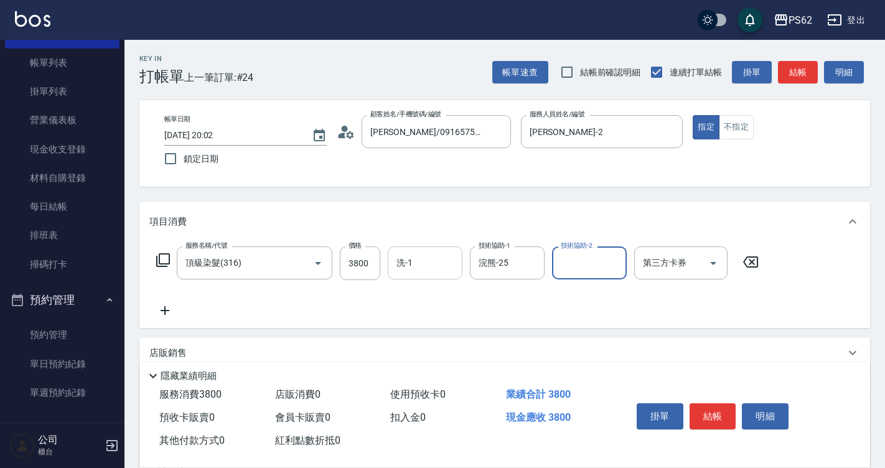
click at [429, 248] on div "洗-1" at bounding box center [425, 262] width 75 height 33
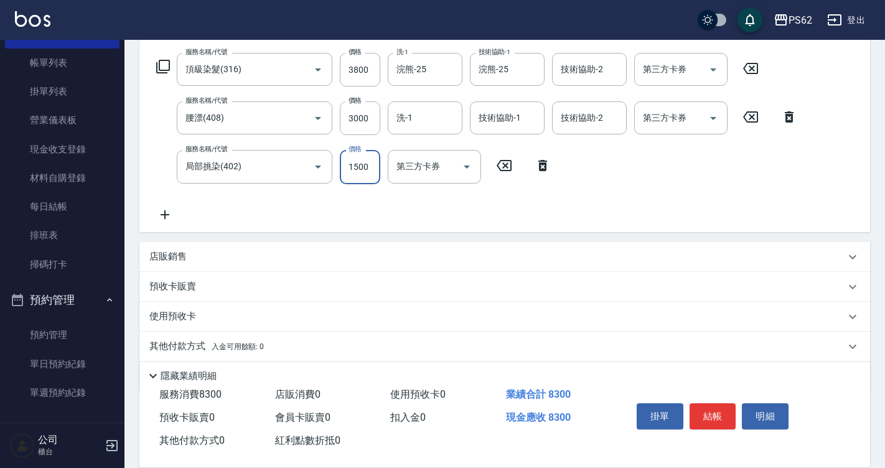
scroll to position [237, 0]
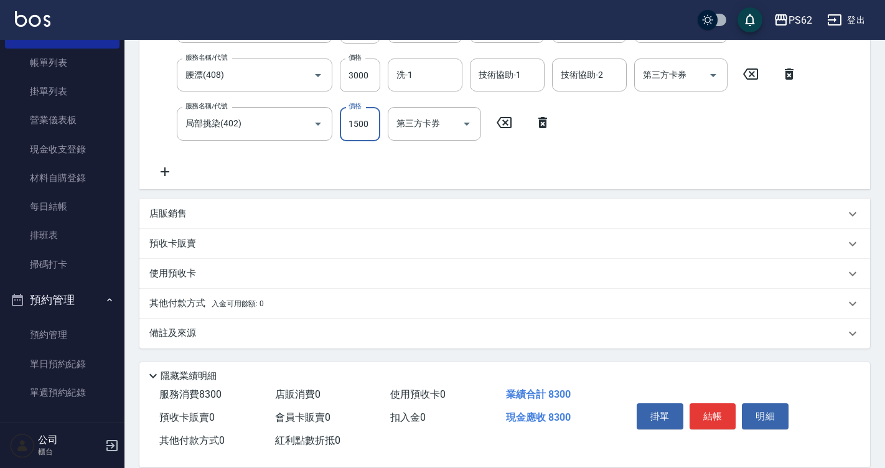
click at [217, 311] on div "其他付款方式 入金可用餘額: 0" at bounding box center [504, 304] width 731 height 30
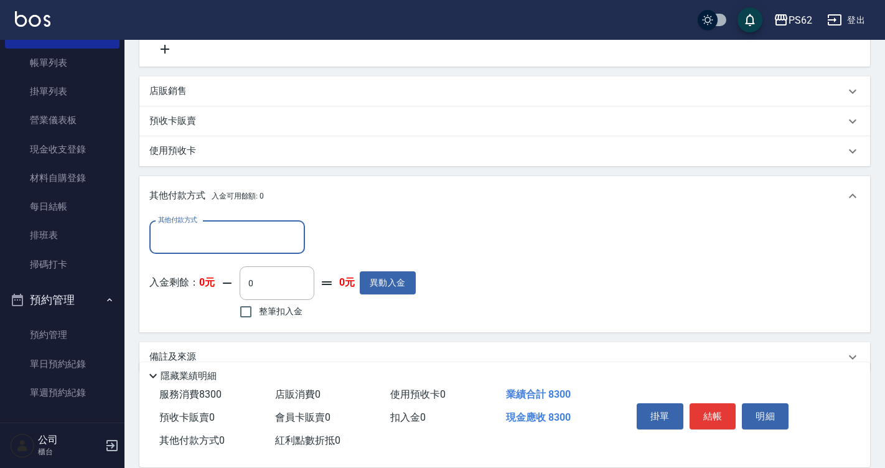
scroll to position [361, 0]
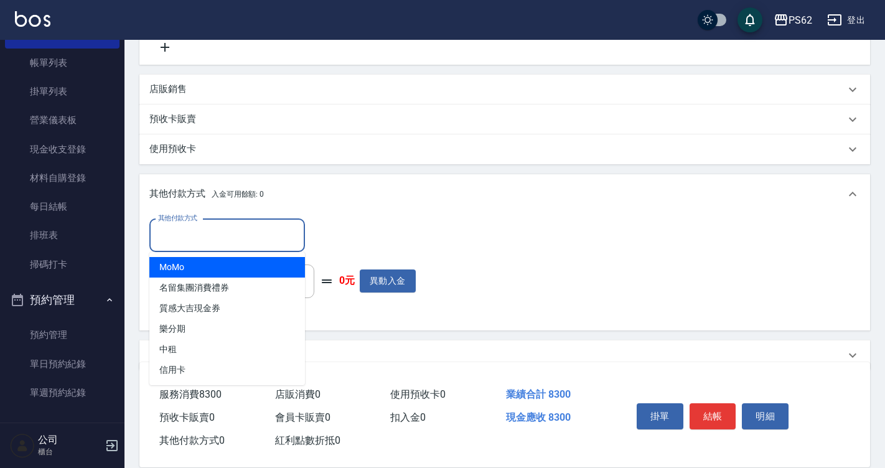
click at [187, 238] on input "其他付款方式" at bounding box center [227, 236] width 144 height 22
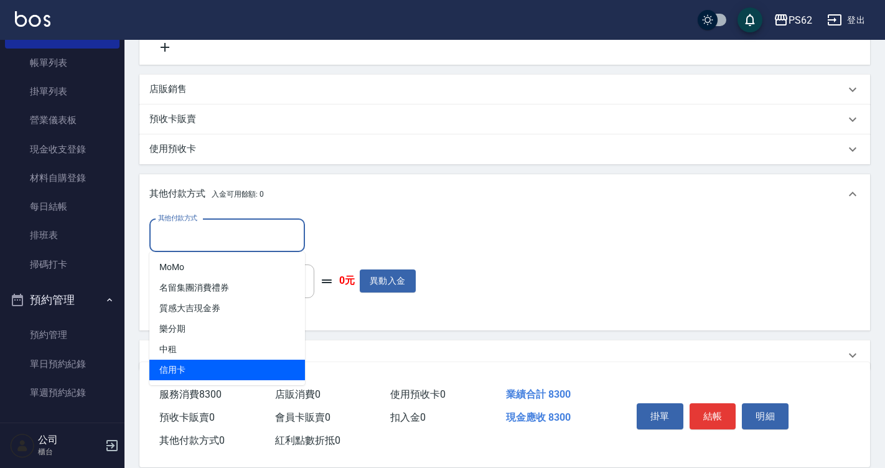
click at [184, 370] on span "信用卡" at bounding box center [227, 370] width 156 height 21
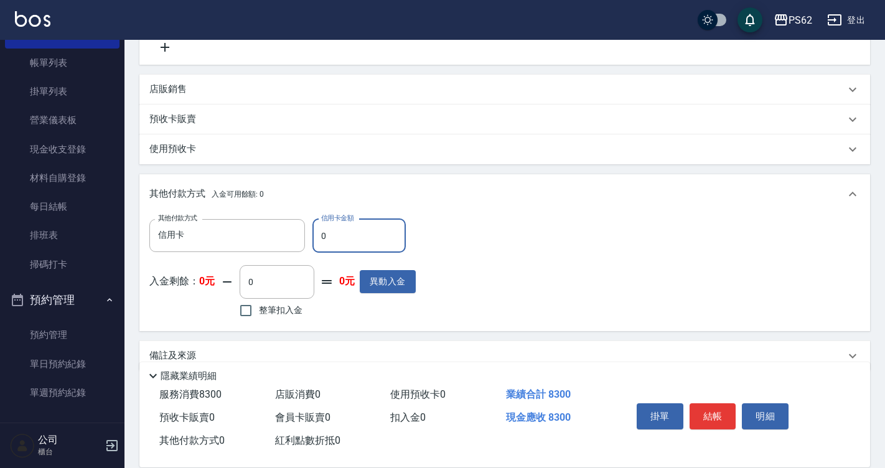
click at [335, 250] on div "其他付款方式 信用卡 其他付款方式 信用卡金額 0 信用卡金額 入金剩餘： 0元 0 ​ 整筆扣入金 0元 異動入金" at bounding box center [282, 270] width 266 height 102
drag, startPoint x: 276, startPoint y: 235, endPoint x: 263, endPoint y: 235, distance: 13.1
click at [263, 235] on div "其他付款方式 信用卡 其他付款方式 信用卡金額 0 信用卡金額" at bounding box center [282, 236] width 266 height 34
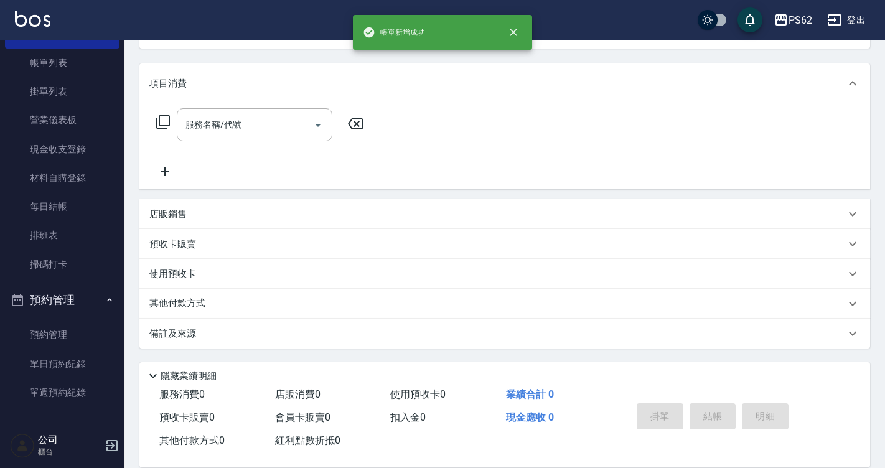
scroll to position [0, 0]
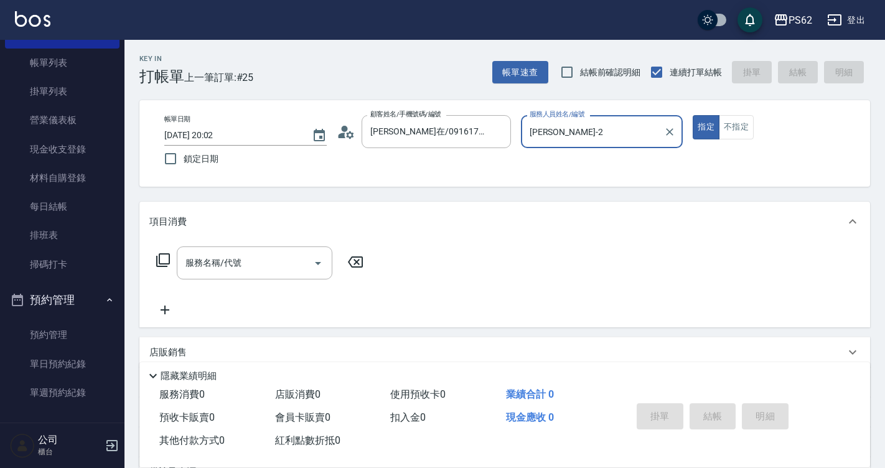
click at [693, 115] on button "指定" at bounding box center [706, 127] width 27 height 24
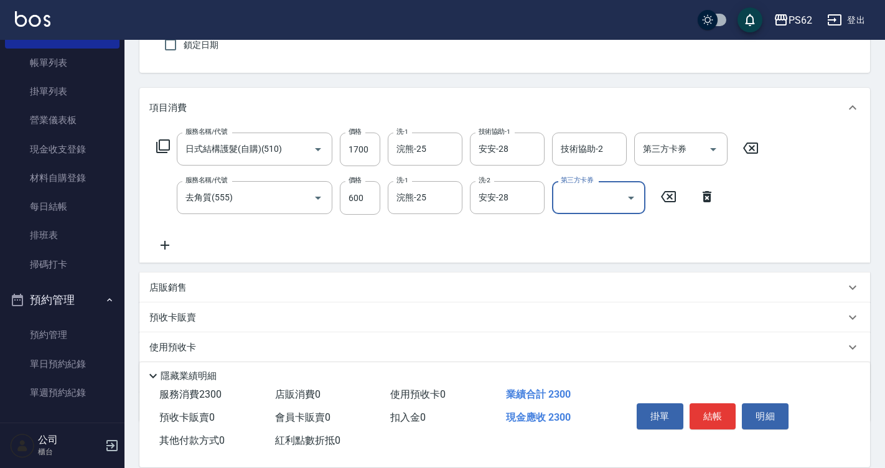
scroll to position [124, 0]
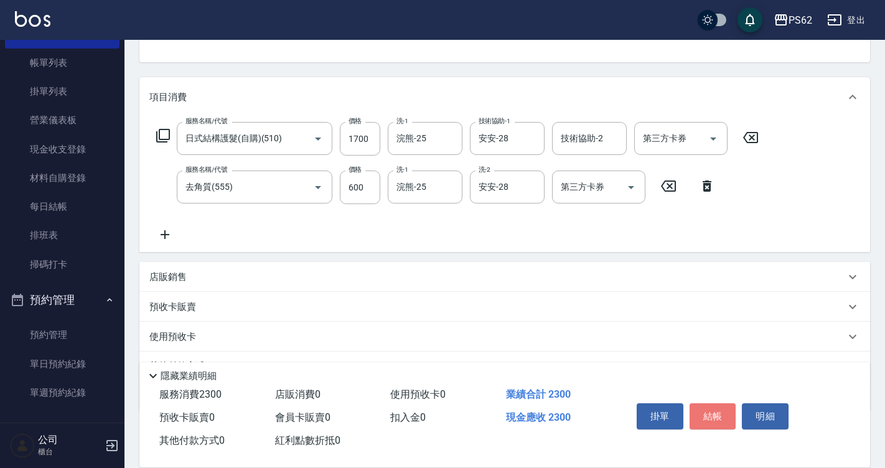
drag, startPoint x: 728, startPoint y: 406, endPoint x: 724, endPoint y: 392, distance: 14.0
click at [724, 398] on div "掛單 結帳 明細" at bounding box center [713, 417] width 162 height 39
click at [719, 407] on button "結帳" at bounding box center [713, 416] width 47 height 26
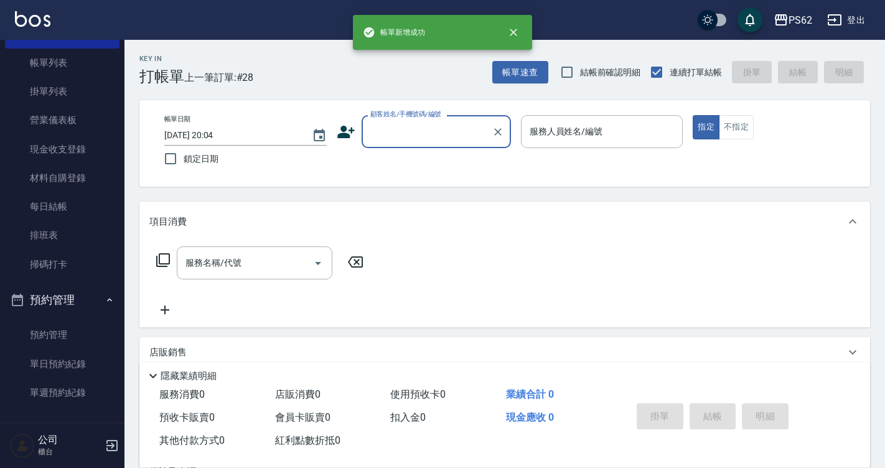
scroll to position [0, 0]
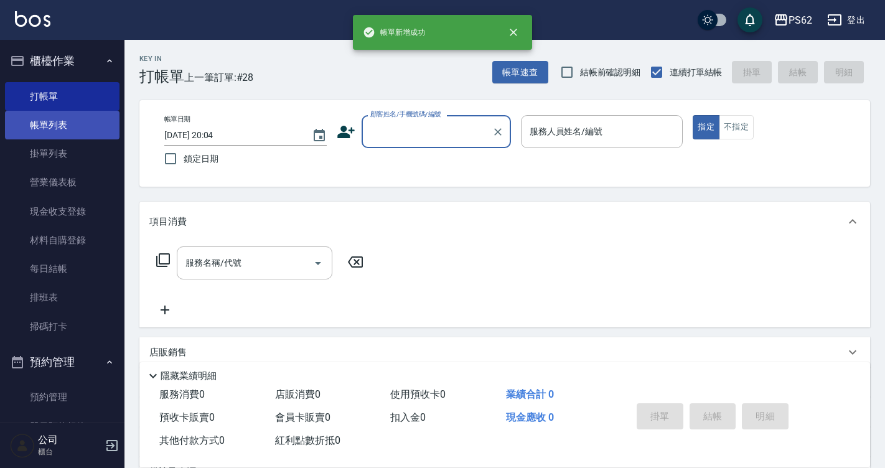
click at [72, 126] on link "帳單列表" at bounding box center [62, 125] width 115 height 29
click at [72, 134] on link "帳單列表" at bounding box center [62, 125] width 115 height 29
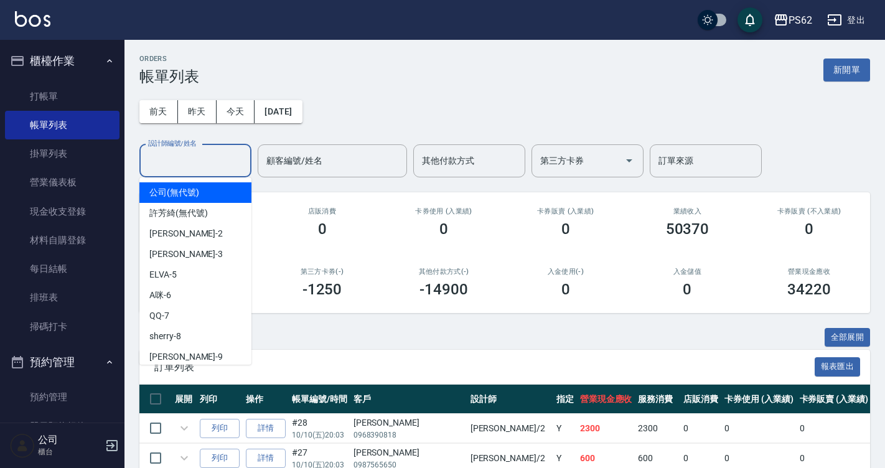
click at [197, 166] on input "設計師編號/姓名" at bounding box center [195, 161] width 101 height 22
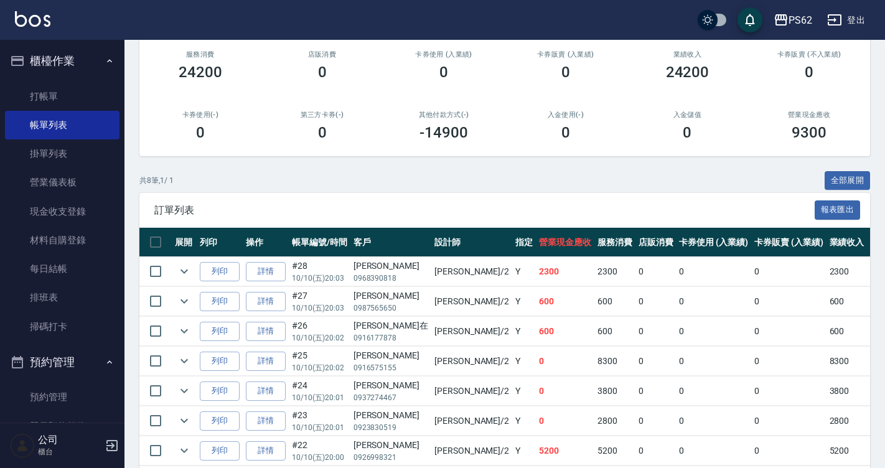
scroll to position [243, 0]
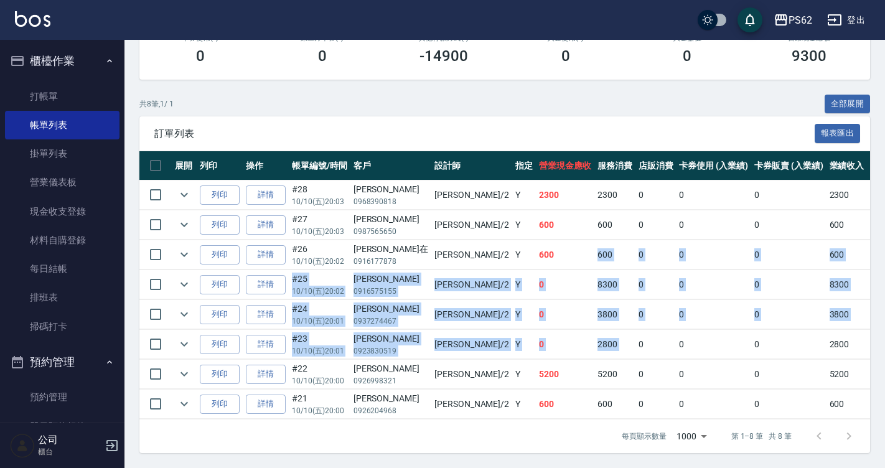
drag, startPoint x: 501, startPoint y: 245, endPoint x: 557, endPoint y: 337, distance: 107.8
click at [557, 337] on tbody "列印 詳情 #28 10/10 (五) 20:03 [PERSON_NAME]0968390818 [PERSON_NAME] /2 Y 2300 2300 …" at bounding box center [691, 299] width 1105 height 239
click at [635, 337] on td "0" at bounding box center [655, 344] width 41 height 29
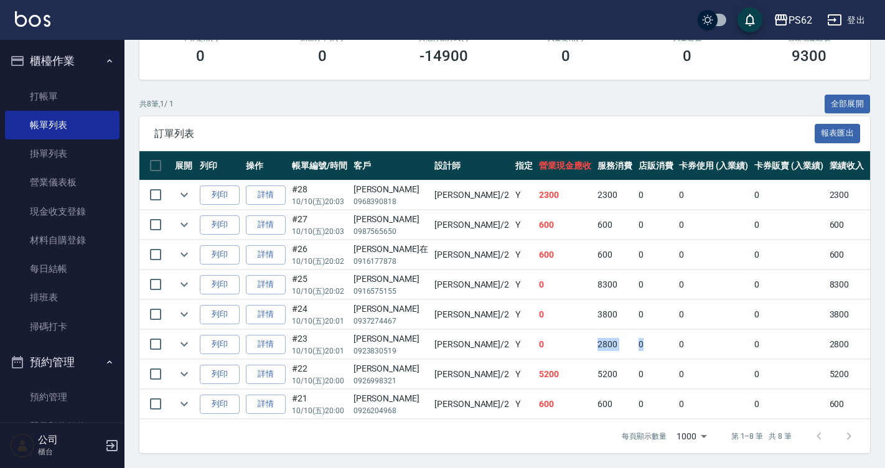
drag, startPoint x: 564, startPoint y: 347, endPoint x: 462, endPoint y: 330, distance: 102.9
click at [462, 330] on tr "列印 詳情 #23 10/10 (五) 20:01 [PERSON_NAME]0923830519 [PERSON_NAME] /2 Y 0 2800 0 0…" at bounding box center [691, 344] width 1105 height 29
click at [536, 330] on td "0" at bounding box center [565, 344] width 59 height 29
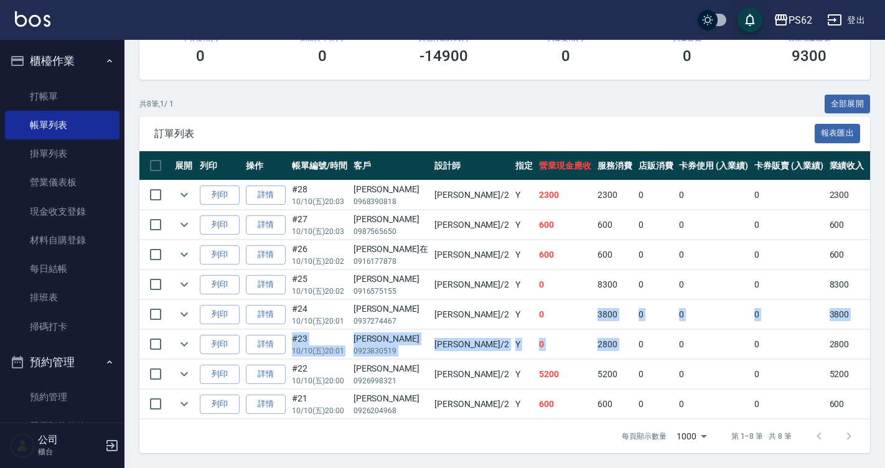
drag, startPoint x: 504, startPoint y: 307, endPoint x: 555, endPoint y: 332, distance: 56.8
click at [555, 332] on tbody "列印 詳情 #28 10/10 (五) 20:03 [PERSON_NAME]0968390818 [PERSON_NAME] /2 Y 2300 2300 …" at bounding box center [691, 299] width 1105 height 239
click at [635, 332] on td "0" at bounding box center [655, 344] width 41 height 29
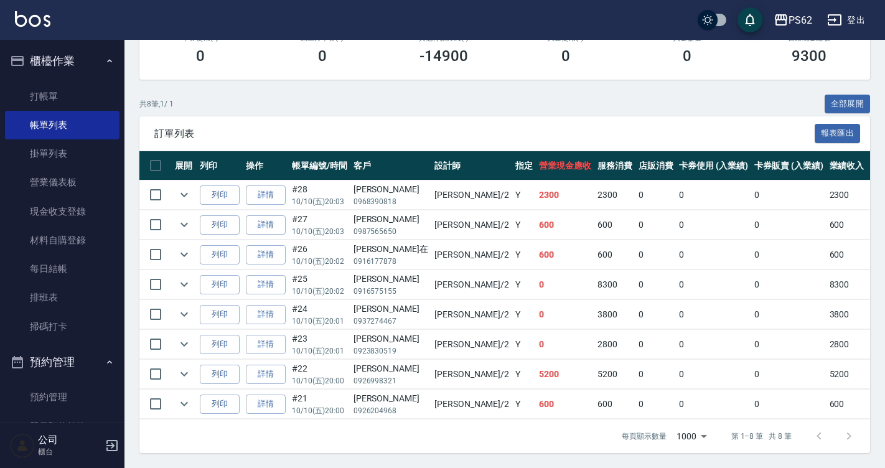
click at [635, 360] on td "0" at bounding box center [655, 374] width 41 height 29
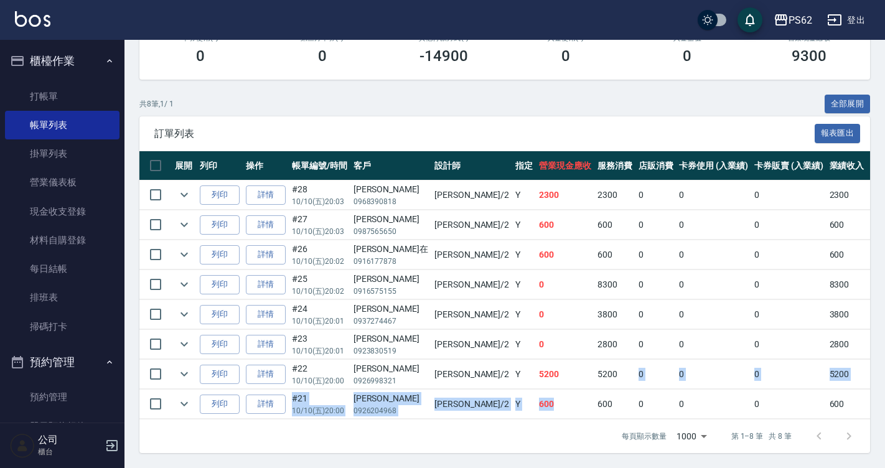
drag, startPoint x: 553, startPoint y: 377, endPoint x: 480, endPoint y: 393, distance: 75.2
click at [480, 393] on tbody "列印 詳情 #28 10/10 (五) 20:03 [PERSON_NAME]0968390818 [PERSON_NAME] /2 Y 2300 2300 …" at bounding box center [691, 299] width 1105 height 239
click at [536, 393] on td "600" at bounding box center [565, 404] width 59 height 29
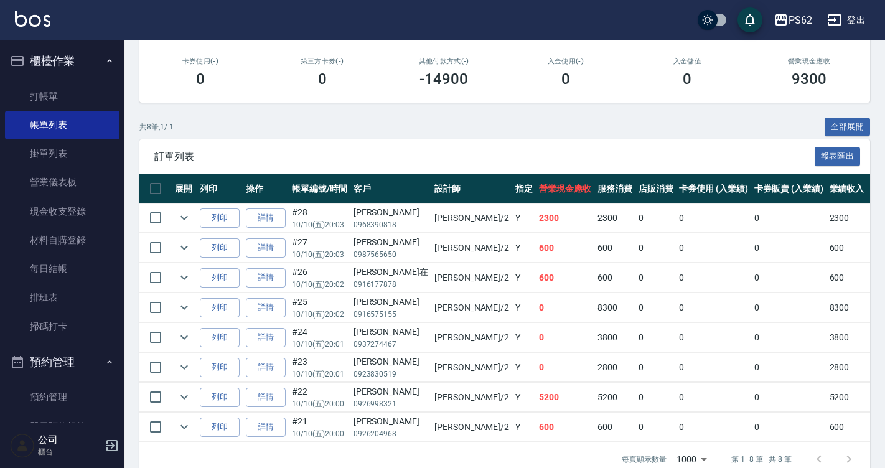
scroll to position [180, 0]
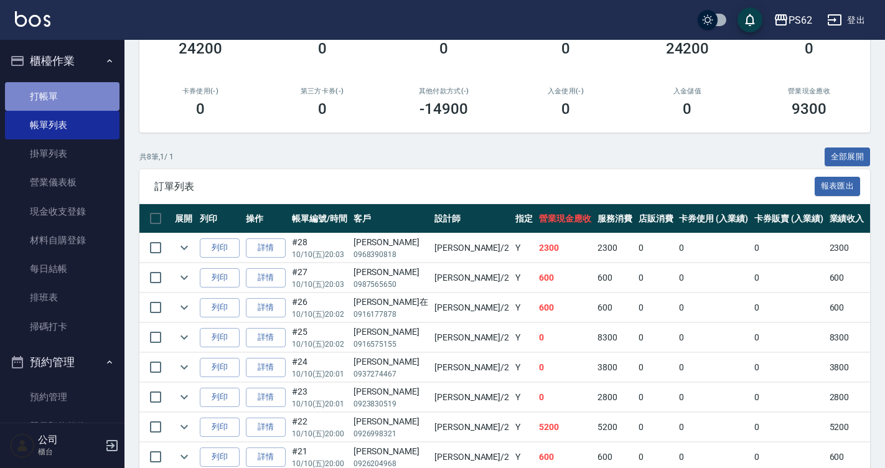
click at [87, 103] on link "打帳單" at bounding box center [62, 96] width 115 height 29
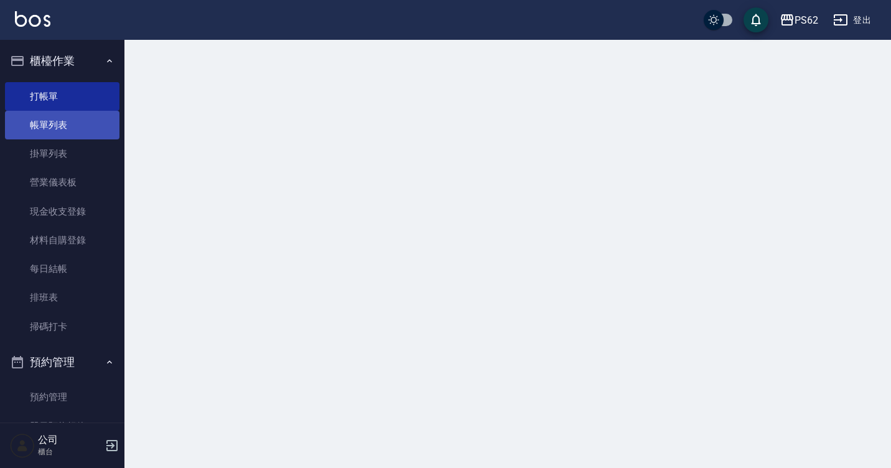
click at [88, 119] on link "帳單列表" at bounding box center [62, 125] width 115 height 29
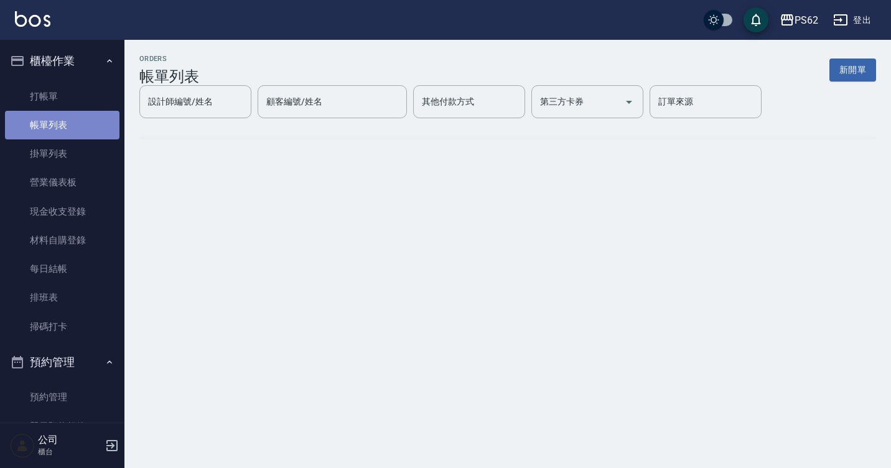
click at [80, 132] on link "帳單列表" at bounding box center [62, 125] width 115 height 29
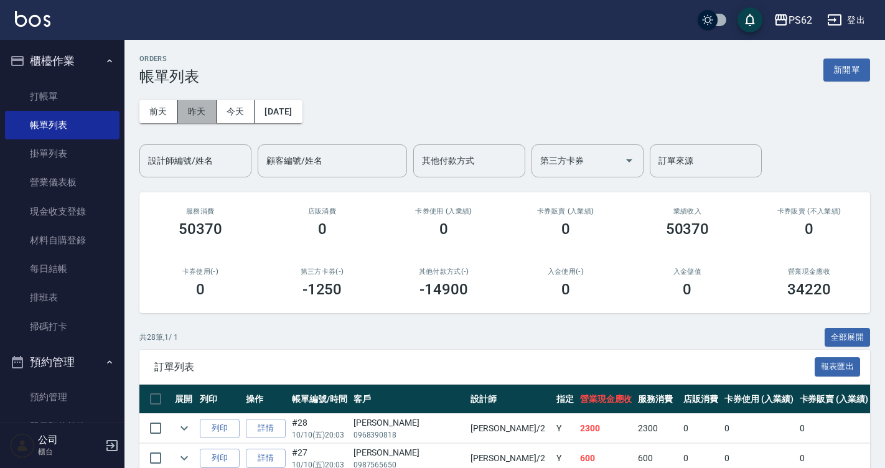
click at [212, 113] on button "昨天" at bounding box center [197, 111] width 39 height 23
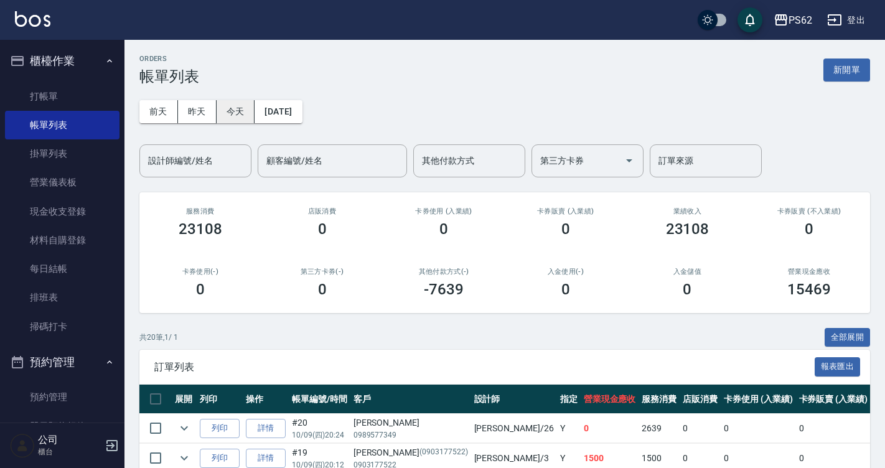
click at [254, 118] on div "[DATE] [DATE] [DATE] [DATE]" at bounding box center [220, 111] width 163 height 23
click at [250, 119] on button "今天" at bounding box center [236, 111] width 39 height 23
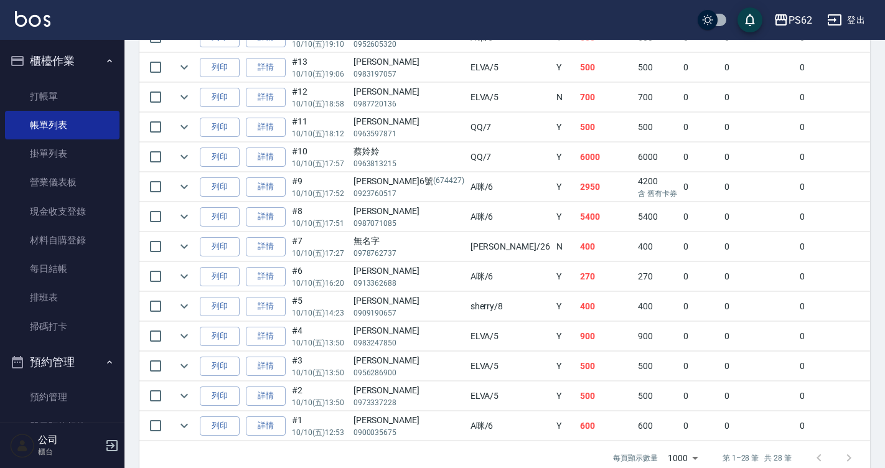
scroll to position [840, 0]
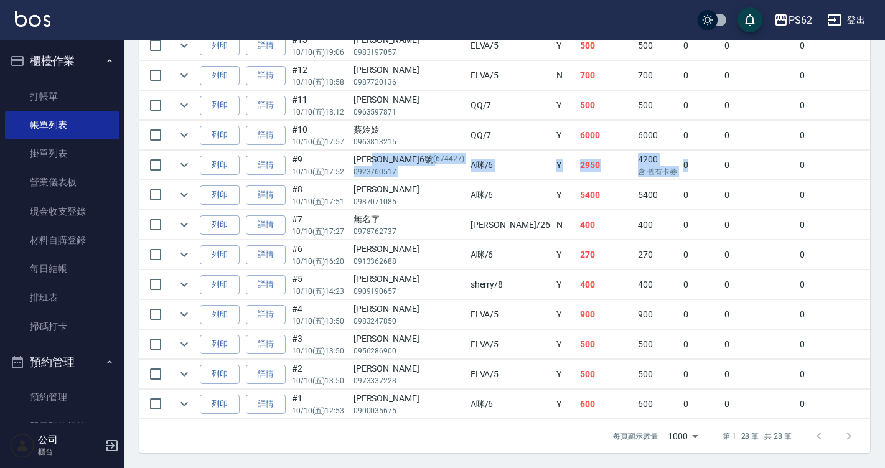
drag, startPoint x: 385, startPoint y: 151, endPoint x: 618, endPoint y: 145, distance: 232.8
click at [617, 151] on tr "列印 詳情 #9 10/10 (五) 17:52 [PERSON_NAME]6號 (674427) 0923760517 A咪 /6 Y 2950 4200 …" at bounding box center [714, 165] width 1151 height 29
click at [680, 151] on td "0" at bounding box center [700, 165] width 41 height 29
drag, startPoint x: 276, startPoint y: 158, endPoint x: 269, endPoint y: 161, distance: 7.3
click at [276, 158] on link "詳情" at bounding box center [266, 165] width 40 height 19
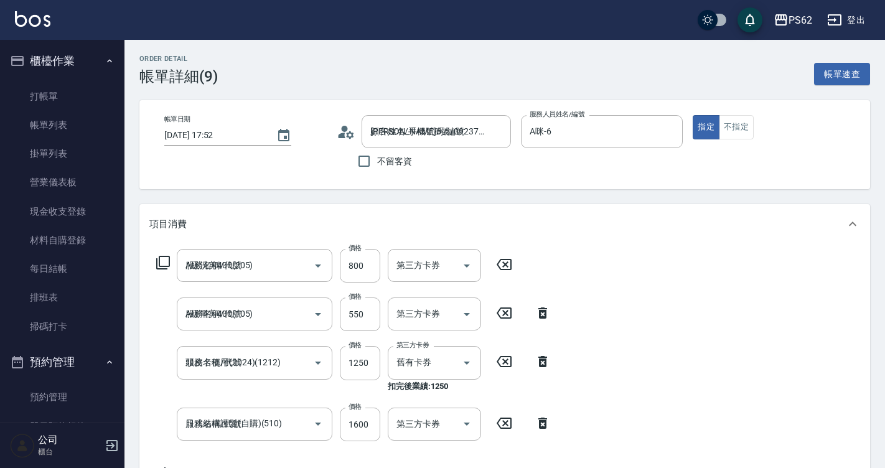
scroll to position [345, 0]
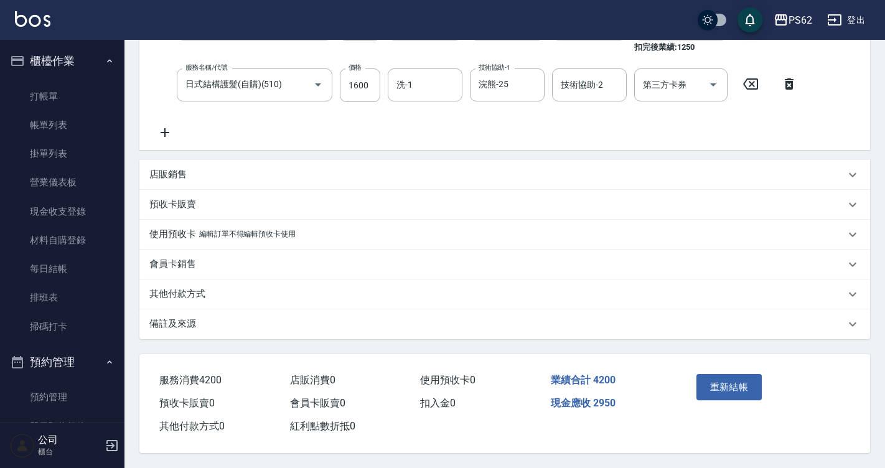
click at [199, 297] on div "其他付款方式" at bounding box center [504, 294] width 731 height 30
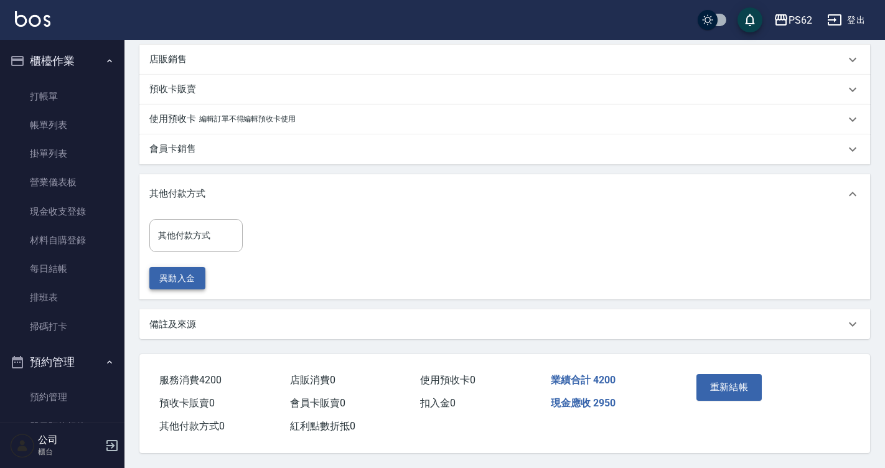
scroll to position [460, 0]
click at [212, 241] on div "其他付款方式" at bounding box center [195, 235] width 93 height 33
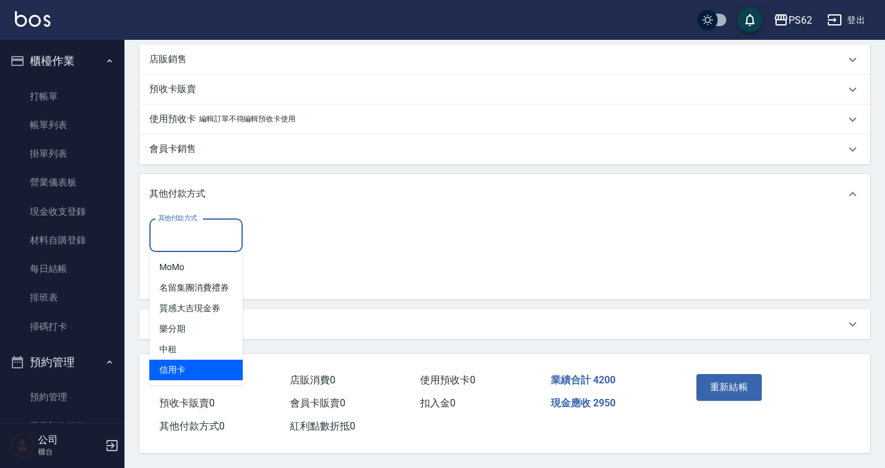
click at [161, 363] on span "信用卡" at bounding box center [195, 370] width 93 height 21
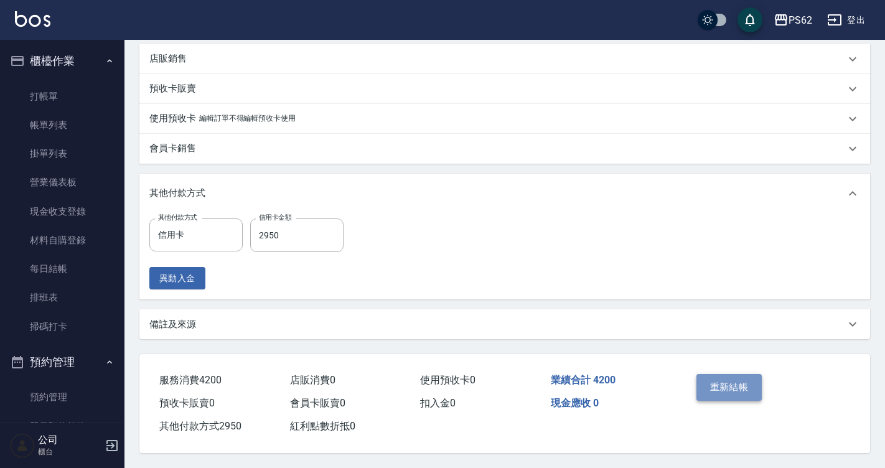
click at [698, 383] on button "重新結帳" at bounding box center [729, 387] width 66 height 26
click at [745, 372] on div "重新結帳" at bounding box center [728, 396] width 75 height 54
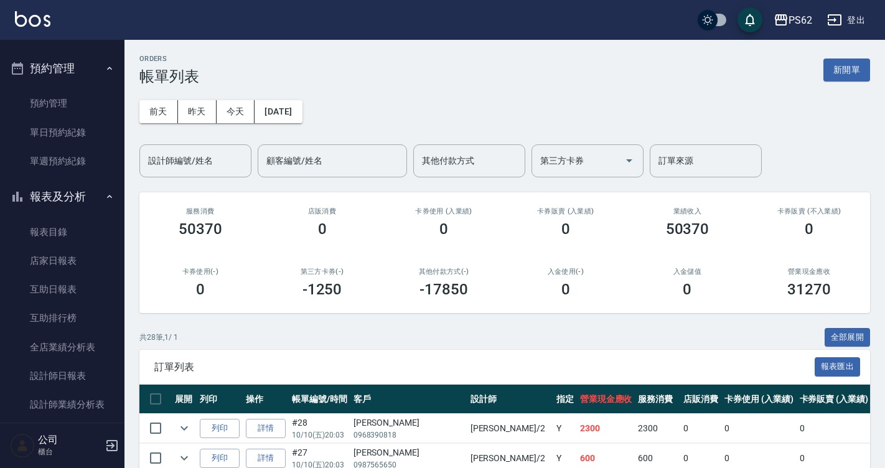
scroll to position [311, 0]
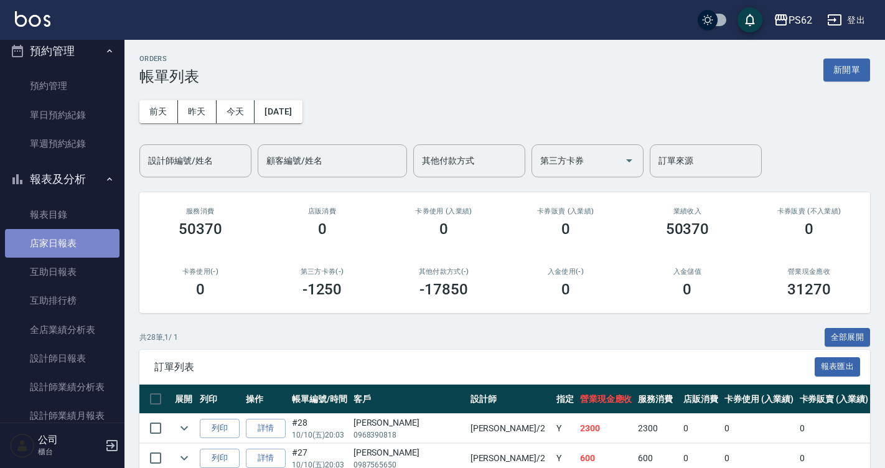
click at [88, 249] on link "店家日報表" at bounding box center [62, 243] width 115 height 29
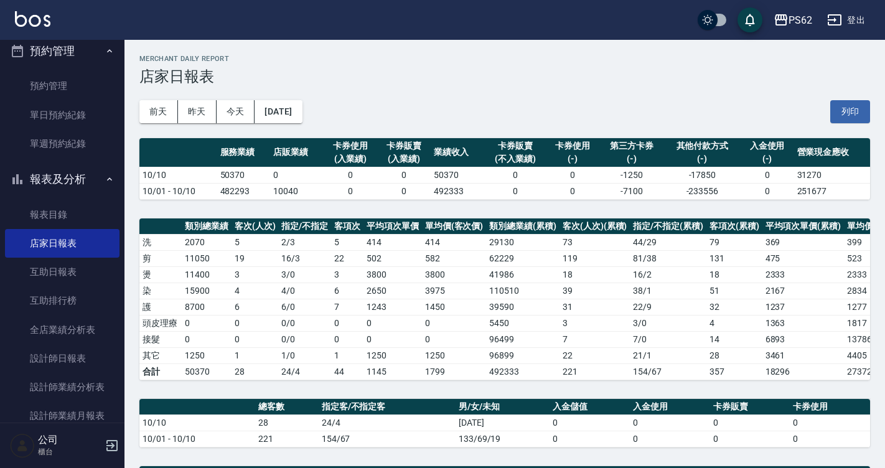
scroll to position [62, 0]
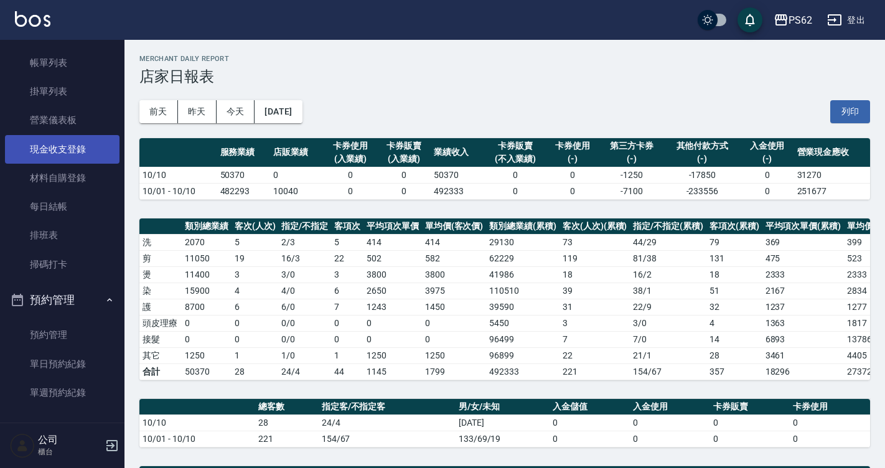
click at [91, 156] on link "現金收支登錄" at bounding box center [62, 149] width 115 height 29
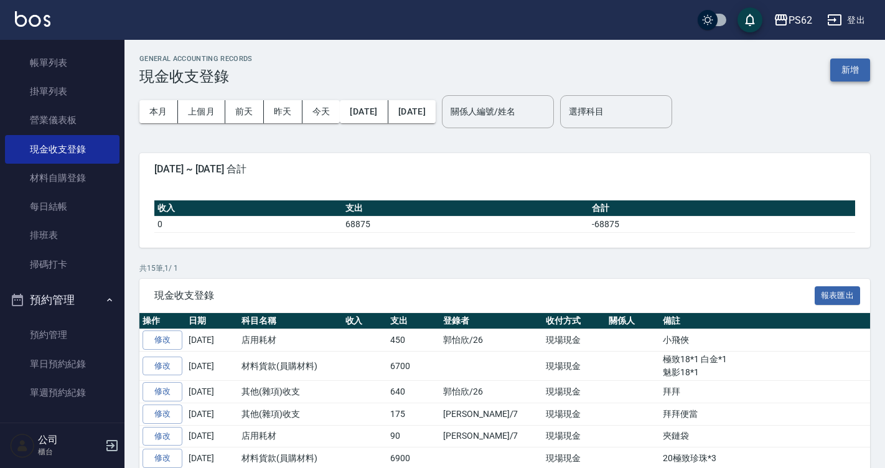
click at [844, 59] on button "新增" at bounding box center [850, 70] width 40 height 23
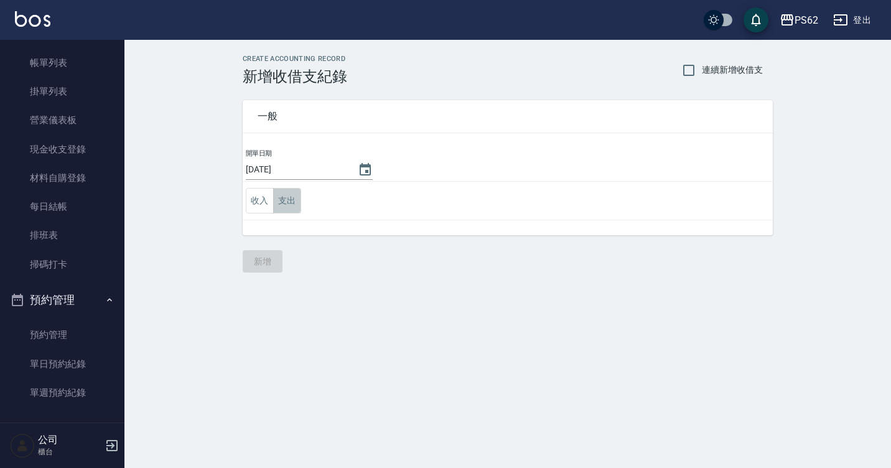
click at [294, 207] on button "支出" at bounding box center [287, 201] width 28 height 26
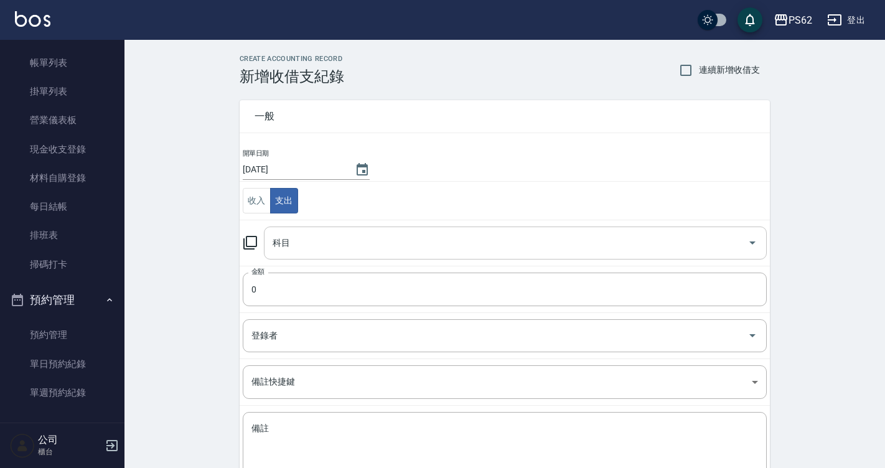
click at [320, 241] on input "科目" at bounding box center [505, 243] width 473 height 22
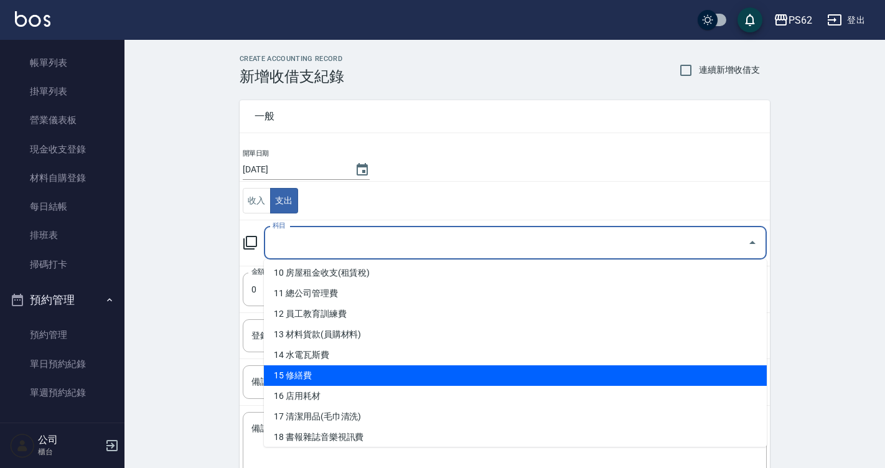
scroll to position [188, 0]
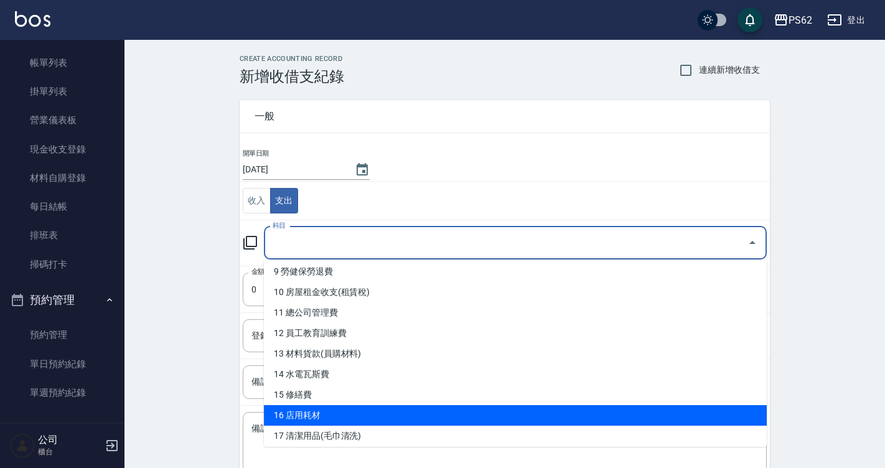
click at [345, 406] on li "16 店用耗材" at bounding box center [515, 415] width 503 height 21
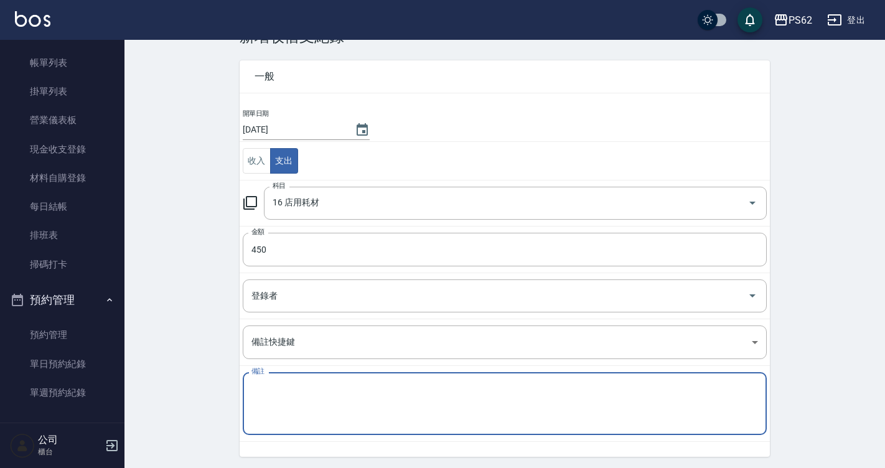
scroll to position [82, 0]
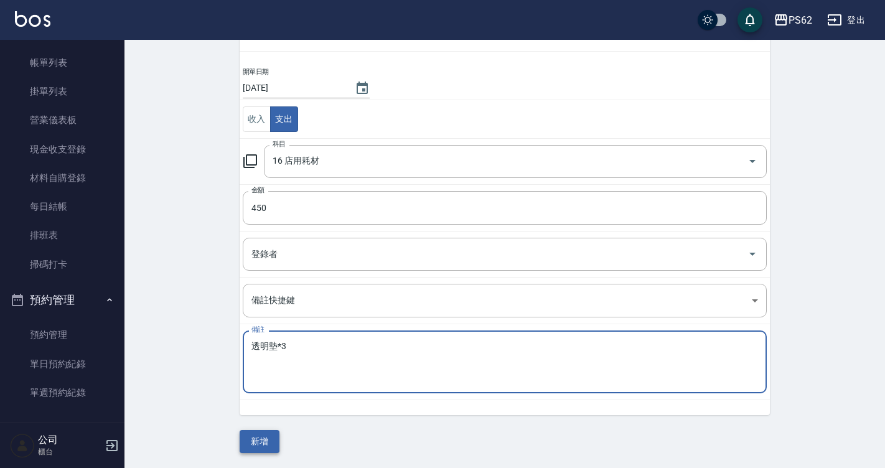
click at [277, 441] on button "新增" at bounding box center [260, 441] width 40 height 23
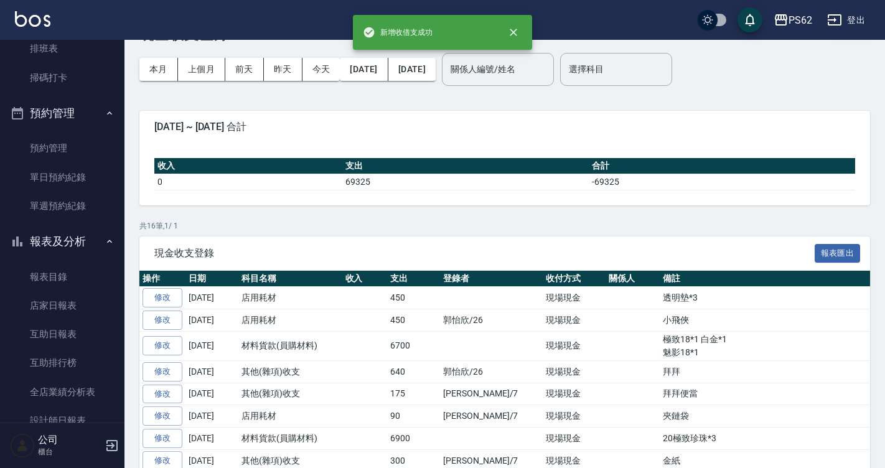
scroll to position [62, 0]
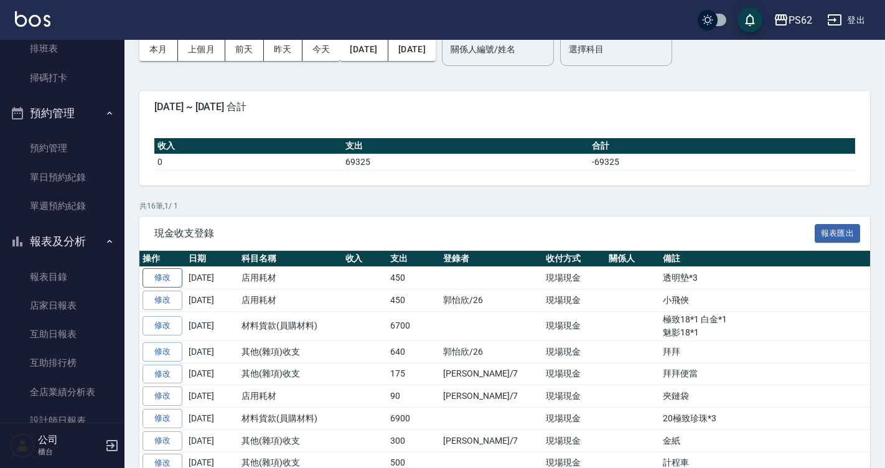
click at [169, 283] on link "修改" at bounding box center [163, 277] width 40 height 19
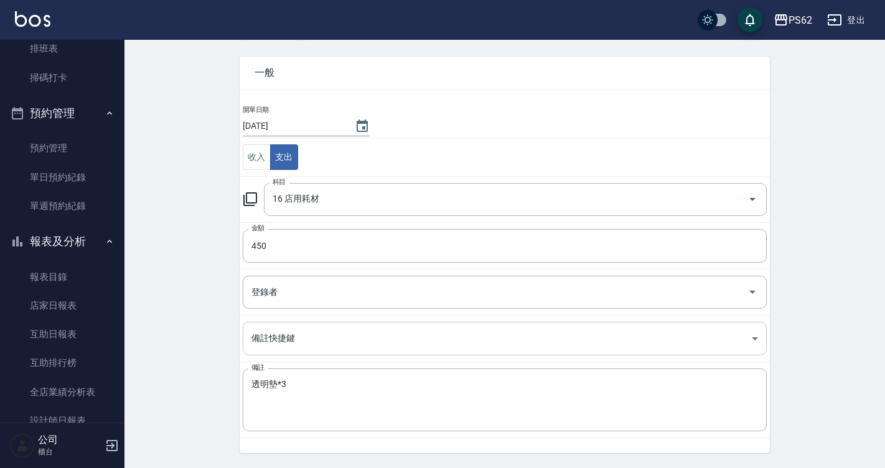
scroll to position [67, 0]
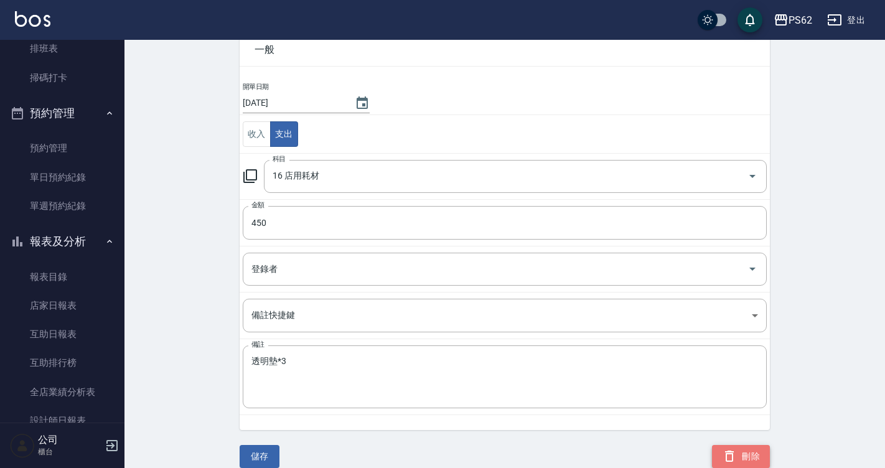
click at [744, 445] on button "刪除" at bounding box center [741, 456] width 58 height 23
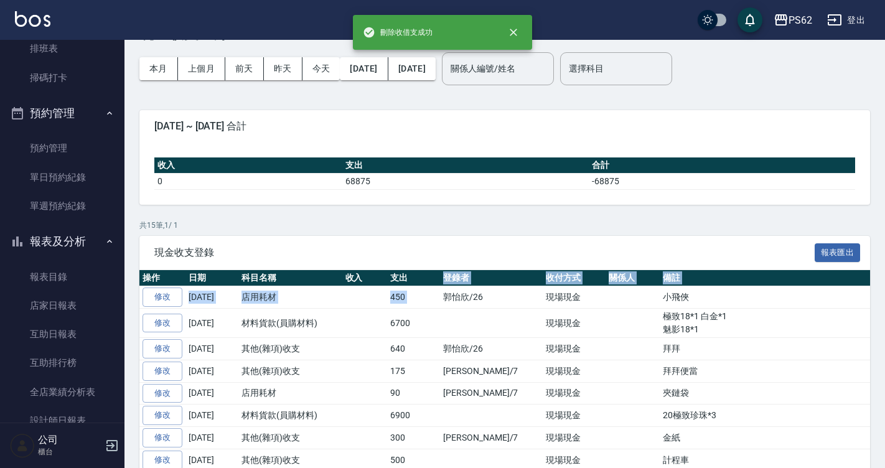
scroll to position [62, 0]
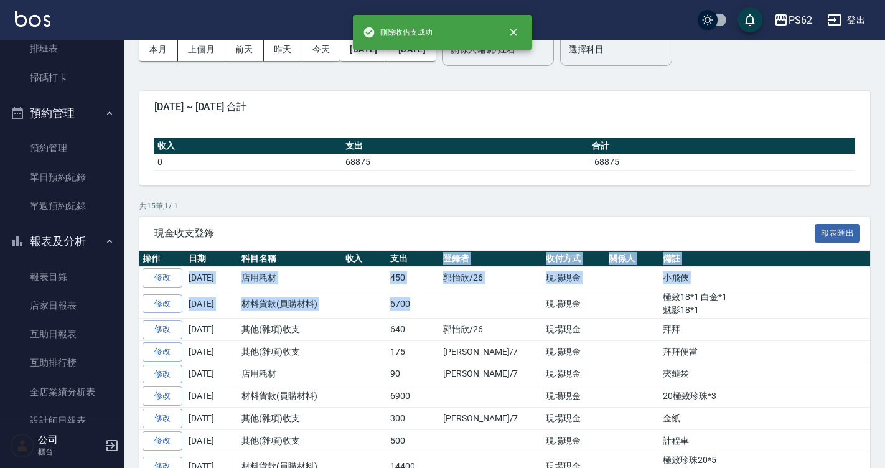
drag, startPoint x: 439, startPoint y: 283, endPoint x: 491, endPoint y: 301, distance: 54.7
click at [491, 301] on table "操作 日期 科目名稱 收入 支出 登錄者 收付方式 關係人 備註 修改 [DATE] 店用耗材 450 [PERSON_NAME]/26 現場現金 小飛俠 修…" at bounding box center [543, 446] width 809 height 391
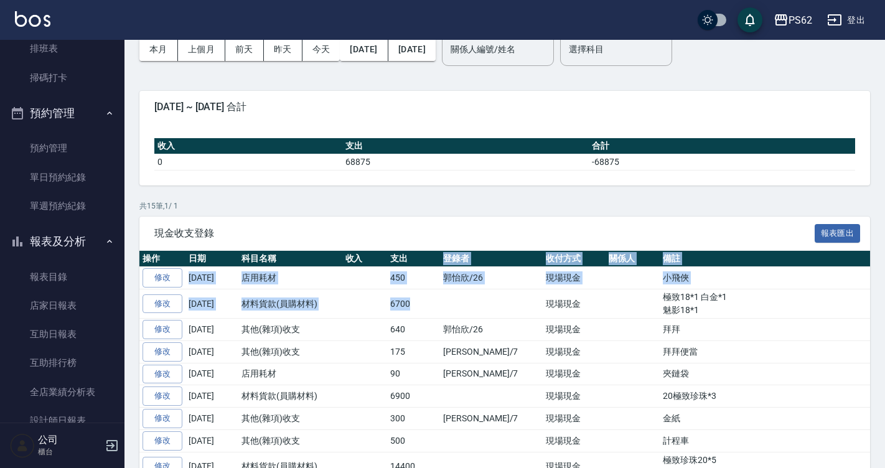
click at [606, 286] on td at bounding box center [633, 278] width 54 height 22
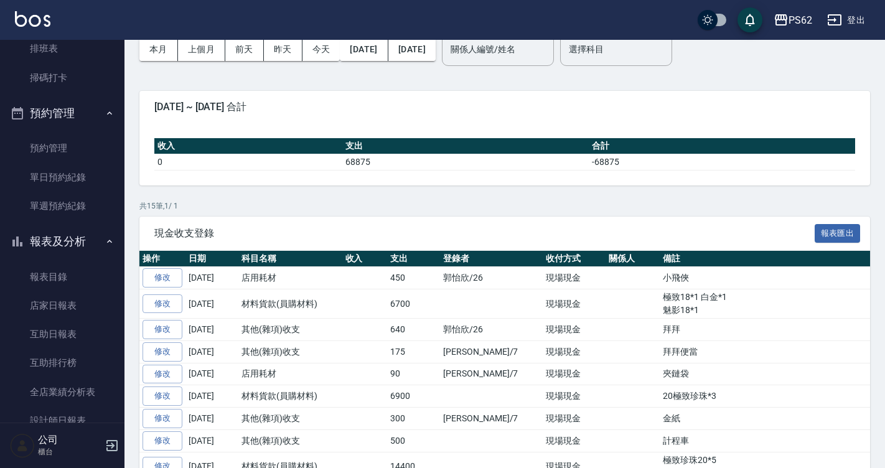
drag, startPoint x: 700, startPoint y: 291, endPoint x: 701, endPoint y: 301, distance: 10.1
click at [701, 301] on td "極致18*1 白金*1 魅影18*1" at bounding box center [804, 303] width 289 height 29
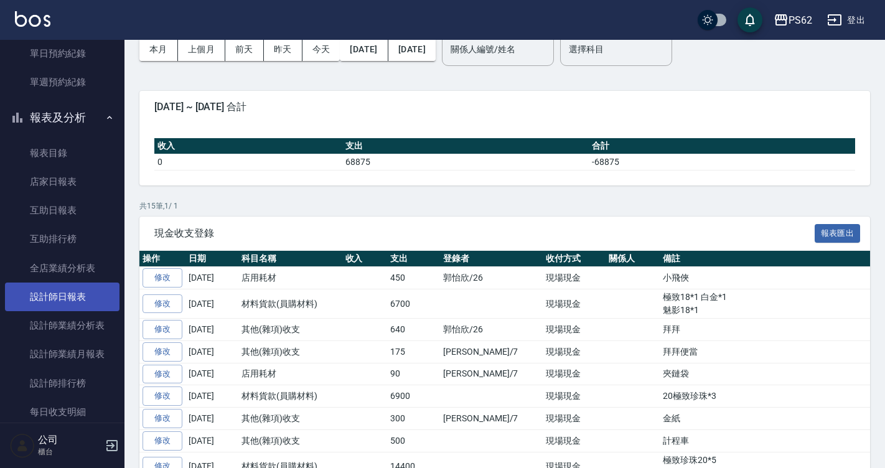
scroll to position [373, 0]
click at [180, 329] on link "修改" at bounding box center [163, 329] width 40 height 19
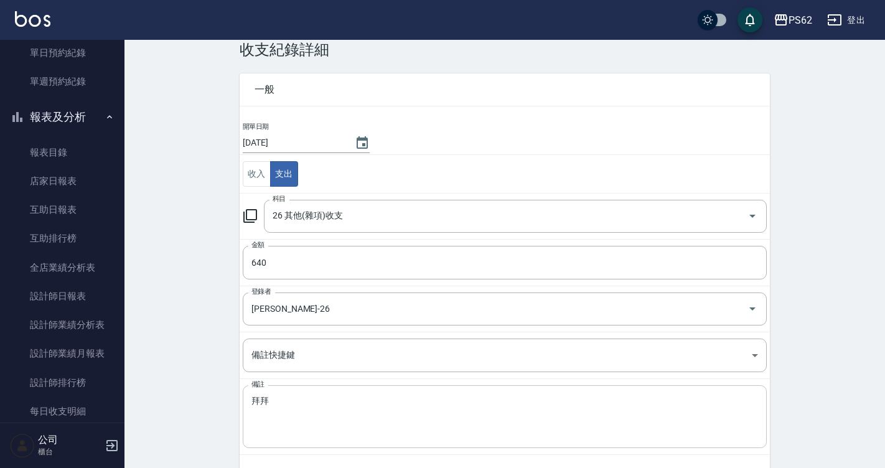
scroll to position [67, 0]
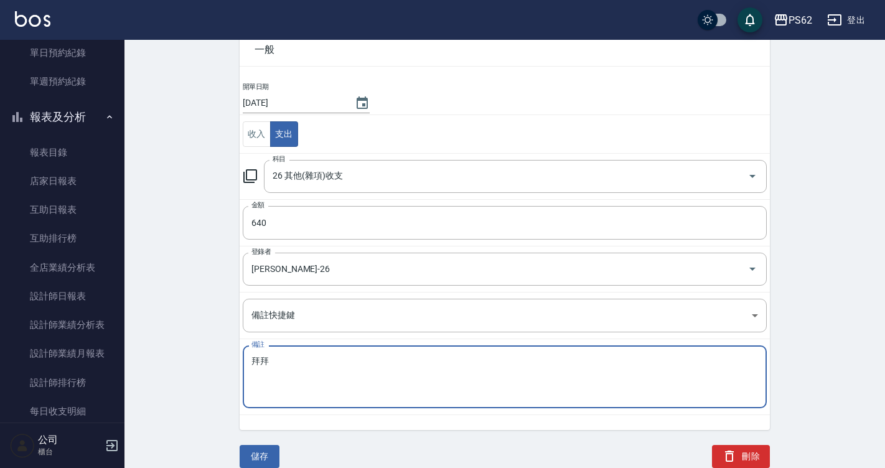
click at [316, 372] on textarea "拜拜" at bounding box center [504, 377] width 507 height 42
click at [256, 461] on button "儲存" at bounding box center [260, 456] width 40 height 23
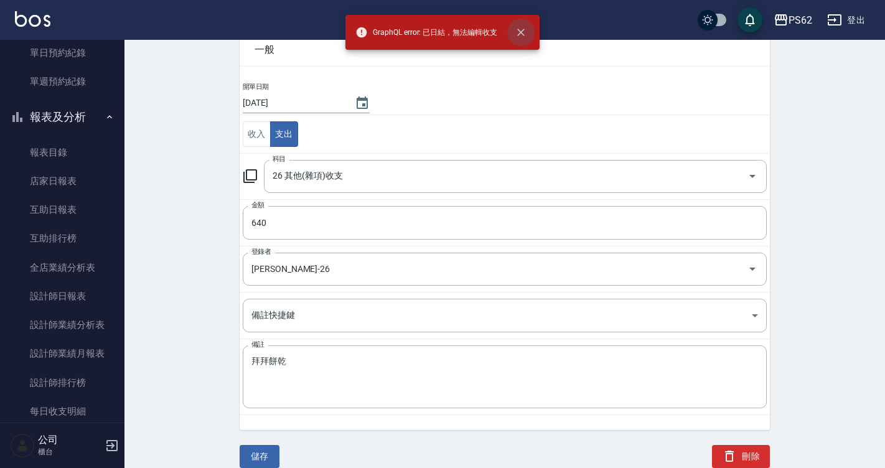
click at [512, 32] on button "close" at bounding box center [520, 32] width 27 height 27
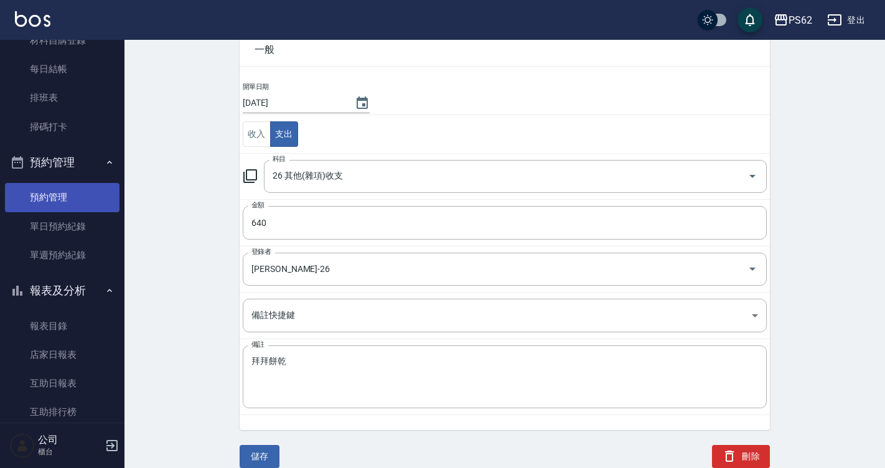
scroll to position [124, 0]
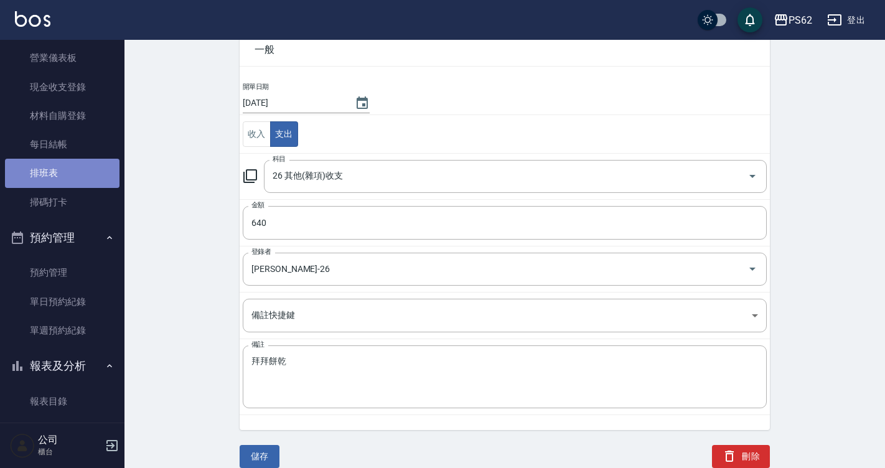
click at [84, 161] on link "排班表" at bounding box center [62, 173] width 115 height 29
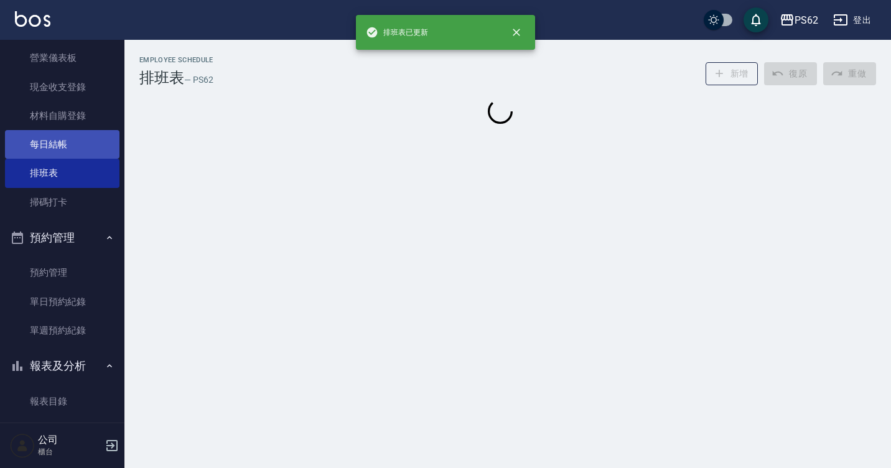
click at [93, 151] on link "每日結帳" at bounding box center [62, 144] width 115 height 29
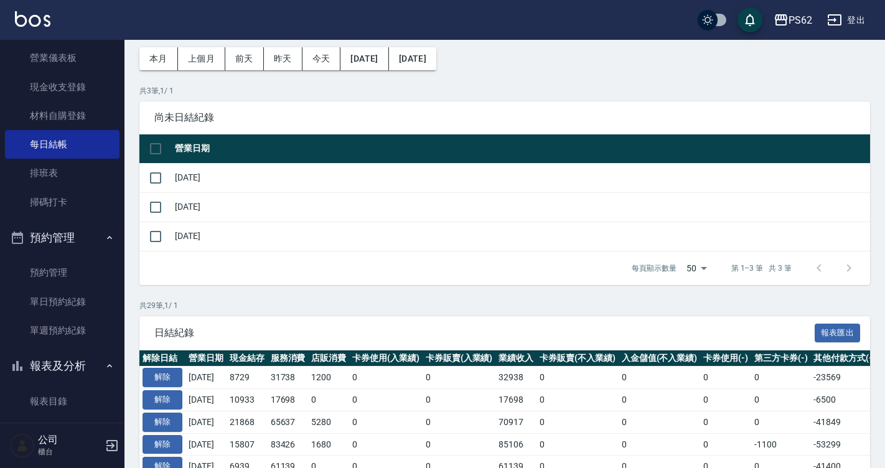
scroll to position [124, 0]
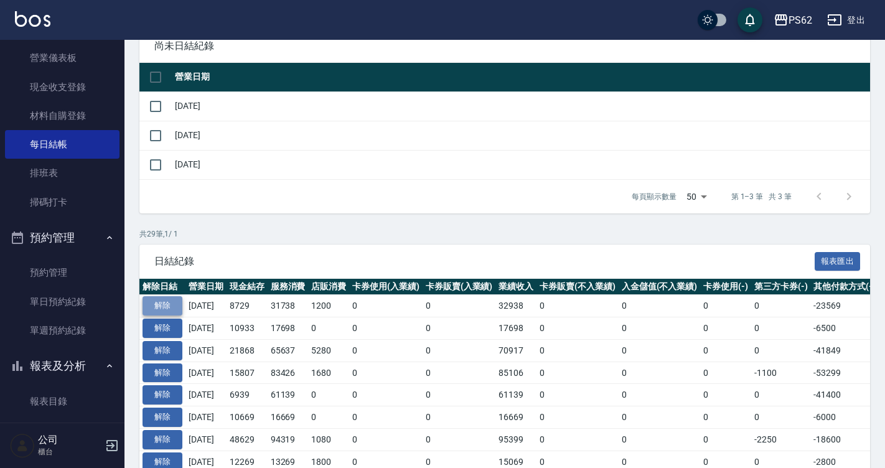
click at [172, 306] on button "解除" at bounding box center [163, 305] width 40 height 19
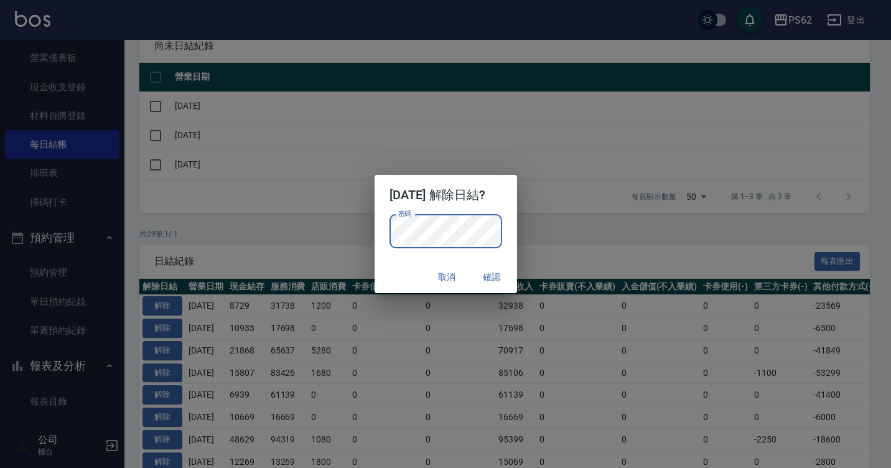
click at [506, 274] on button "確認" at bounding box center [492, 277] width 40 height 23
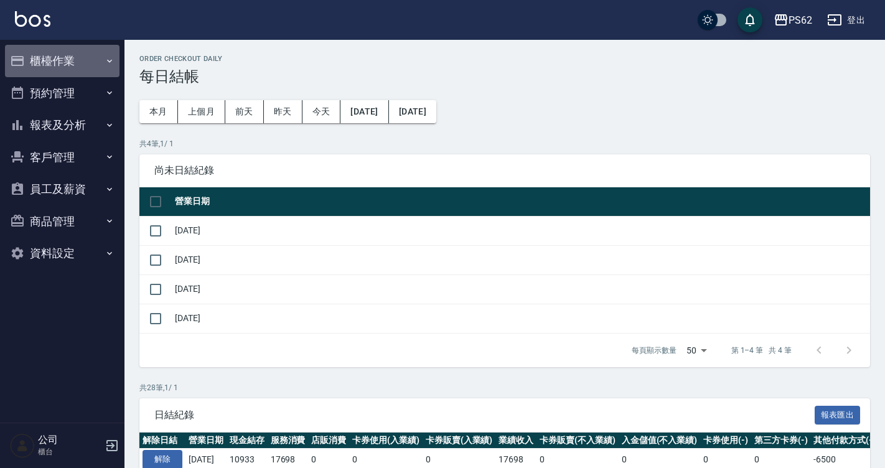
click at [101, 68] on button "櫃檯作業" at bounding box center [62, 61] width 115 height 32
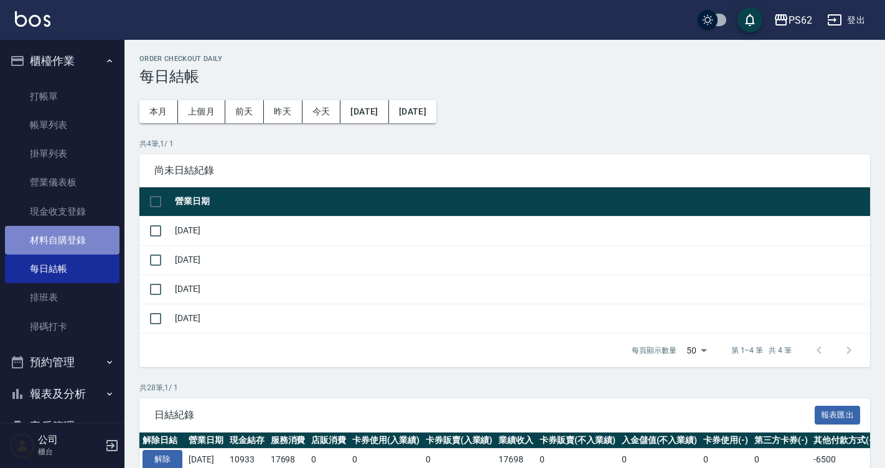
click at [93, 235] on link "材料自購登錄" at bounding box center [62, 240] width 115 height 29
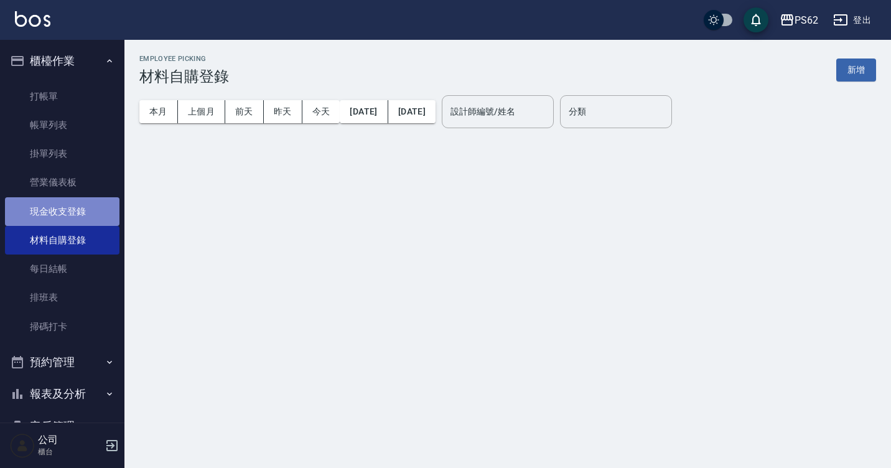
click at [95, 213] on link "現金收支登錄" at bounding box center [62, 211] width 115 height 29
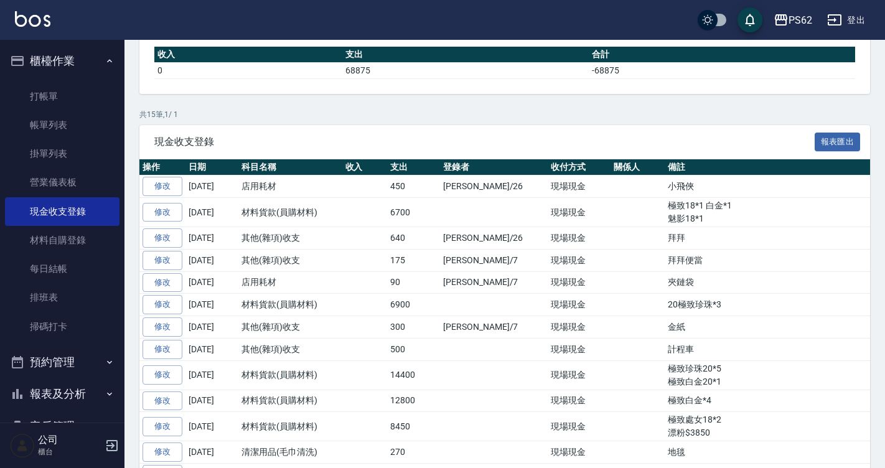
scroll to position [187, 0]
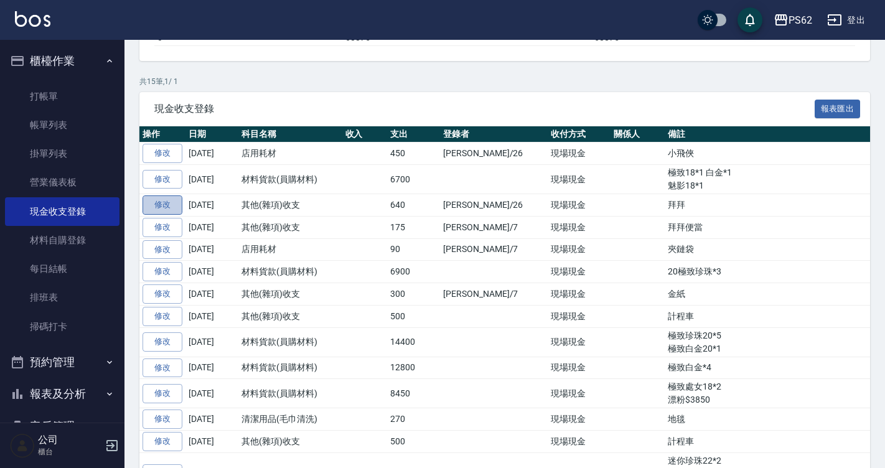
click at [173, 203] on link "修改" at bounding box center [163, 204] width 40 height 19
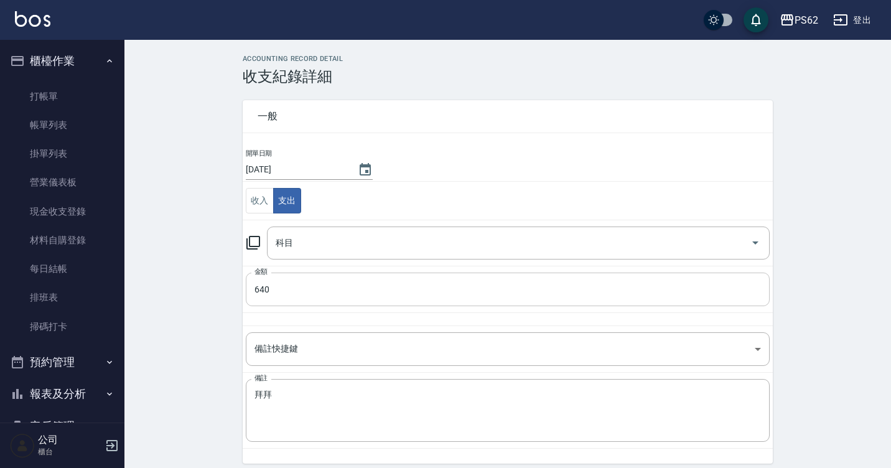
type input "26 其他(雜項)收支"
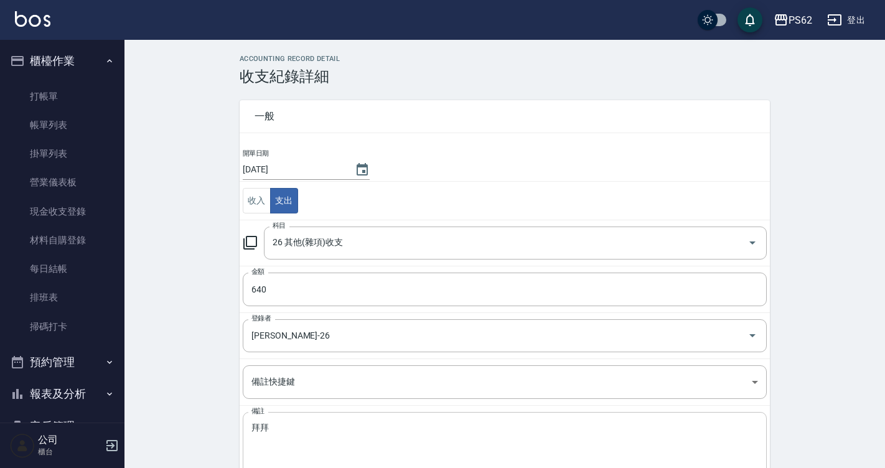
click at [313, 414] on div "拜拜 x 備註" at bounding box center [505, 443] width 524 height 63
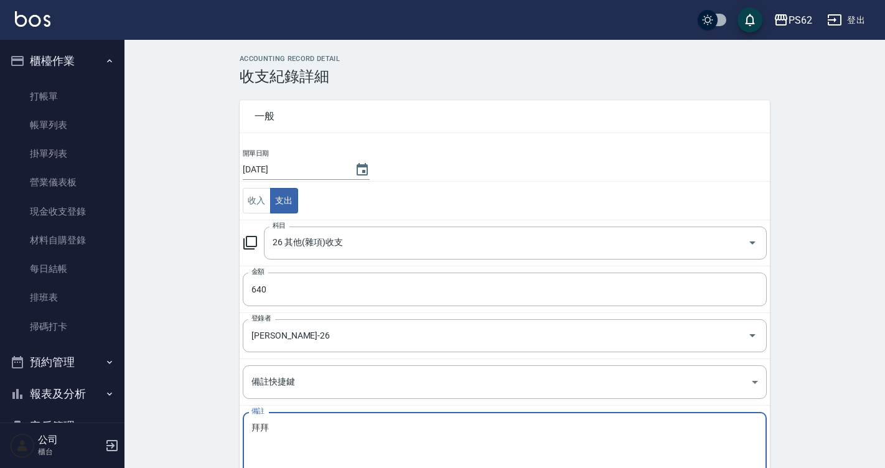
click at [313, 424] on textarea "拜拜" at bounding box center [504, 444] width 507 height 42
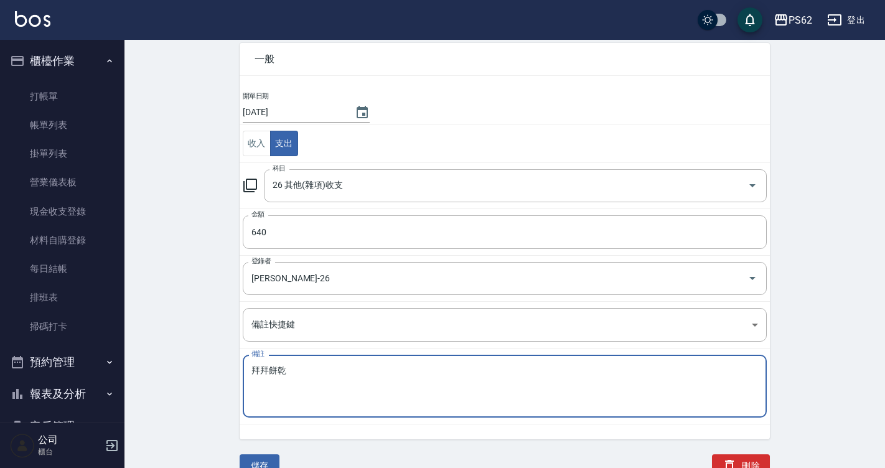
scroll to position [67, 0]
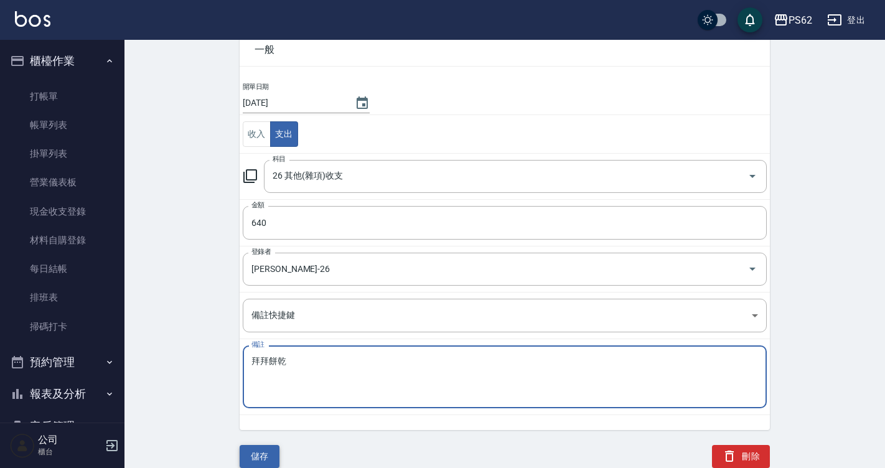
type textarea "拜拜餅乾"
click at [248, 451] on button "儲存" at bounding box center [260, 456] width 40 height 23
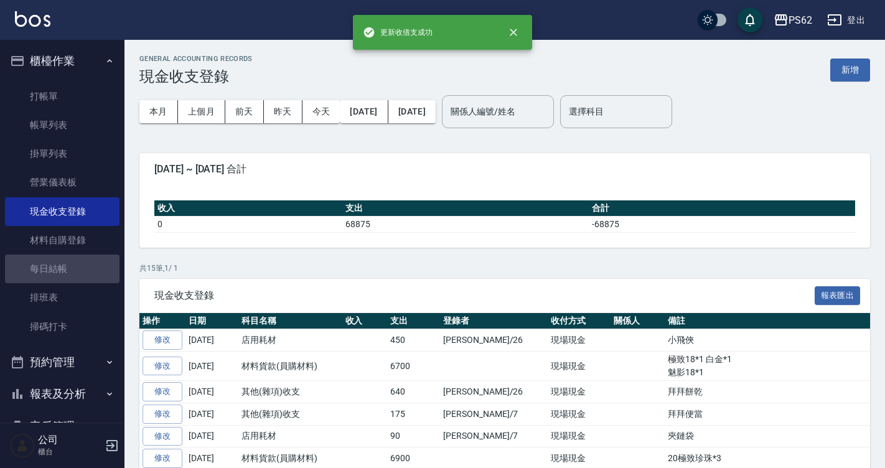
drag, startPoint x: 77, startPoint y: 266, endPoint x: 79, endPoint y: 347, distance: 81.6
click at [77, 266] on link "每日結帳" at bounding box center [62, 269] width 115 height 29
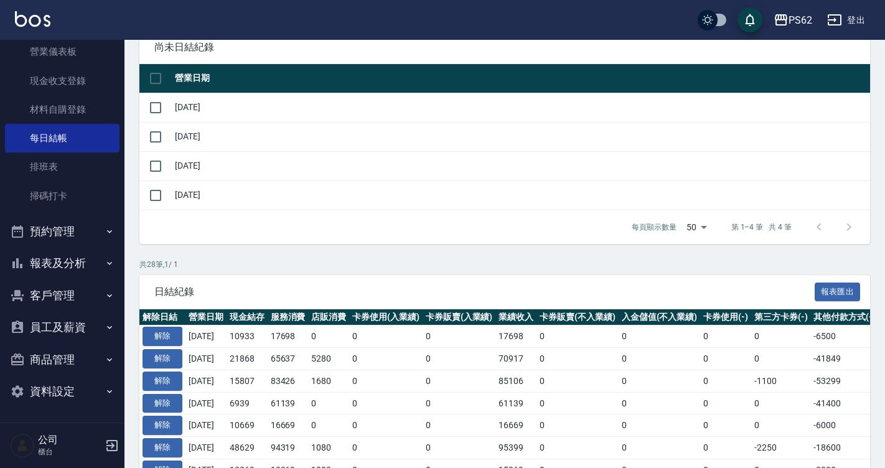
scroll to position [187, 0]
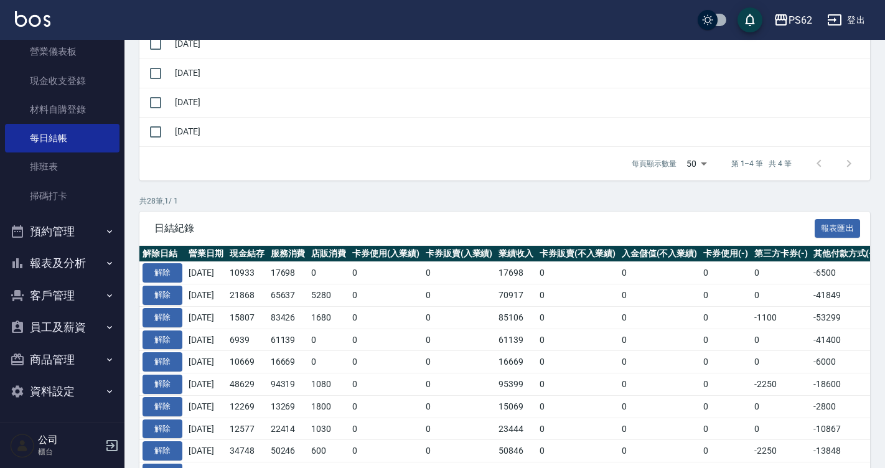
click at [90, 257] on button "報表及分析" at bounding box center [62, 263] width 115 height 32
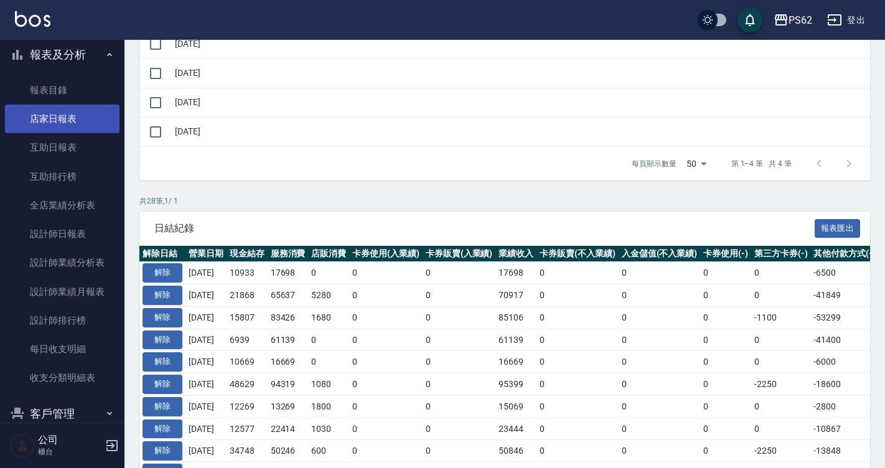
scroll to position [317, 0]
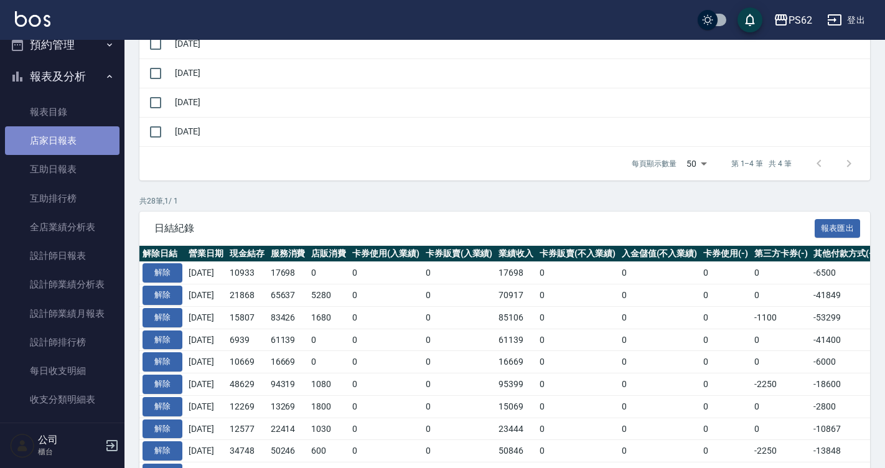
click at [78, 131] on link "店家日報表" at bounding box center [62, 140] width 115 height 29
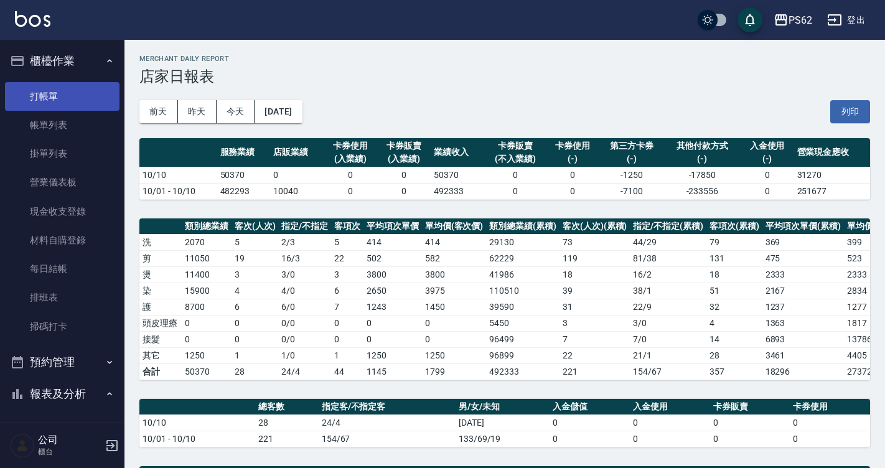
click at [54, 92] on link "打帳單" at bounding box center [62, 96] width 115 height 29
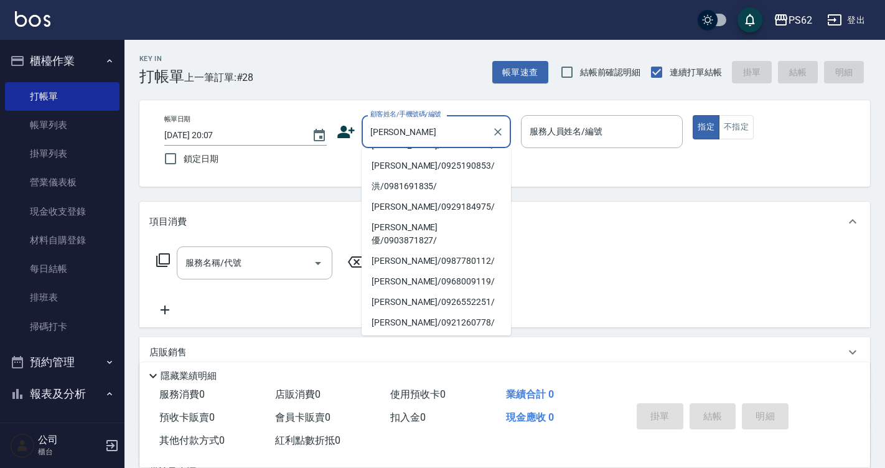
scroll to position [124, 0]
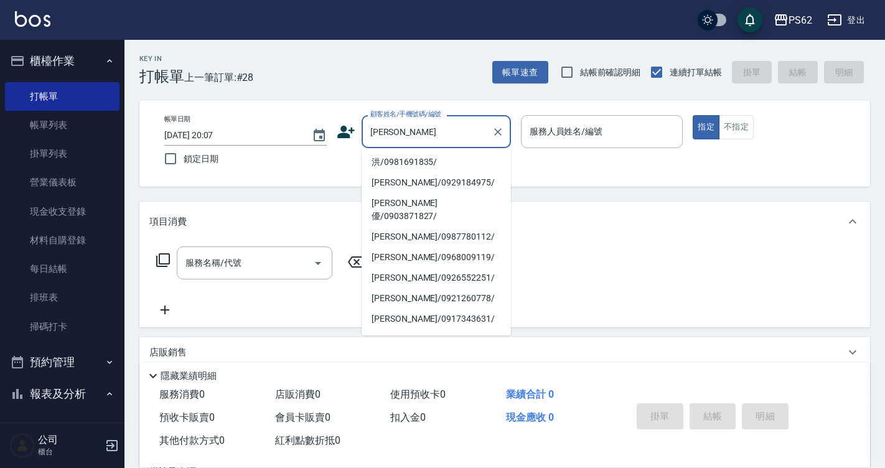
click at [418, 152] on li "洪年惠/0925190853/" at bounding box center [436, 141] width 149 height 21
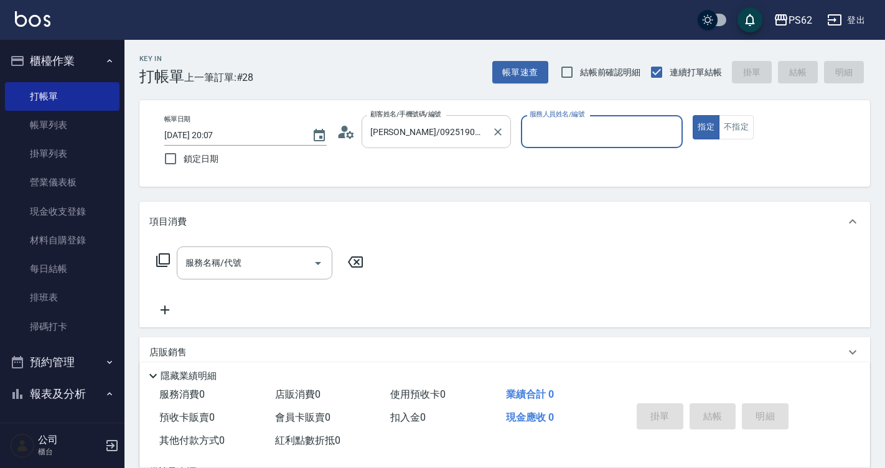
click at [450, 143] on input "洪年惠/0925190853/" at bounding box center [426, 132] width 119 height 22
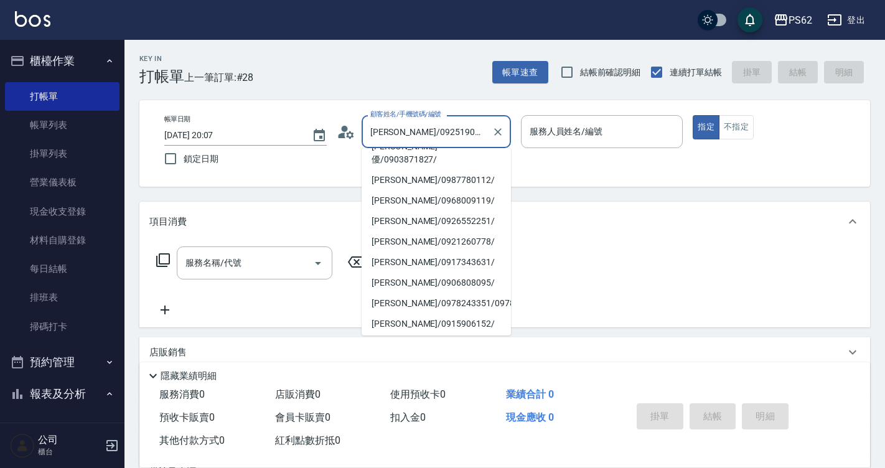
scroll to position [187, 0]
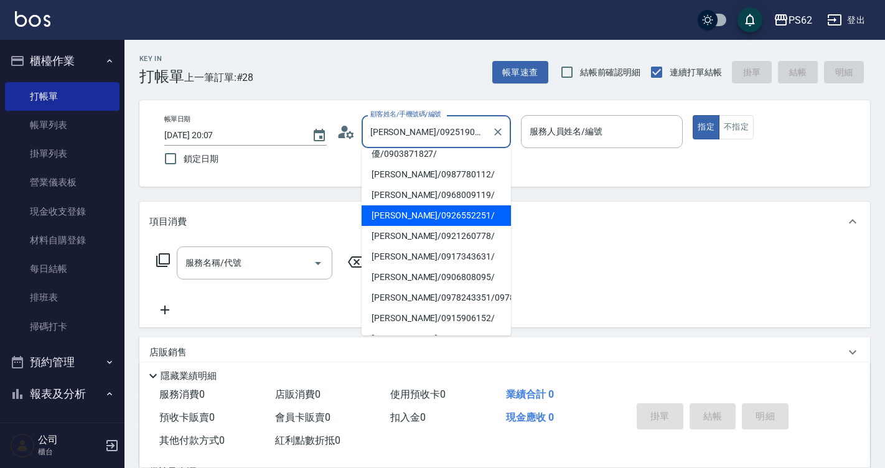
click at [411, 212] on li "洪嘉佑佑/0926552251/" at bounding box center [436, 215] width 149 height 21
type input "洪嘉佑佑/0926552251/"
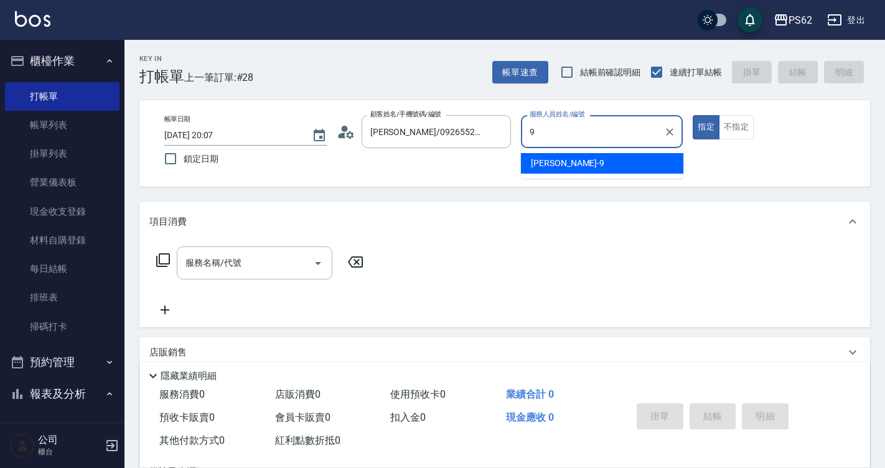
type input "niki-9"
type button "true"
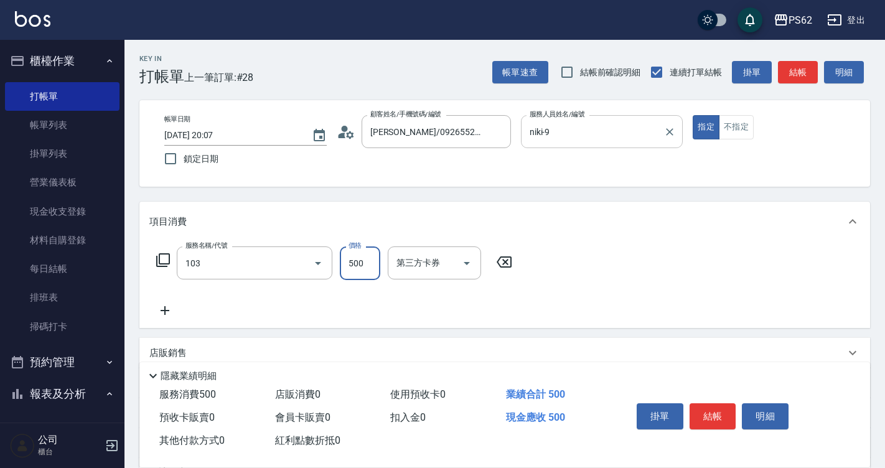
type input "B級洗剪500(103)"
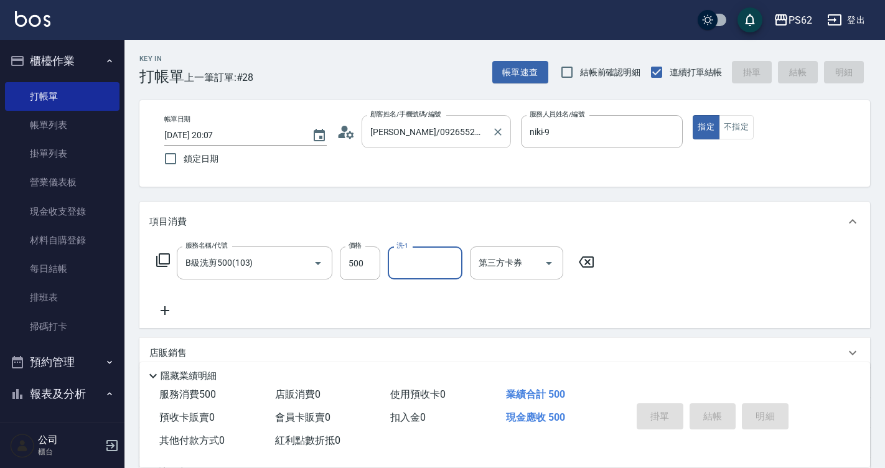
type input "2025/10/10 20:08"
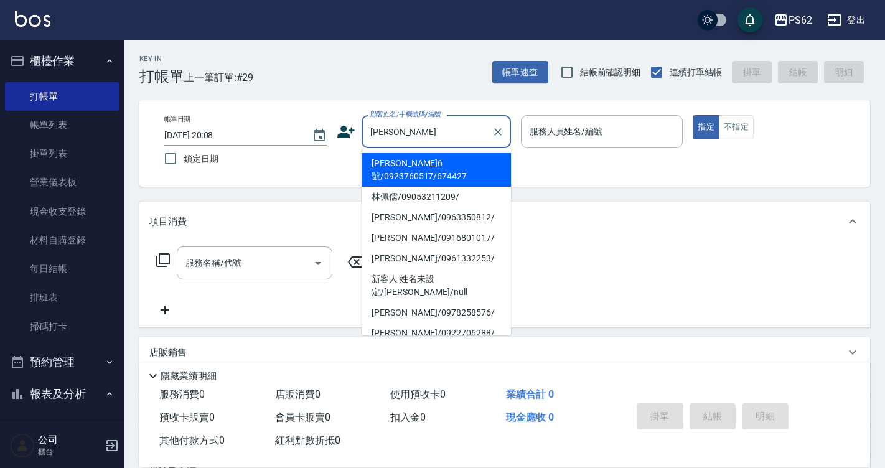
click at [464, 200] on li "林佩儒/09053211209/" at bounding box center [436, 197] width 149 height 21
type input "林佩儒/09053211209/"
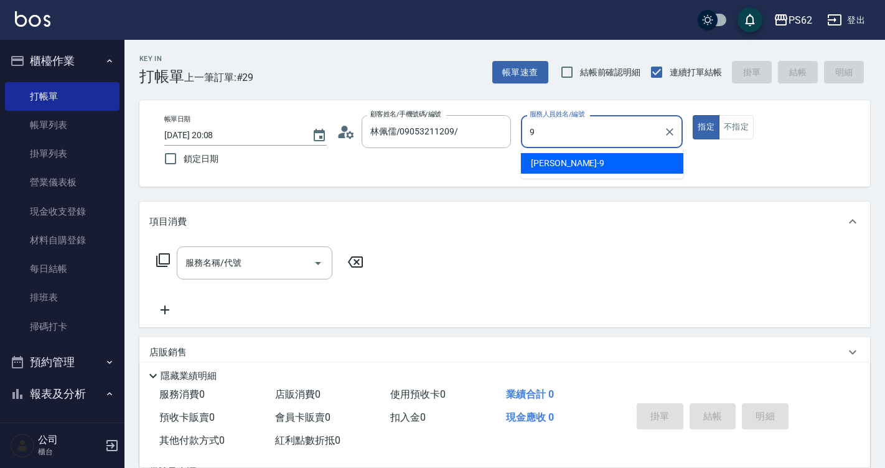
type input "niki-9"
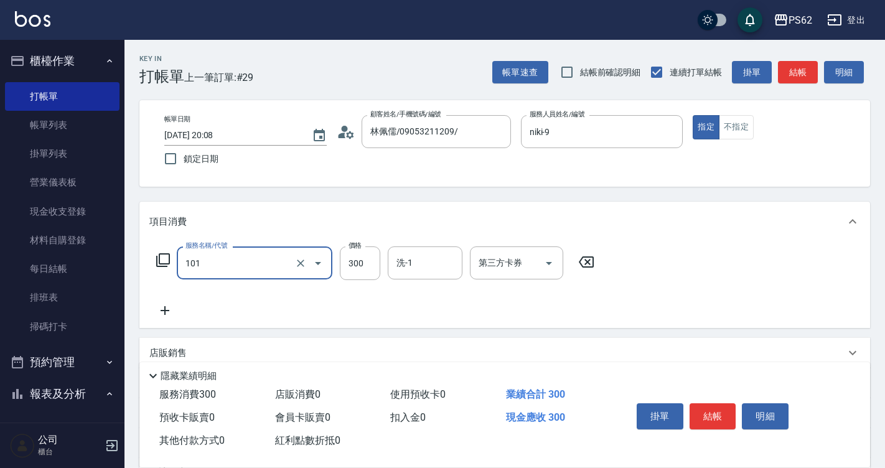
type input "洗髮(101)"
type input "270"
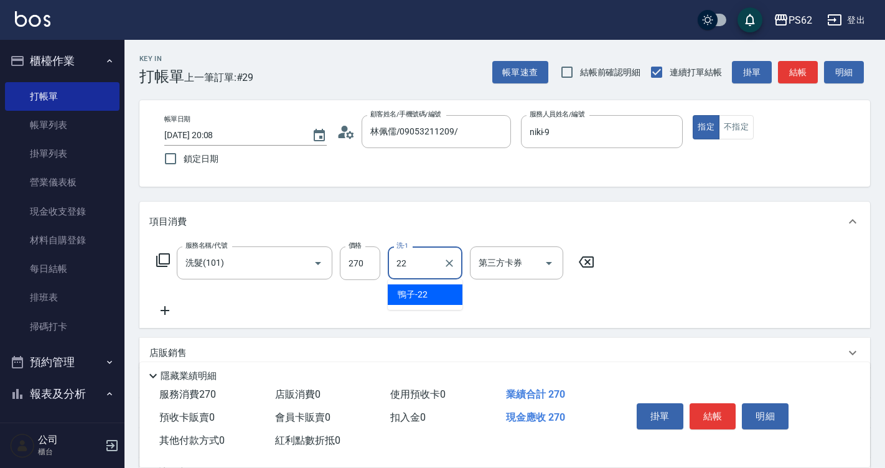
type input "鴨子-22"
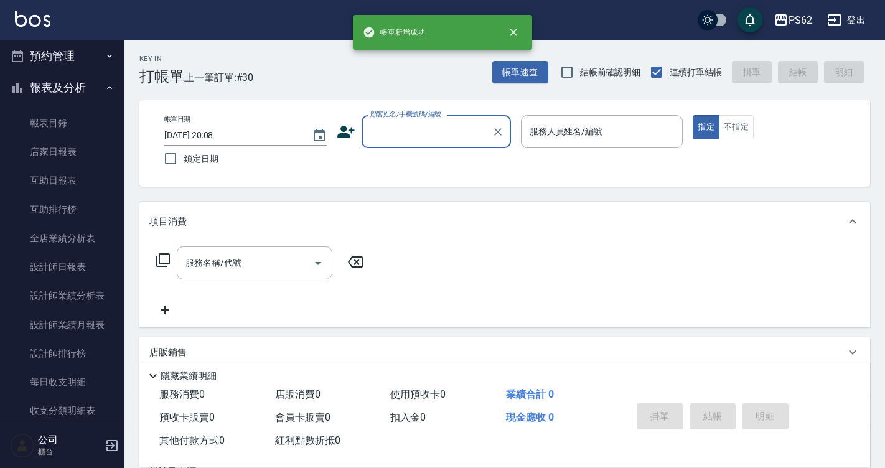
scroll to position [373, 0]
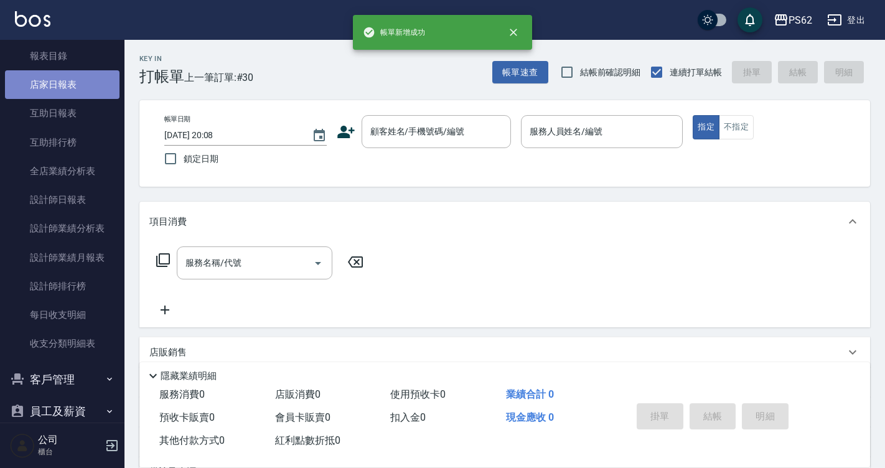
click at [88, 72] on link "店家日報表" at bounding box center [62, 84] width 115 height 29
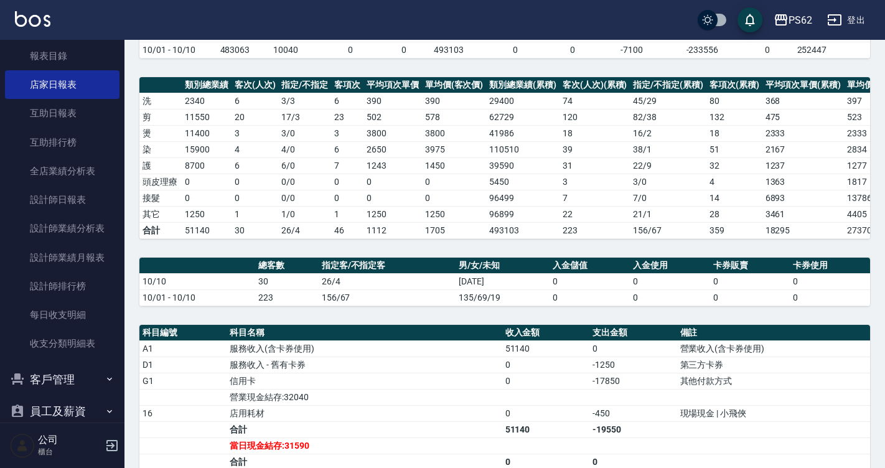
scroll to position [348, 0]
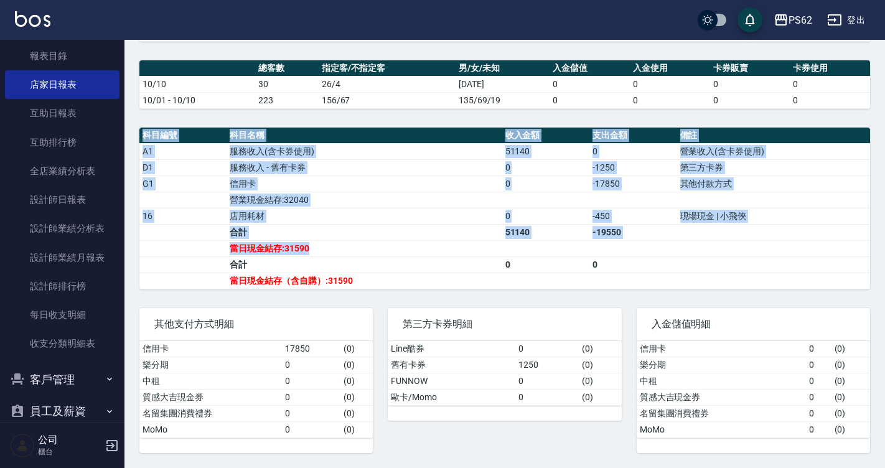
drag, startPoint x: 628, startPoint y: 113, endPoint x: 682, endPoint y: 255, distance: 152.2
click at [682, 255] on div "PS62 2025-10-10 店家日報表 列印時間： 2025-10-10-20:08 Merchant Daily Report 店家日報表 前天 昨天 …" at bounding box center [504, 84] width 761 height 767
click at [682, 255] on td "a dense table" at bounding box center [774, 248] width 194 height 16
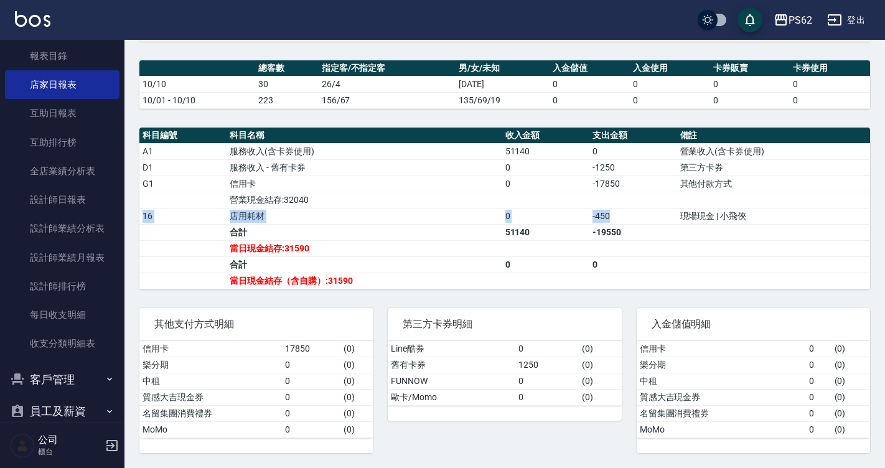
drag, startPoint x: 505, startPoint y: 198, endPoint x: 634, endPoint y: 223, distance: 131.2
click at [634, 223] on tbody "A1 服務收入(含卡券使用) 51140 0 營業收入(含卡券使用) D1 服務收入 - 舊有卡券 0 -1250 第三方卡券 G1 信用卡 0 -17850…" at bounding box center [504, 216] width 731 height 146
click at [634, 223] on td "-450" at bounding box center [632, 216] width 87 height 16
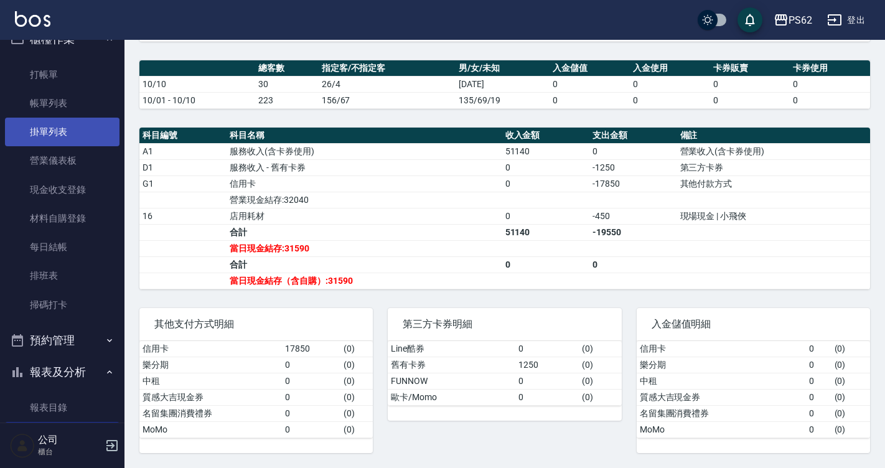
scroll to position [0, 0]
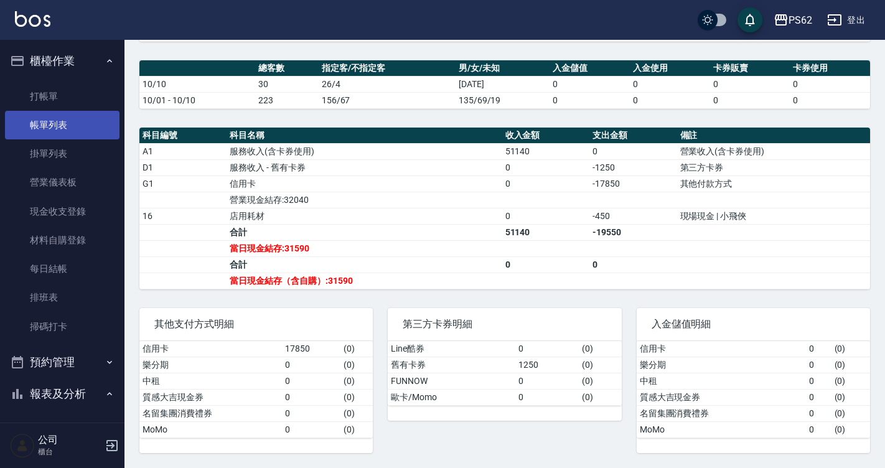
click at [96, 115] on link "帳單列表" at bounding box center [62, 125] width 115 height 29
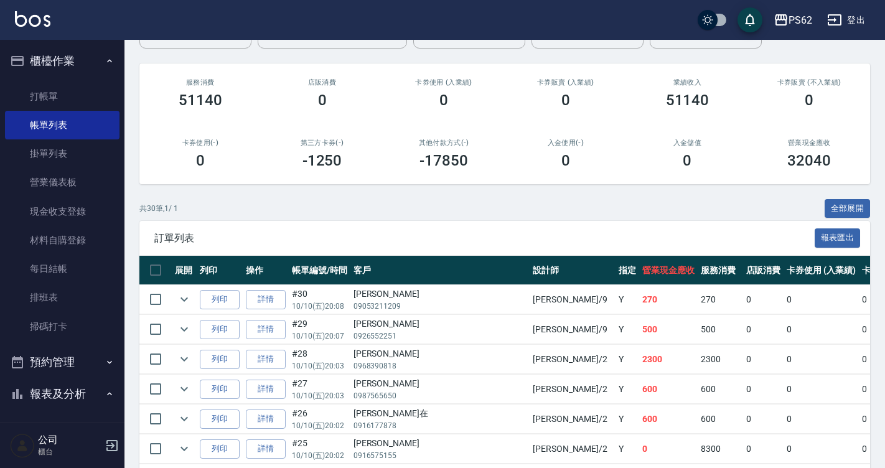
scroll to position [249, 0]
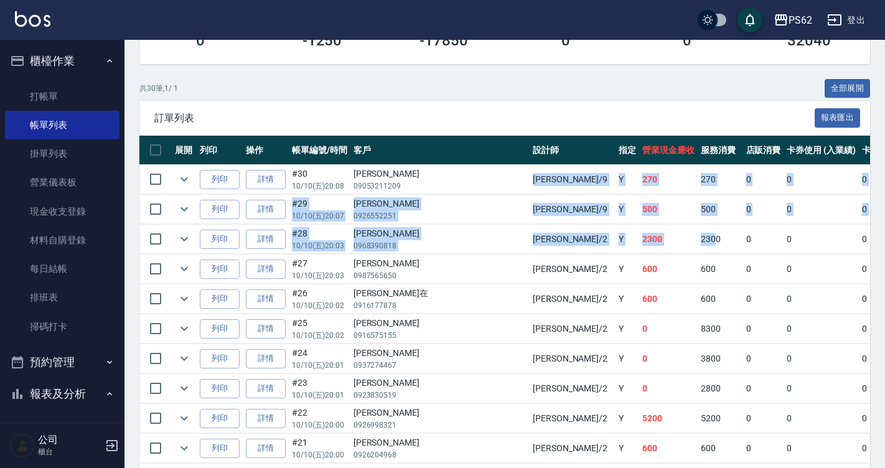
drag, startPoint x: 448, startPoint y: 213, endPoint x: 571, endPoint y: 244, distance: 126.5
click at [698, 244] on td "2300" at bounding box center [720, 239] width 45 height 29
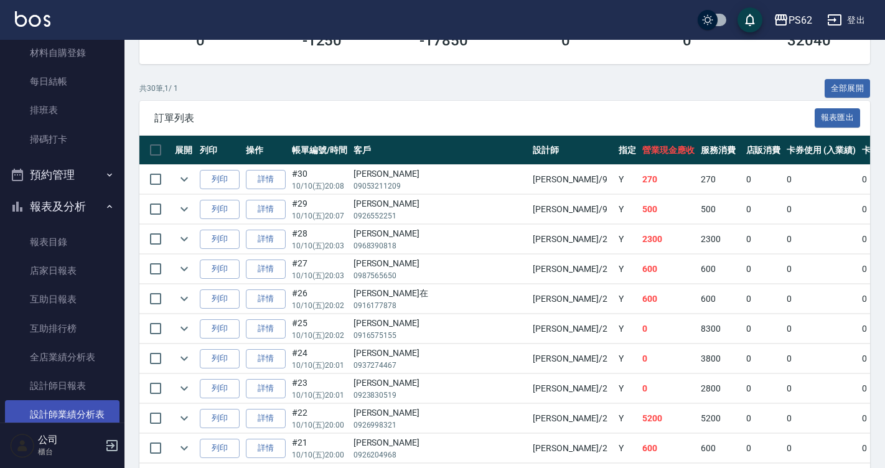
scroll to position [311, 0]
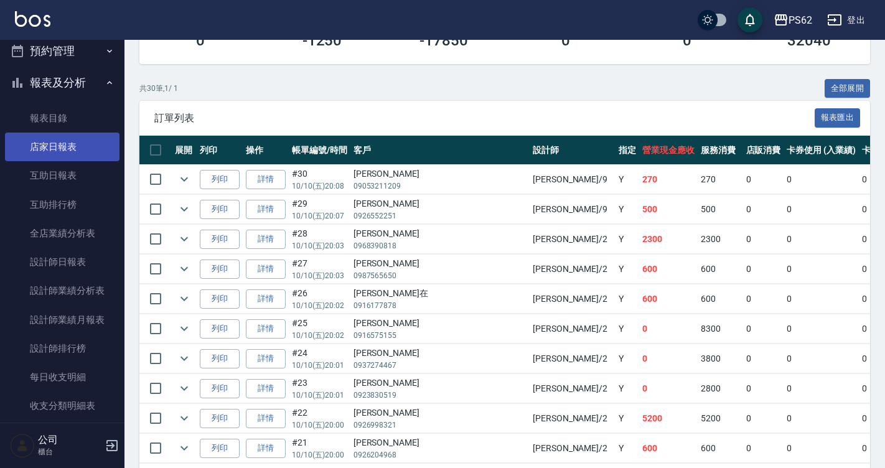
click at [89, 151] on link "店家日報表" at bounding box center [62, 147] width 115 height 29
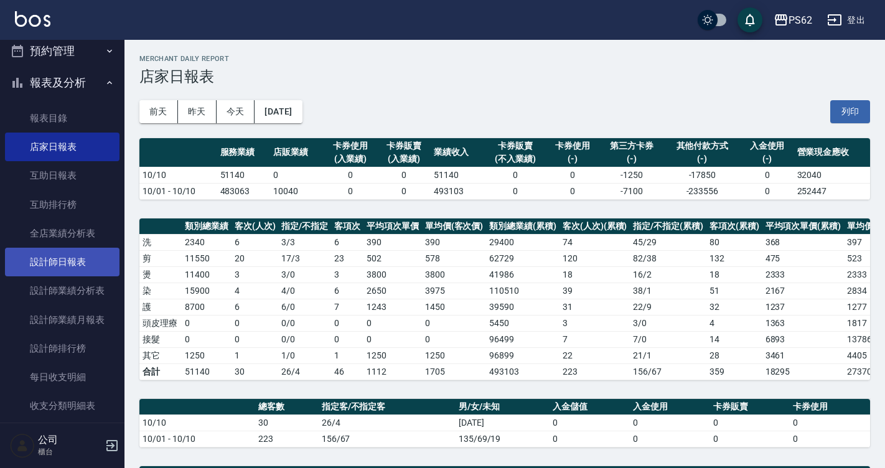
click at [58, 255] on link "設計師日報表" at bounding box center [62, 262] width 115 height 29
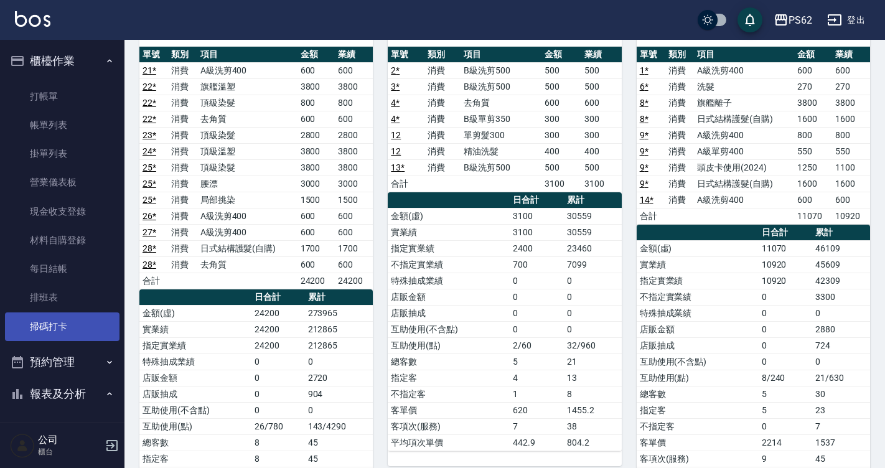
click at [49, 324] on link "掃碼打卡" at bounding box center [62, 326] width 115 height 29
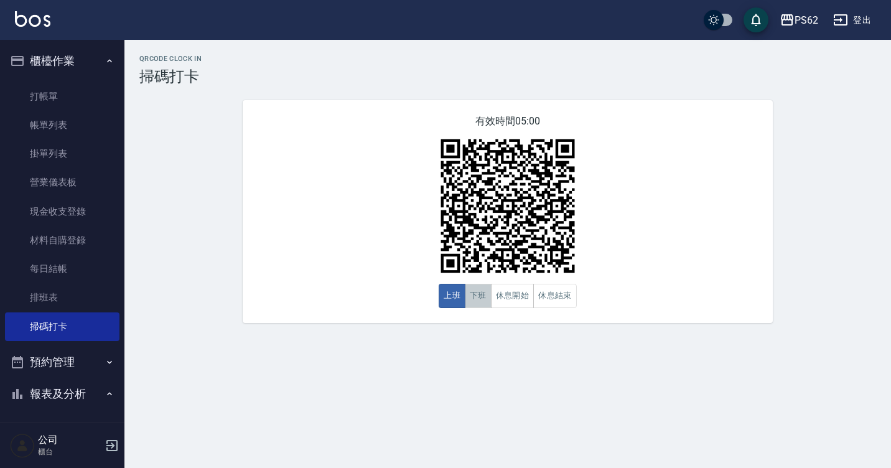
click at [469, 295] on button "下班" at bounding box center [478, 296] width 27 height 24
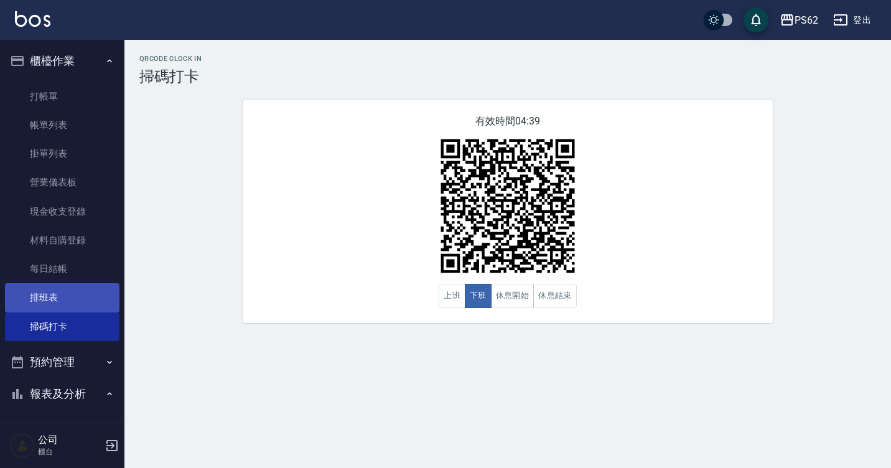
click at [90, 297] on link "排班表" at bounding box center [62, 297] width 115 height 29
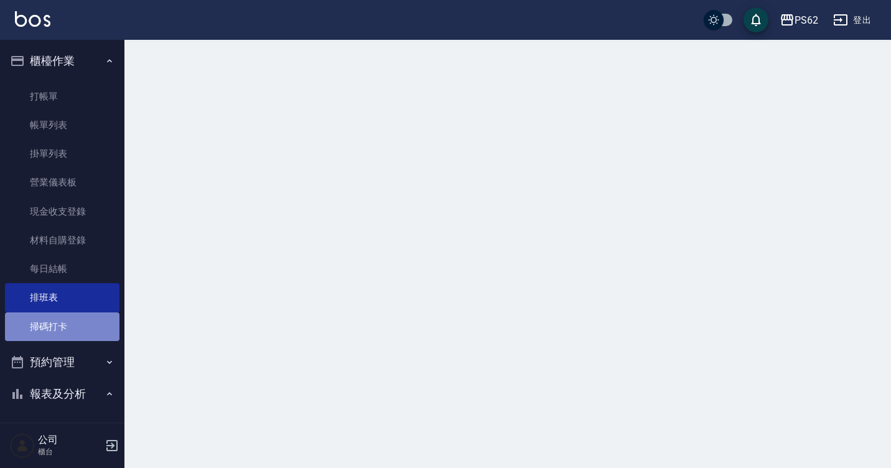
click at [75, 324] on link "掃碼打卡" at bounding box center [62, 326] width 115 height 29
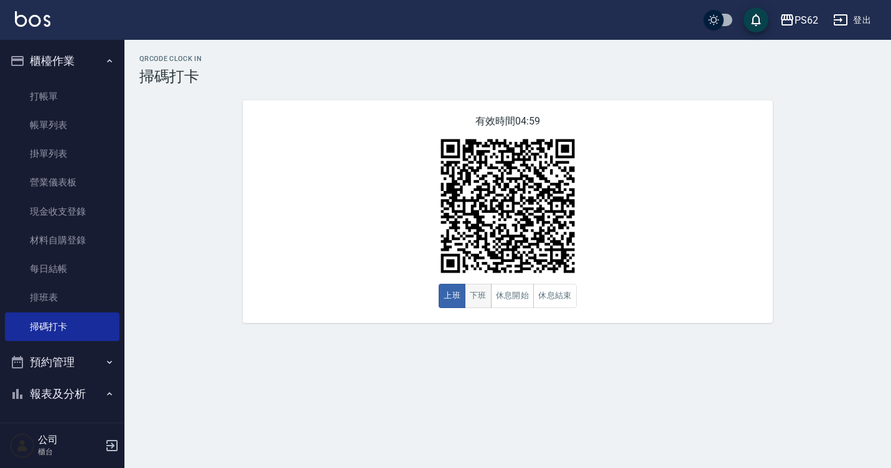
click at [480, 303] on button "下班" at bounding box center [478, 296] width 27 height 24
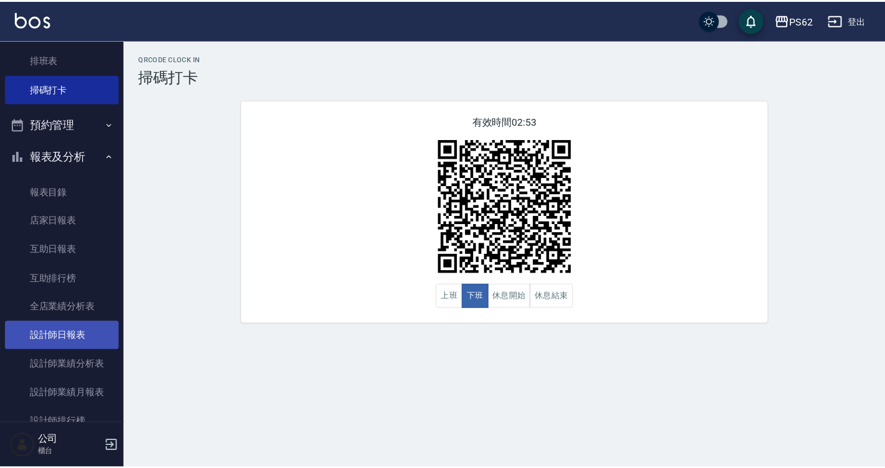
scroll to position [249, 0]
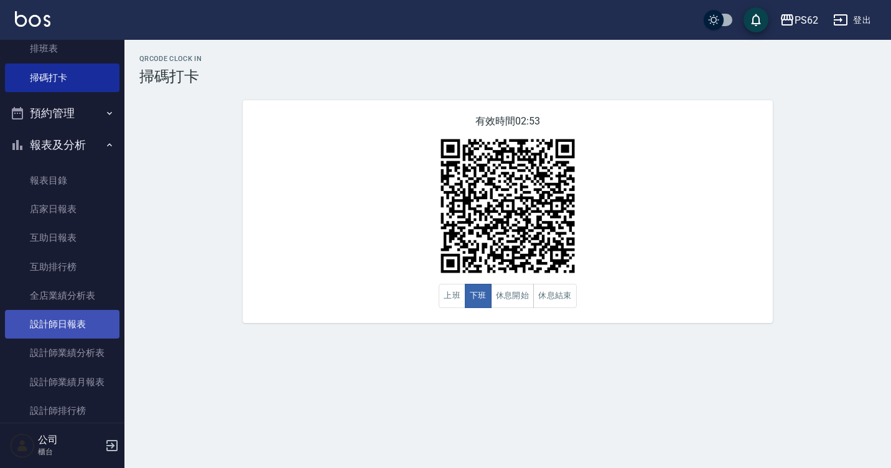
click at [87, 325] on link "設計師日報表" at bounding box center [62, 324] width 115 height 29
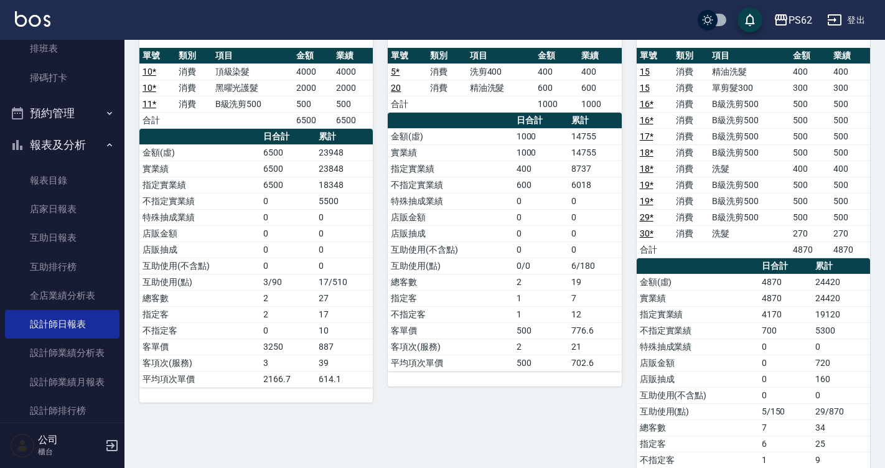
scroll to position [545, 0]
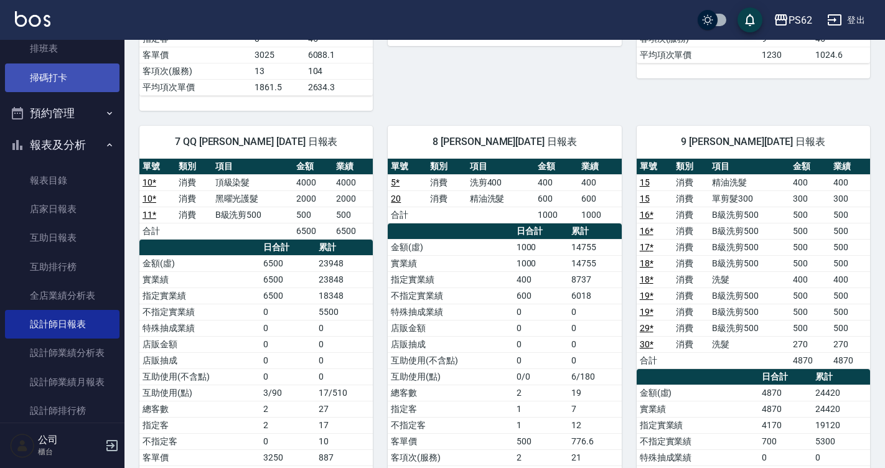
click at [35, 87] on link "掃碼打卡" at bounding box center [62, 77] width 115 height 29
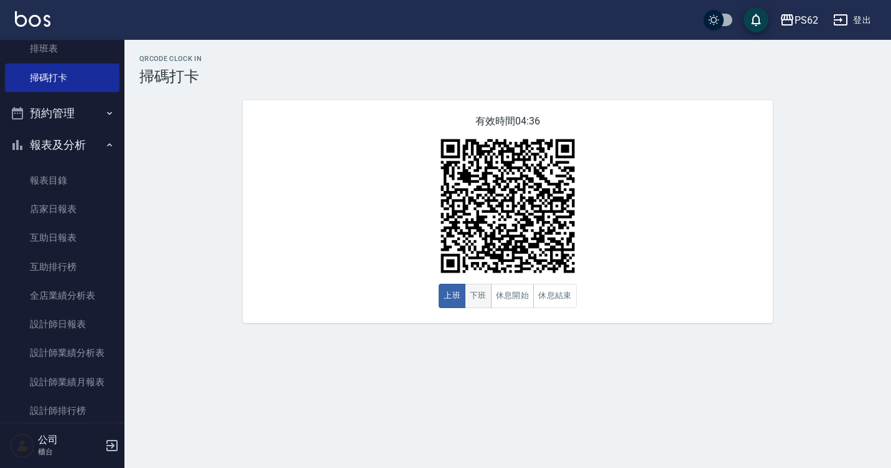
click at [483, 289] on button "下班" at bounding box center [478, 296] width 27 height 24
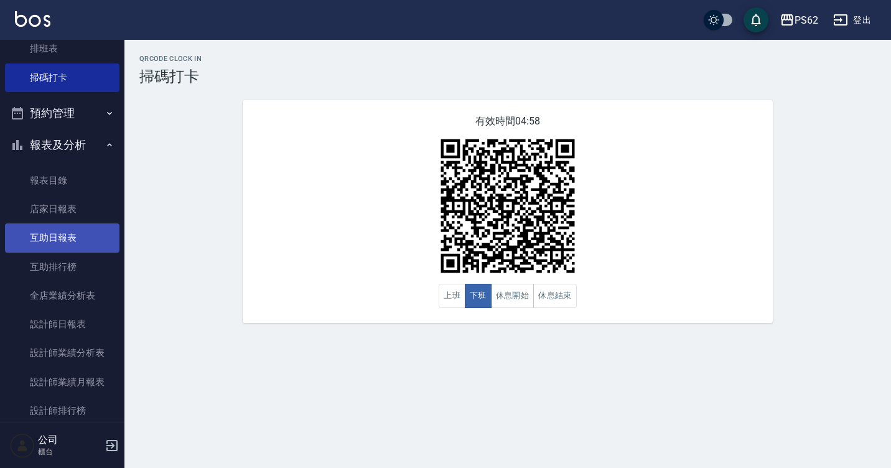
click at [70, 235] on link "互助日報表" at bounding box center [62, 237] width 115 height 29
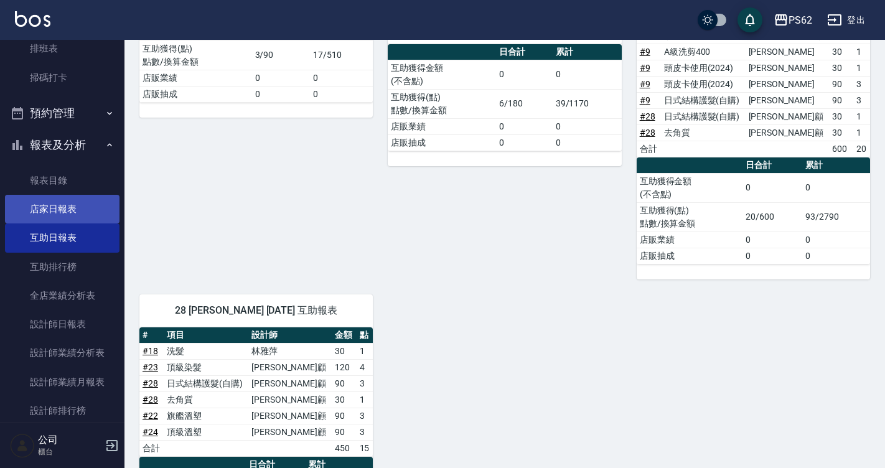
scroll to position [179, 0]
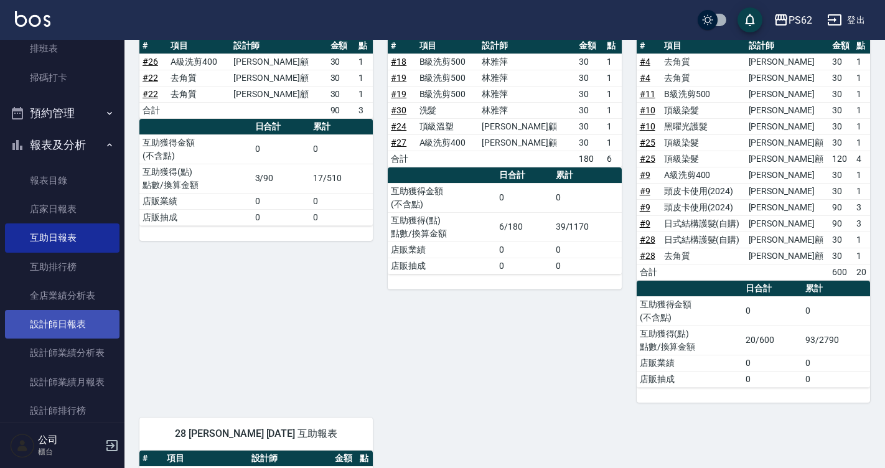
click at [101, 322] on link "設計師日報表" at bounding box center [62, 324] width 115 height 29
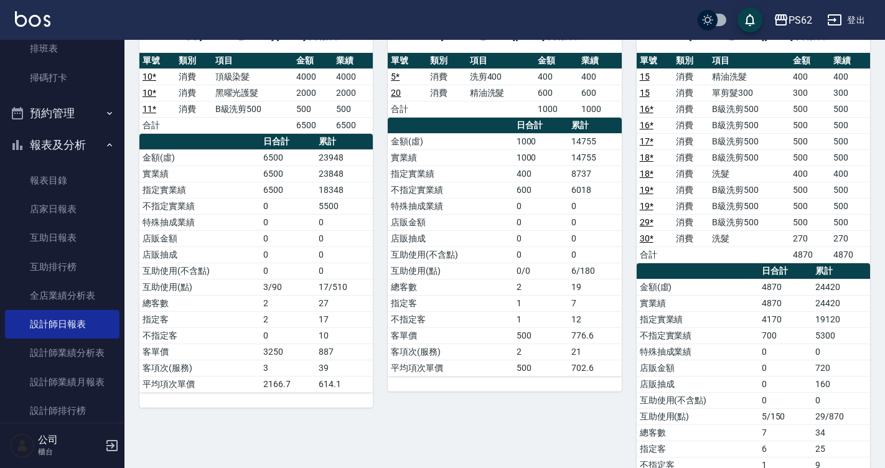
scroll to position [685, 0]
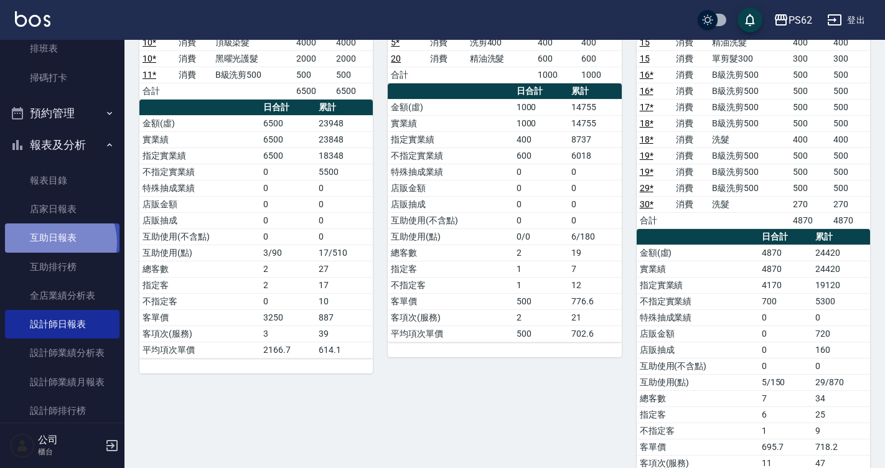
click at [52, 242] on link "互助日報表" at bounding box center [62, 237] width 115 height 29
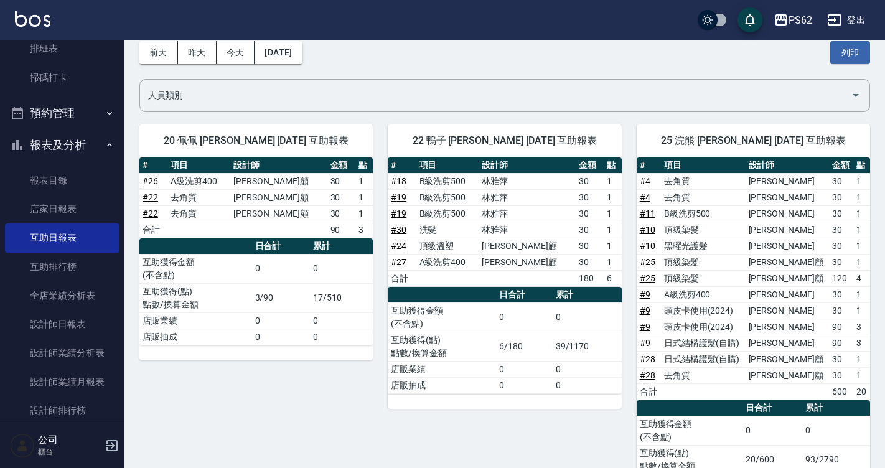
scroll to position [124, 0]
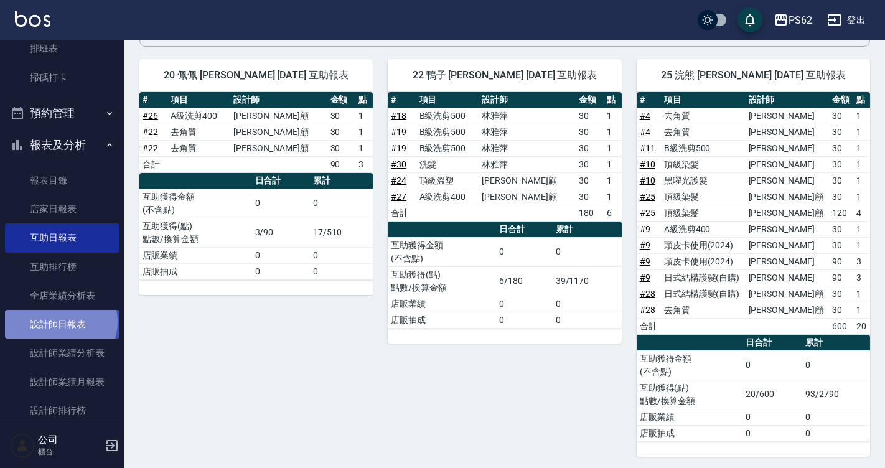
click at [60, 322] on link "設計師日報表" at bounding box center [62, 324] width 115 height 29
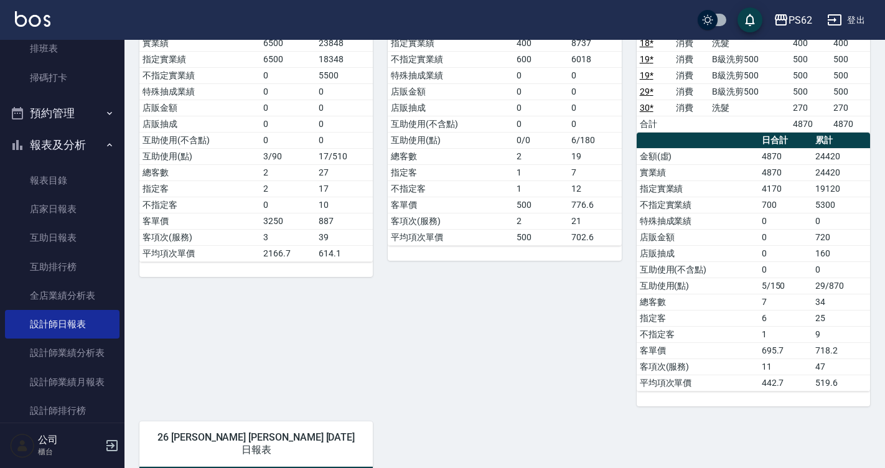
scroll to position [809, 0]
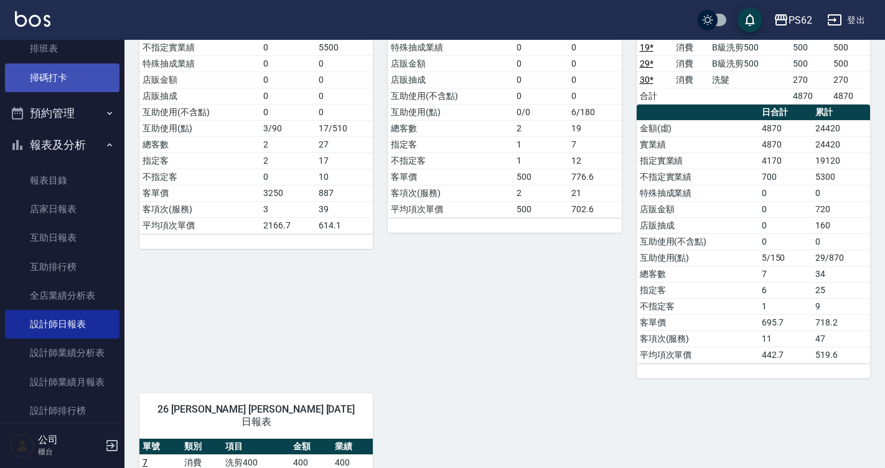
click at [24, 72] on link "掃碼打卡" at bounding box center [62, 77] width 115 height 29
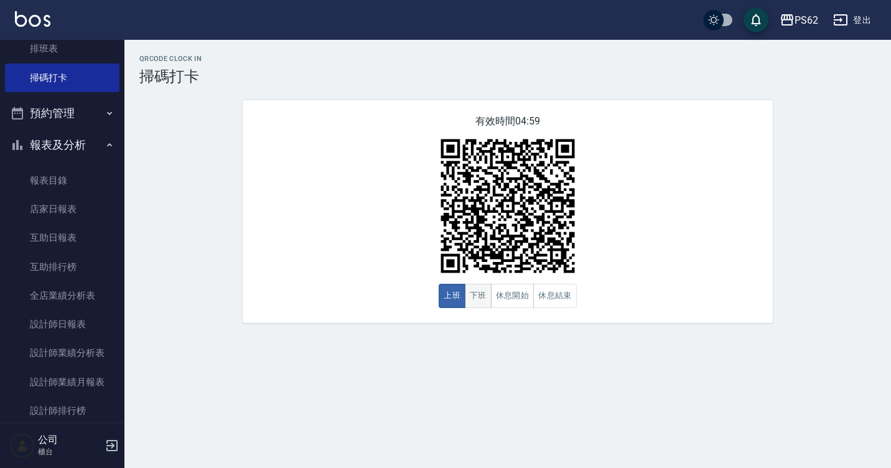
click at [480, 306] on button "下班" at bounding box center [478, 296] width 27 height 24
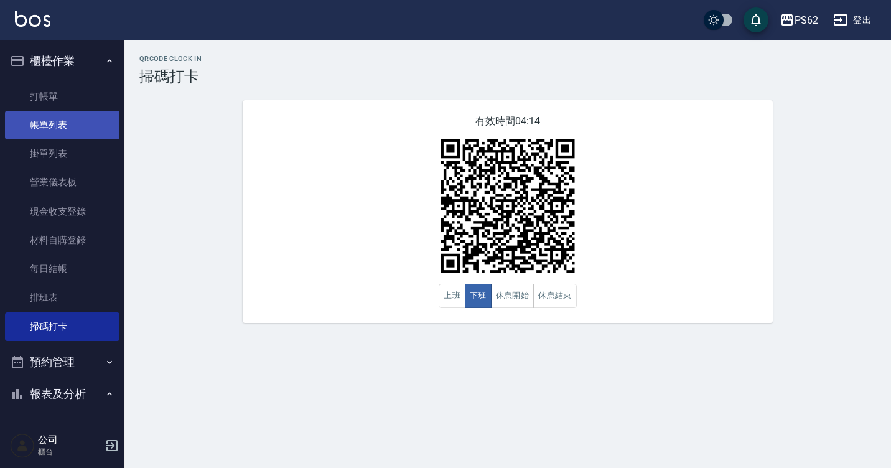
click at [83, 123] on link "帳單列表" at bounding box center [62, 125] width 115 height 29
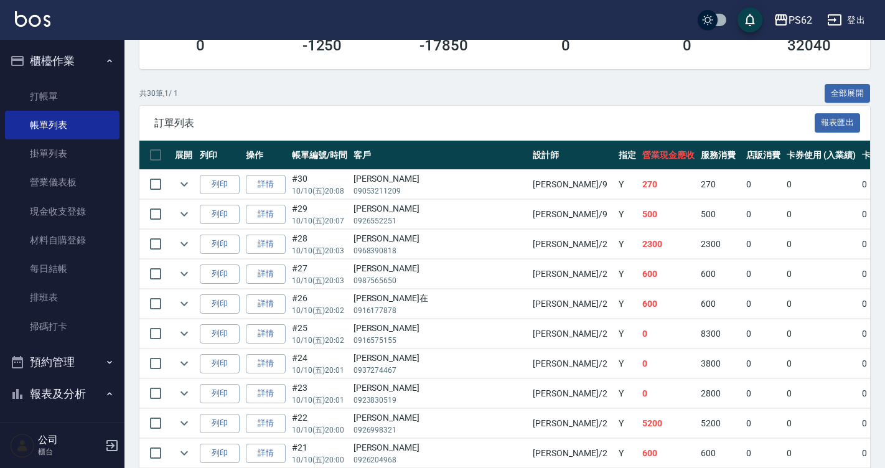
scroll to position [436, 0]
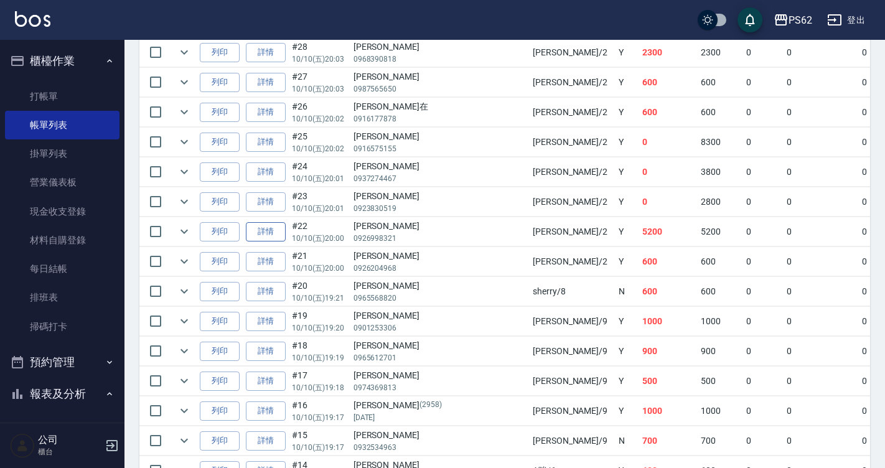
click at [271, 228] on link "詳情" at bounding box center [266, 231] width 40 height 19
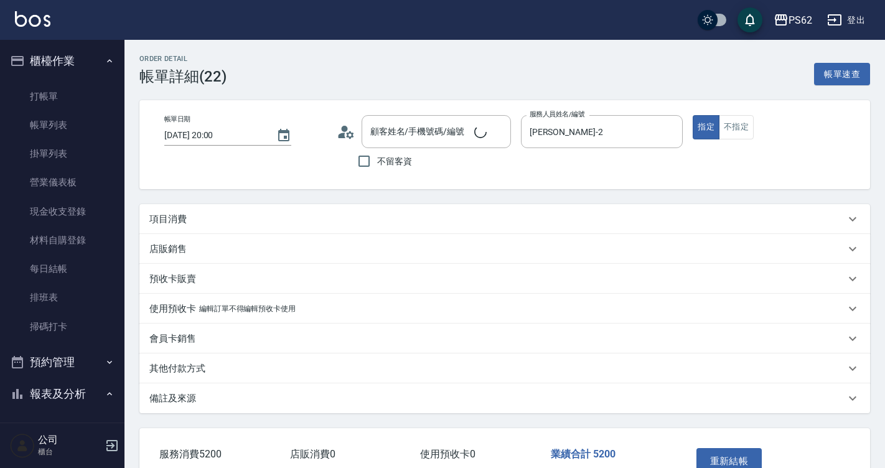
type input "[DATE] 20:00"
type input "[PERSON_NAME]-2"
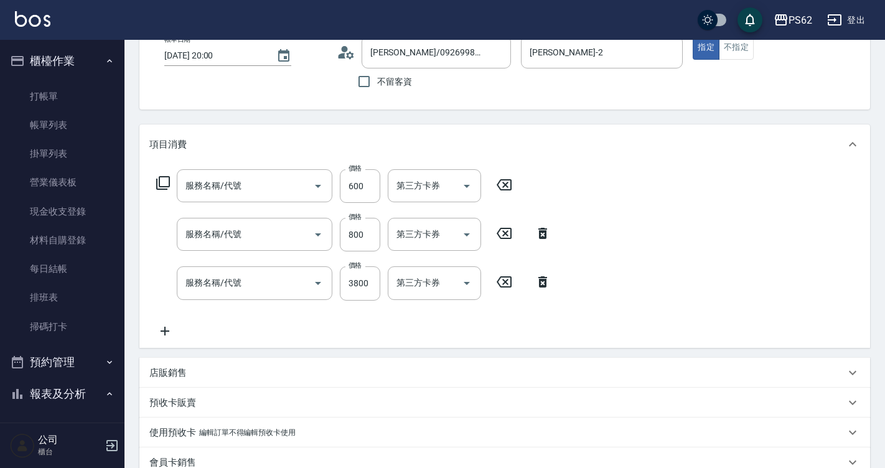
type input "[PERSON_NAME]/0926998321/"
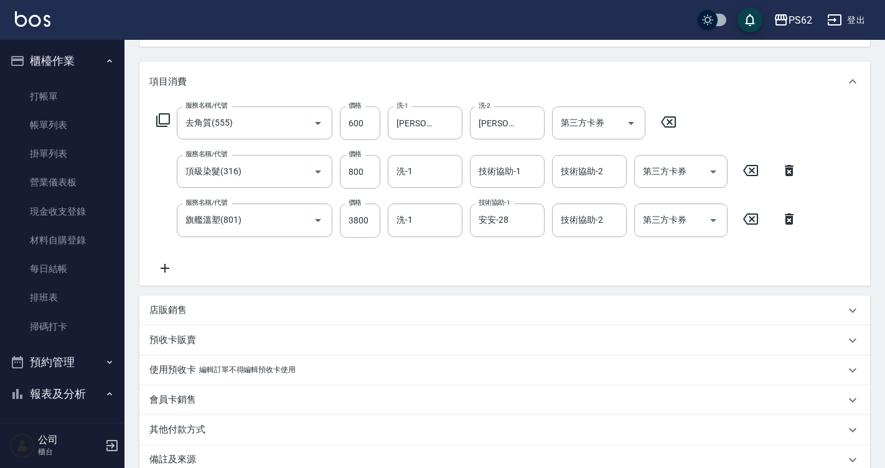
type input "去角質(555)"
type input "頂級染髮(316)"
type input "旗艦溫塑(801)"
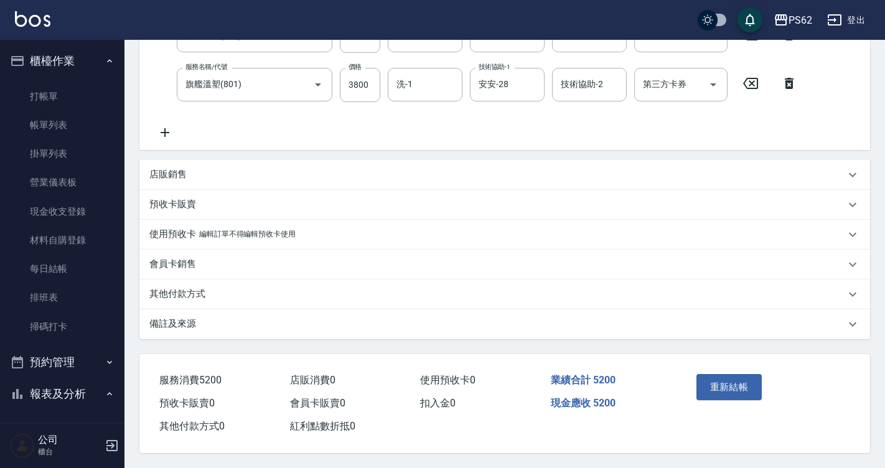
click at [188, 291] on p "其他付款方式" at bounding box center [177, 294] width 56 height 13
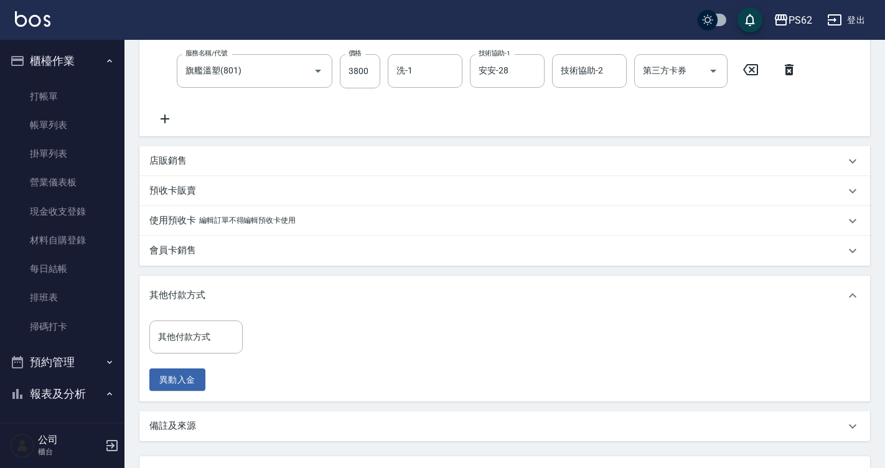
scroll to position [399, 0]
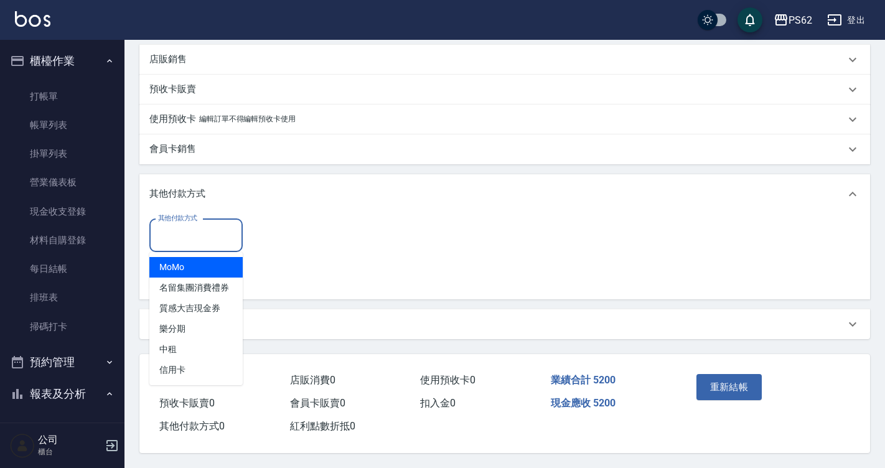
click at [204, 237] on input "其他付款方式" at bounding box center [196, 236] width 82 height 22
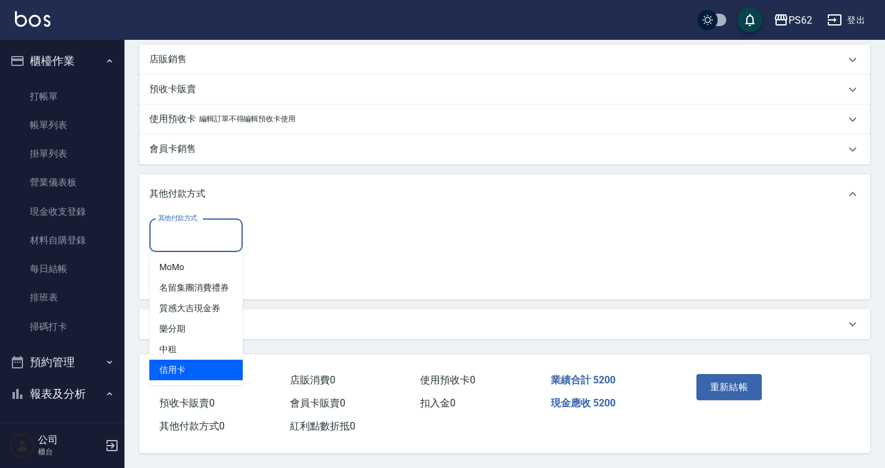
click at [184, 367] on span "信用卡" at bounding box center [195, 370] width 93 height 21
type input "信用卡"
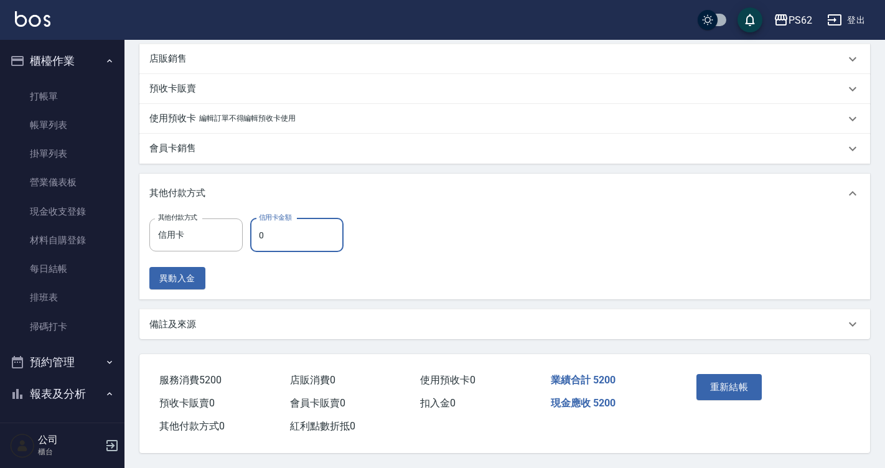
click at [286, 234] on input "0" at bounding box center [296, 235] width 93 height 34
type input "2550"
click at [736, 381] on button "重新結帳" at bounding box center [729, 387] width 66 height 26
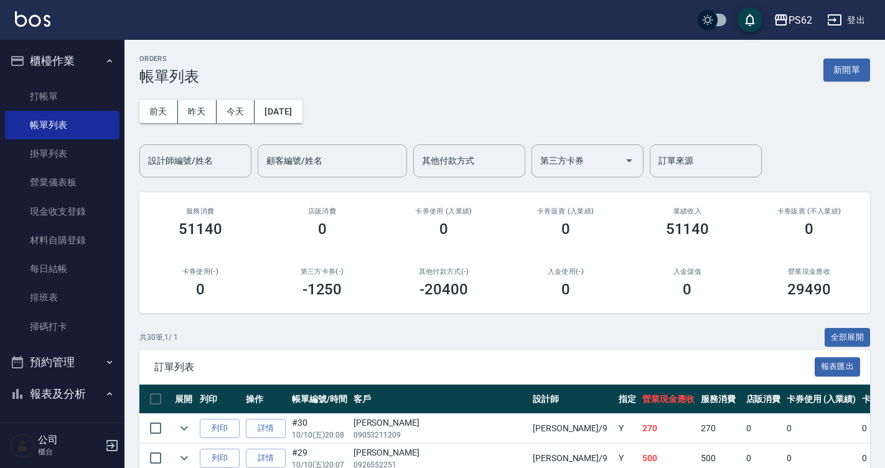
scroll to position [311, 0]
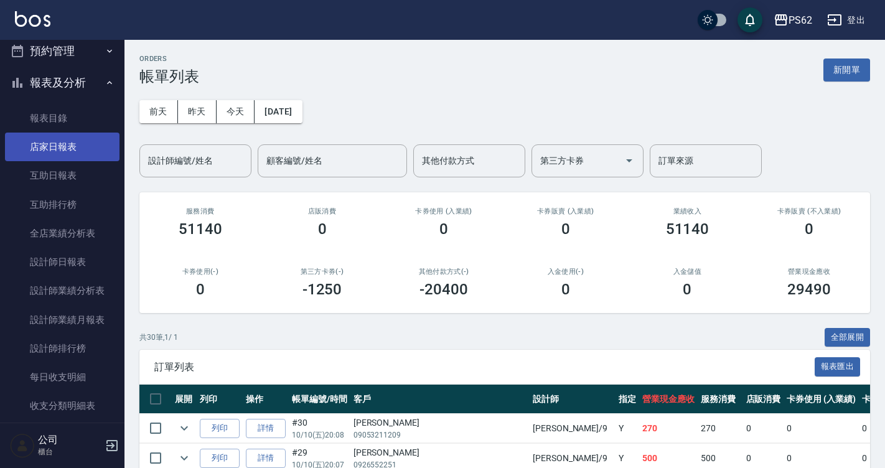
click at [58, 153] on link "店家日報表" at bounding box center [62, 147] width 115 height 29
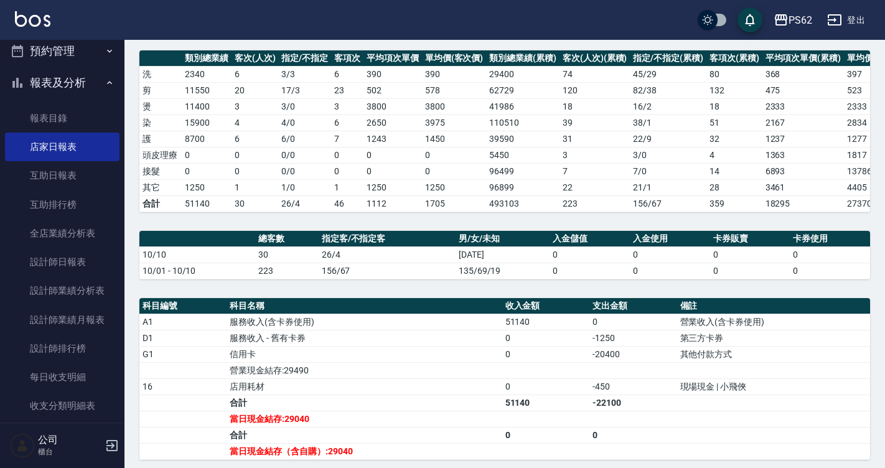
scroll to position [311, 0]
